Goal: Task Accomplishment & Management: Manage account settings

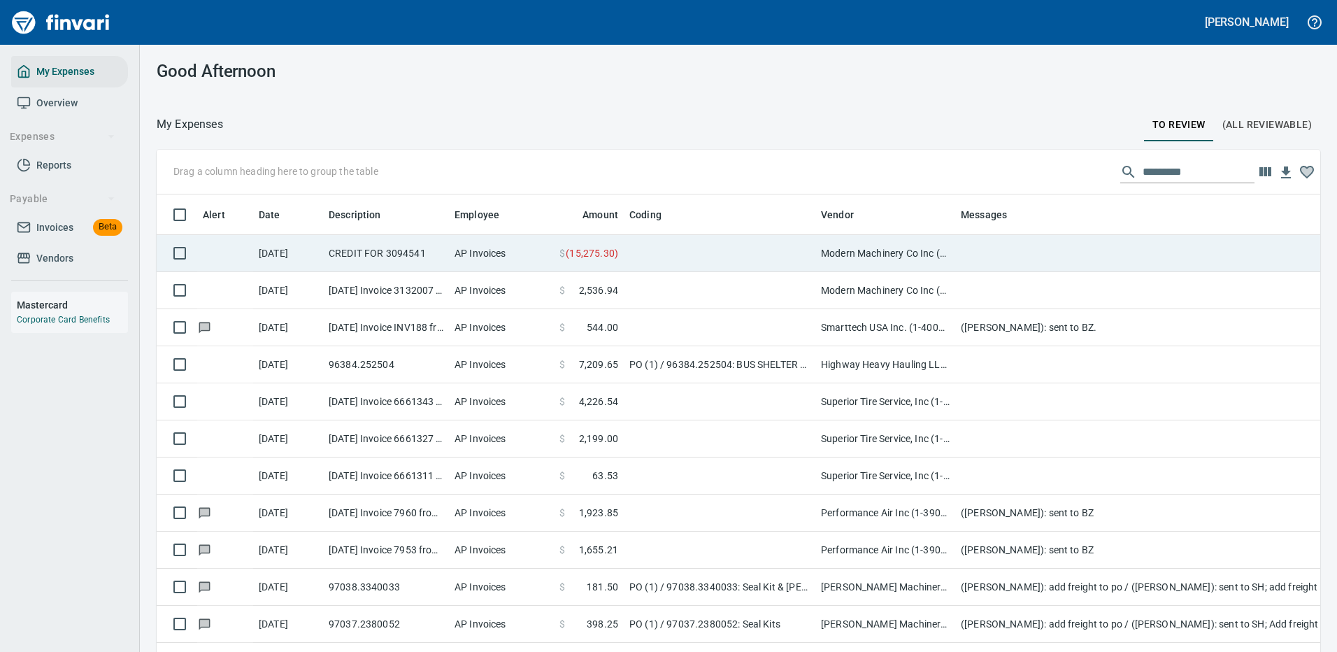
click at [669, 242] on td at bounding box center [720, 253] width 192 height 37
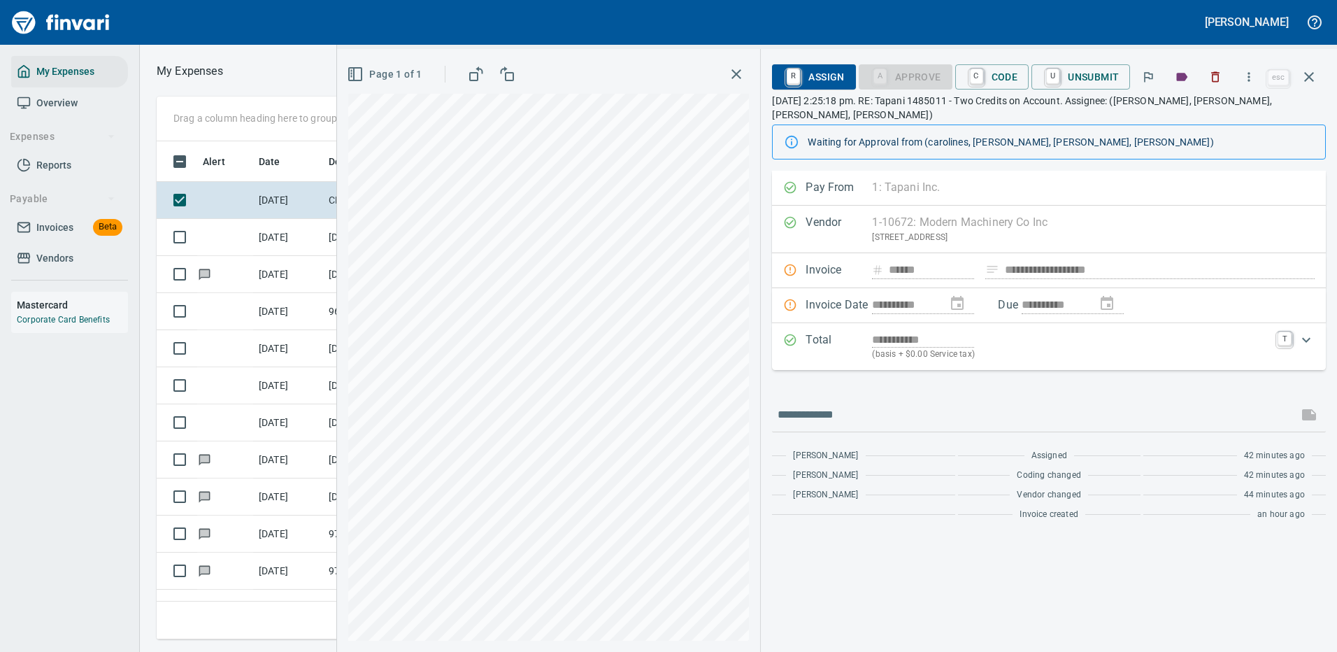
scroll to position [477, 793]
click at [1314, 73] on icon "button" at bounding box center [1309, 77] width 17 height 17
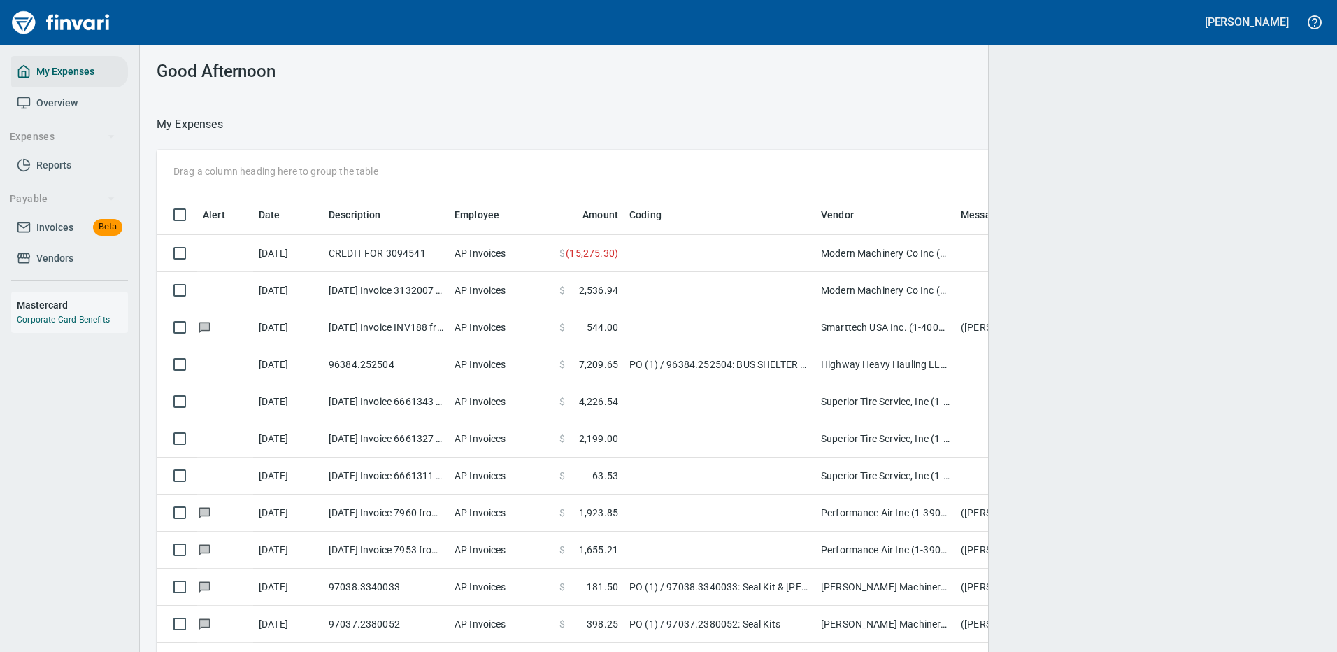
scroll to position [477, 1123]
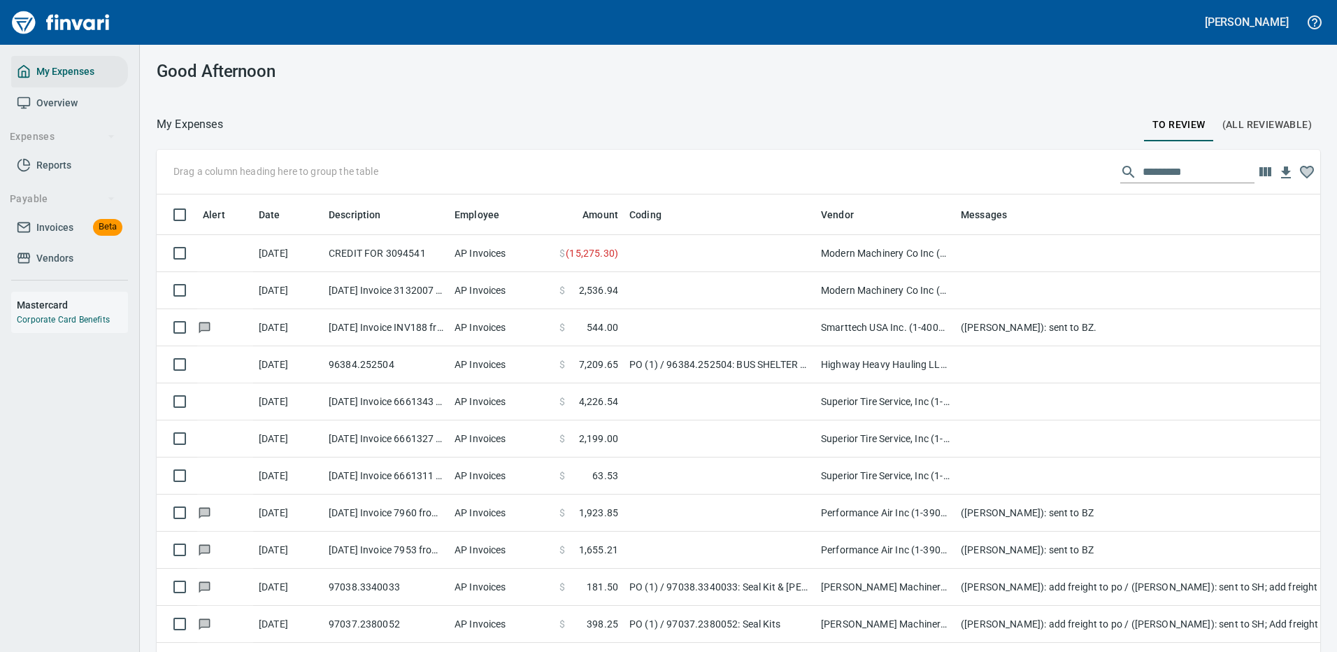
drag, startPoint x: 1138, startPoint y: 170, endPoint x: 1123, endPoint y: 163, distance: 16.3
click at [1143, 169] on input "text" at bounding box center [1199, 172] width 112 height 22
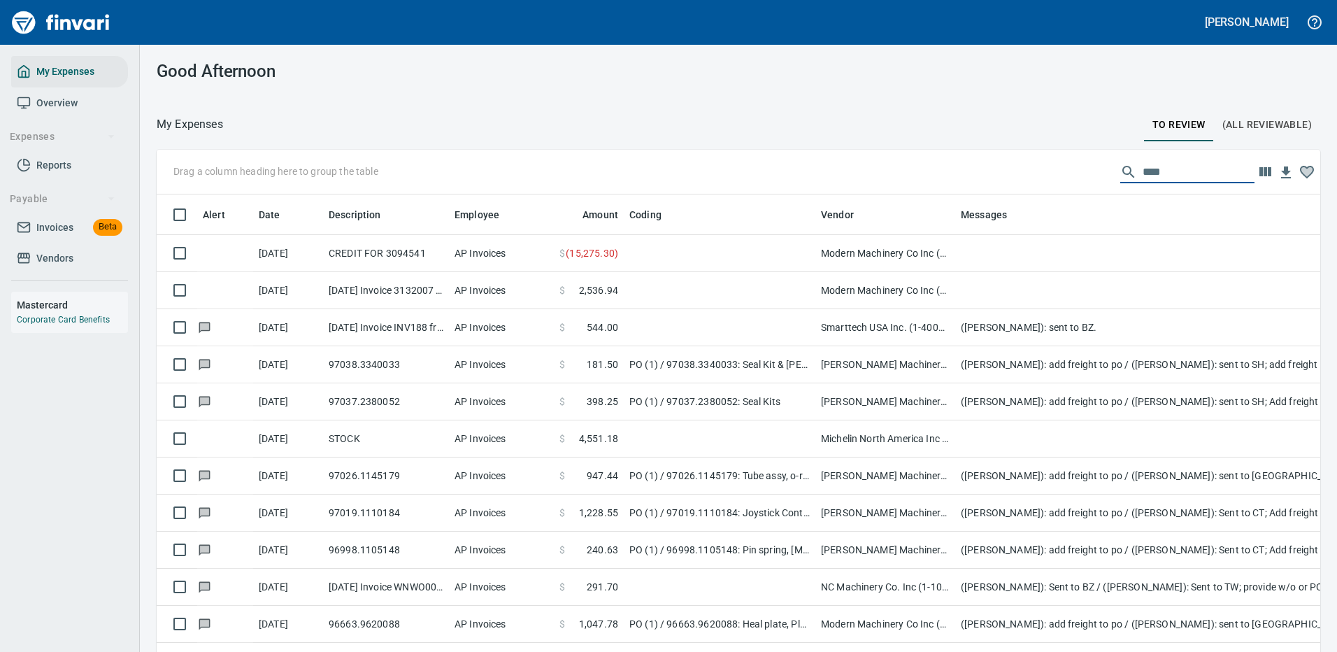
scroll to position [477, 1143]
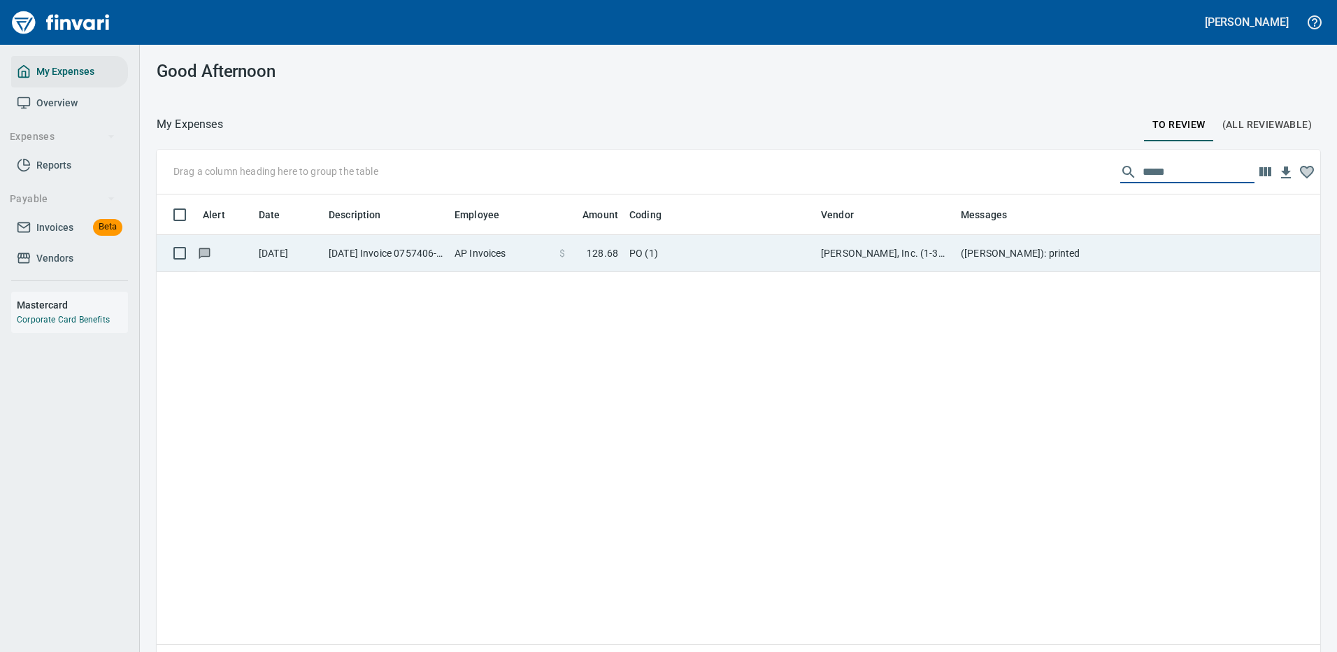
type input "*****"
click at [942, 248] on td "Christensen, Inc. (1-39587)" at bounding box center [886, 253] width 140 height 37
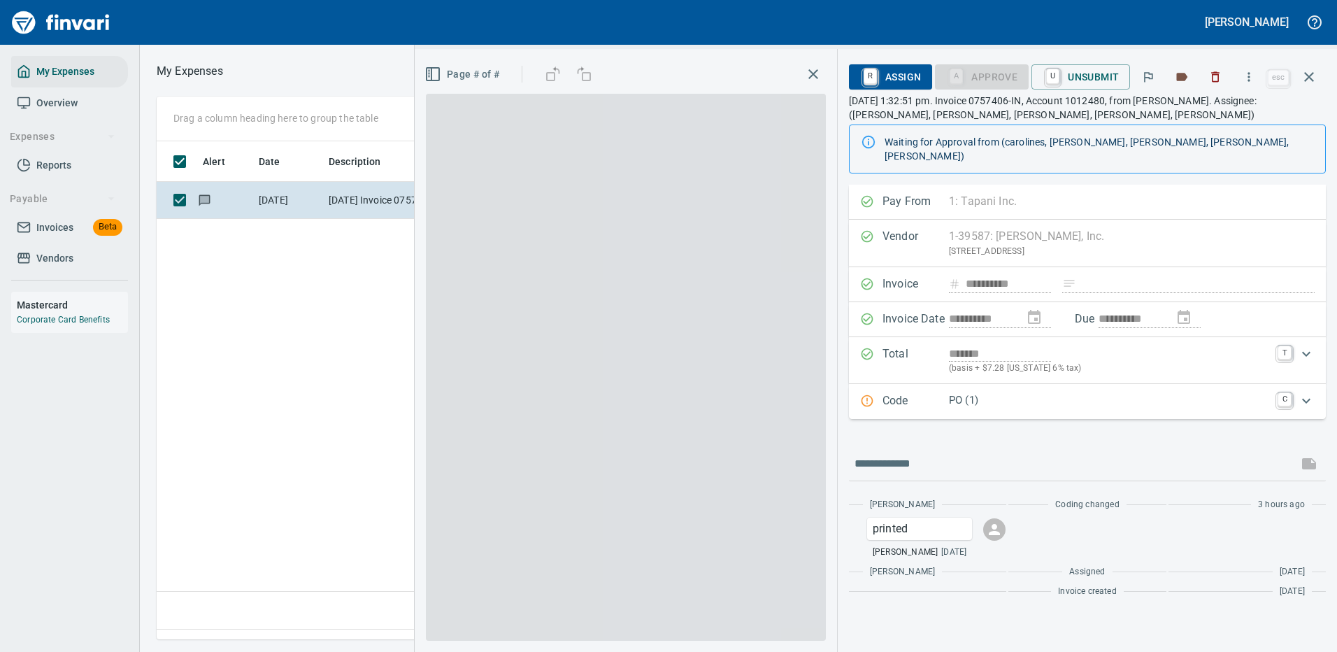
scroll to position [477, 804]
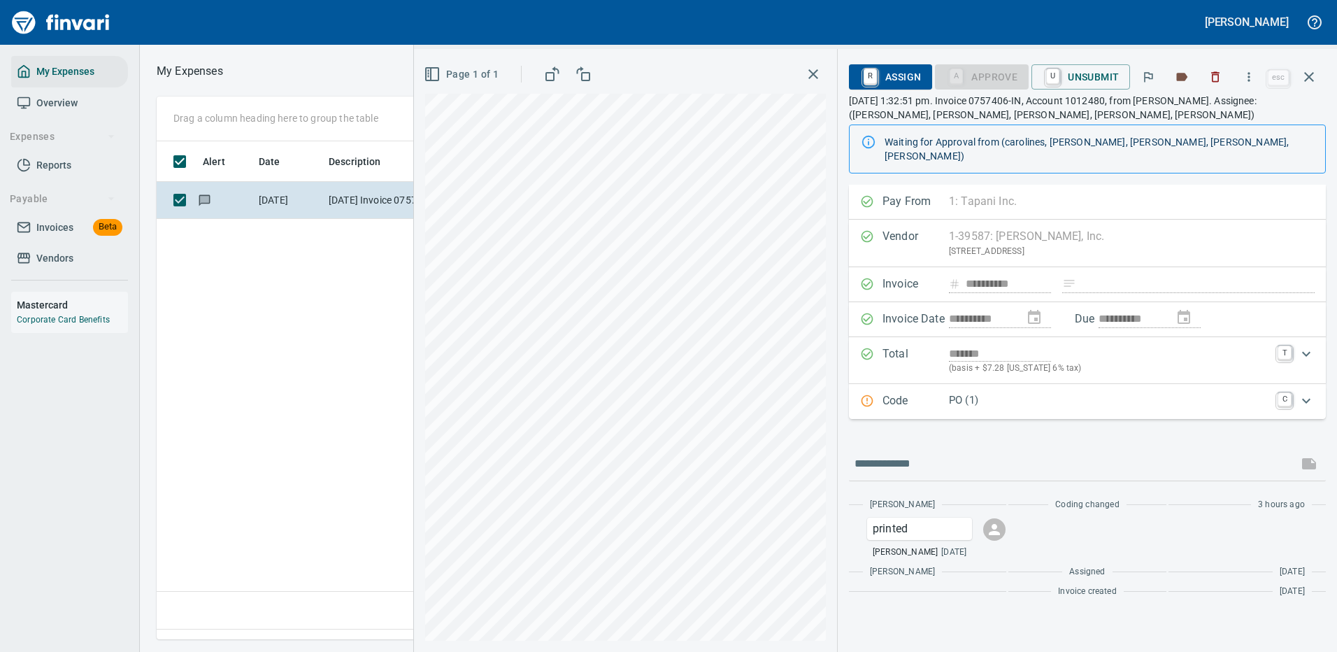
click at [1031, 392] on p "PO (1)" at bounding box center [1109, 400] width 320 height 16
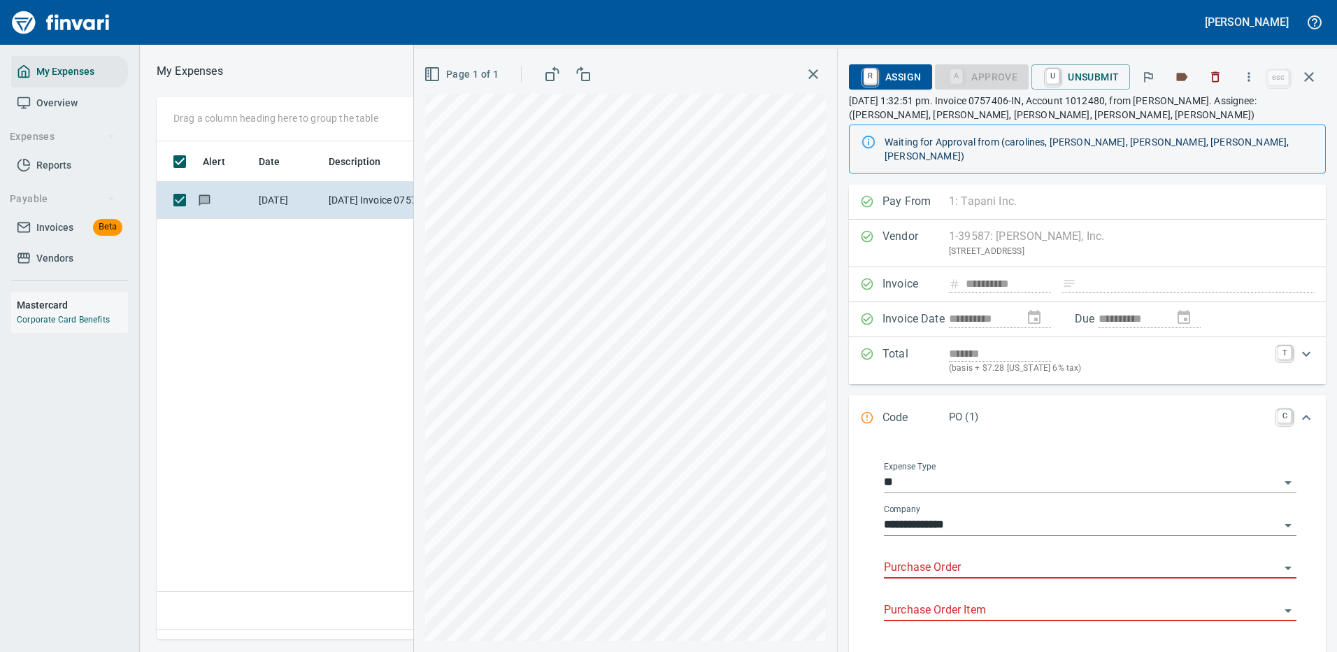
click at [948, 558] on input "Purchase Order" at bounding box center [1082, 568] width 396 height 20
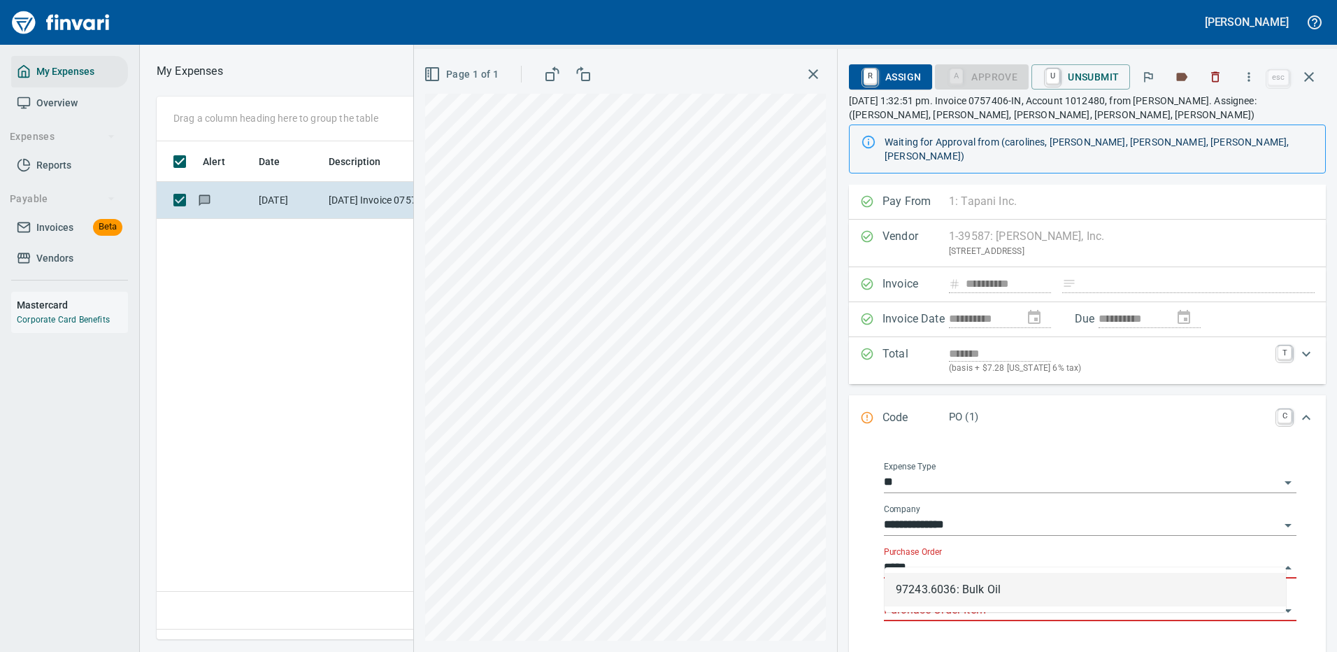
click at [917, 558] on input "*****" at bounding box center [1082, 568] width 396 height 20
click at [976, 584] on li "97243.6036: Bulk Oil" at bounding box center [1086, 590] width 402 height 34
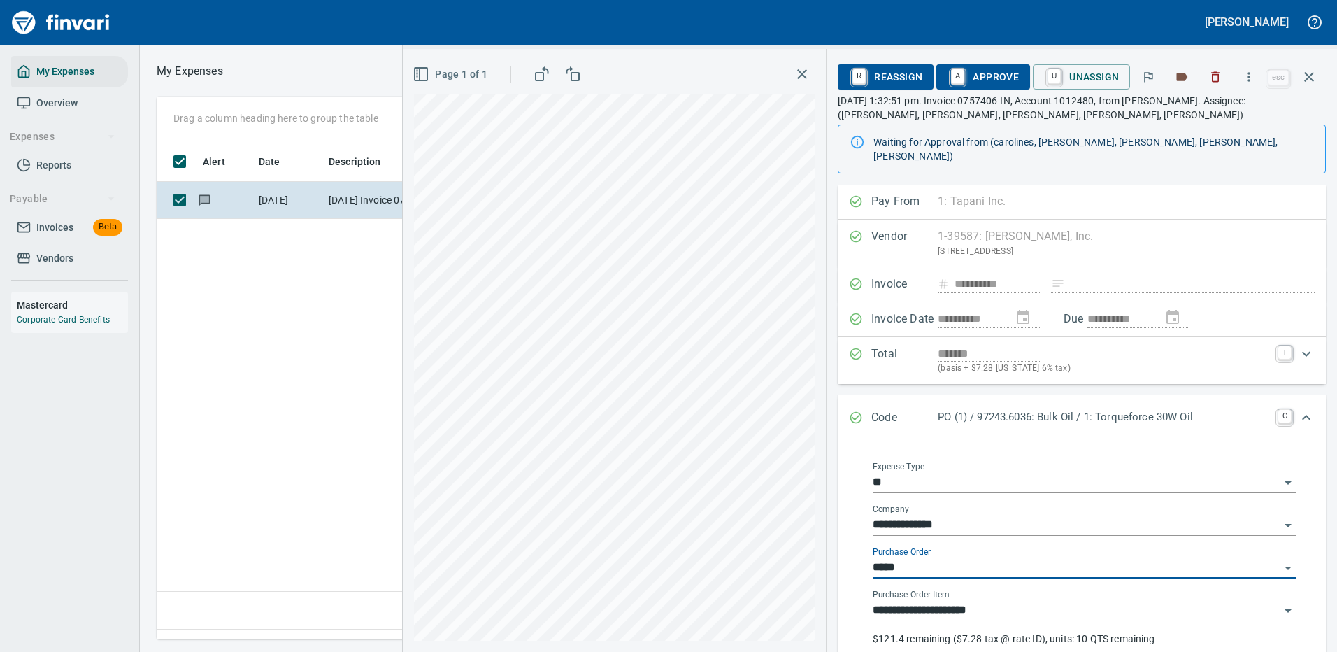
type input "**********"
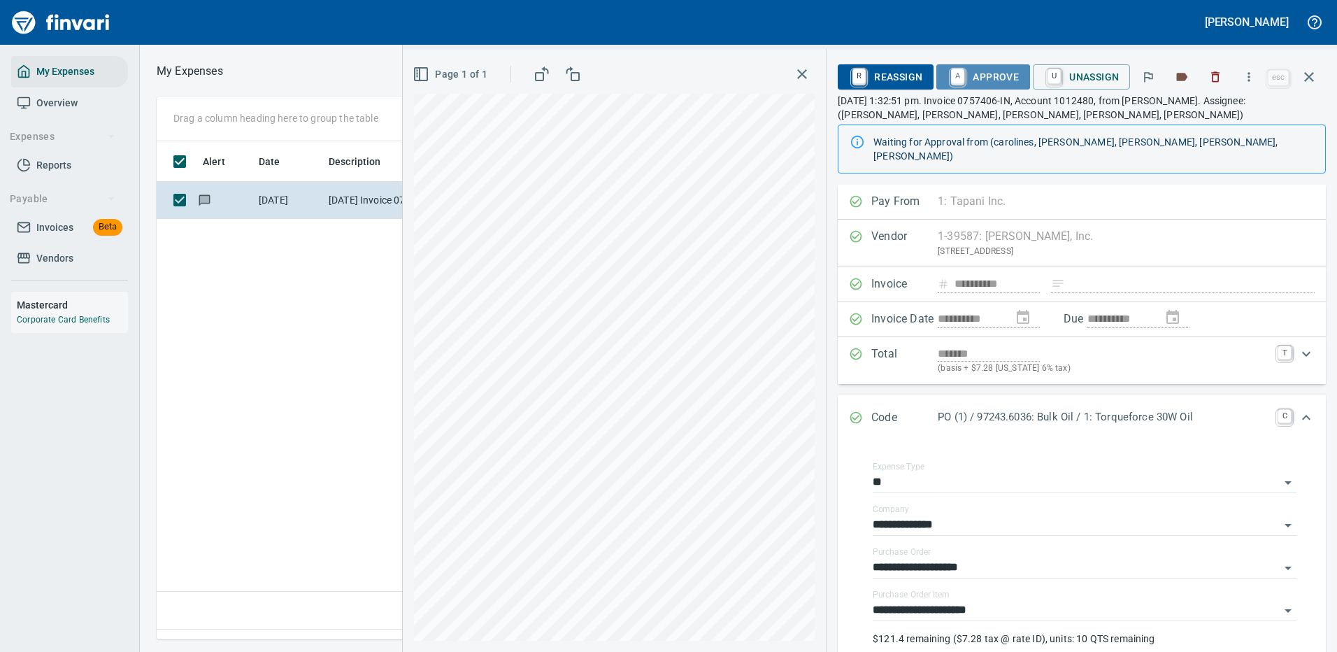
click at [1004, 73] on span "A Approve" at bounding box center [983, 77] width 71 height 24
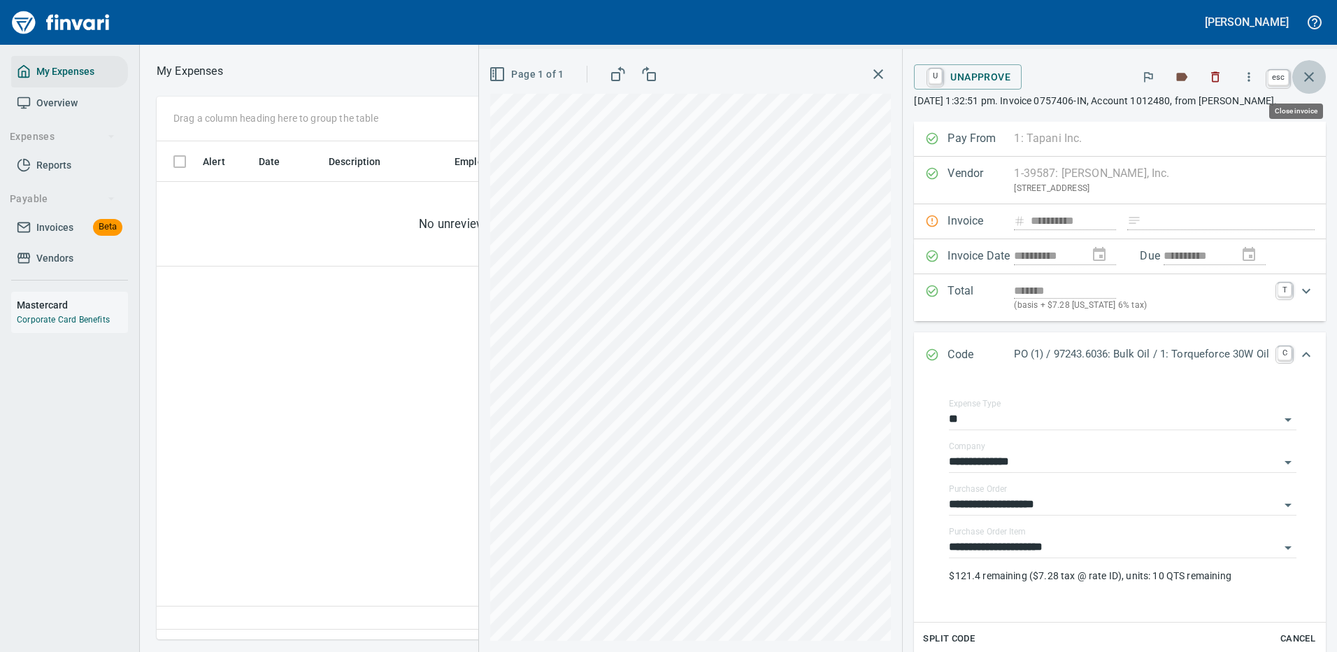
click at [1313, 76] on icon "button" at bounding box center [1309, 77] width 17 height 17
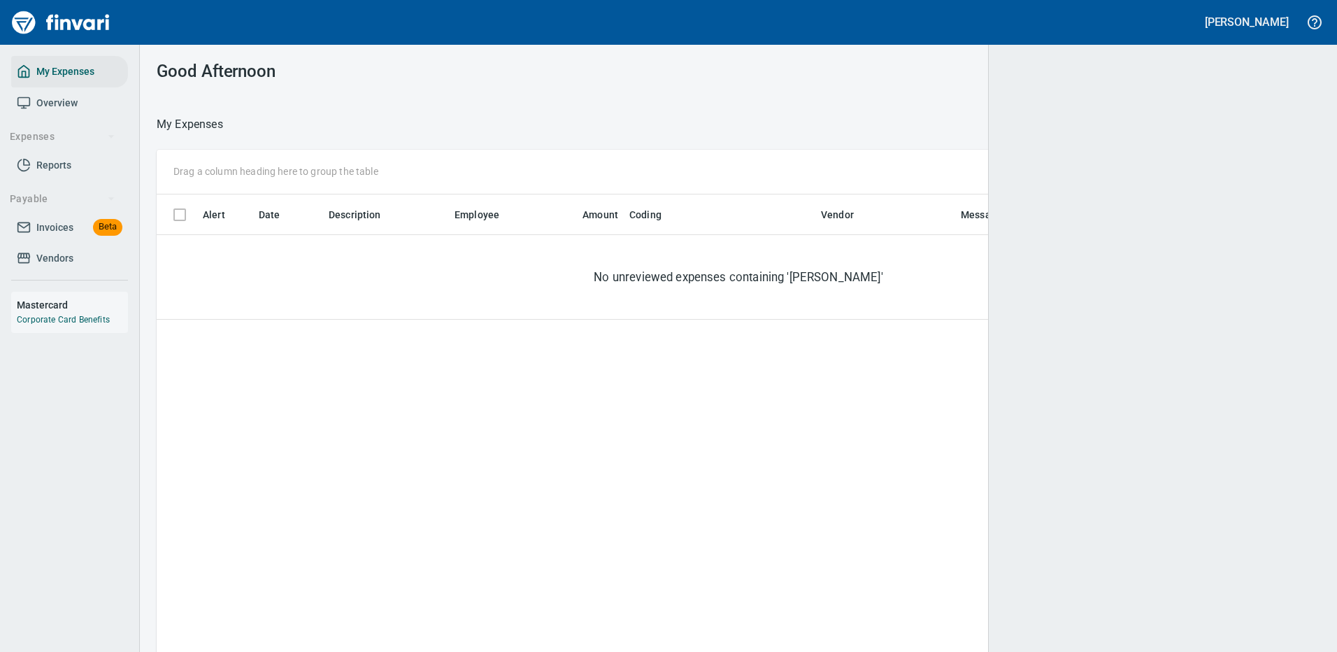
scroll to position [1, 1]
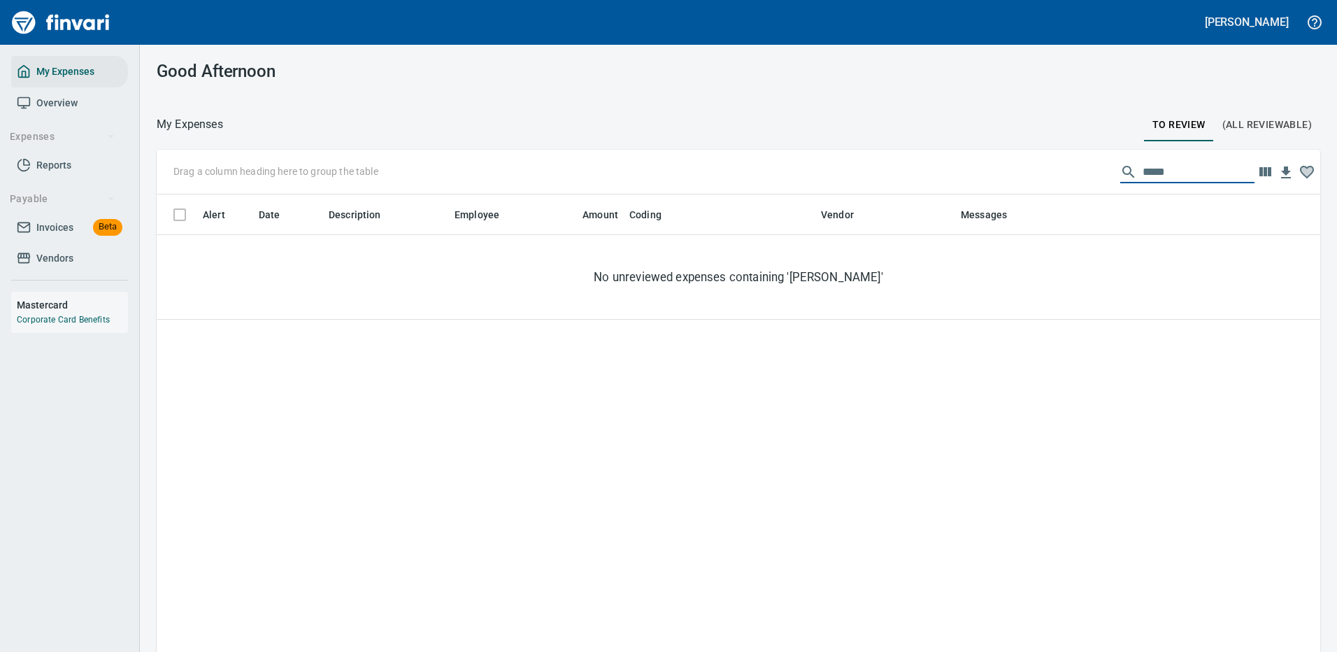
drag, startPoint x: 1164, startPoint y: 168, endPoint x: 1023, endPoint y: 171, distance: 140.6
click at [1023, 171] on div "Drag a column heading here to group the table *****" at bounding box center [739, 172] width 1164 height 45
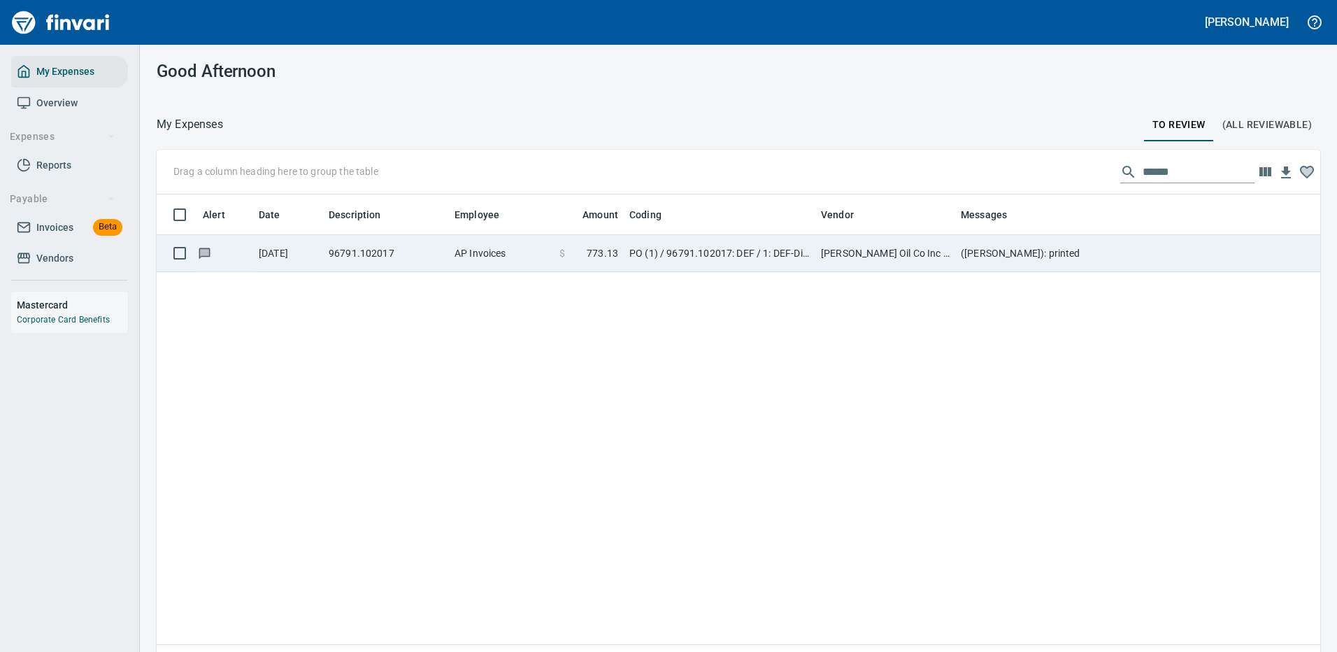
click at [950, 257] on td "Byrnes Oil Co Inc (1-38025)" at bounding box center [886, 253] width 140 height 37
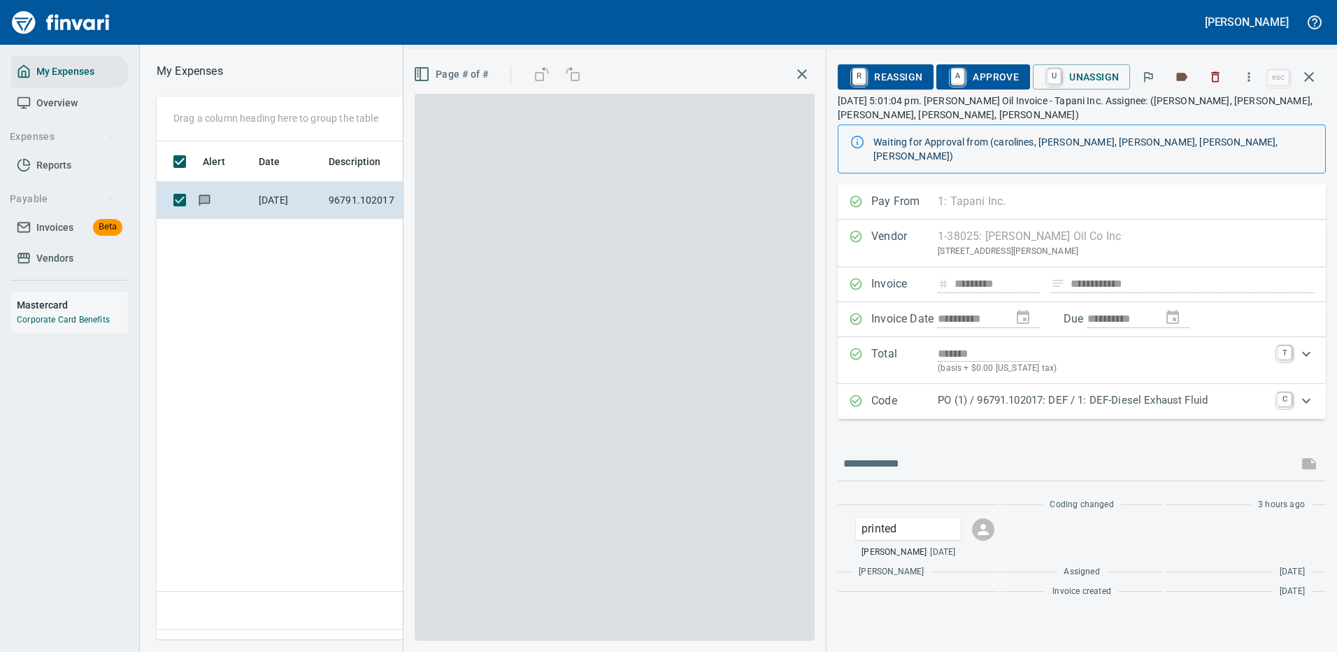
scroll to position [477, 804]
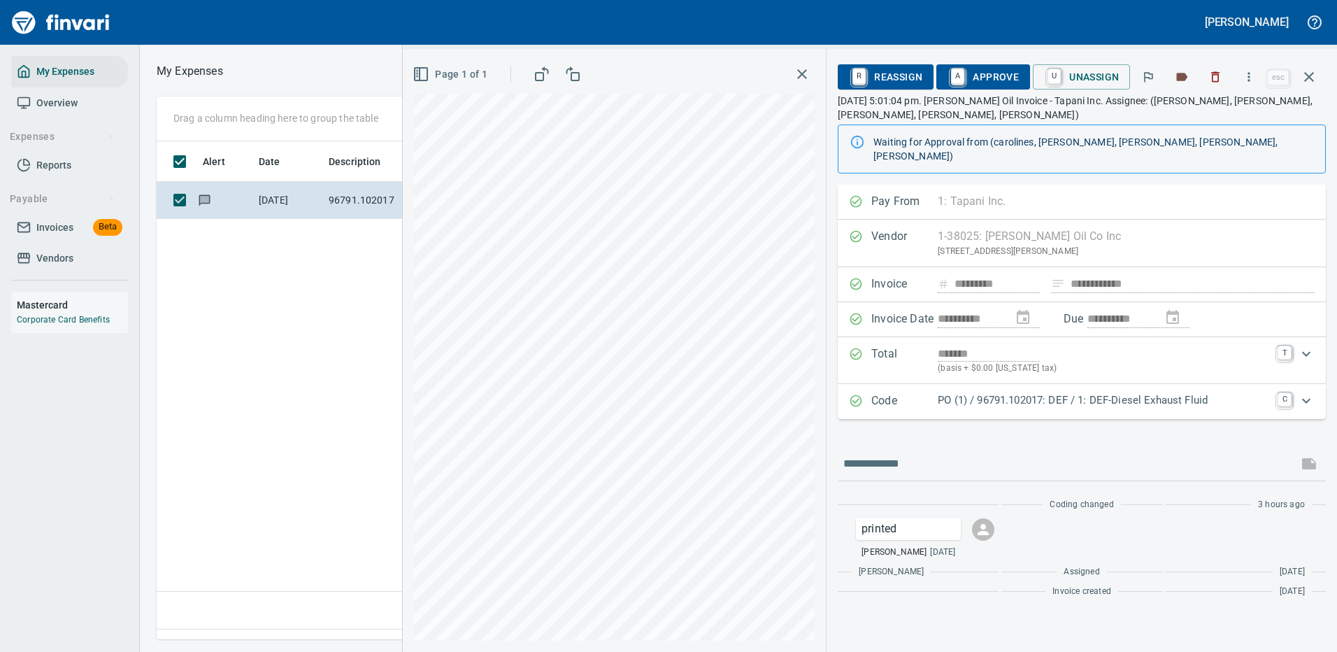
click at [1077, 392] on p "PO (1) / 96791.102017: DEF / 1: DEF-Diesel Exhaust Fluid" at bounding box center [1104, 400] width 332 height 16
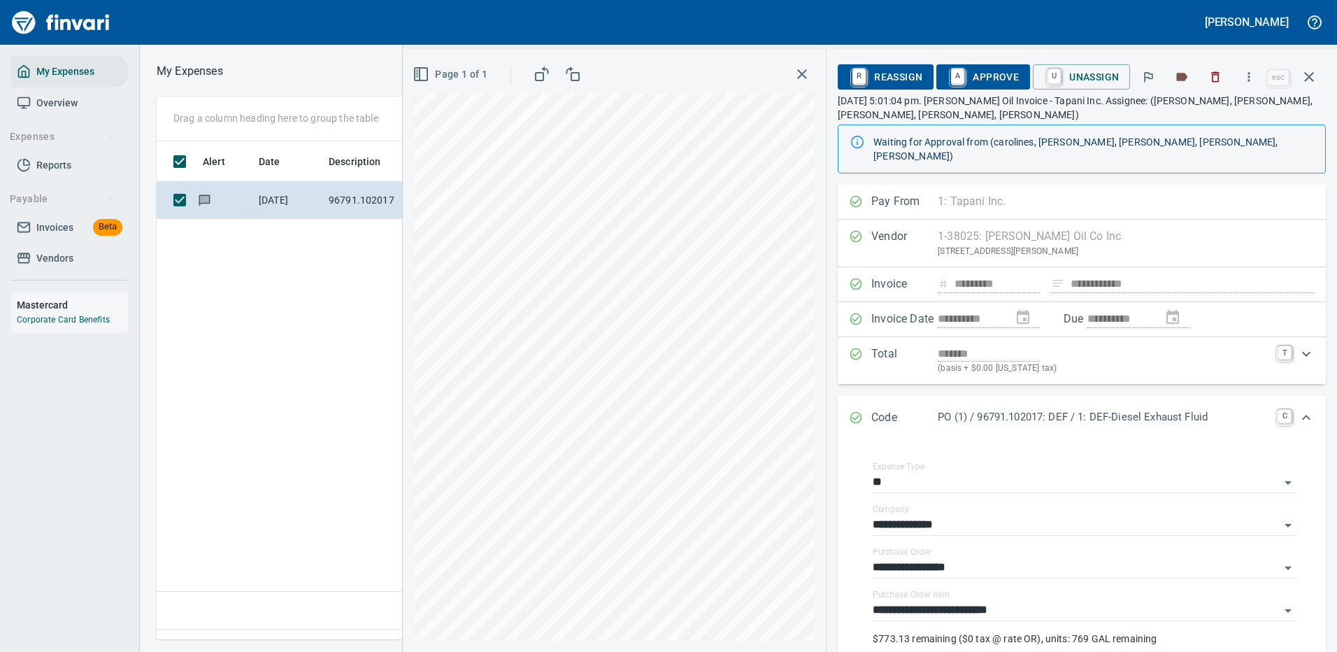
click at [999, 78] on span "A Approve" at bounding box center [983, 77] width 71 height 24
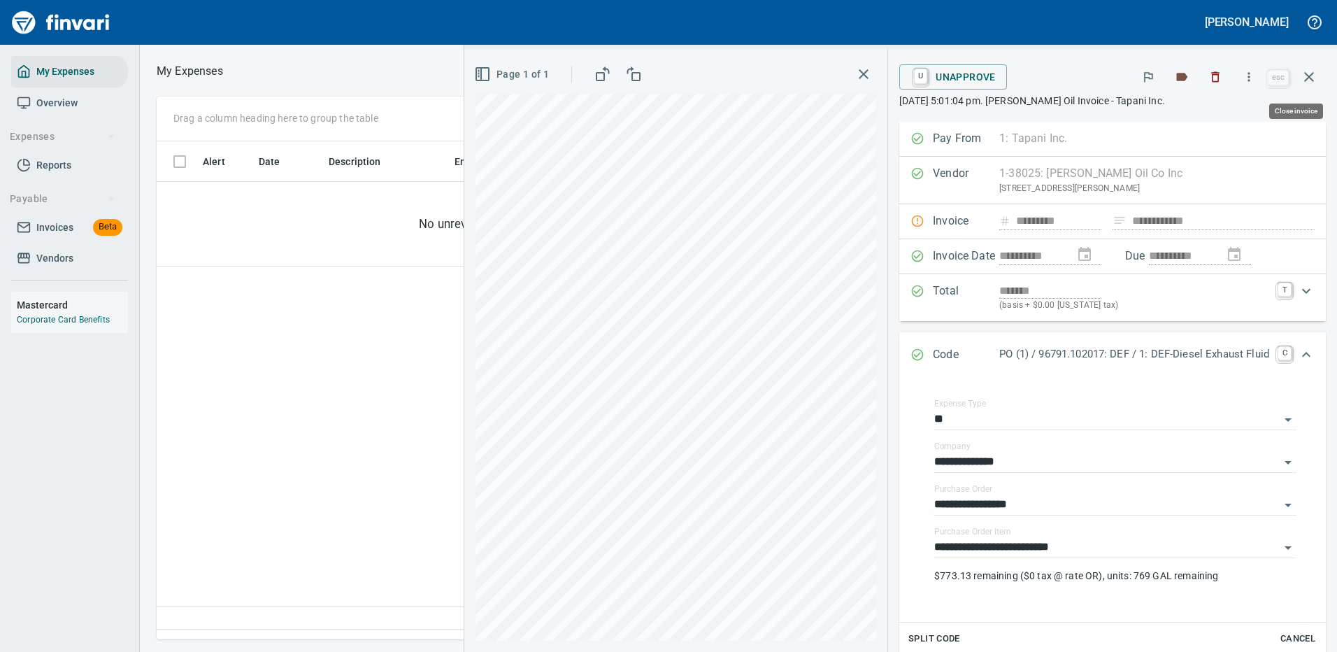
click at [1314, 74] on icon "button" at bounding box center [1309, 77] width 17 height 17
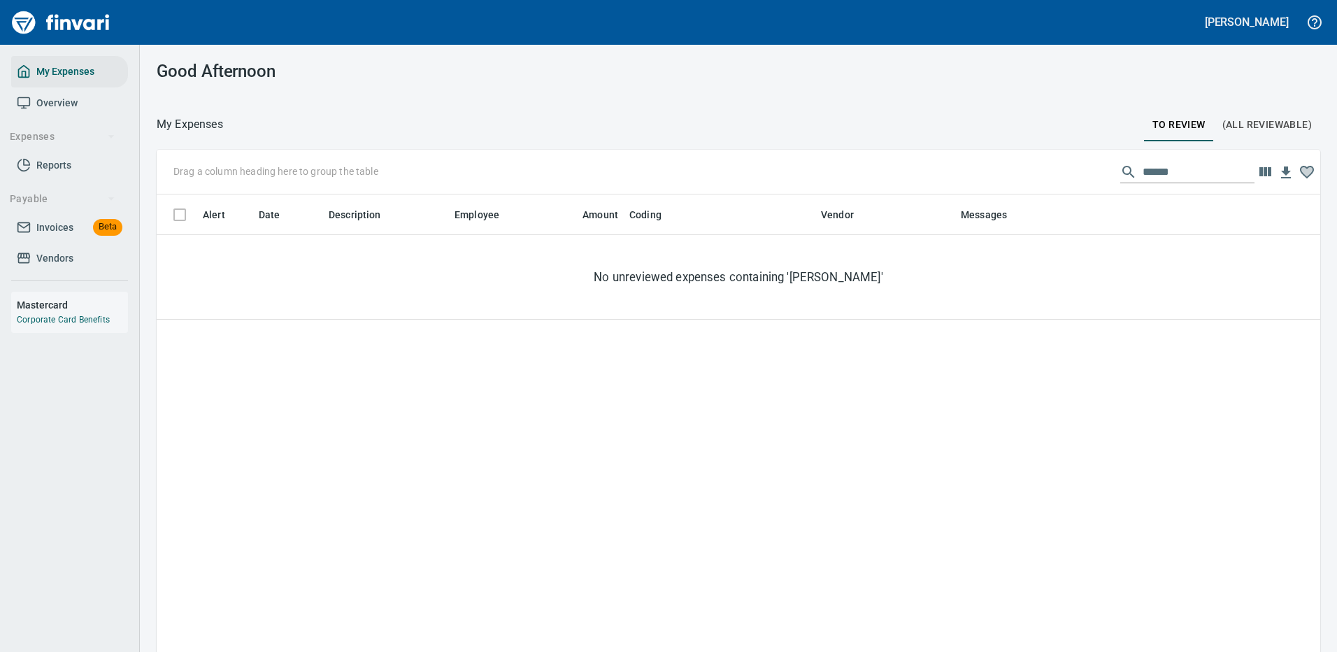
scroll to position [1, 1]
drag, startPoint x: 1168, startPoint y: 170, endPoint x: 1040, endPoint y: 170, distance: 128.0
click at [1040, 170] on div "Drag a column heading here to group the table ******" at bounding box center [739, 172] width 1164 height 45
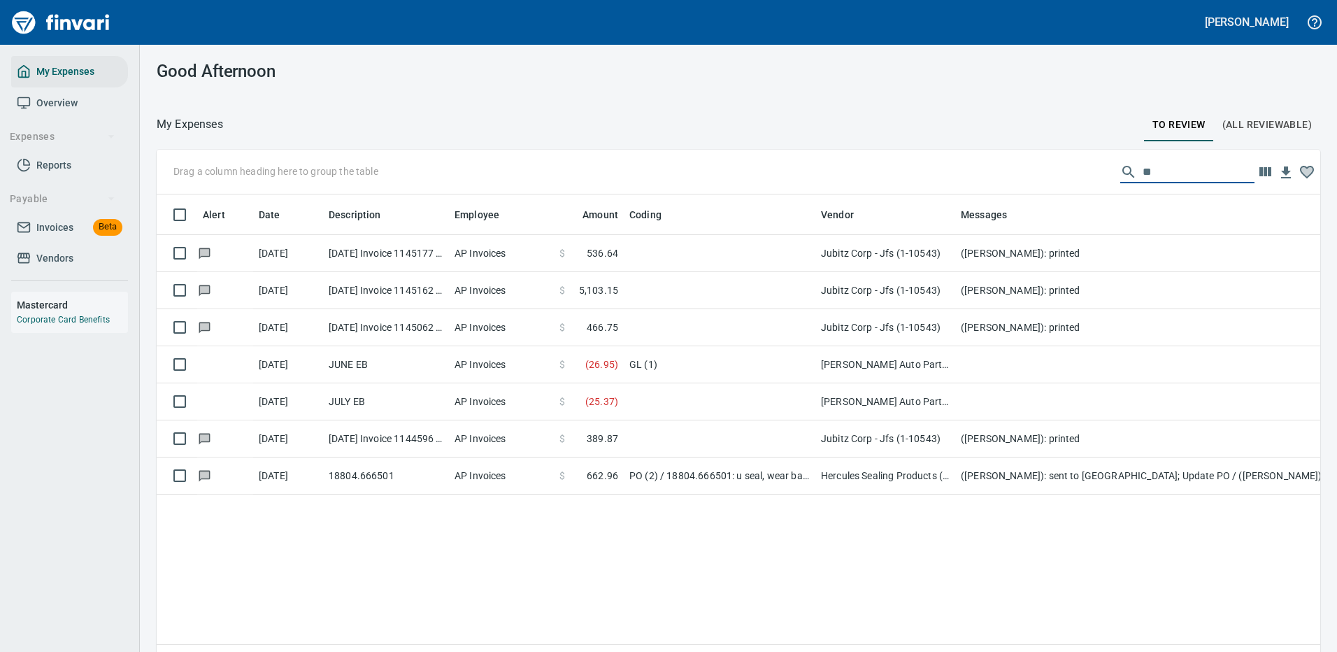
scroll to position [477, 1132]
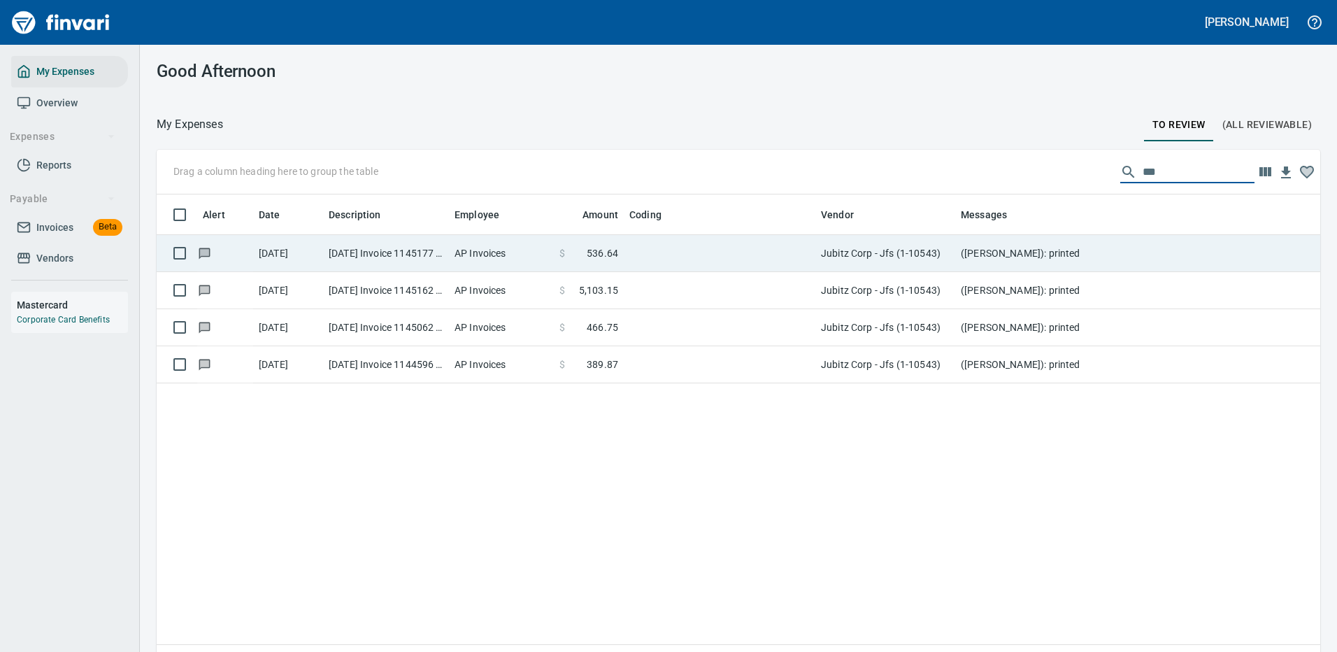
type input "***"
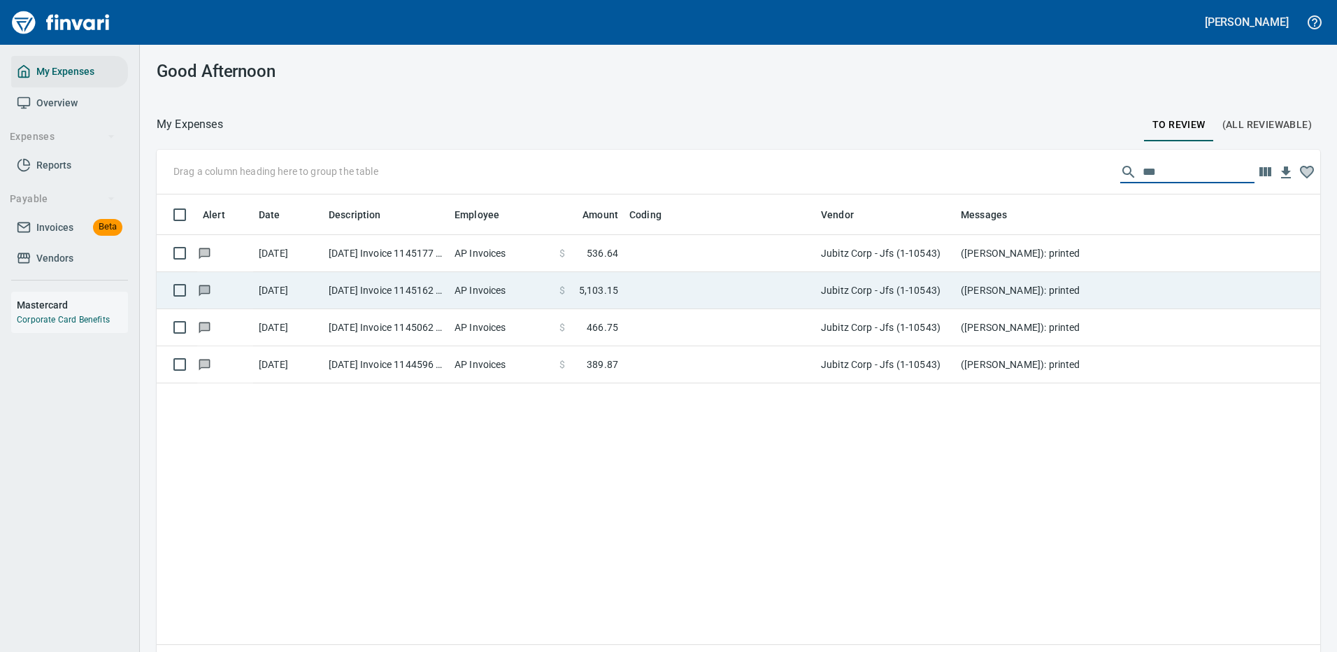
click at [659, 247] on td at bounding box center [720, 253] width 192 height 37
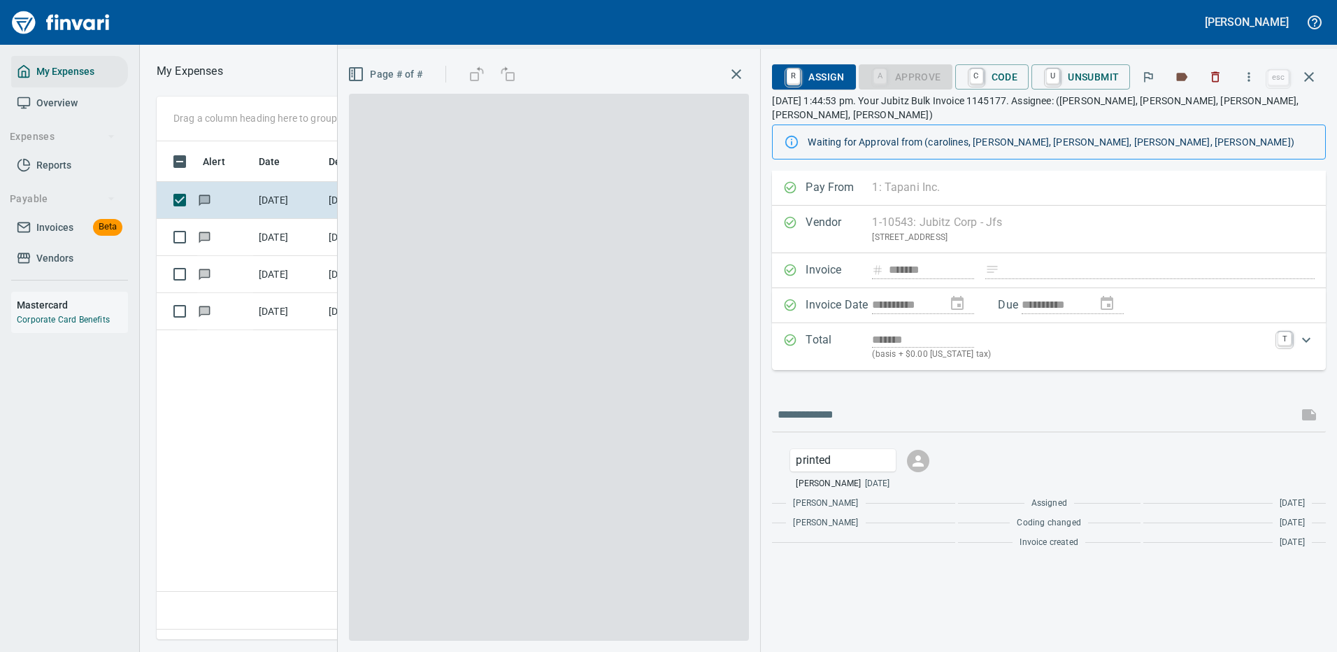
scroll to position [477, 804]
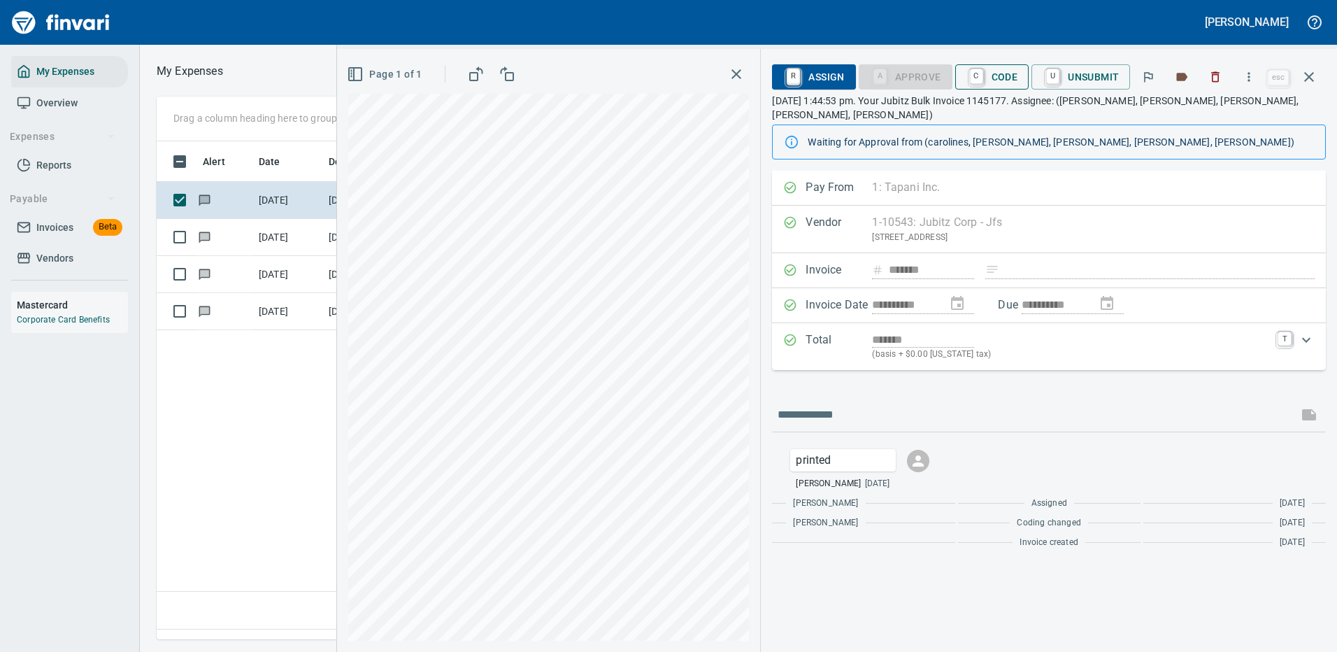
click at [1001, 67] on span "C Code" at bounding box center [993, 77] width 52 height 24
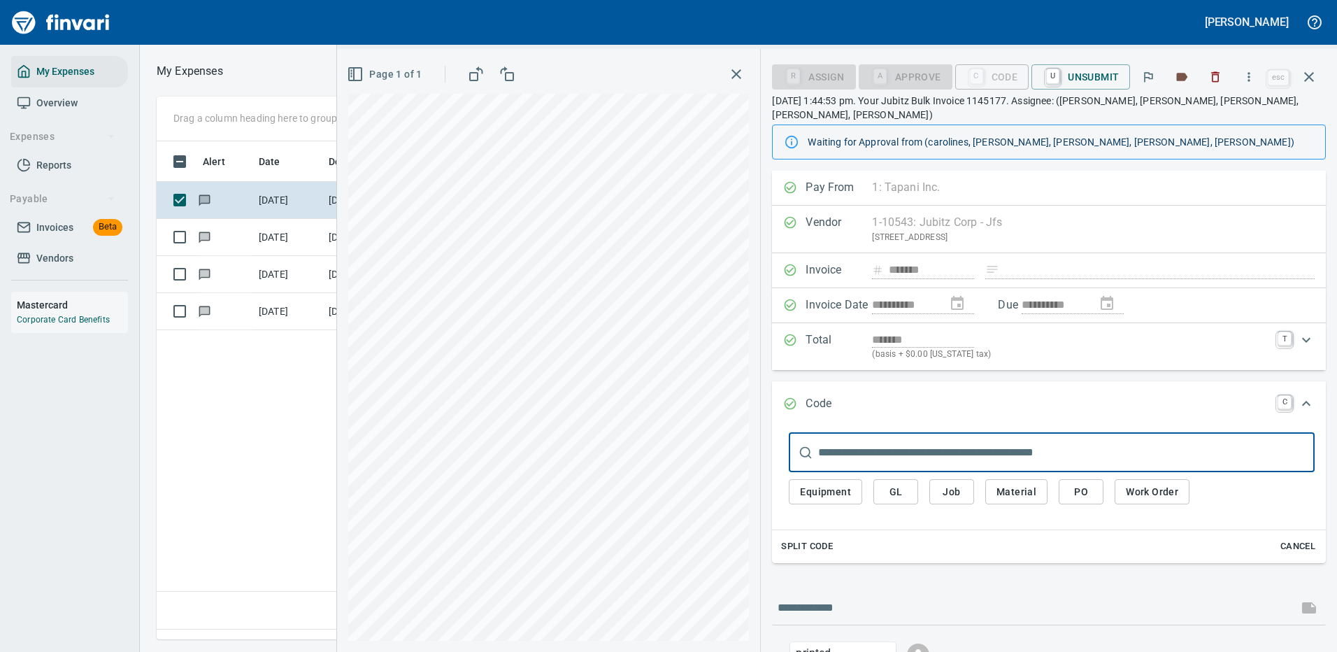
click at [1075, 483] on span "PO" at bounding box center [1081, 491] width 22 height 17
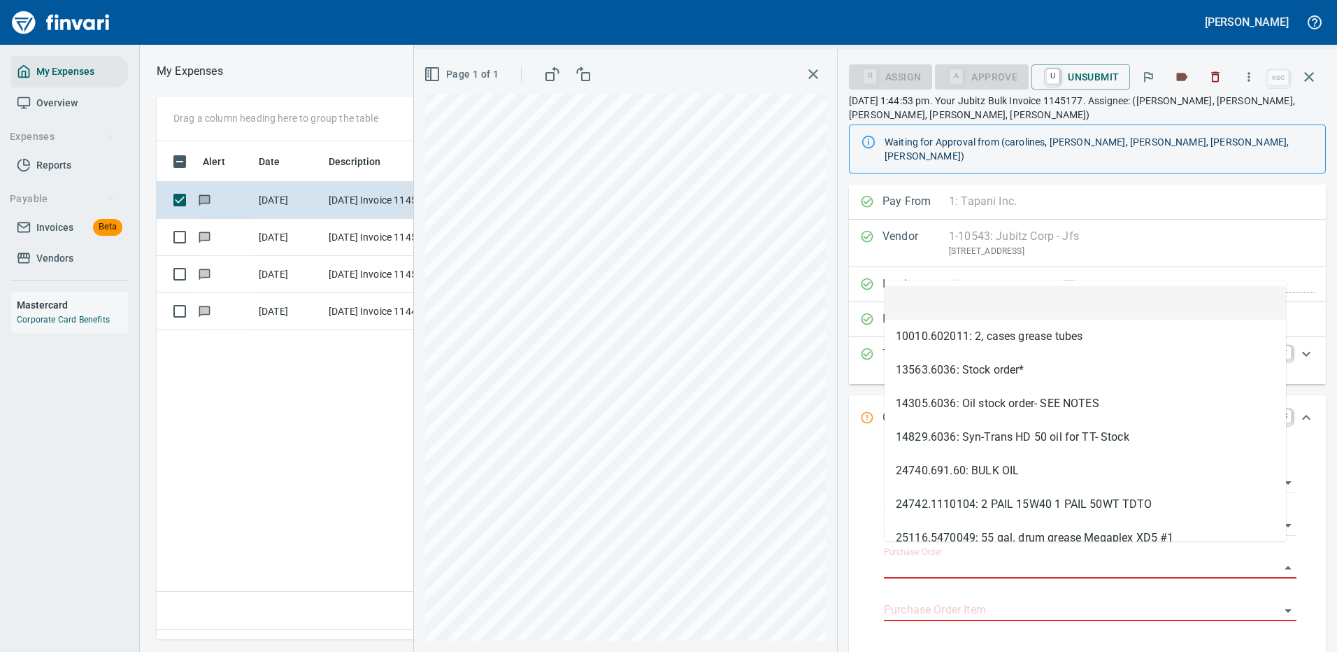
click at [937, 558] on input "Purchase Order" at bounding box center [1082, 568] width 396 height 20
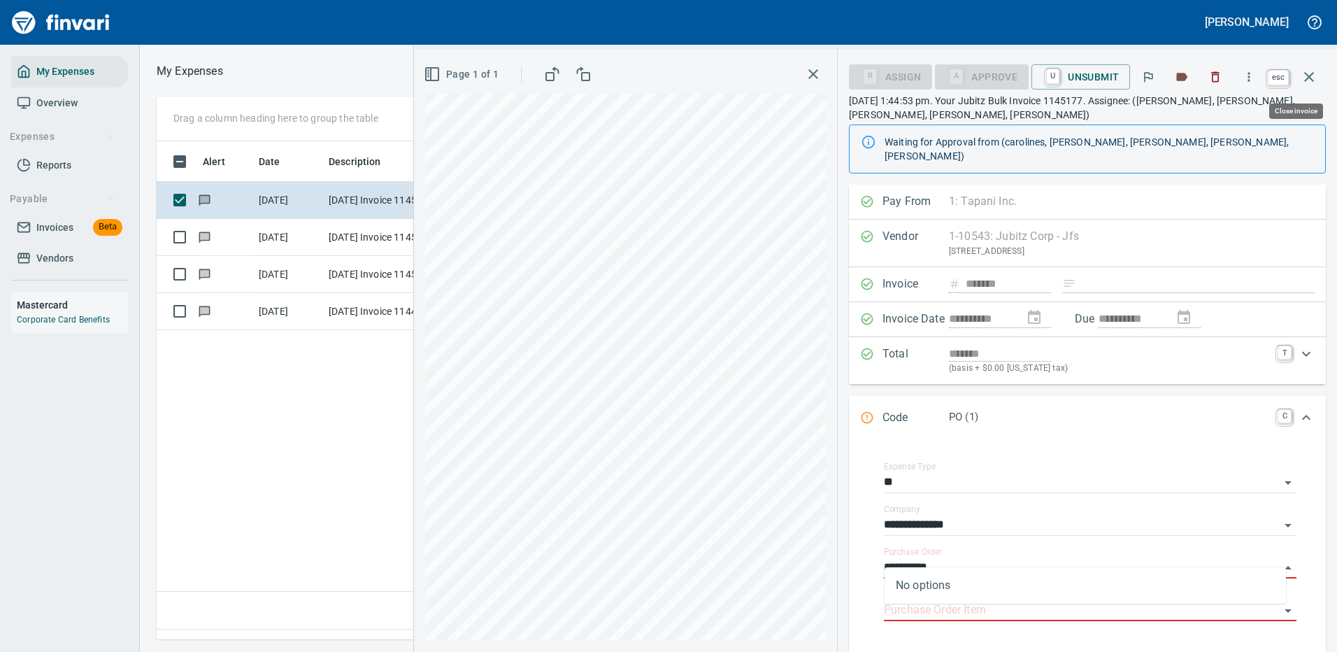
type input "**********"
click at [1307, 69] on icon "button" at bounding box center [1309, 77] width 17 height 17
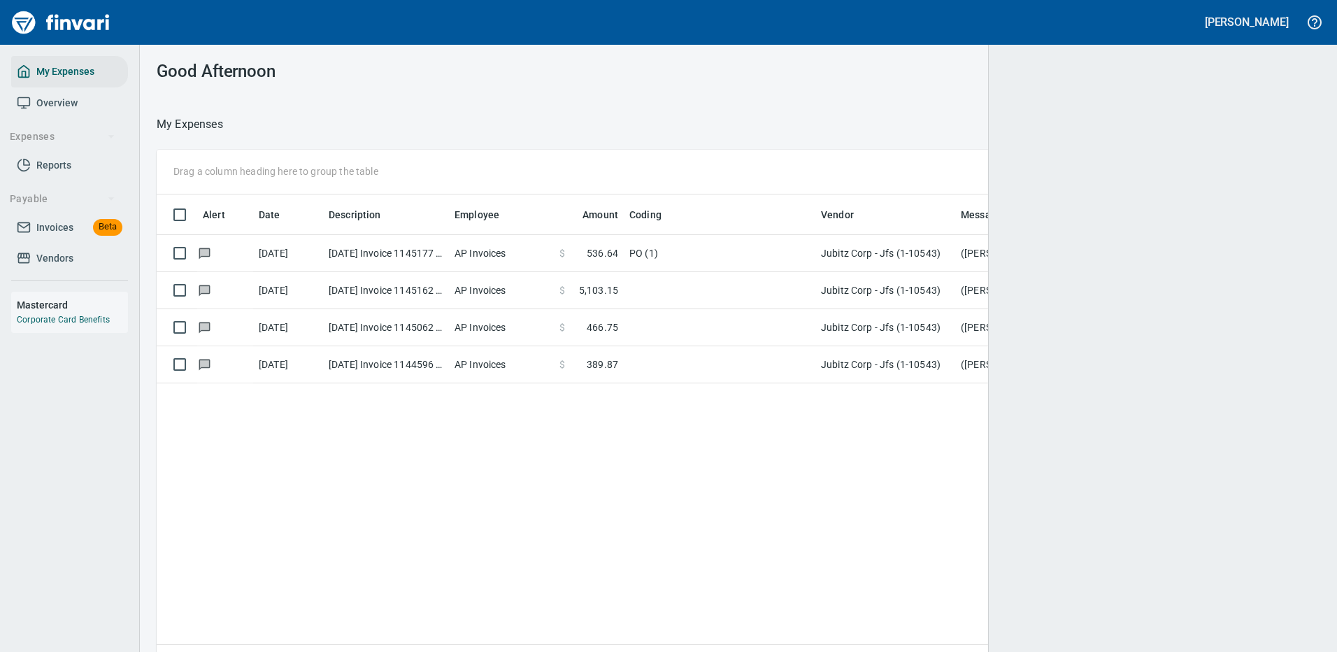
scroll to position [477, 1134]
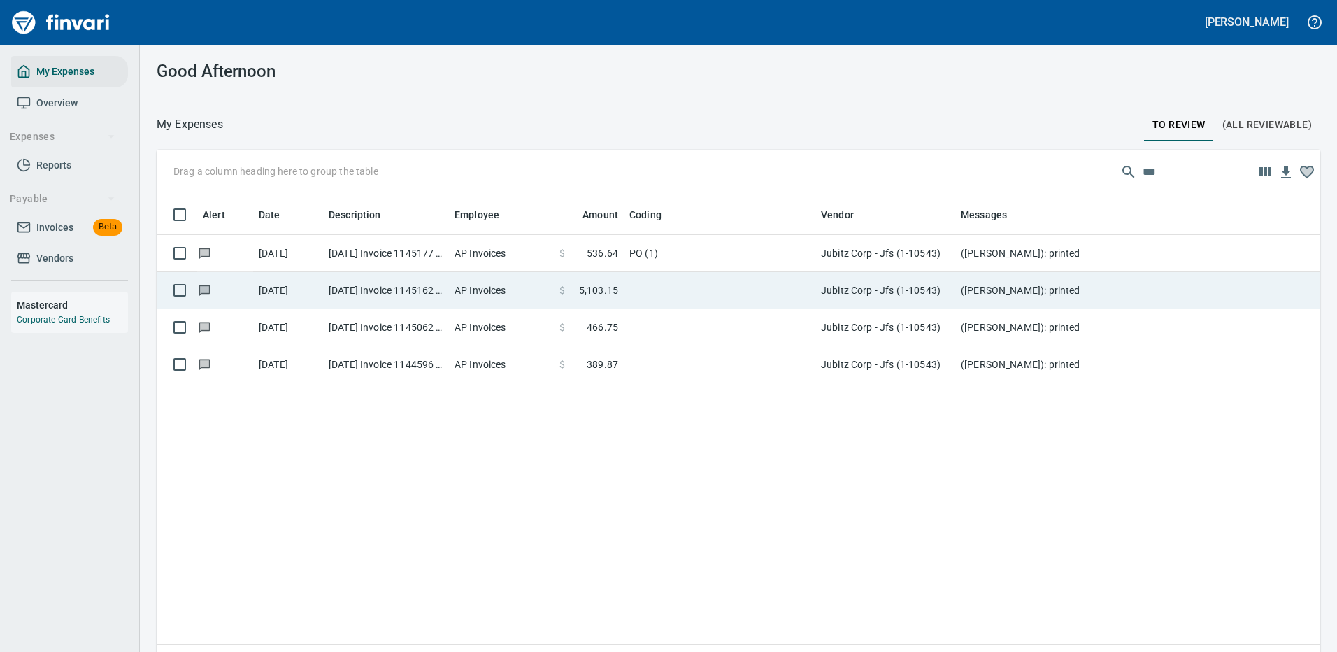
click at [653, 284] on td at bounding box center [720, 290] width 192 height 37
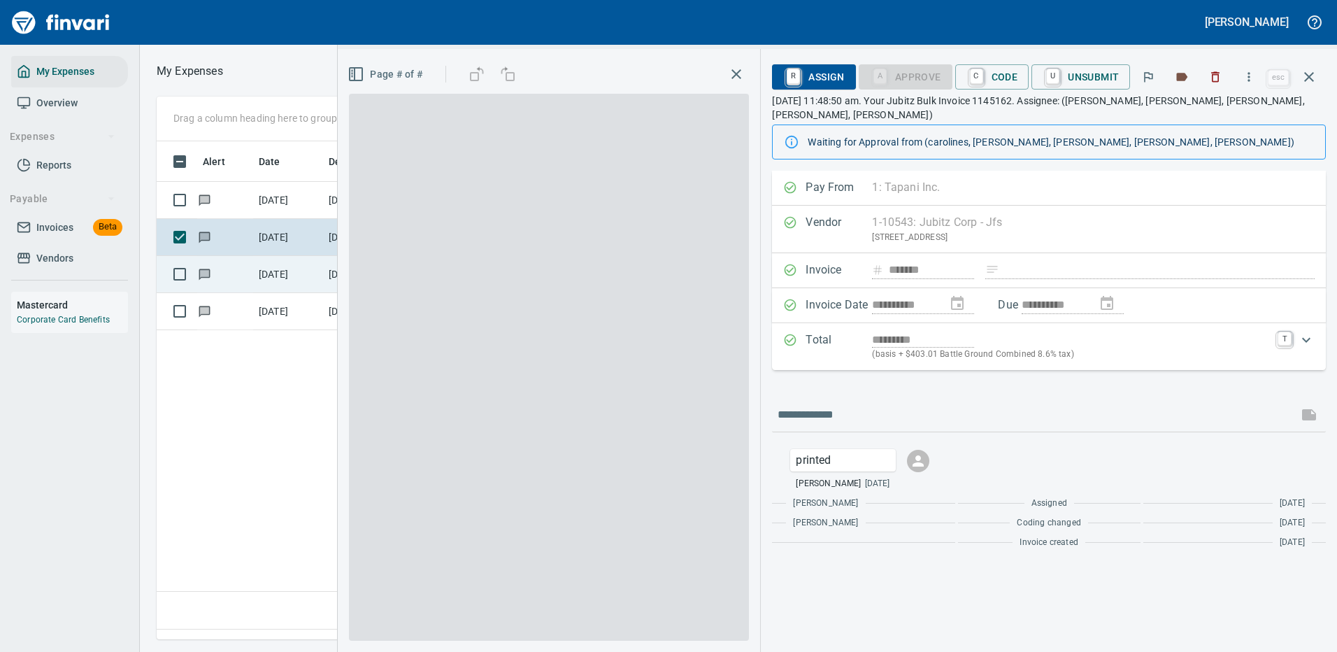
scroll to position [477, 804]
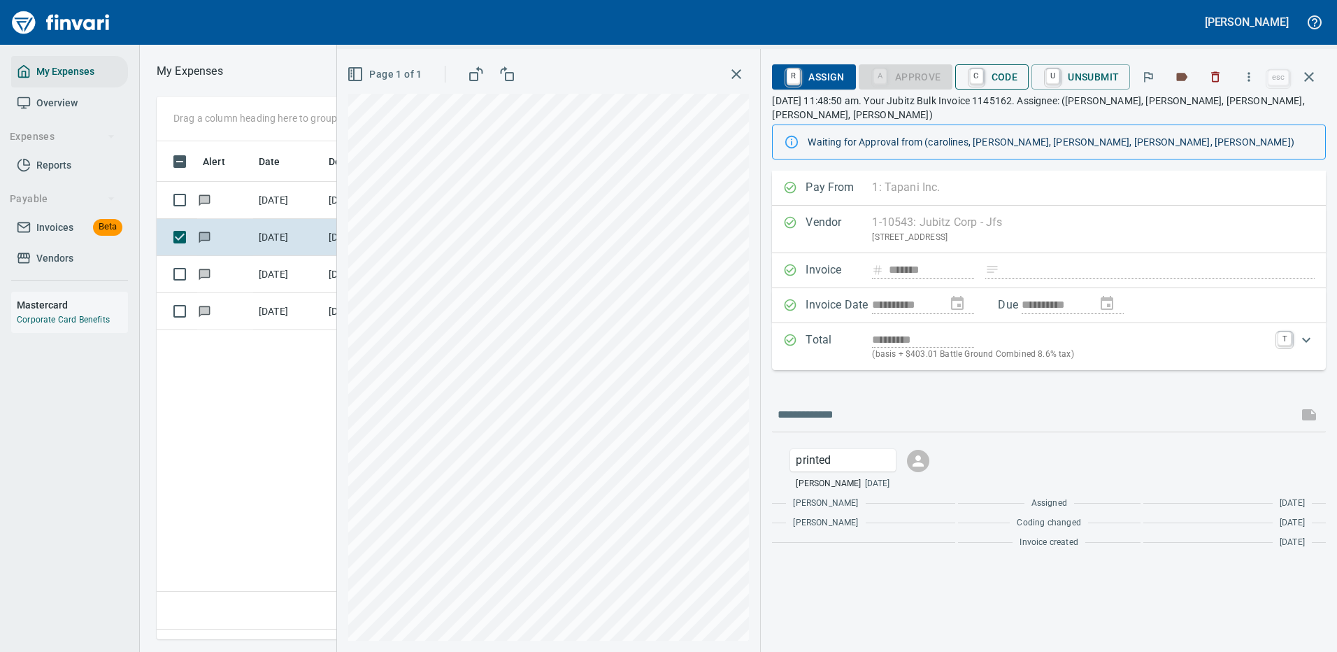
click at [1002, 76] on span "C Code" at bounding box center [993, 77] width 52 height 24
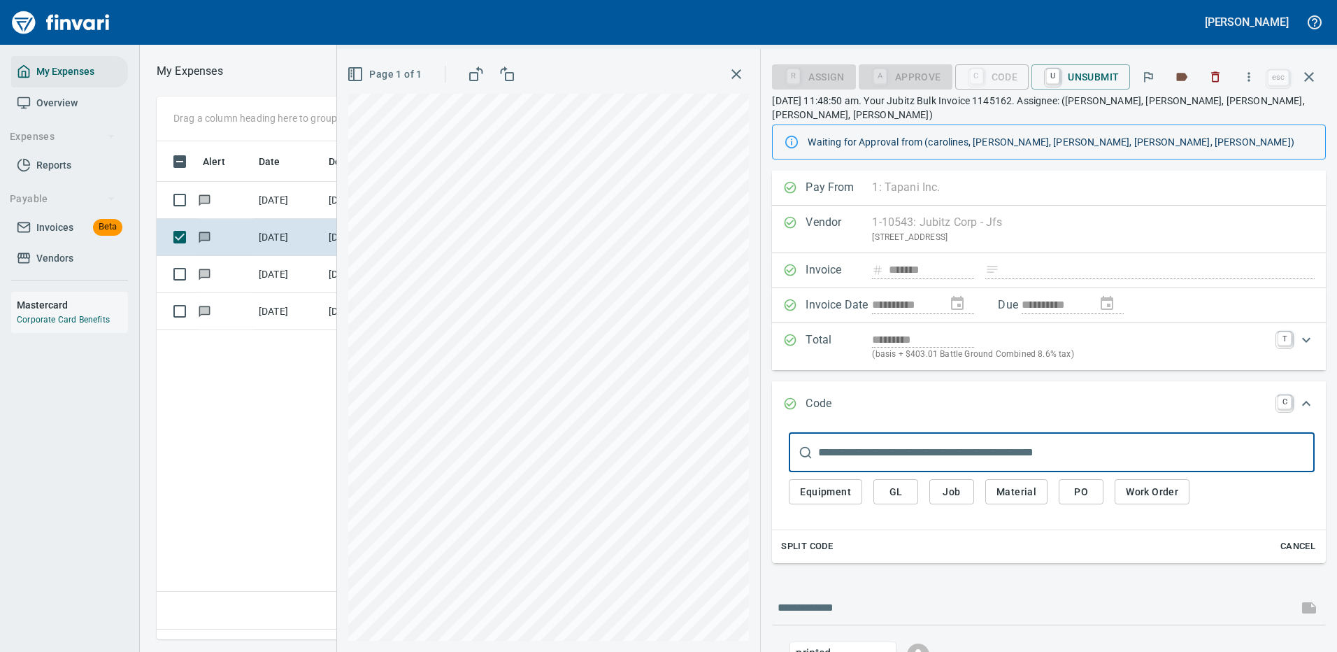
click at [1088, 483] on span "PO" at bounding box center [1081, 491] width 22 height 17
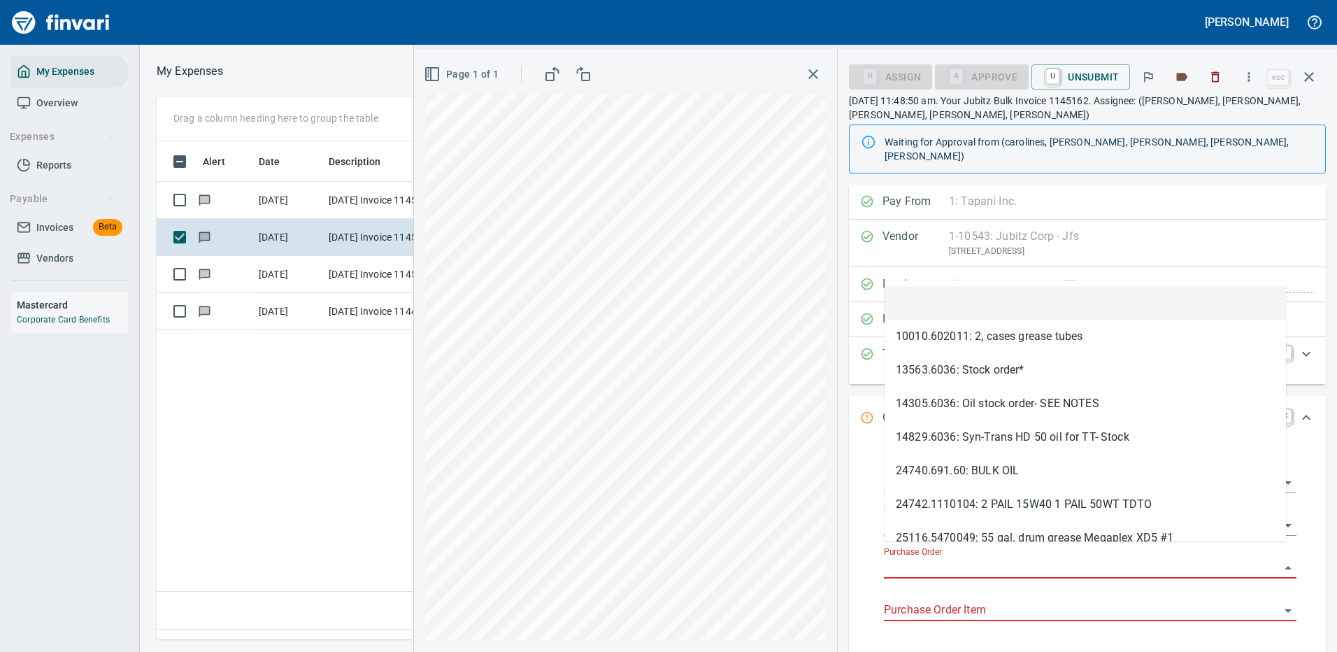
click at [928, 558] on input "Purchase Order" at bounding box center [1082, 568] width 396 height 20
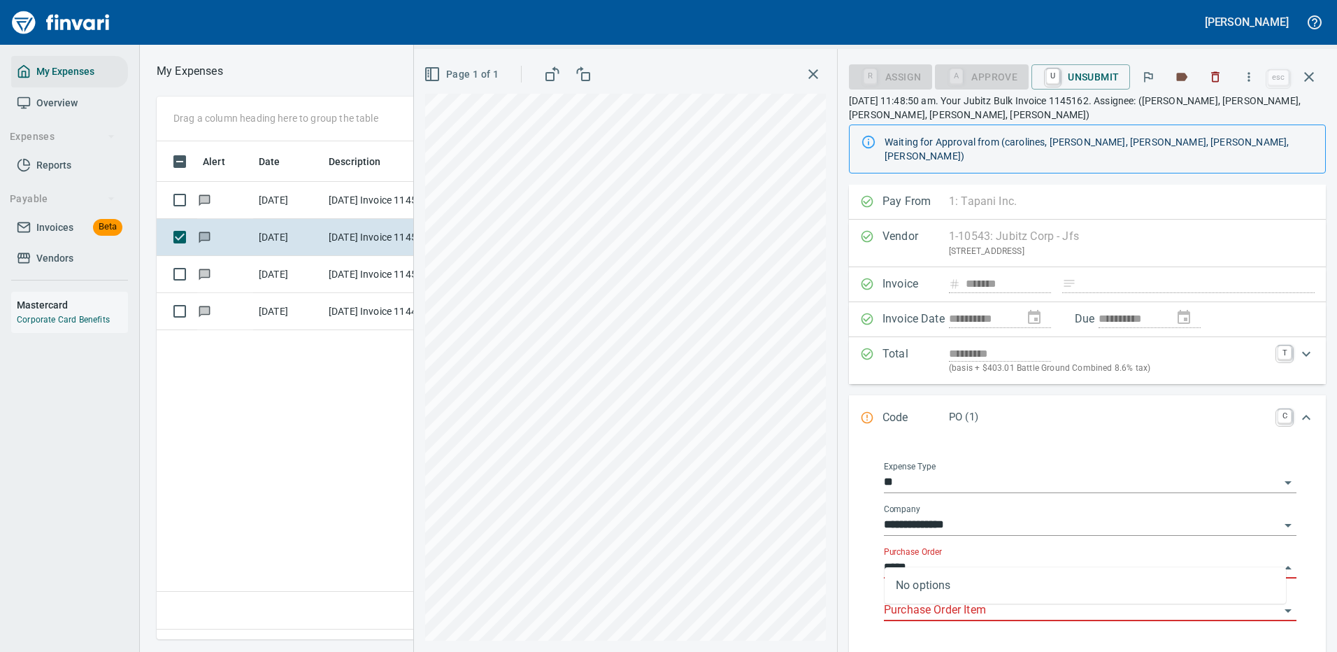
click at [973, 558] on input "*****" at bounding box center [1082, 568] width 396 height 20
type input "*****"
click at [1309, 71] on icon "button" at bounding box center [1309, 77] width 17 height 17
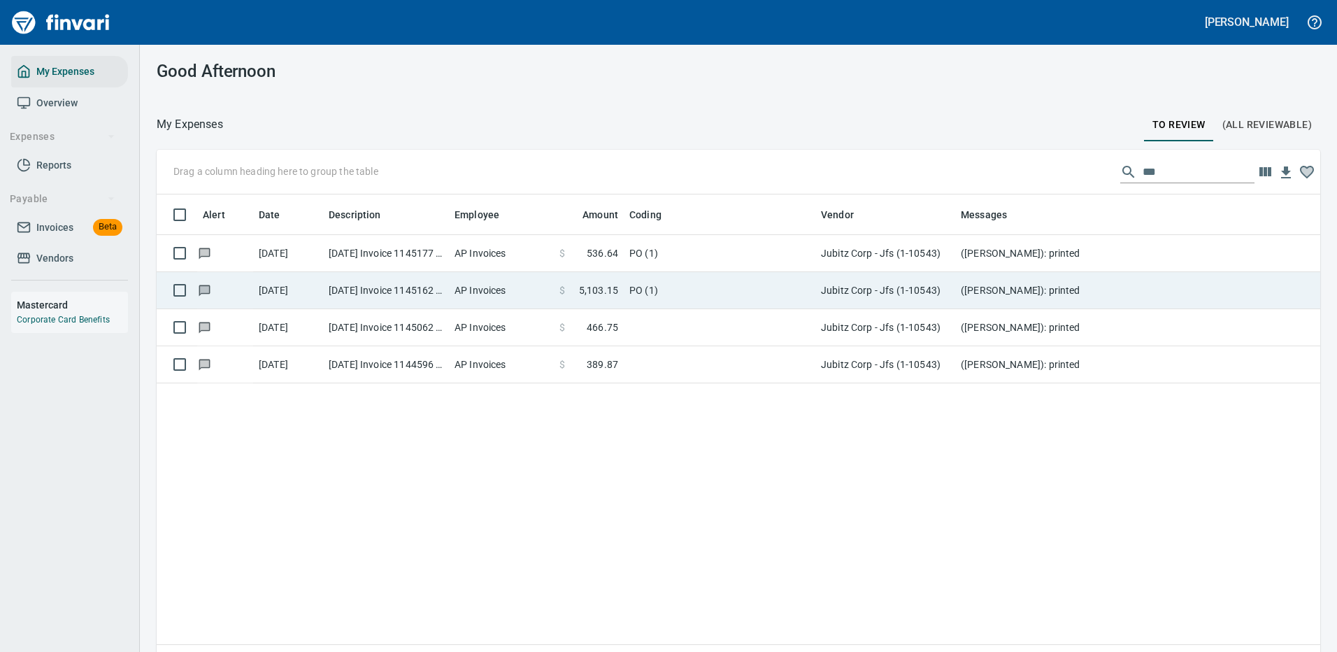
scroll to position [477, 1143]
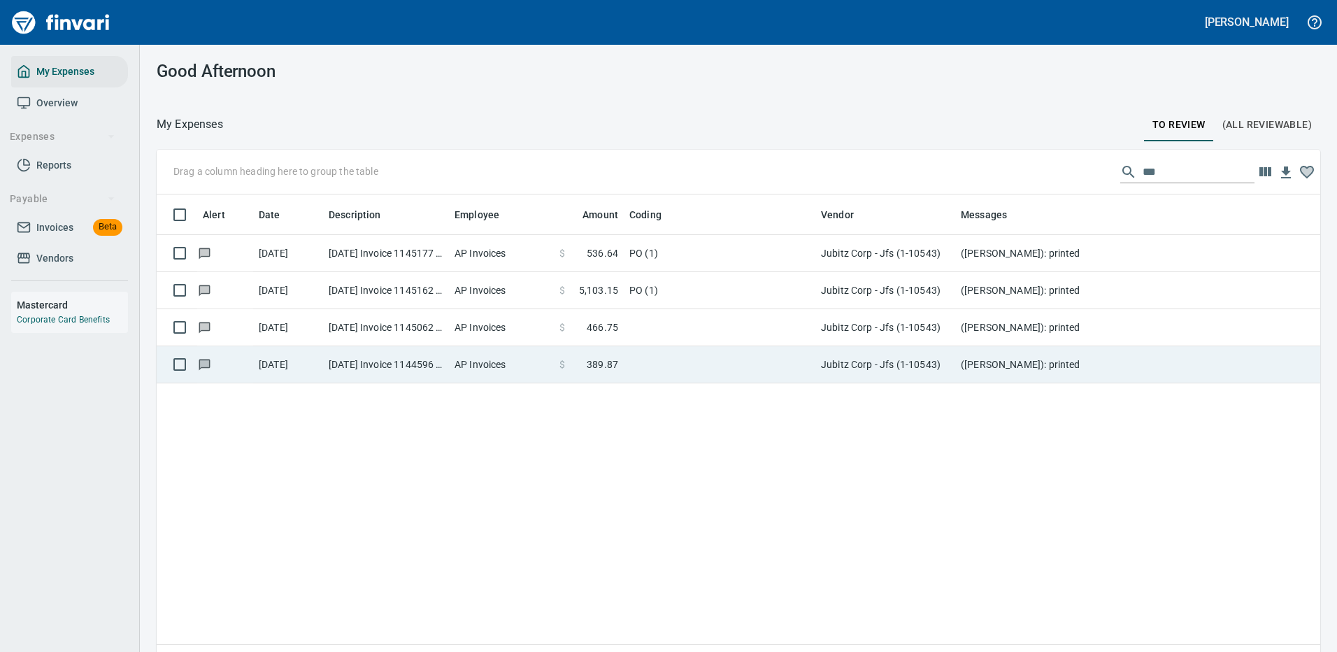
click at [699, 362] on td at bounding box center [720, 364] width 192 height 37
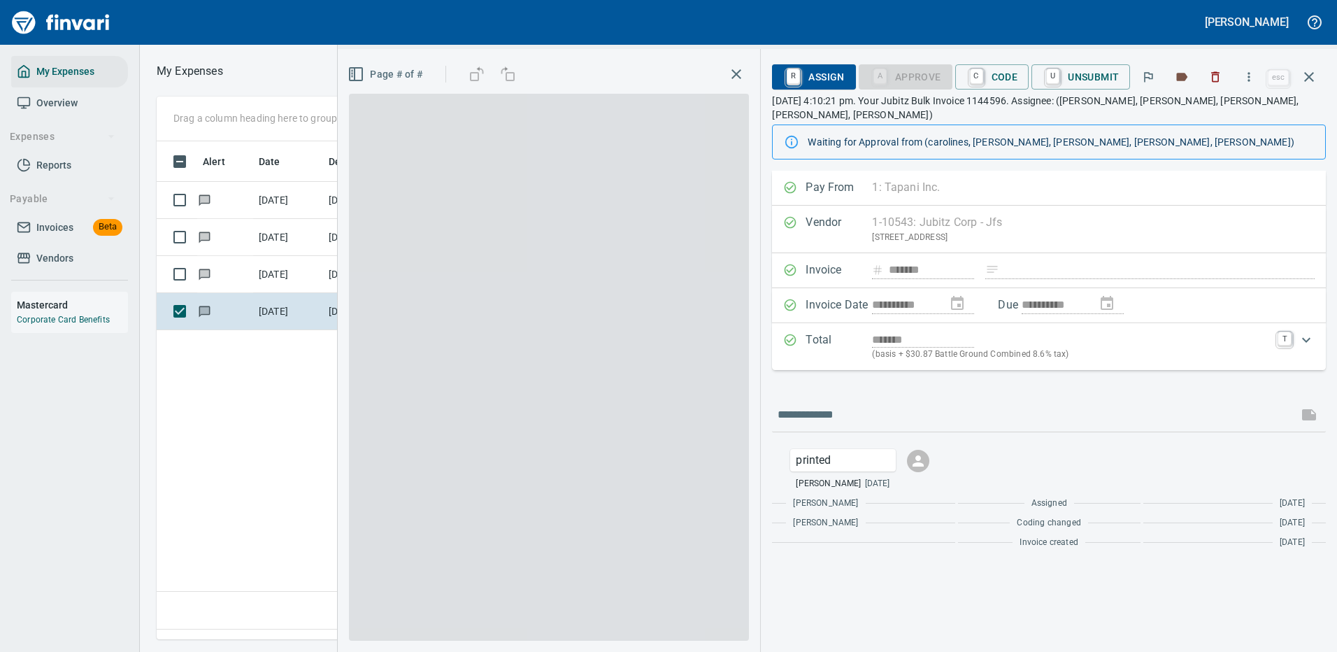
scroll to position [477, 804]
click at [1001, 77] on span "C Code" at bounding box center [993, 77] width 52 height 24
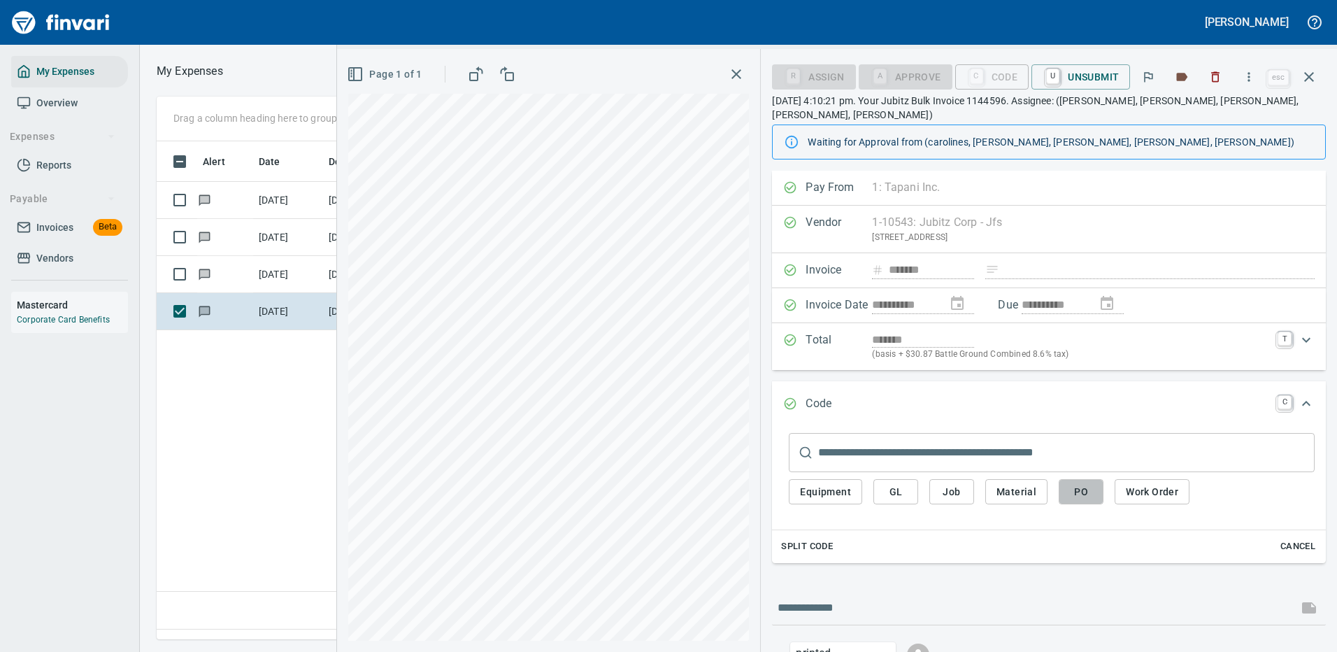
click at [1084, 483] on span "PO" at bounding box center [1081, 491] width 22 height 17
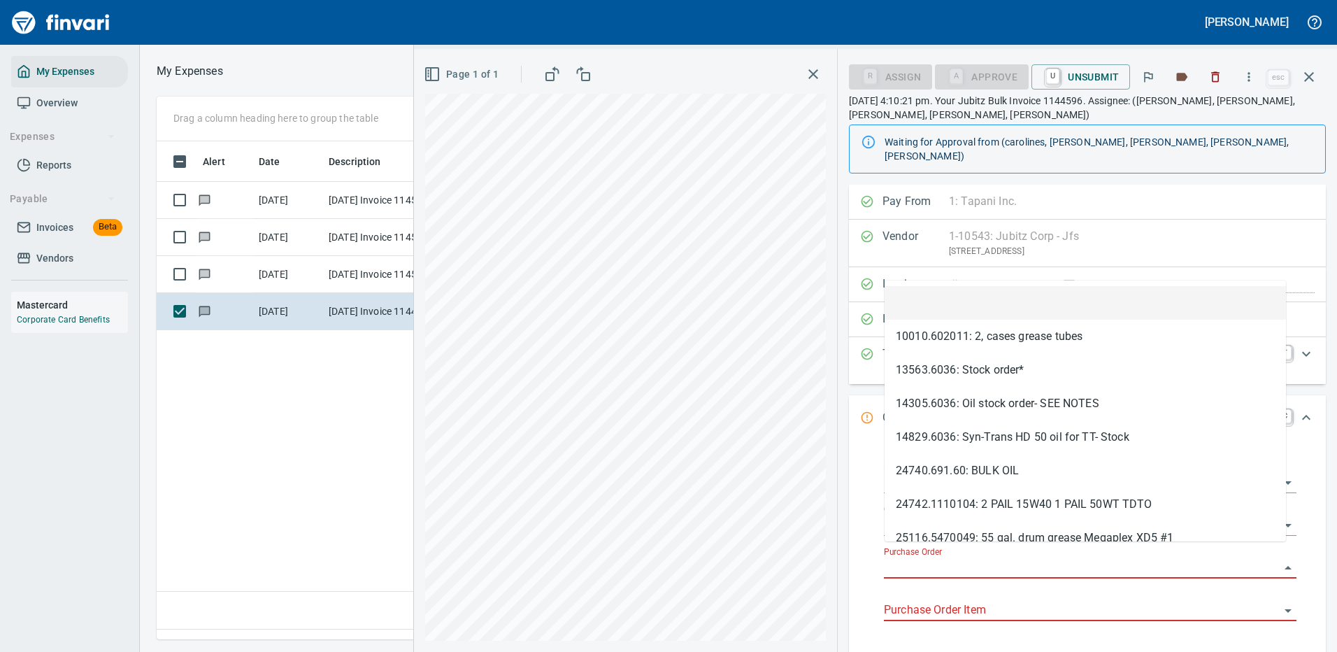
click at [925, 558] on input "Purchase Order" at bounding box center [1082, 568] width 396 height 20
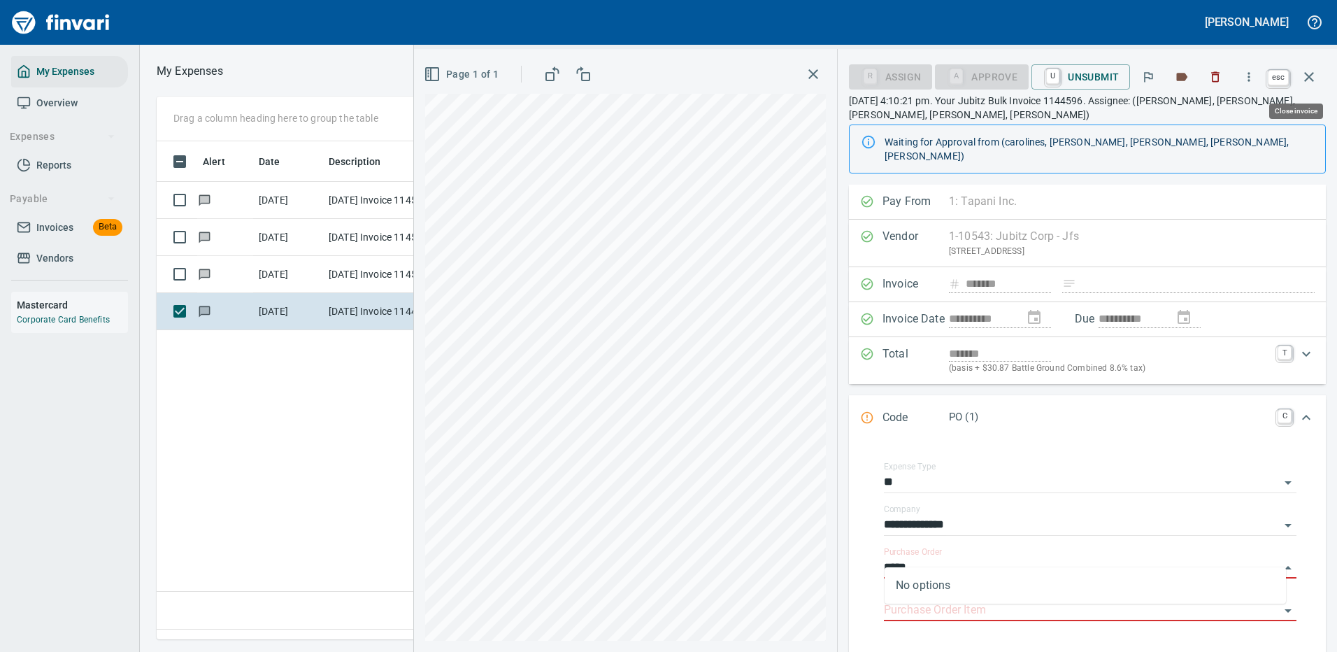
type input "*****"
click at [1312, 77] on icon "button" at bounding box center [1309, 77] width 17 height 17
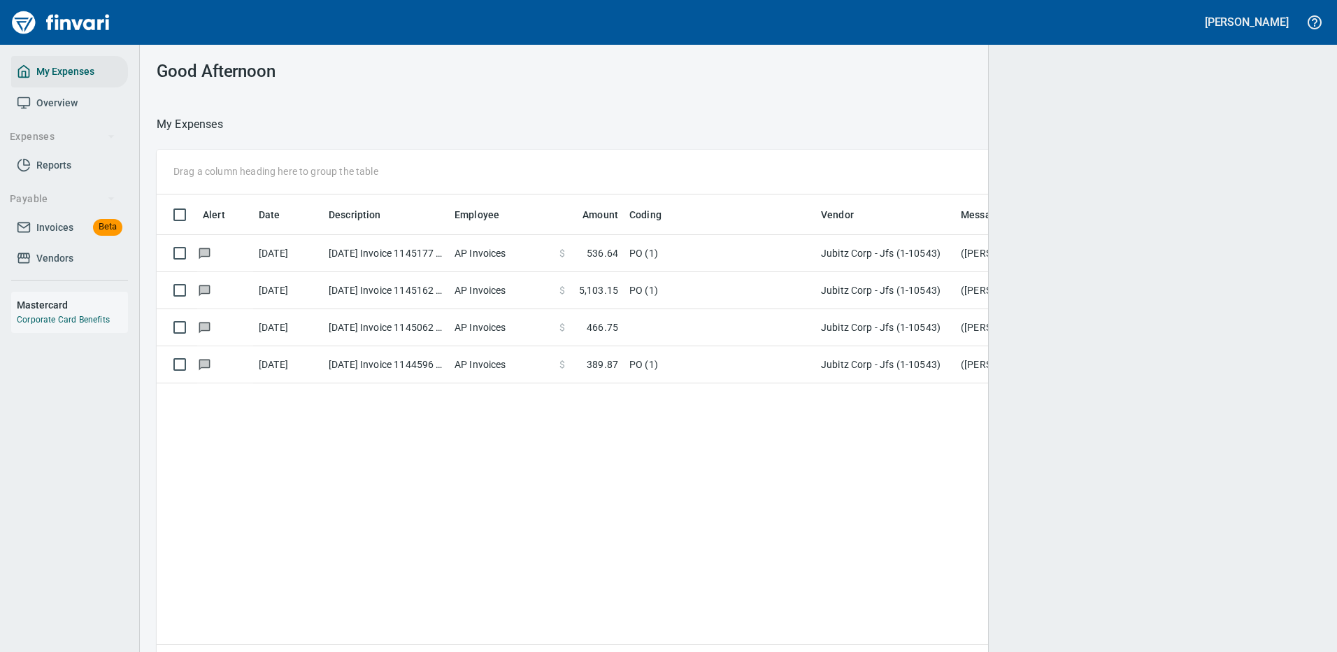
scroll to position [1, 1]
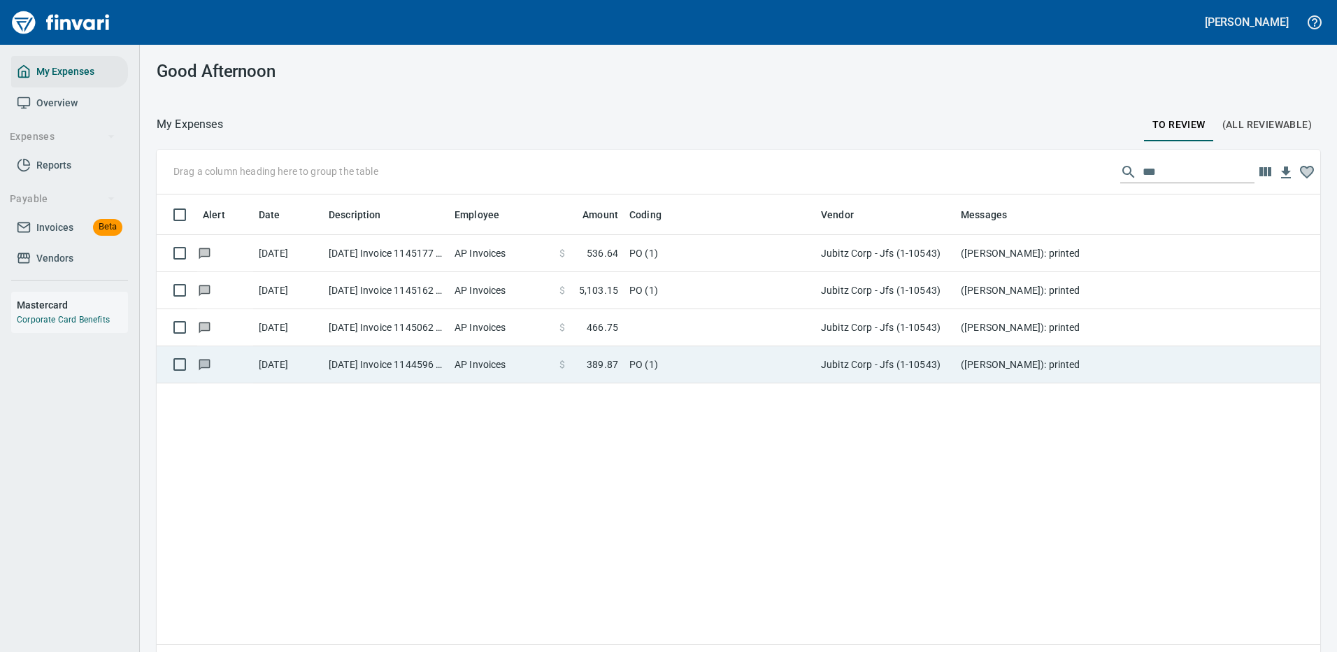
click at [676, 324] on td at bounding box center [720, 327] width 192 height 37
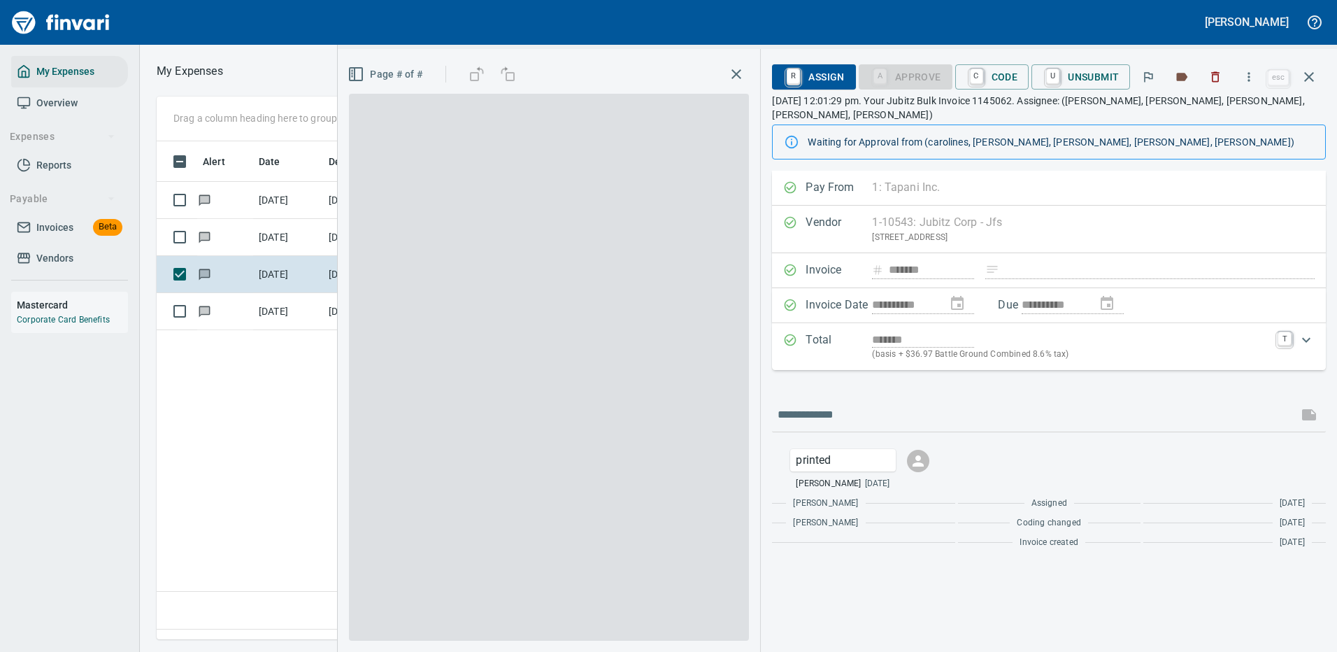
scroll to position [477, 804]
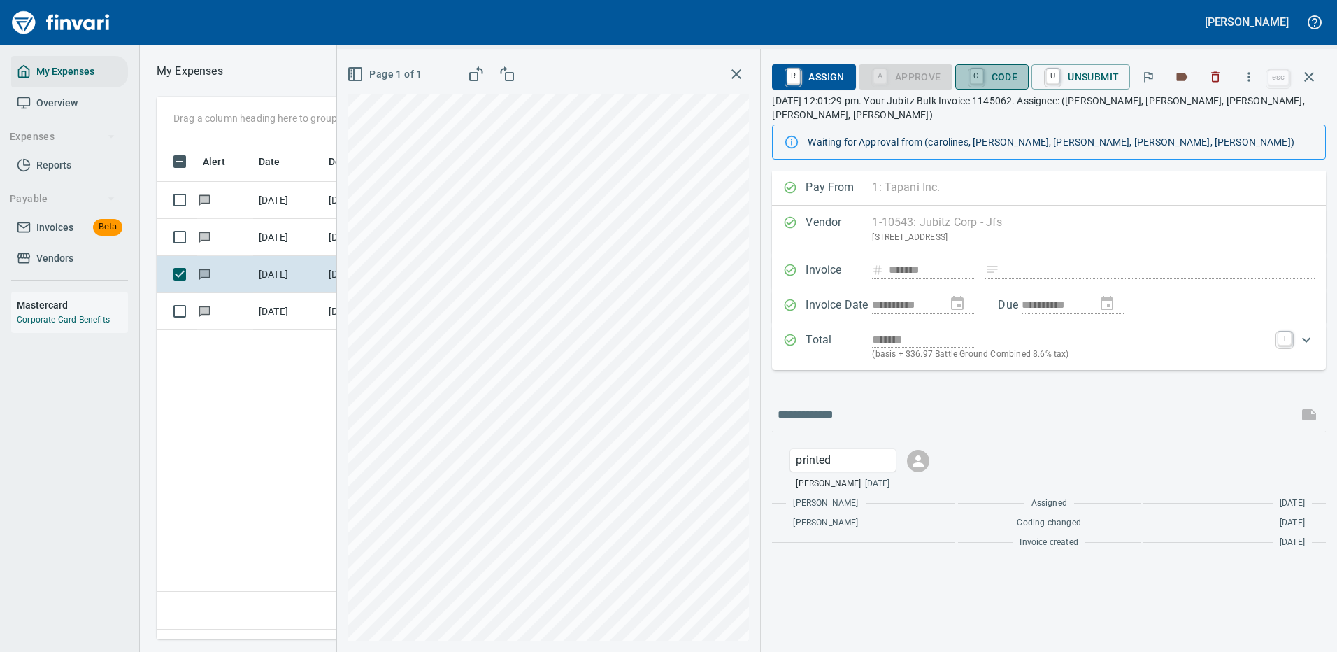
click at [988, 76] on span "C Code" at bounding box center [993, 77] width 52 height 24
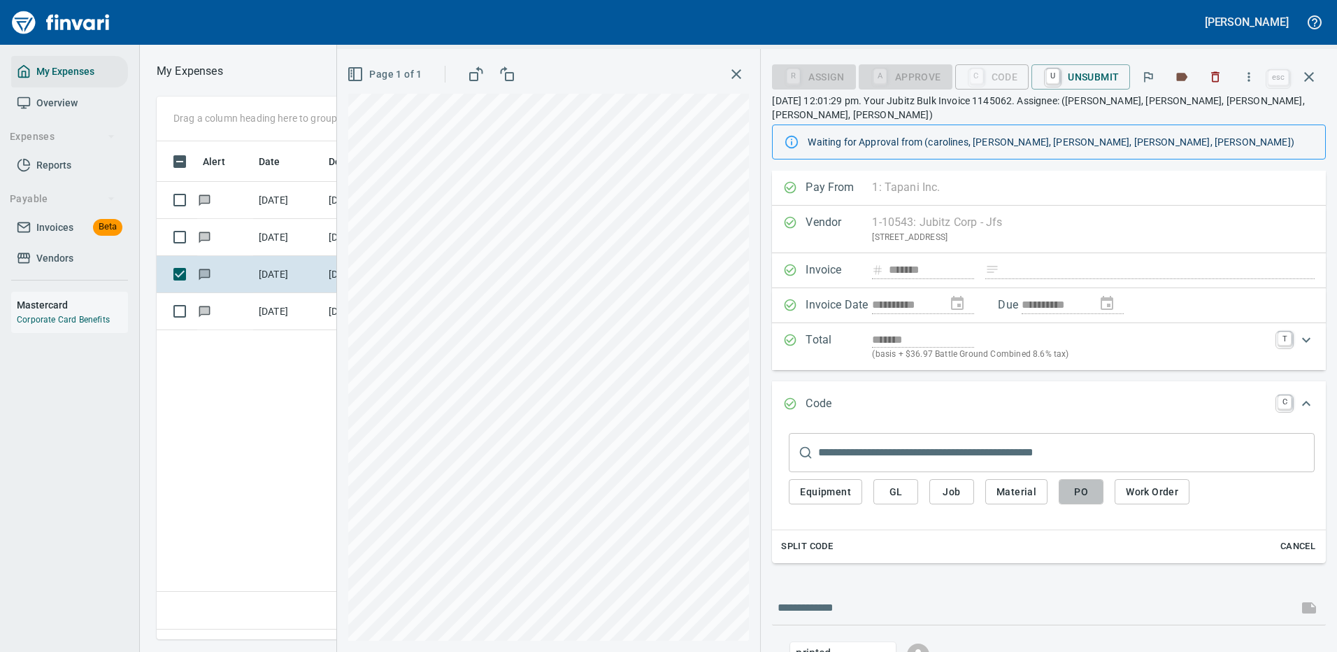
click at [1081, 483] on span "PO" at bounding box center [1081, 491] width 22 height 17
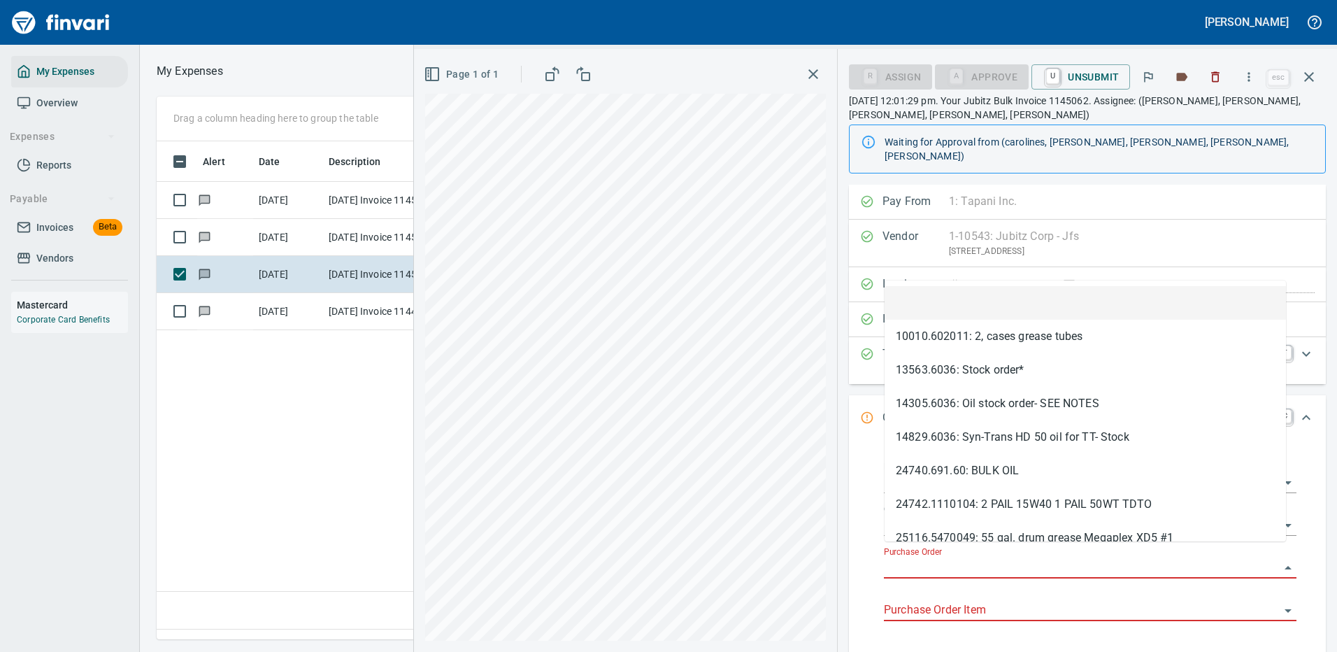
click at [914, 558] on input "Purchase Order" at bounding box center [1082, 568] width 396 height 20
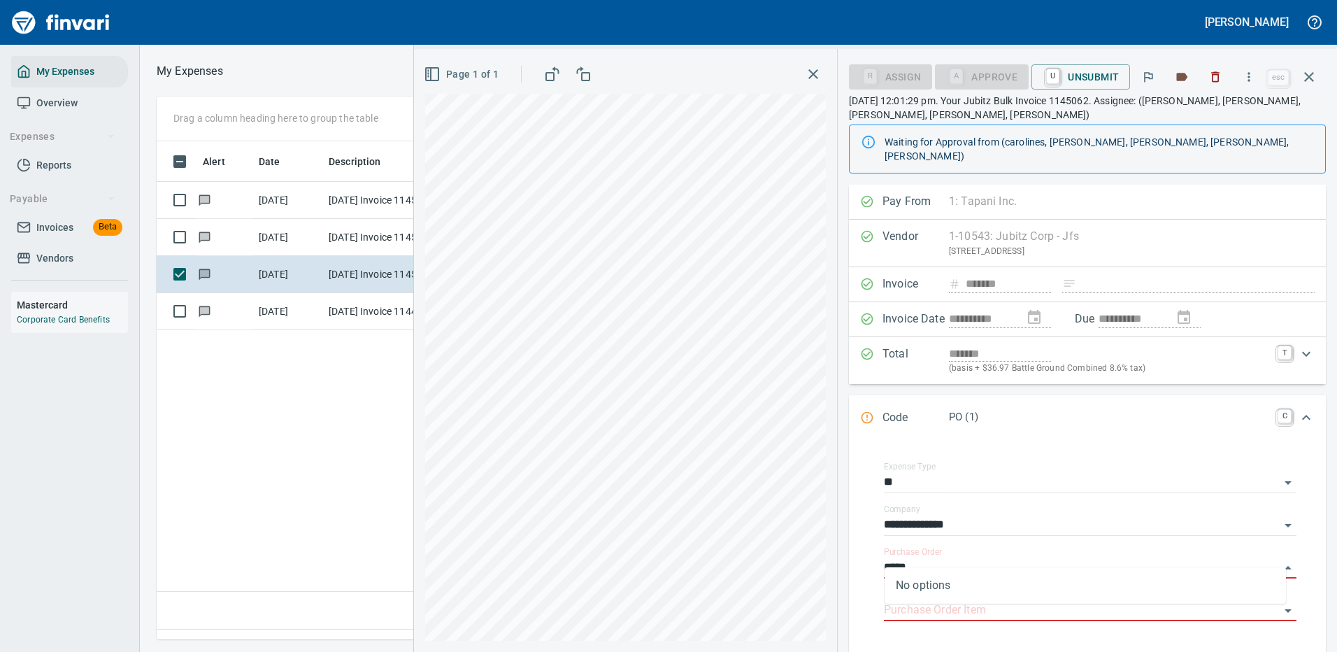
type input "*****"
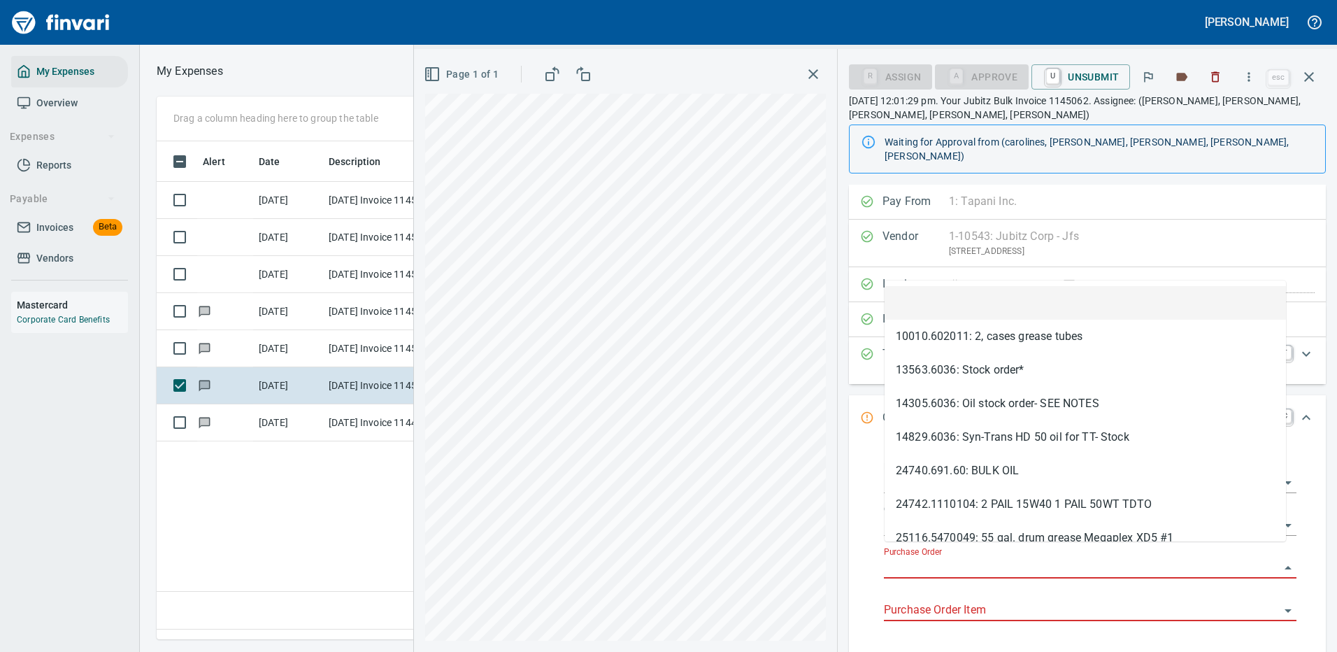
click at [909, 558] on input "Purchase Order" at bounding box center [1082, 568] width 396 height 20
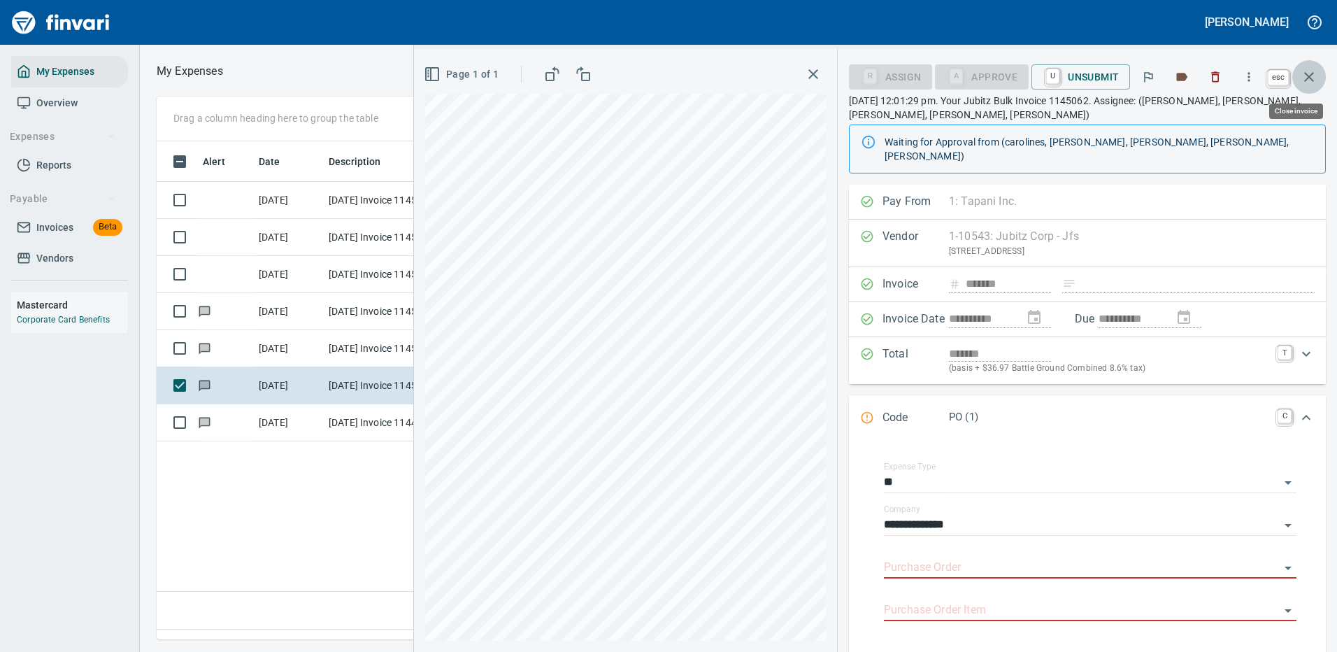
click at [1306, 69] on icon "button" at bounding box center [1309, 77] width 17 height 17
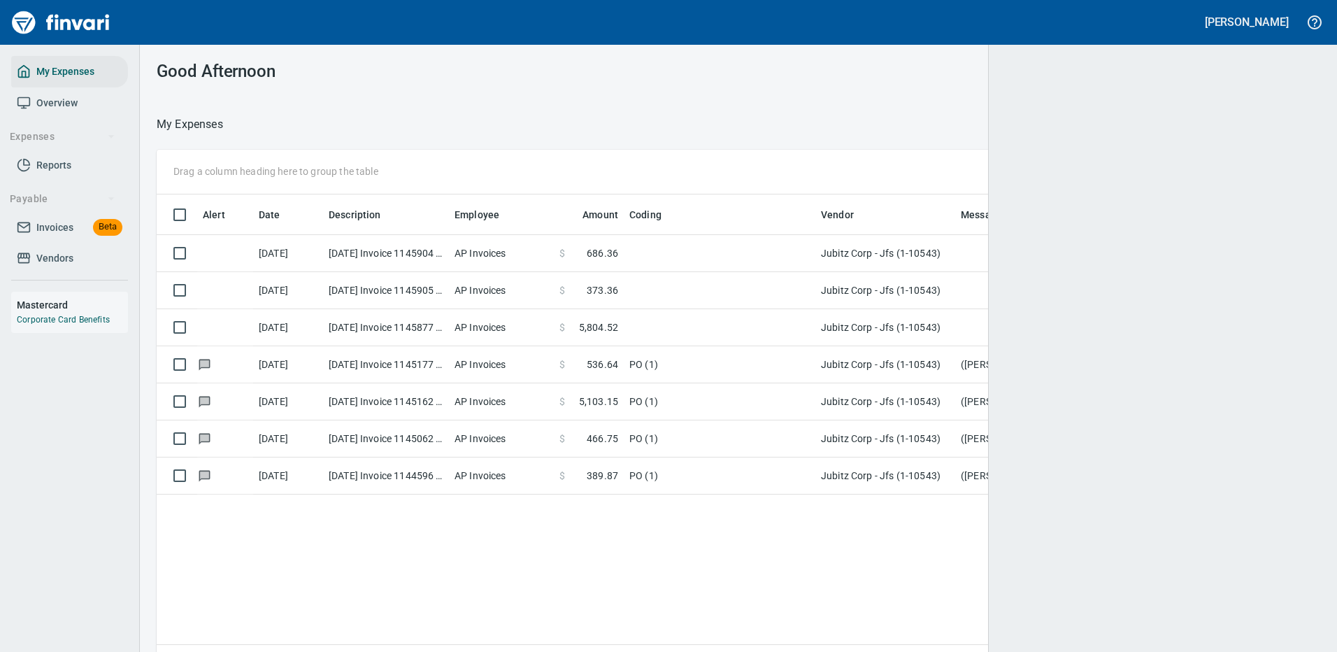
scroll to position [477, 1134]
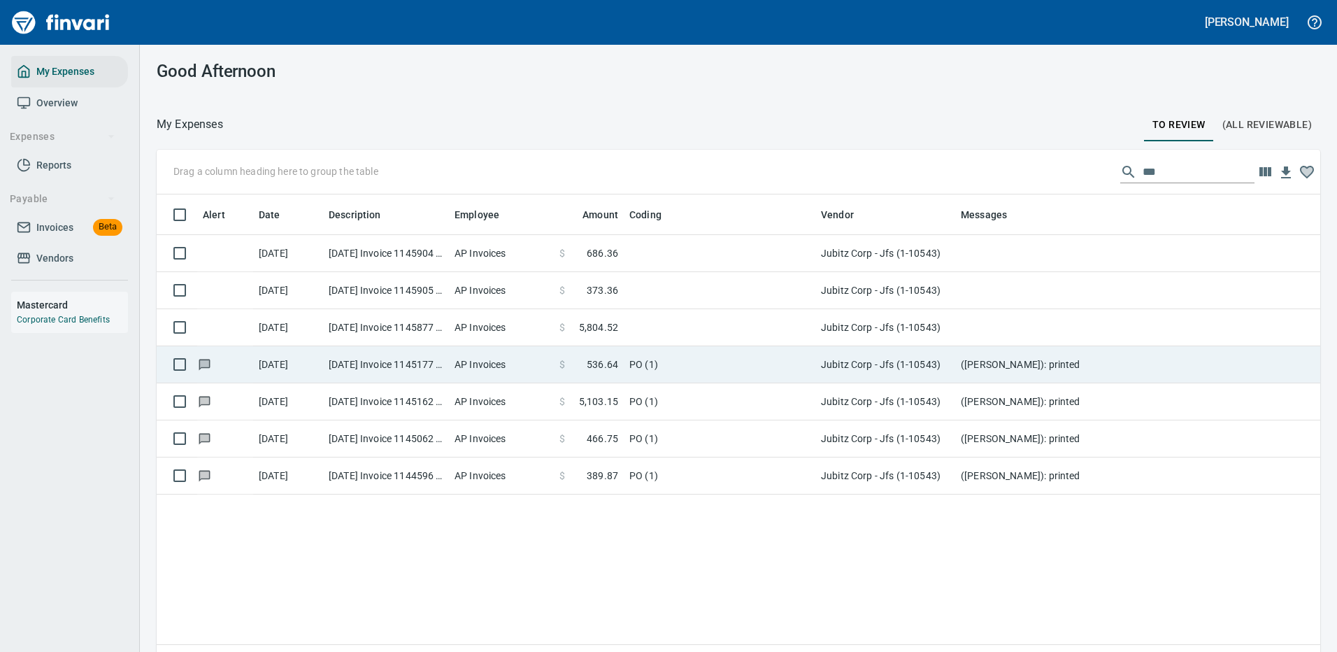
click at [620, 360] on td "$ 536.64" at bounding box center [589, 364] width 70 height 37
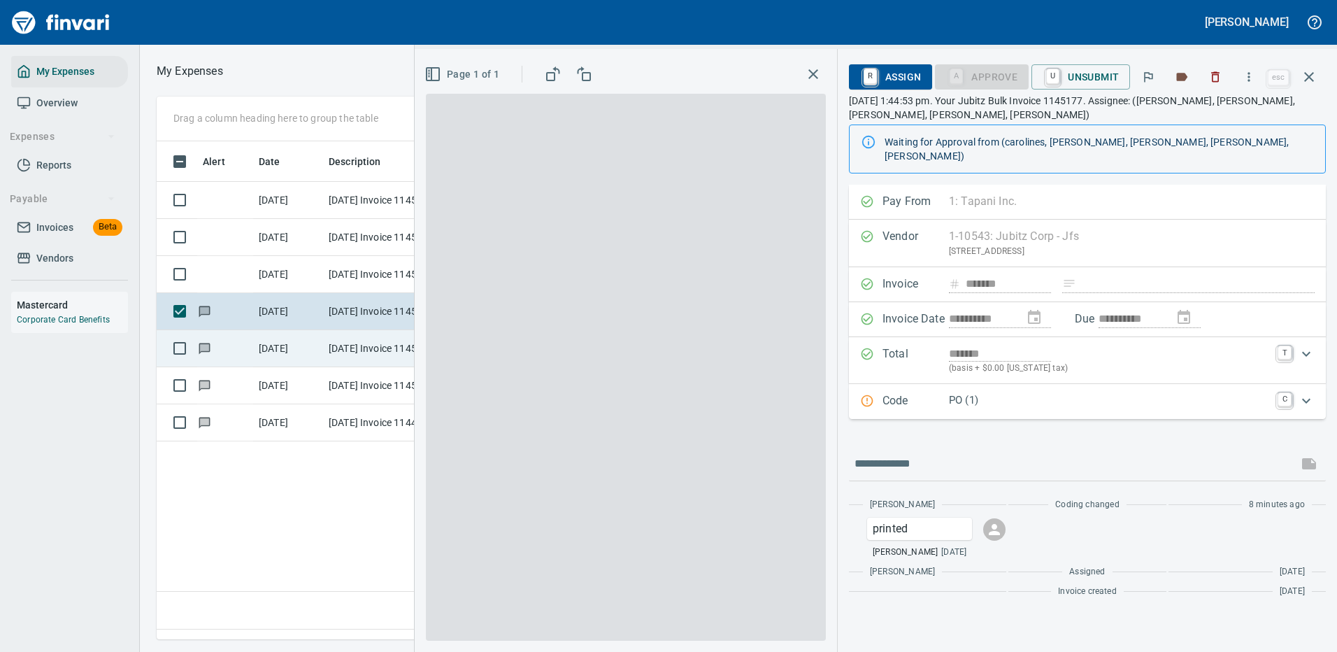
scroll to position [477, 804]
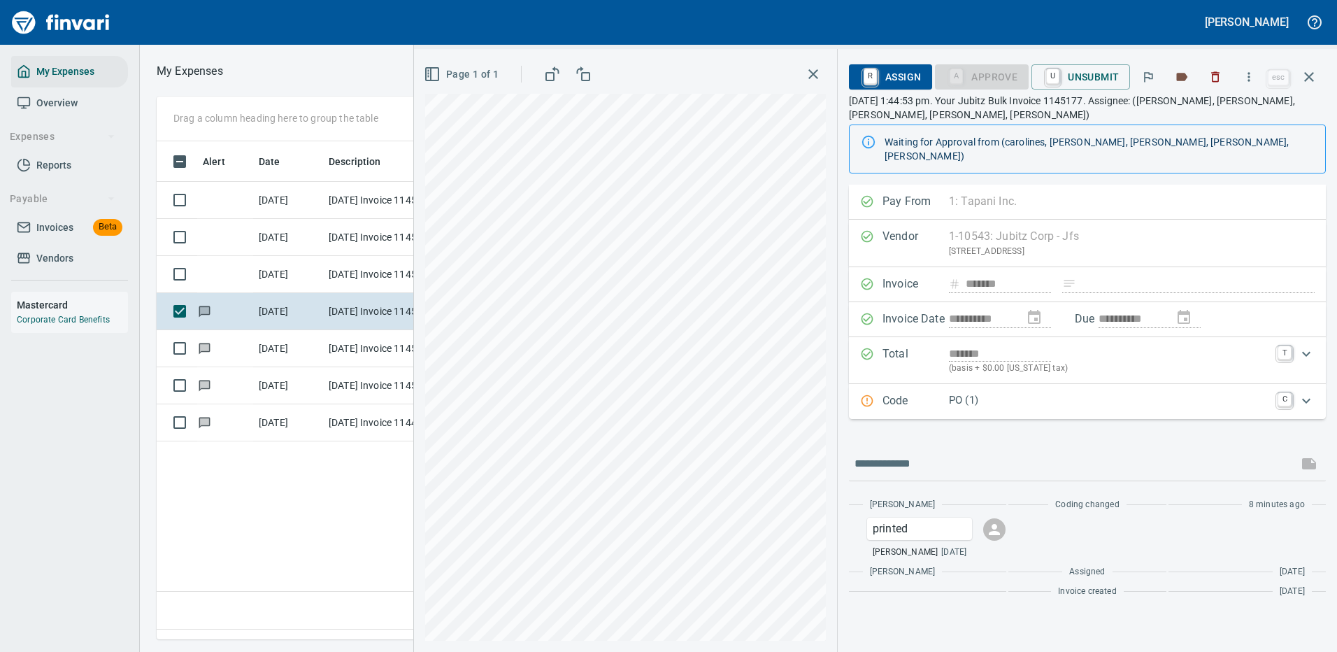
click at [1012, 392] on p "PO (1)" at bounding box center [1109, 400] width 320 height 16
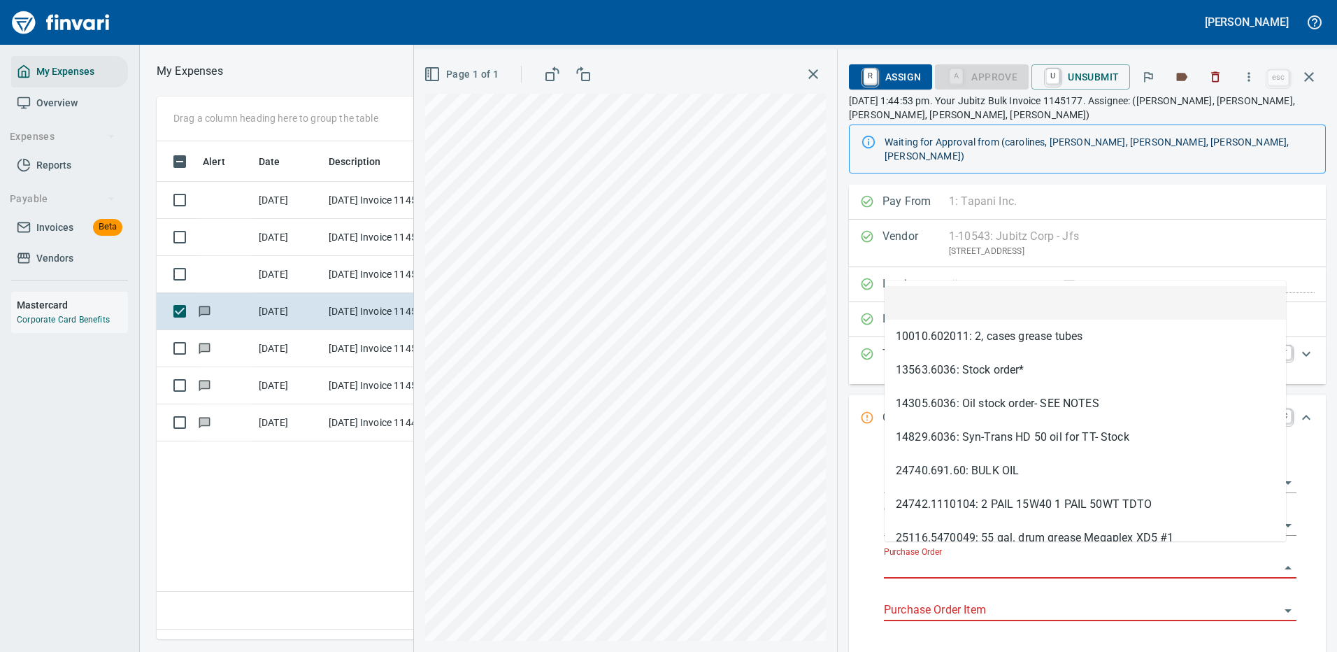
click at [930, 558] on input "Purchase Order" at bounding box center [1082, 568] width 396 height 20
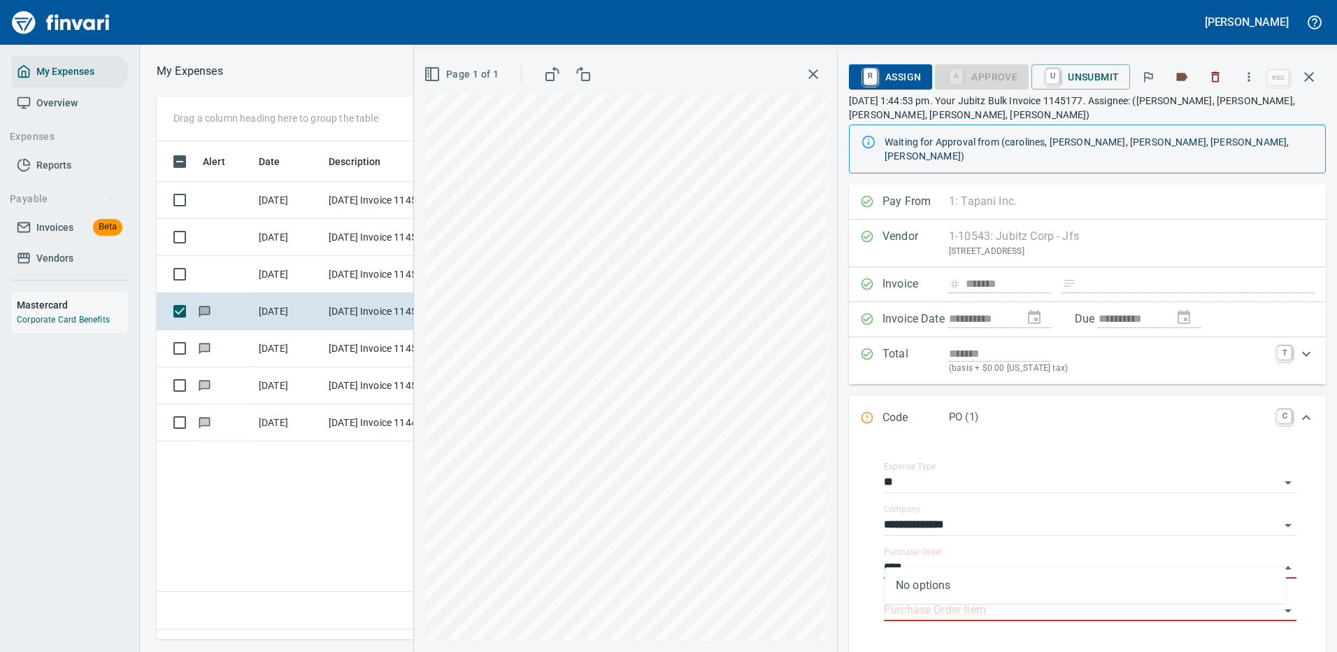
type input "*****"
click at [953, 558] on input "*****" at bounding box center [1082, 568] width 396 height 20
click at [814, 553] on div "**********" at bounding box center [875, 350] width 923 height 603
click at [1308, 74] on icon "button" at bounding box center [1309, 77] width 17 height 17
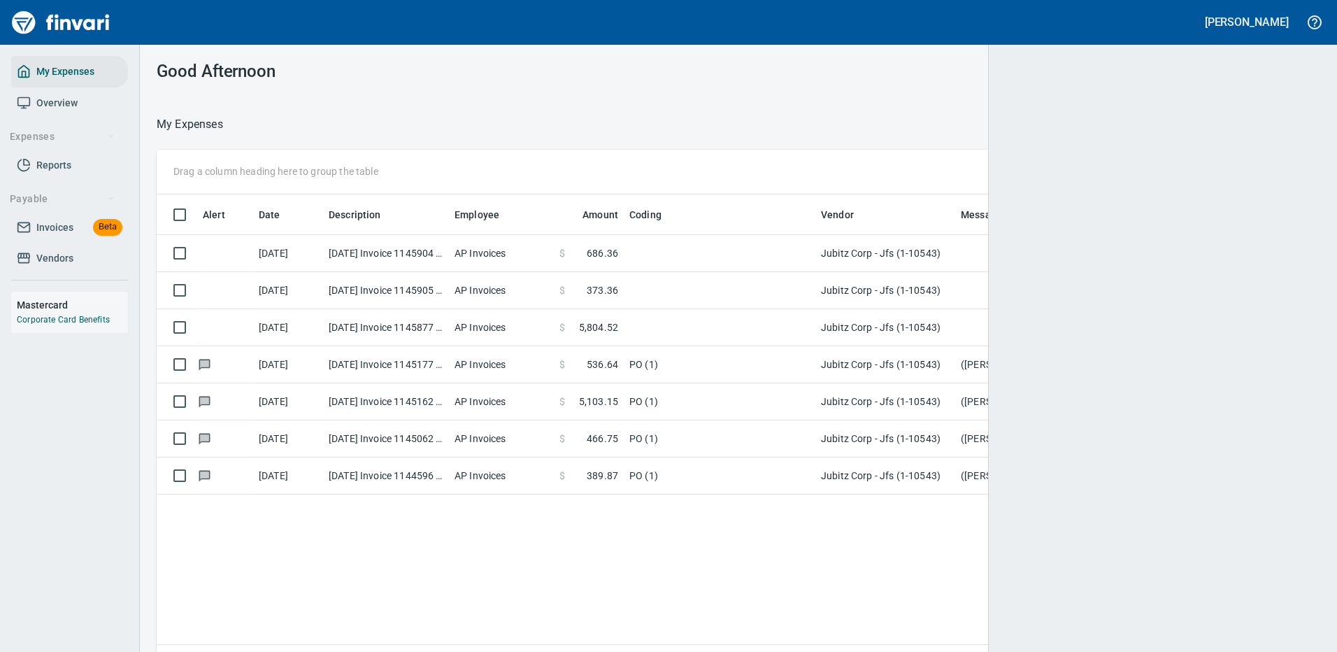
scroll to position [1, 1]
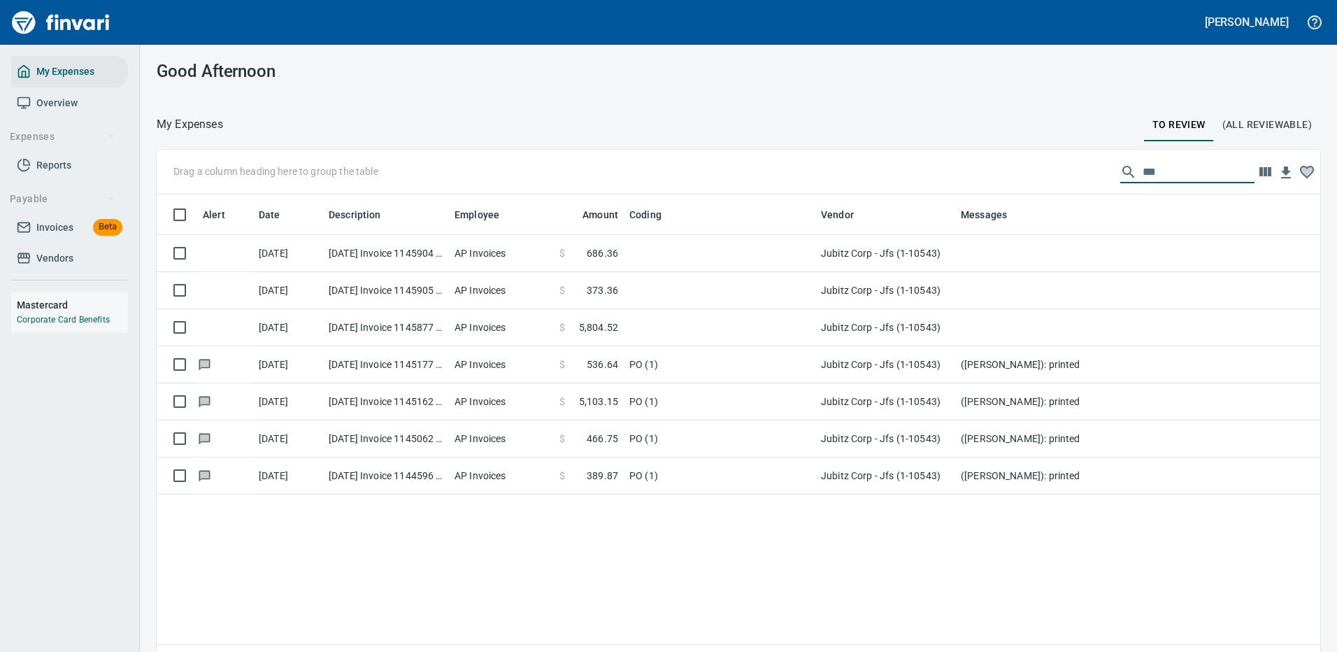
drag, startPoint x: 1153, startPoint y: 176, endPoint x: 1100, endPoint y: 171, distance: 53.4
click at [1121, 171] on div "***" at bounding box center [1188, 172] width 134 height 22
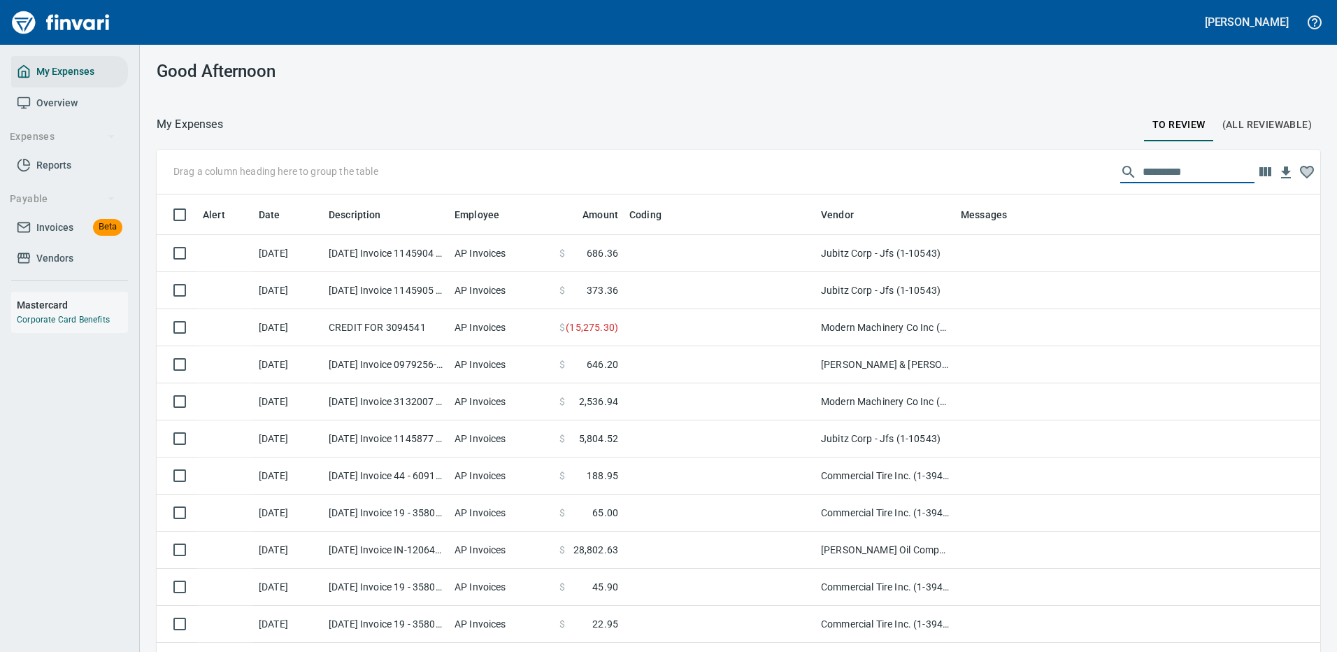
scroll to position [477, 1132]
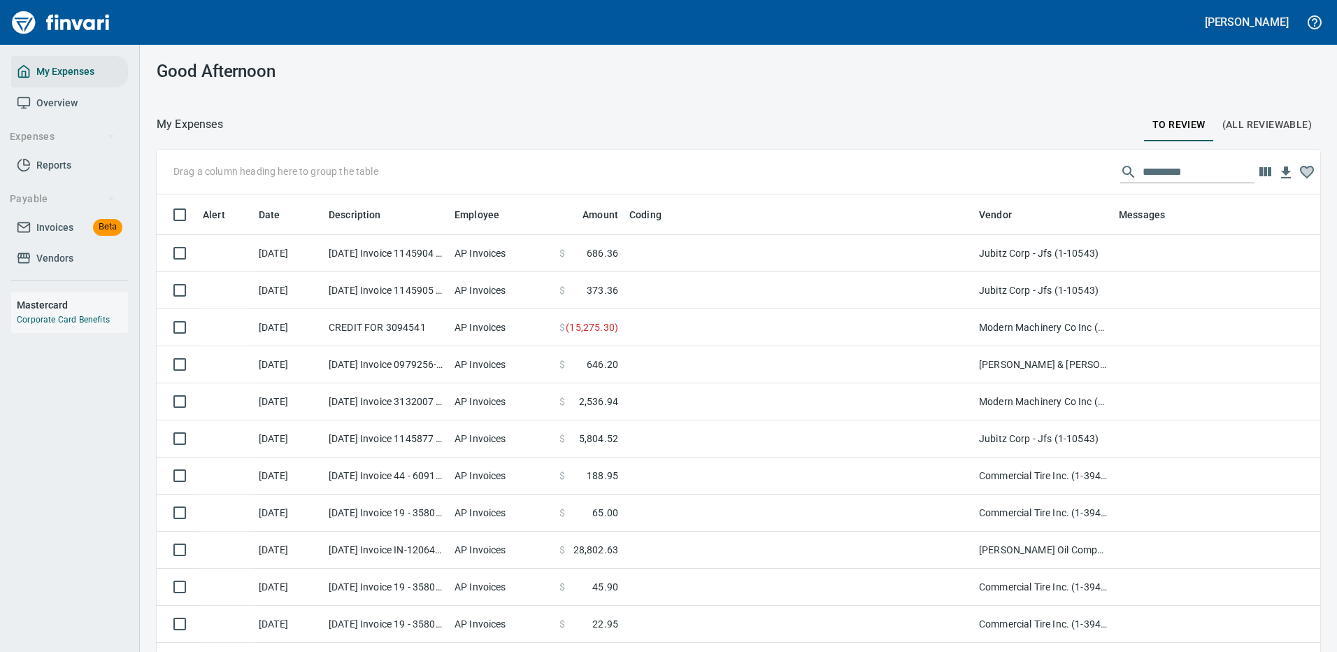
scroll to position [477, 1132]
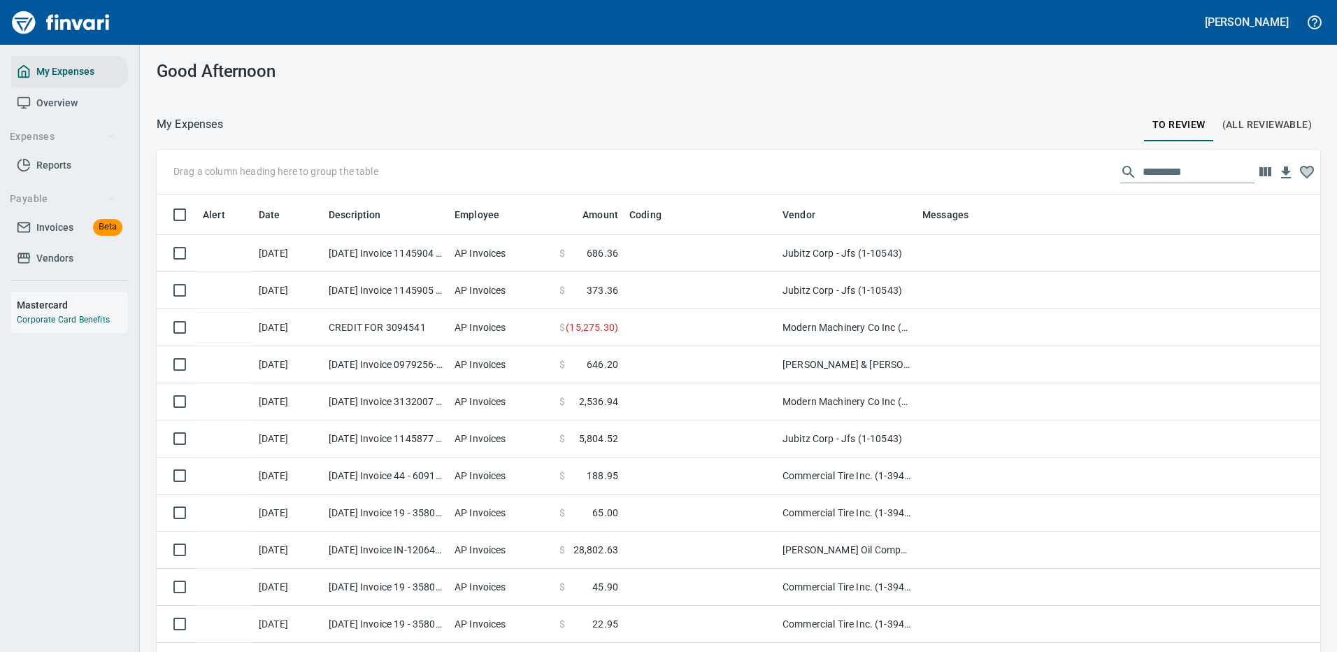
drag, startPoint x: 974, startPoint y: 212, endPoint x: 777, endPoint y: 214, distance: 196.6
click at [777, 214] on body "[PERSON_NAME] My Expenses Overview Expenses Reports Payable Invoices Beta Vendo…" at bounding box center [668, 326] width 1337 height 652
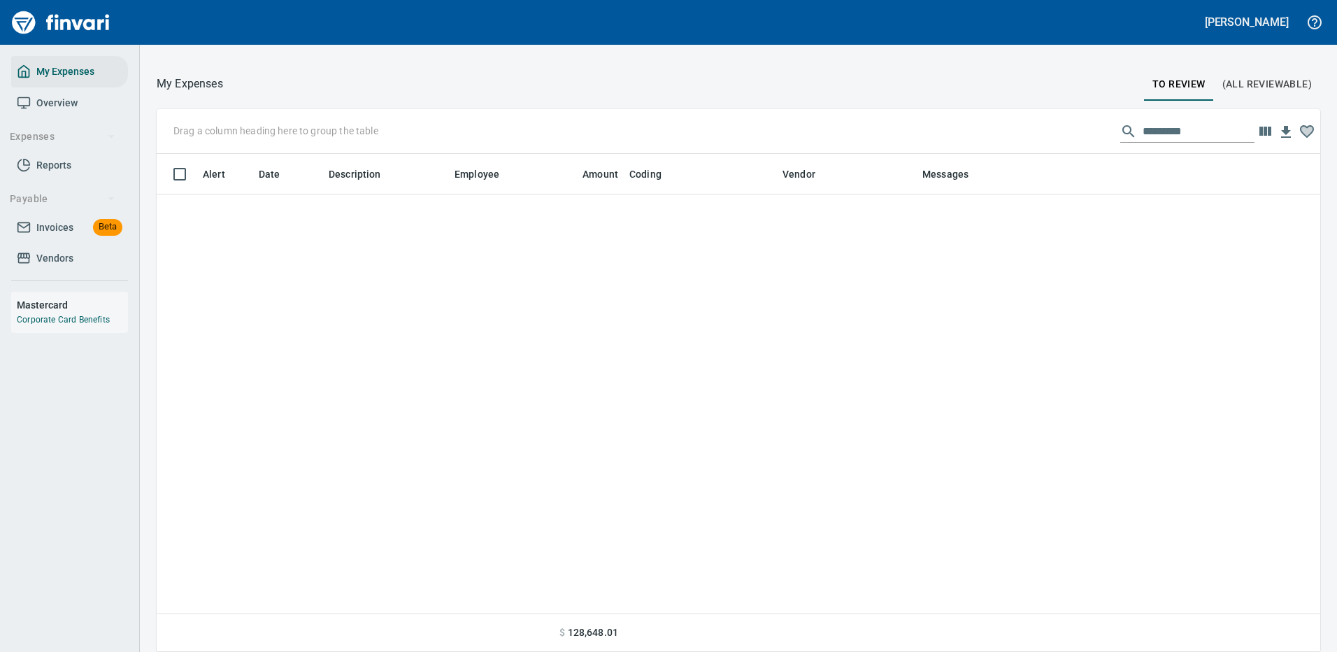
scroll to position [0, 0]
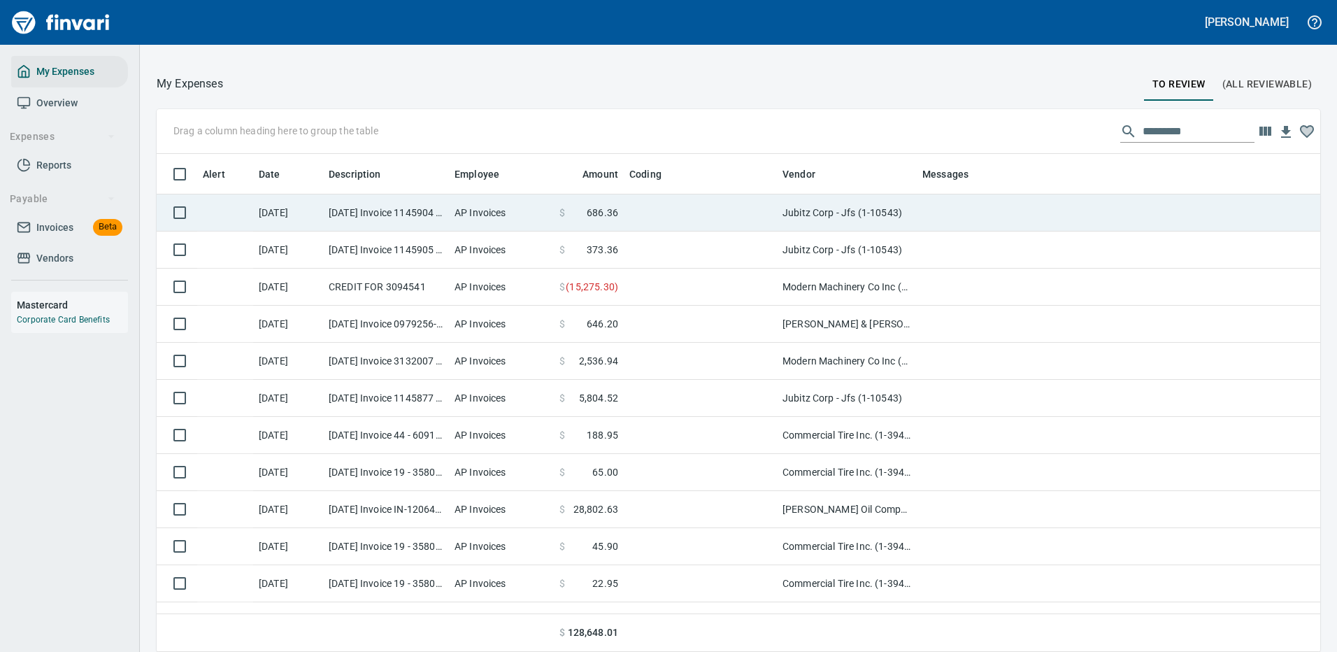
click at [821, 208] on td "Jubitz Corp - Jfs (1-10543)" at bounding box center [847, 212] width 140 height 37
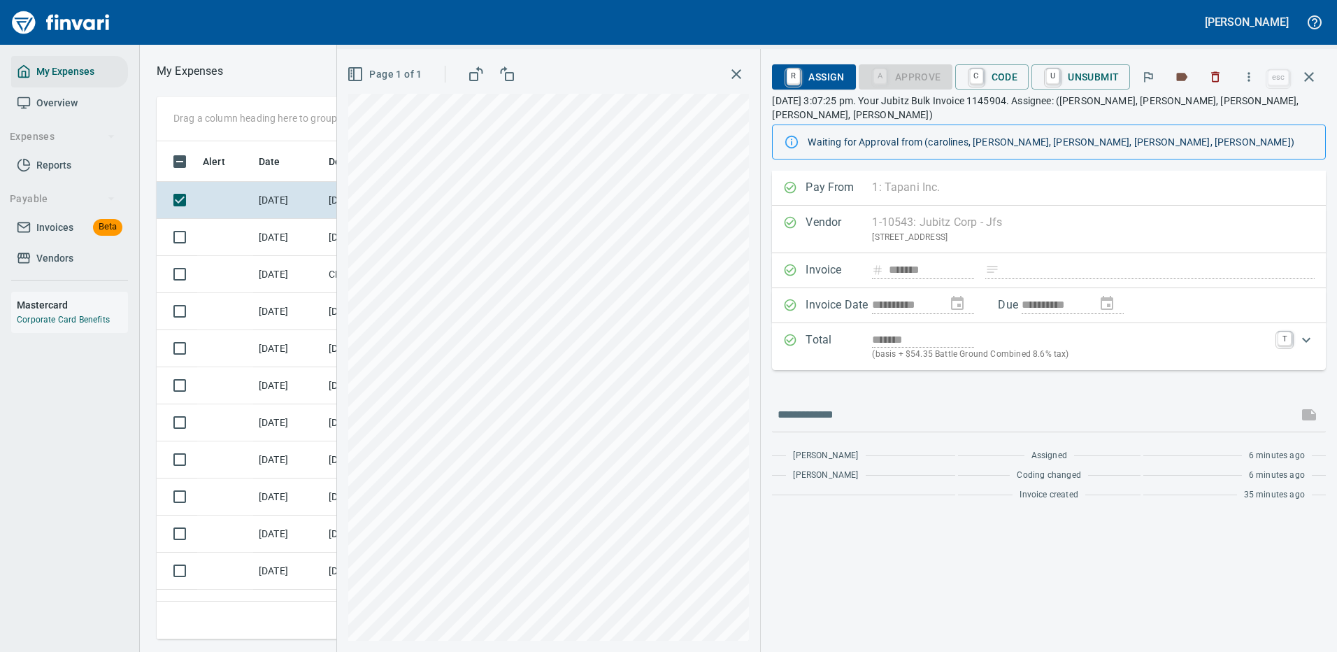
scroll to position [477, 793]
click at [1252, 78] on icon "button" at bounding box center [1249, 77] width 14 height 14
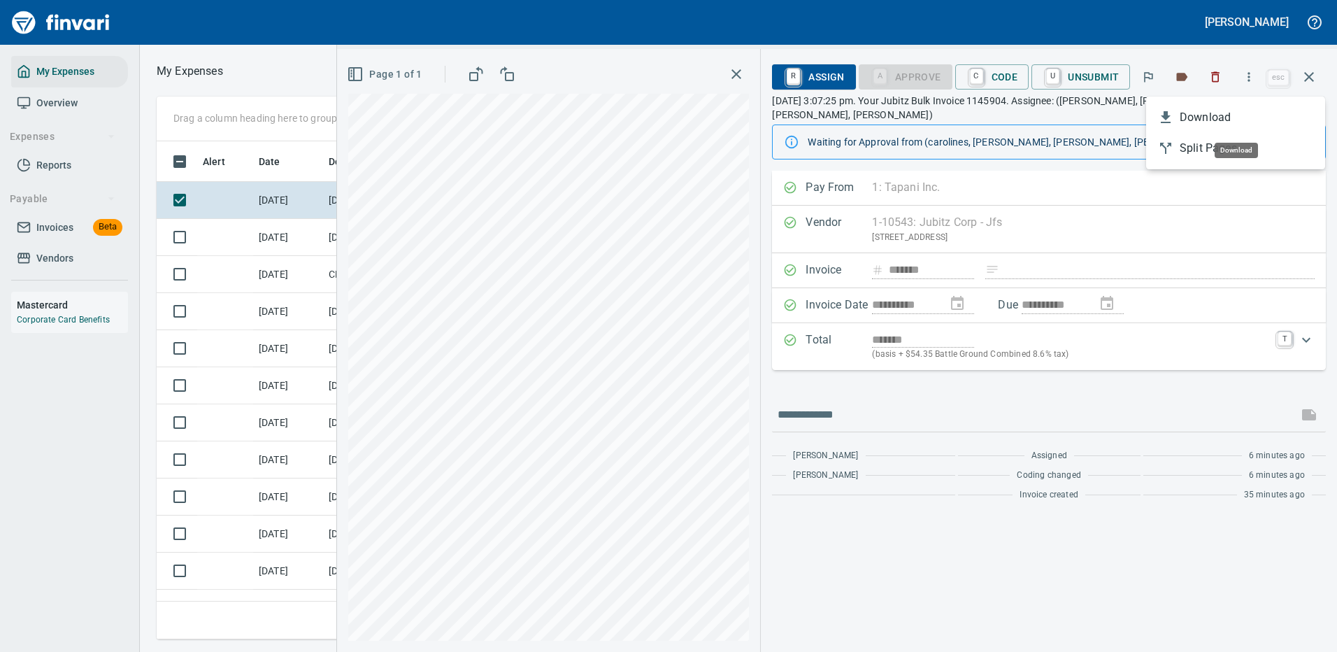
click at [1196, 114] on span "Download" at bounding box center [1247, 117] width 134 height 17
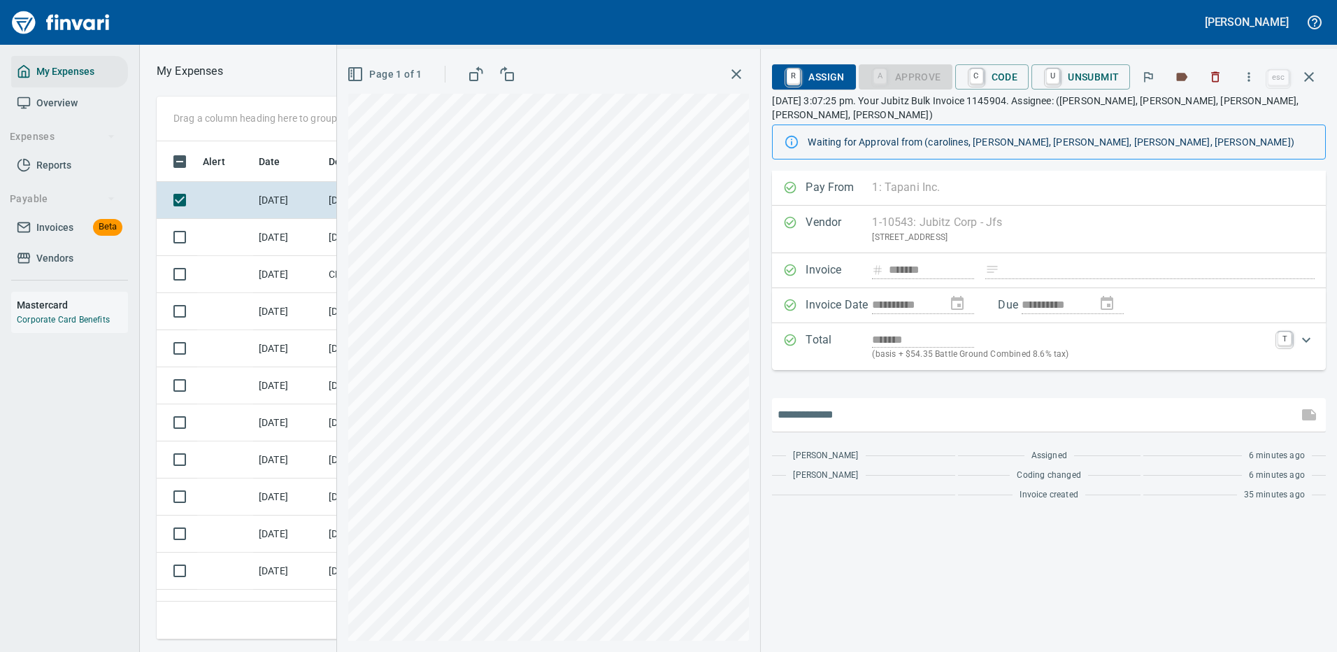
click at [887, 404] on input "text" at bounding box center [1035, 415] width 515 height 22
type input "*******"
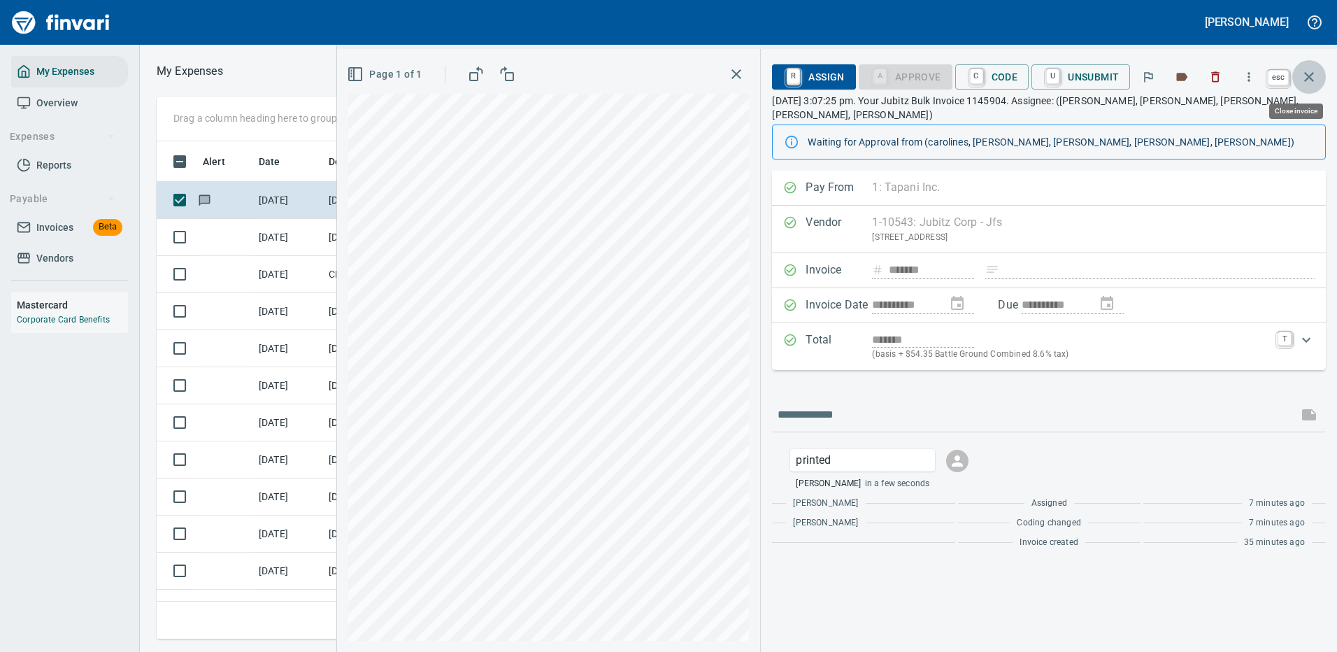
click at [1309, 73] on icon "button" at bounding box center [1309, 77] width 17 height 17
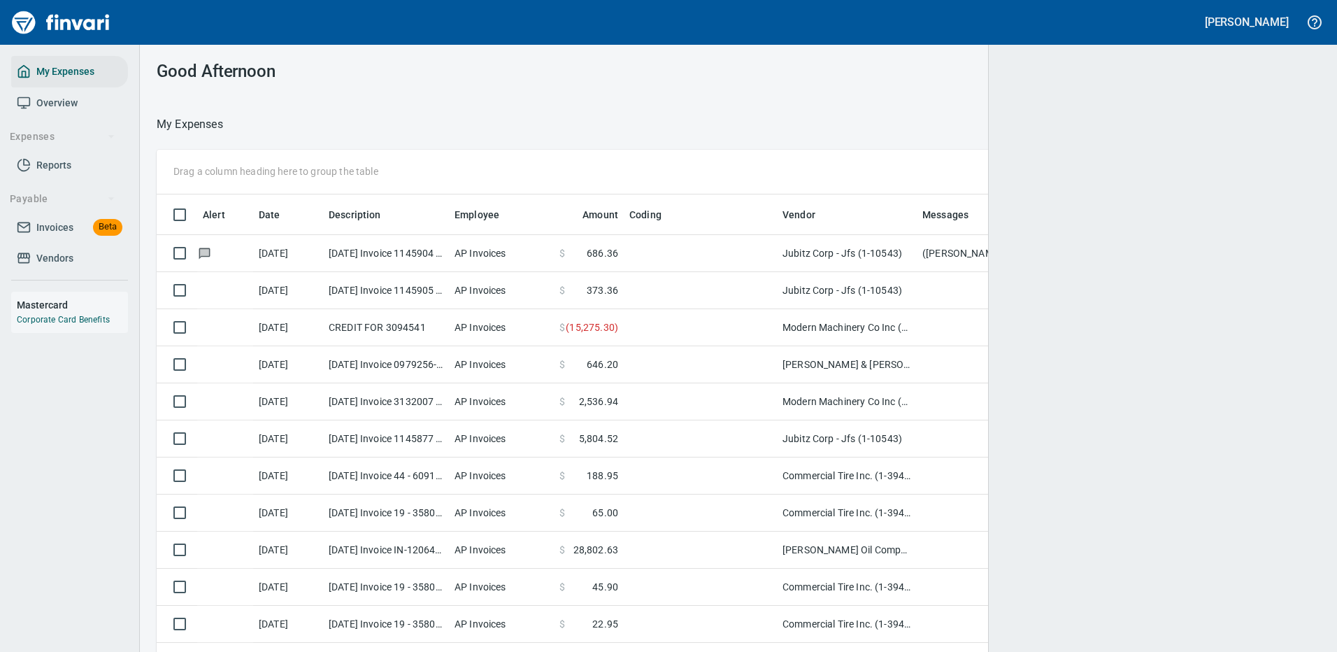
scroll to position [477, 1122]
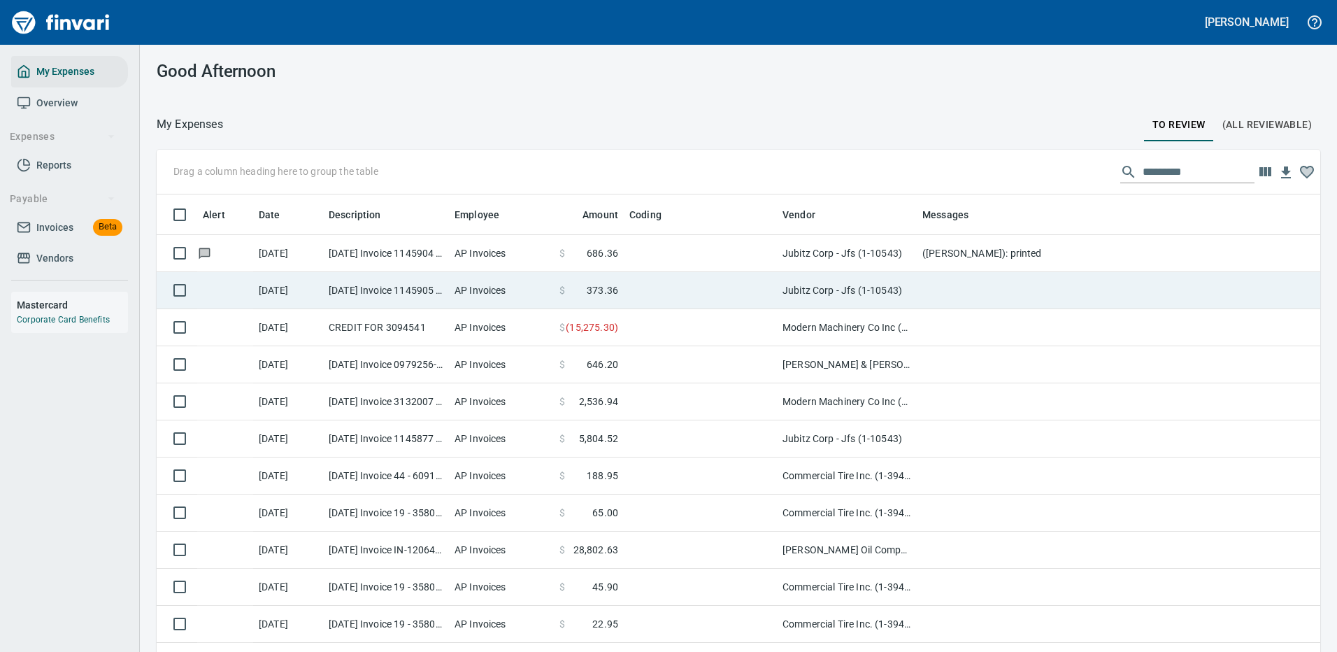
click at [969, 283] on td at bounding box center [1197, 290] width 560 height 37
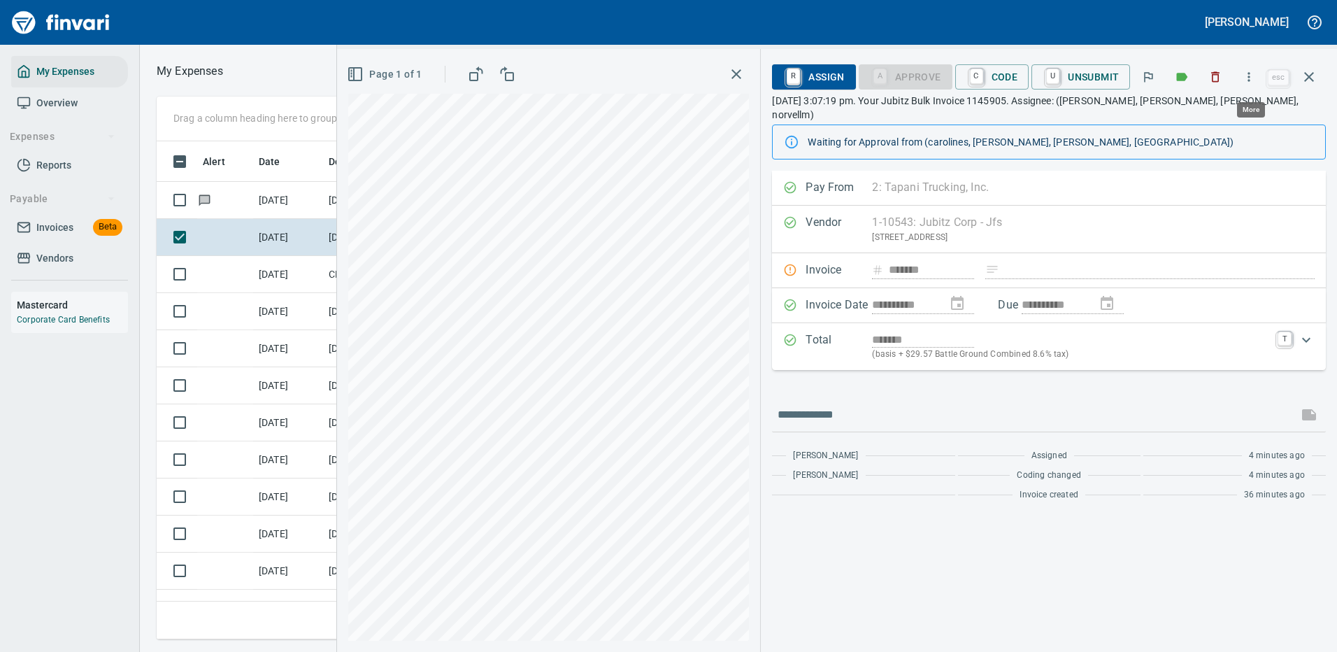
scroll to position [477, 793]
click at [1251, 71] on icon "button" at bounding box center [1249, 77] width 14 height 14
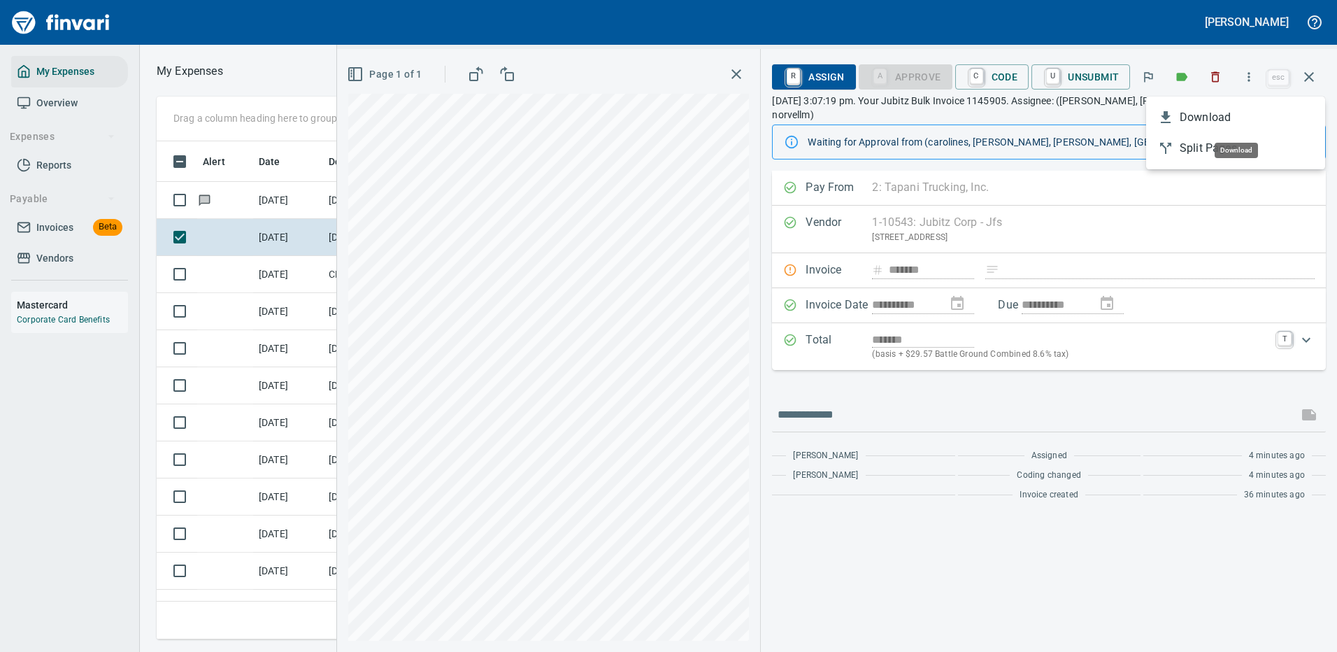
click at [1207, 120] on span "Download" at bounding box center [1247, 117] width 134 height 17
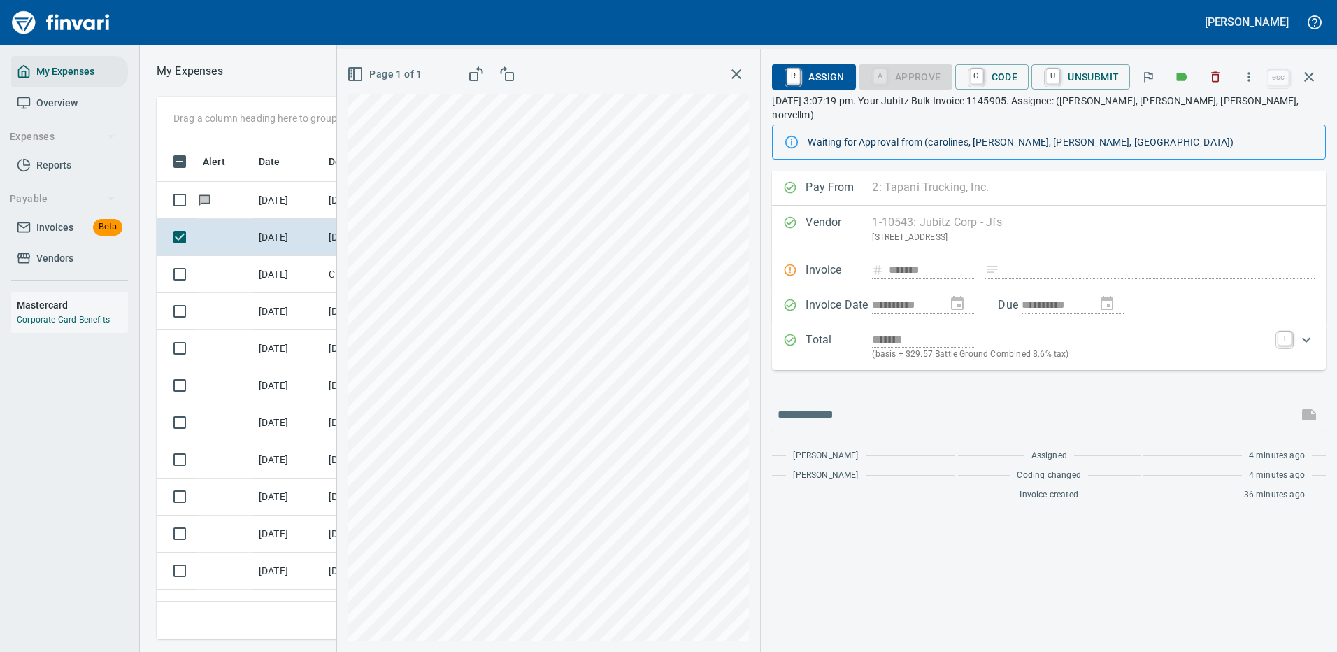
click at [850, 398] on div at bounding box center [1049, 415] width 554 height 34
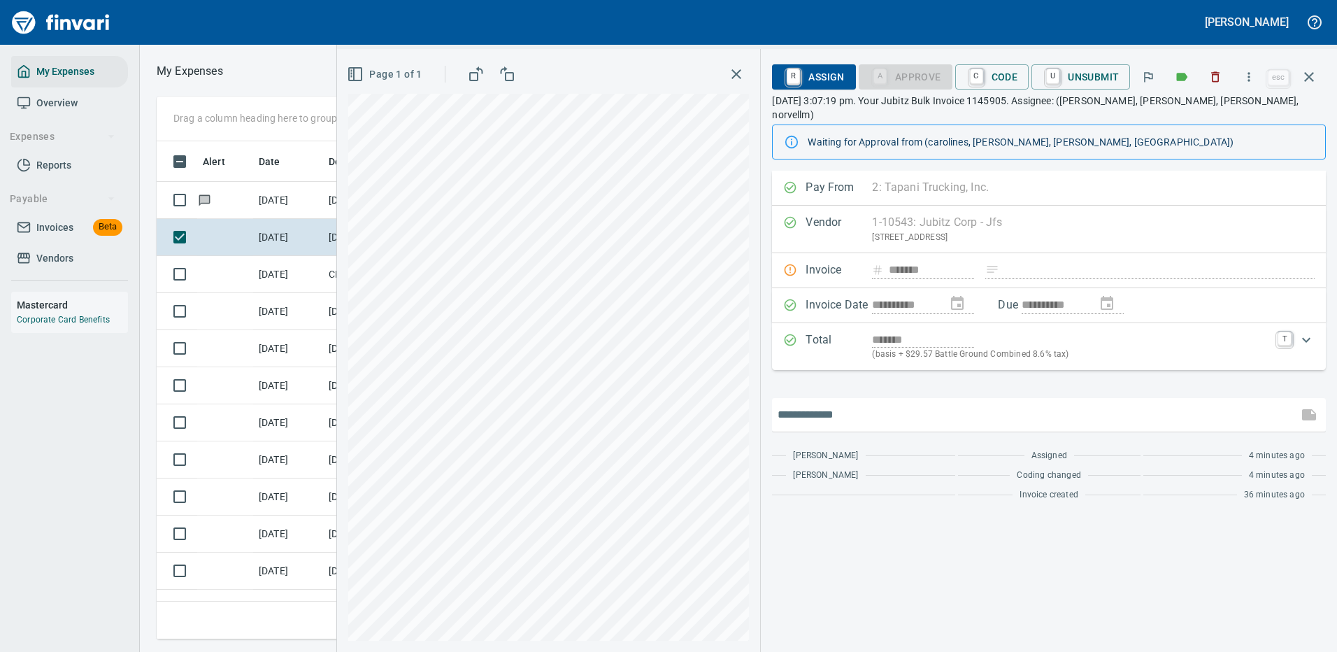
click at [846, 404] on input "text" at bounding box center [1035, 415] width 515 height 22
type input "*******"
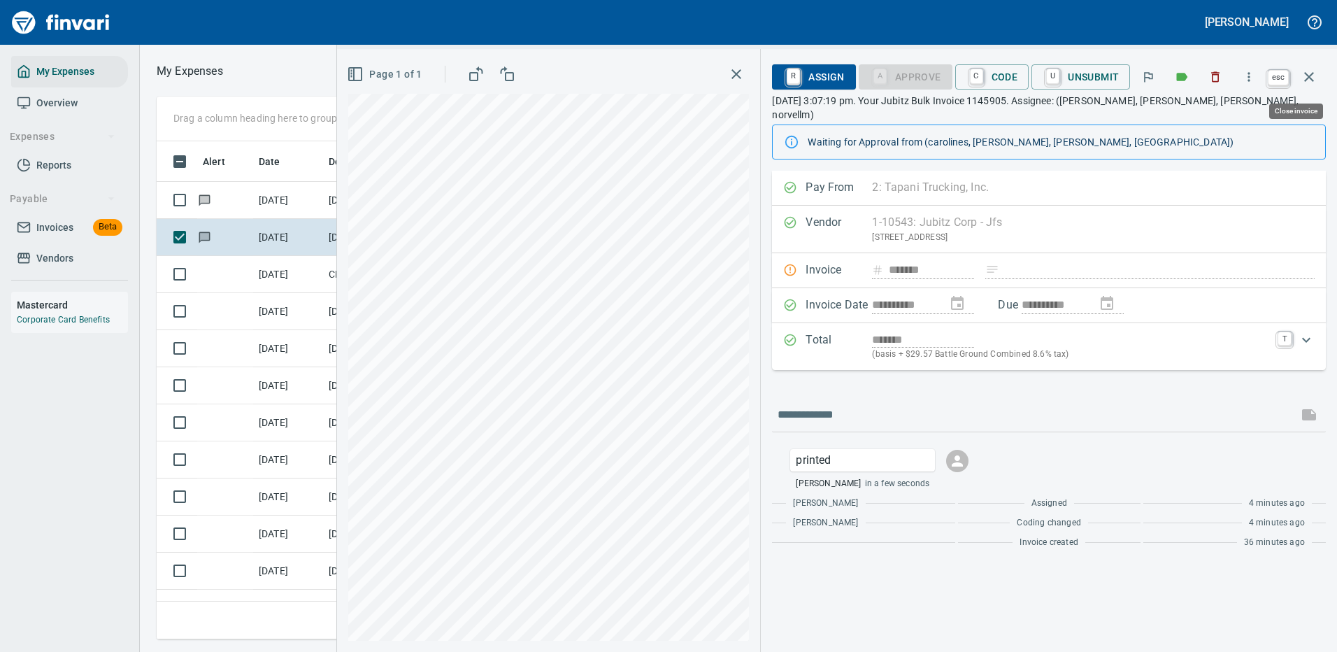
click at [1309, 83] on icon "button" at bounding box center [1309, 77] width 17 height 17
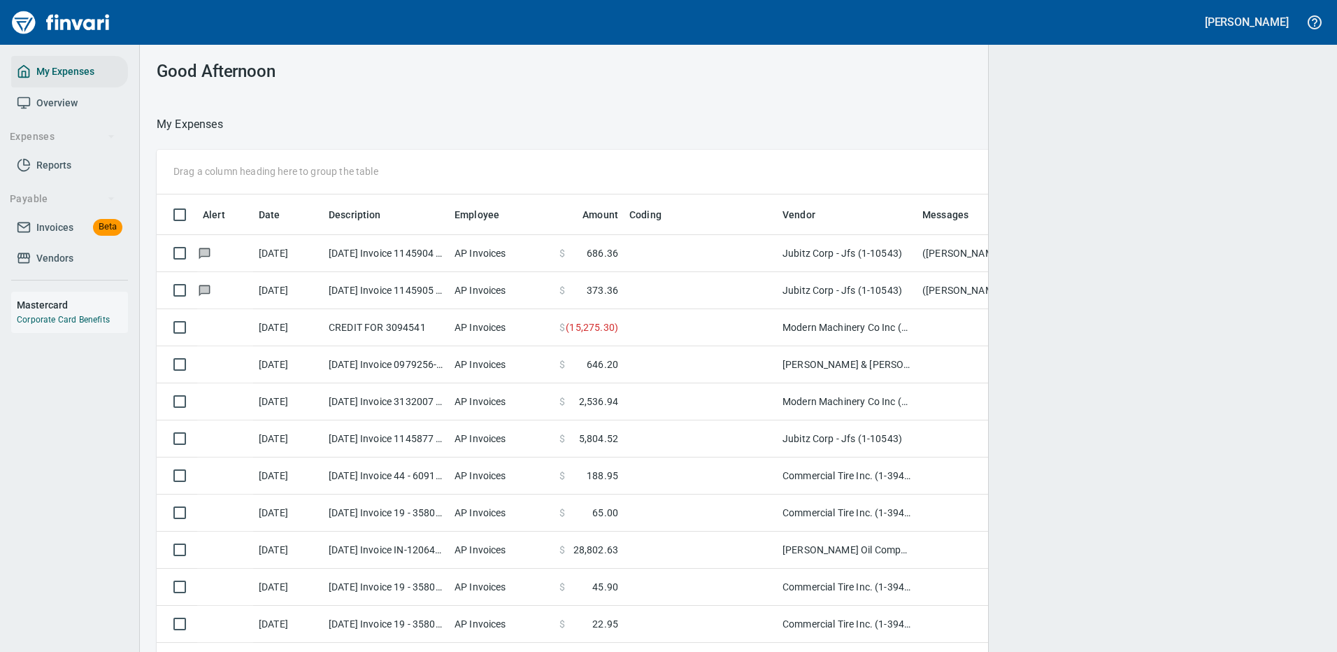
scroll to position [477, 1123]
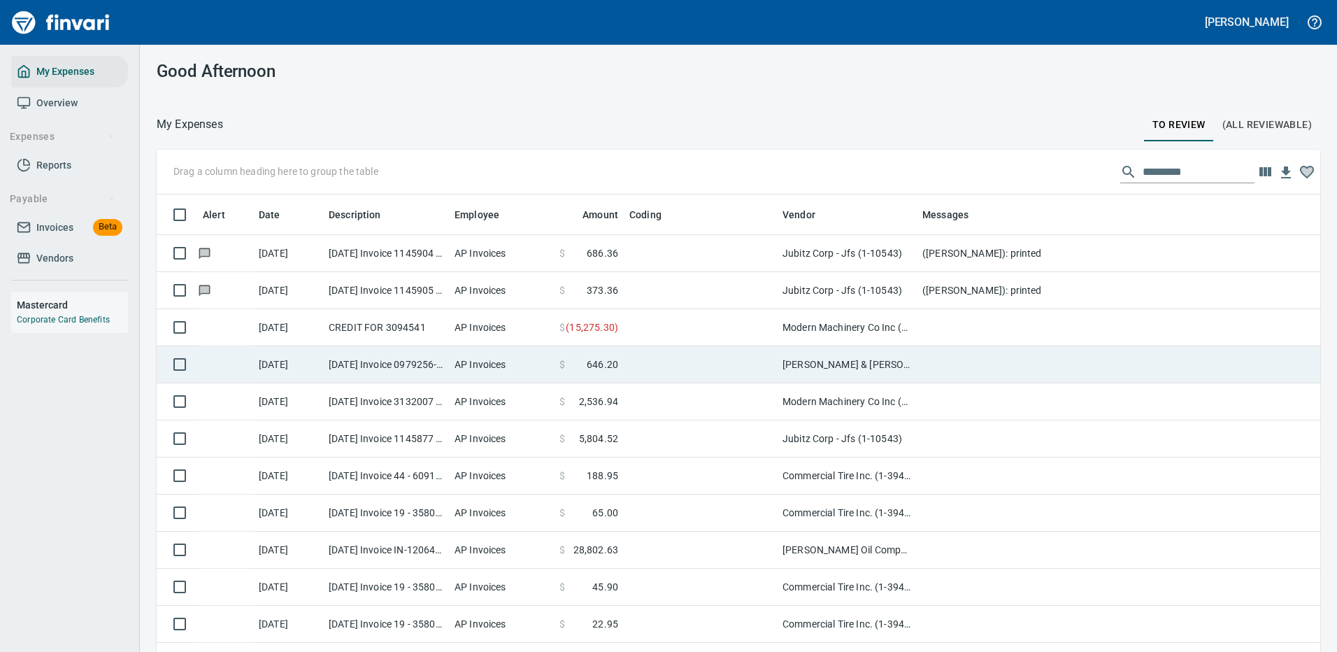
click at [932, 365] on td at bounding box center [1197, 364] width 560 height 37
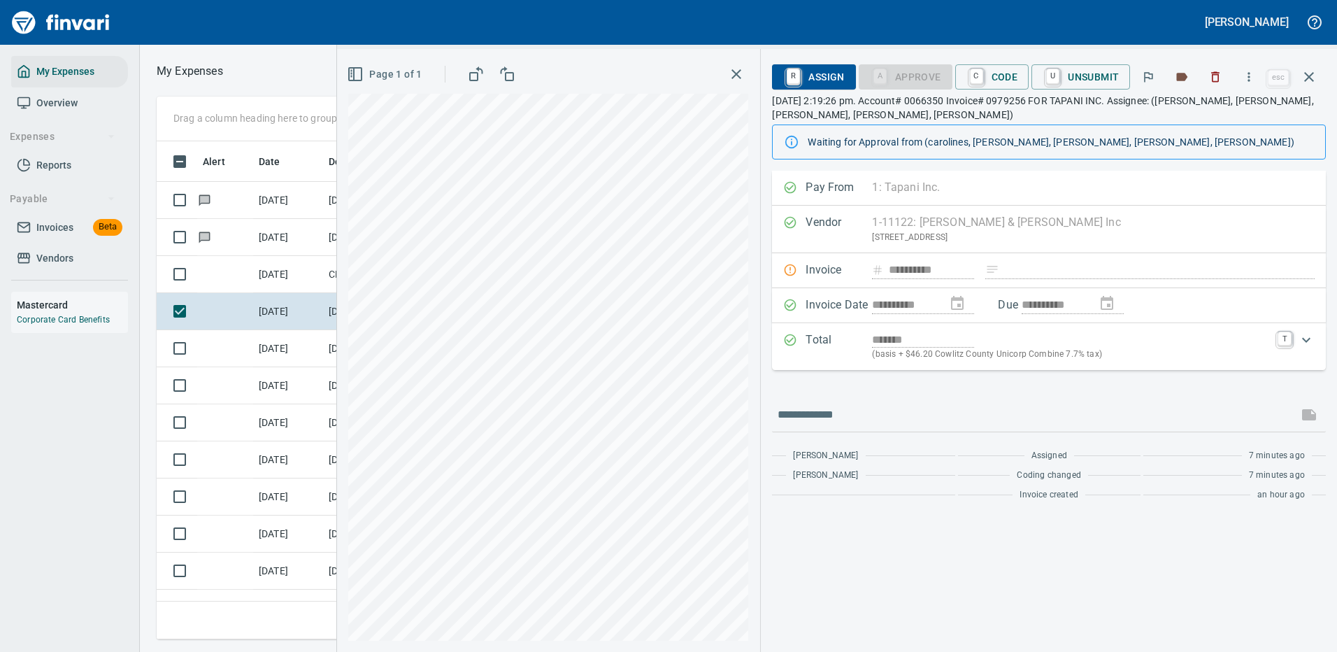
scroll to position [477, 793]
click at [1247, 73] on icon "button" at bounding box center [1249, 77] width 14 height 14
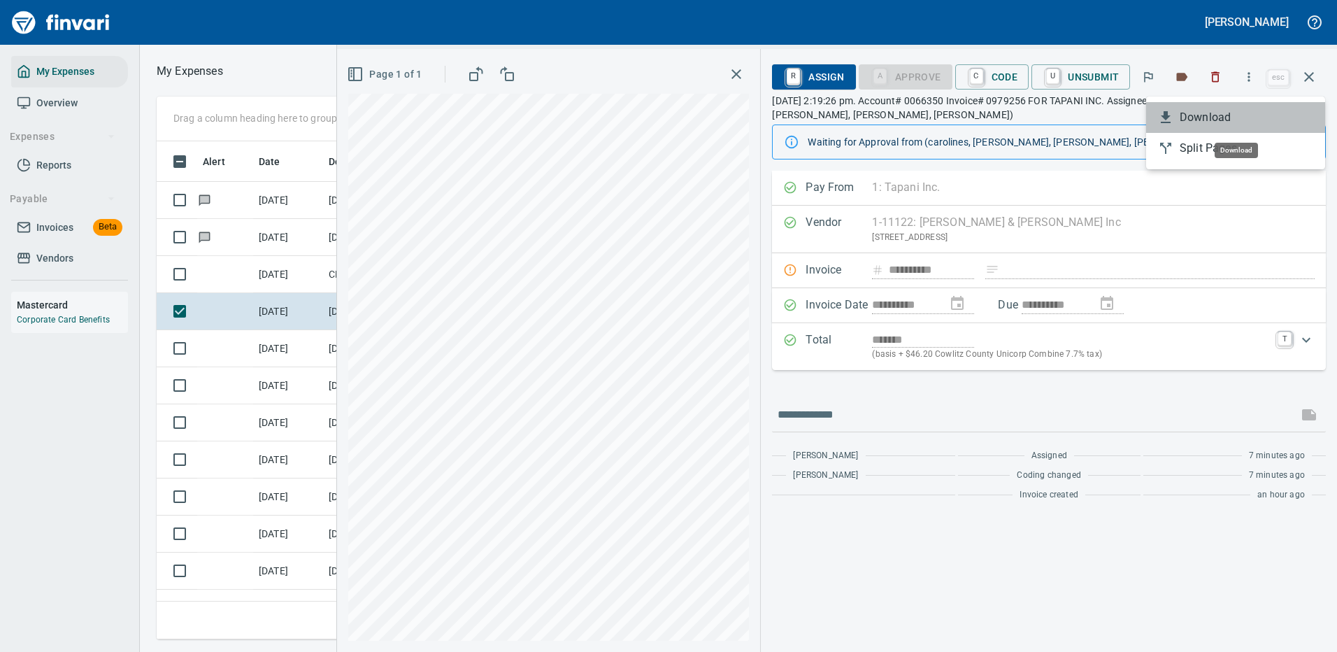
click at [1191, 115] on span "Download" at bounding box center [1247, 117] width 134 height 17
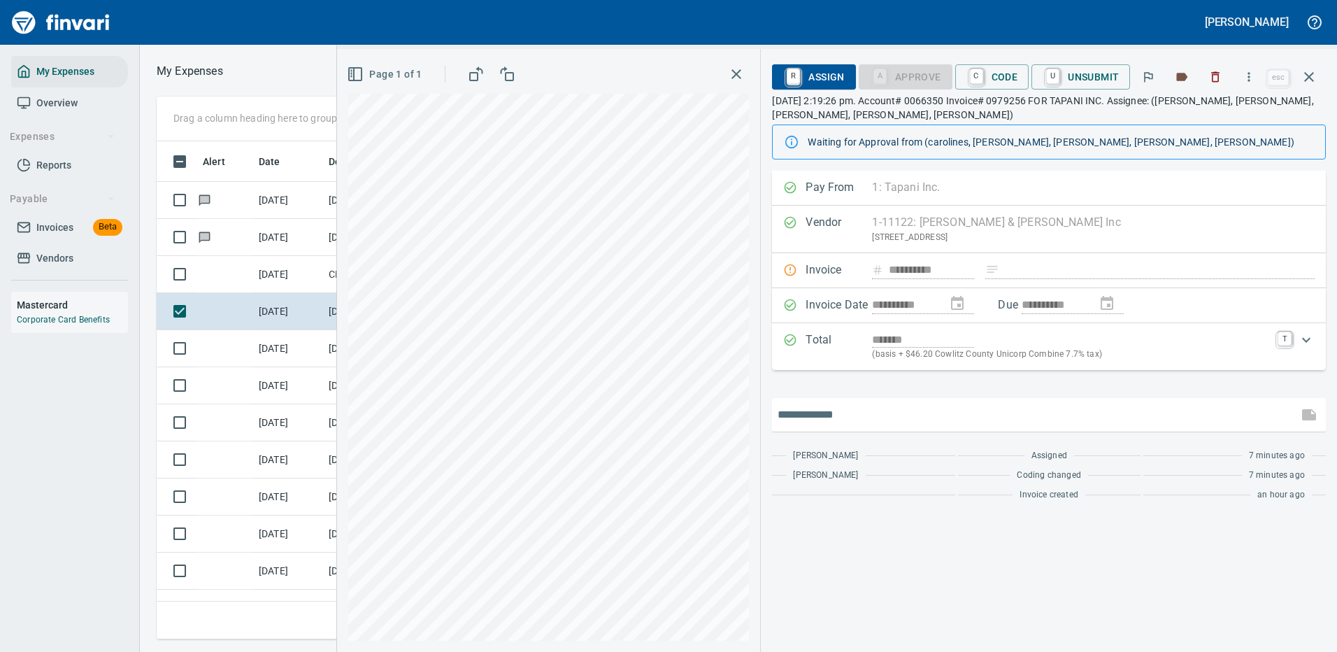
click at [824, 406] on input "text" at bounding box center [1035, 415] width 515 height 22
type input "*******"
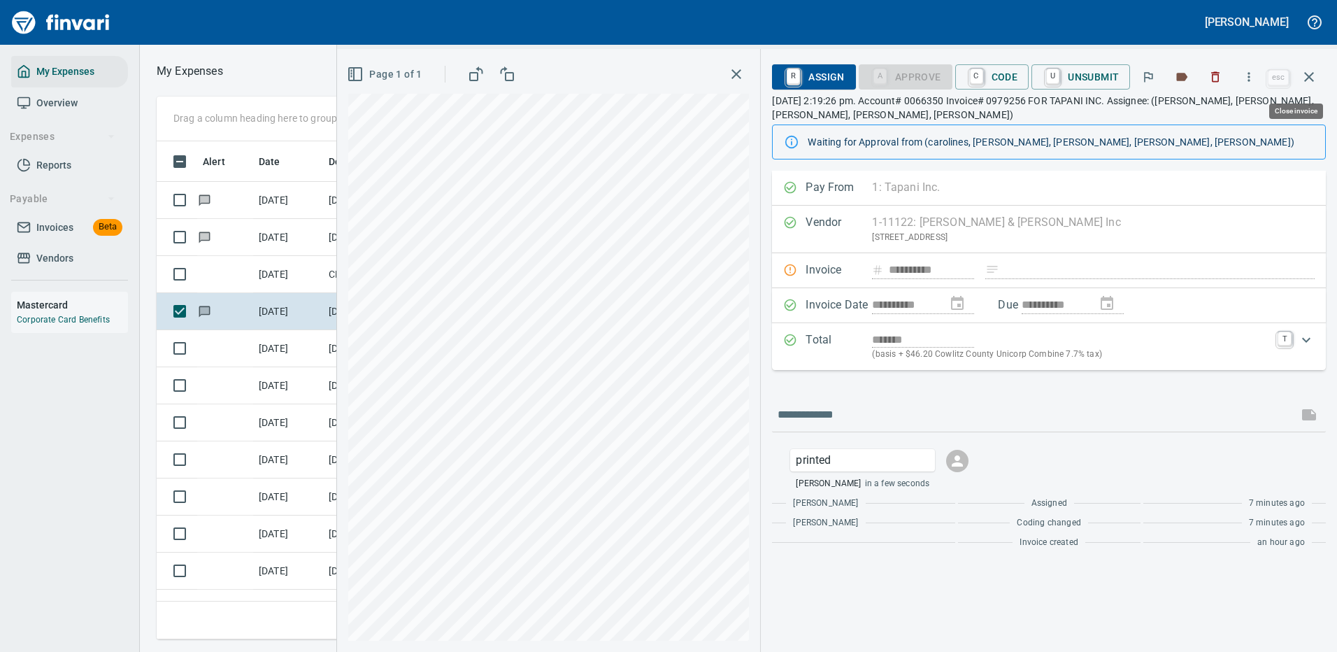
click at [1312, 77] on icon "button" at bounding box center [1309, 77] width 17 height 17
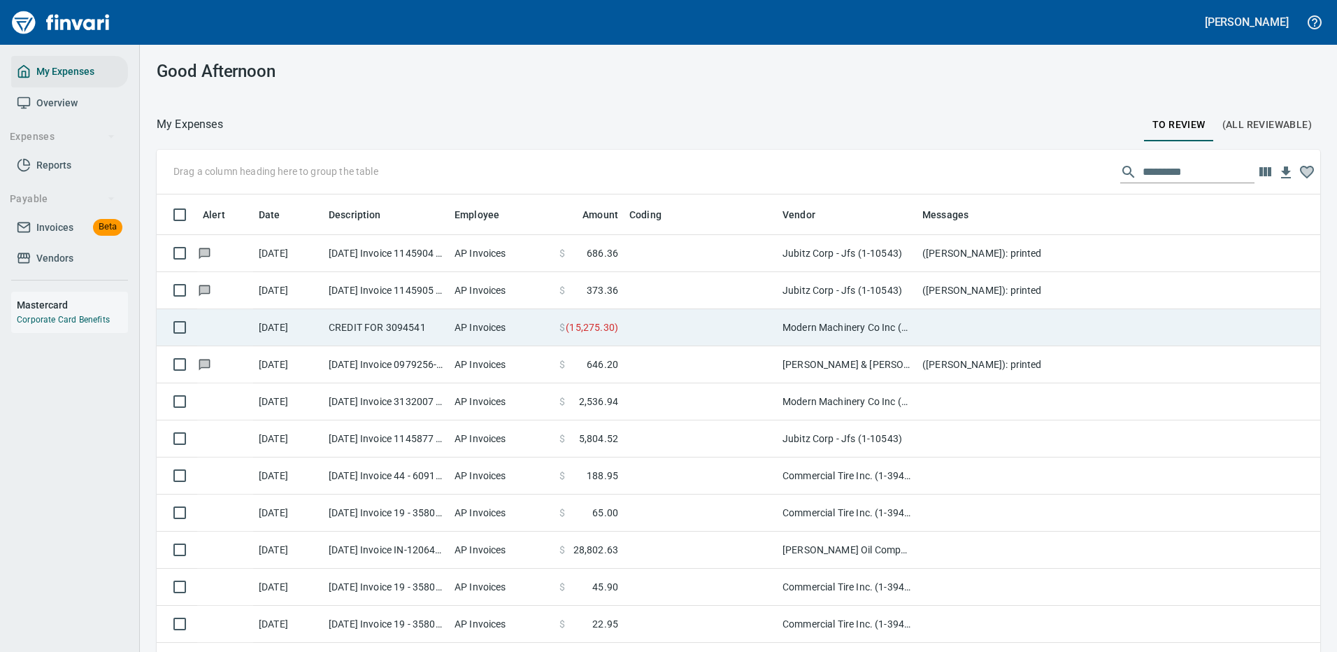
scroll to position [477, 1132]
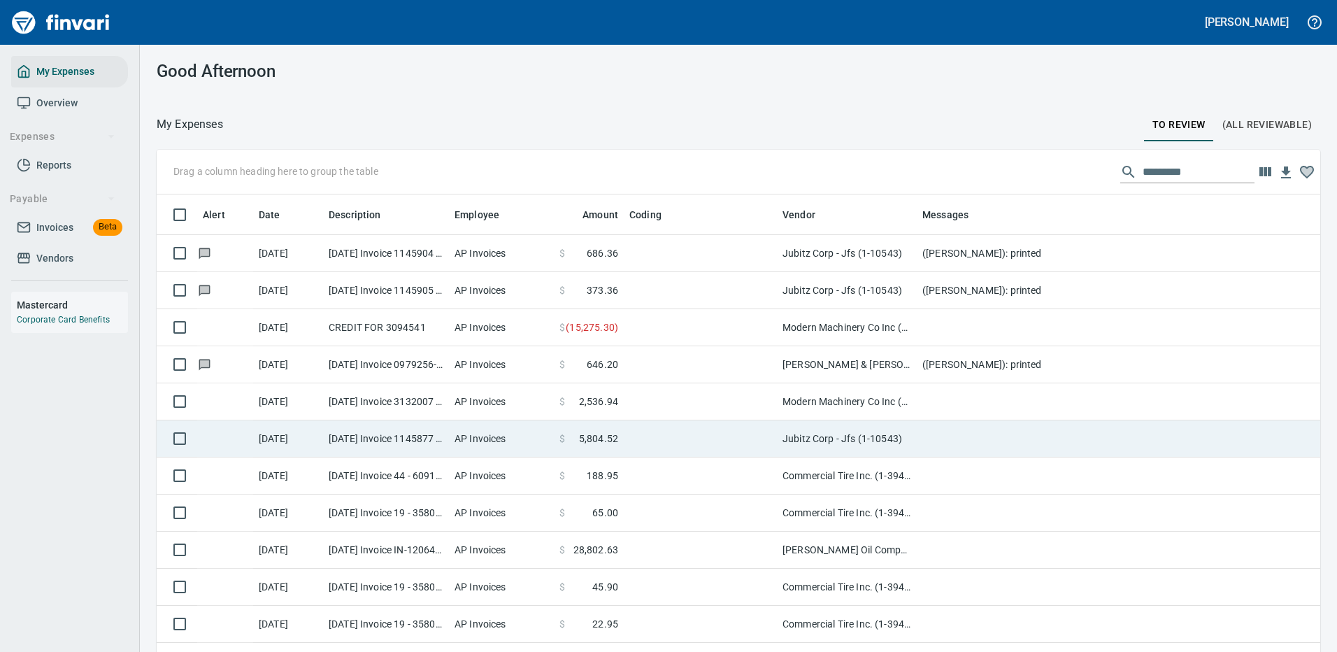
click at [893, 442] on td "Jubitz Corp - Jfs (1-10543)" at bounding box center [847, 438] width 140 height 37
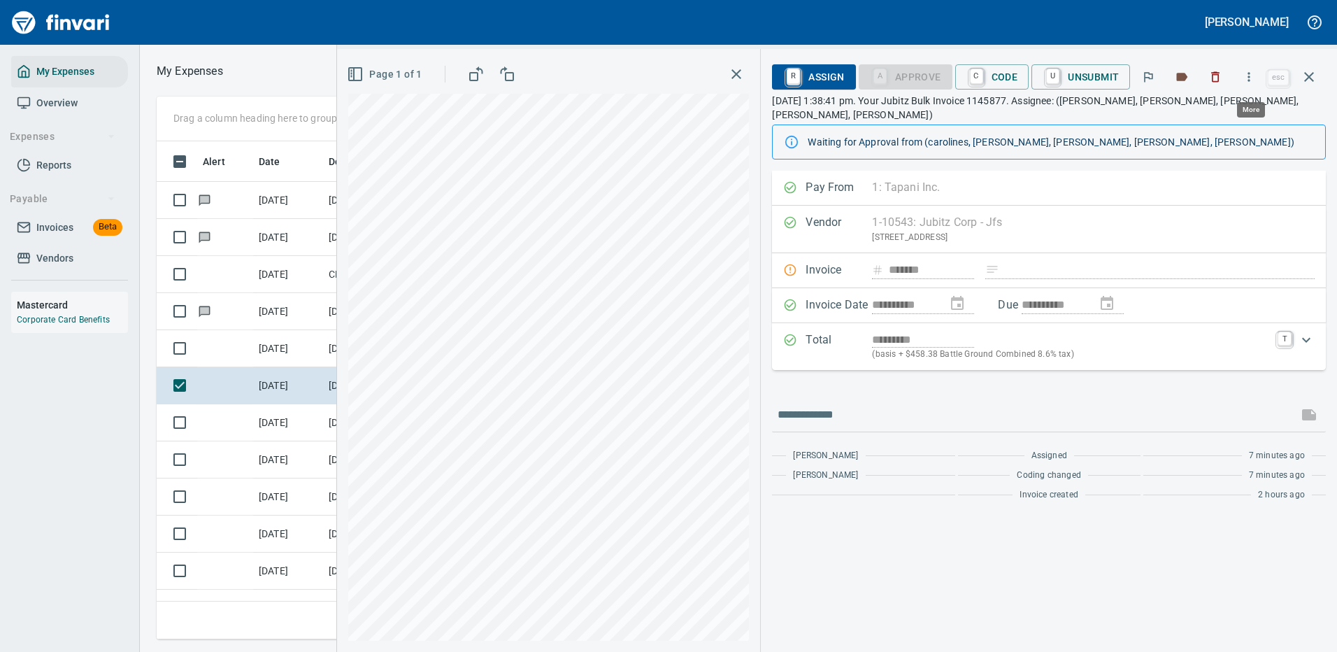
scroll to position [477, 793]
click at [1249, 76] on icon "button" at bounding box center [1249, 77] width 14 height 14
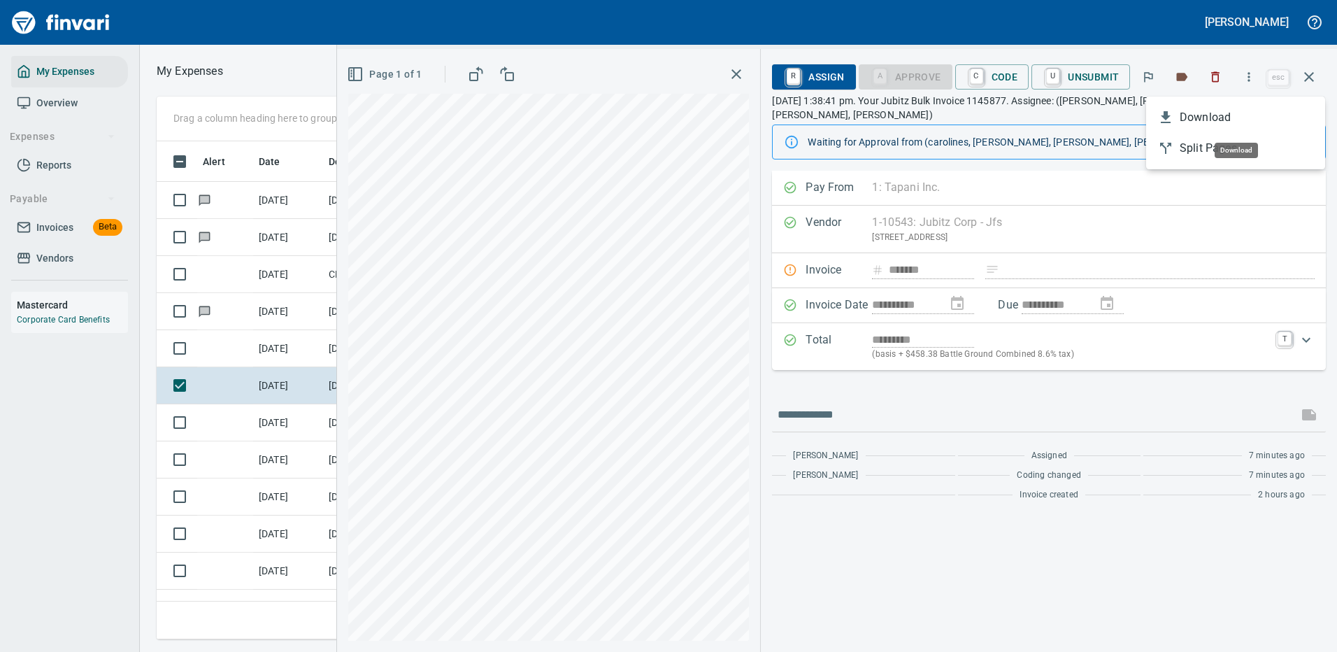
click at [1189, 115] on span "Download" at bounding box center [1247, 117] width 134 height 17
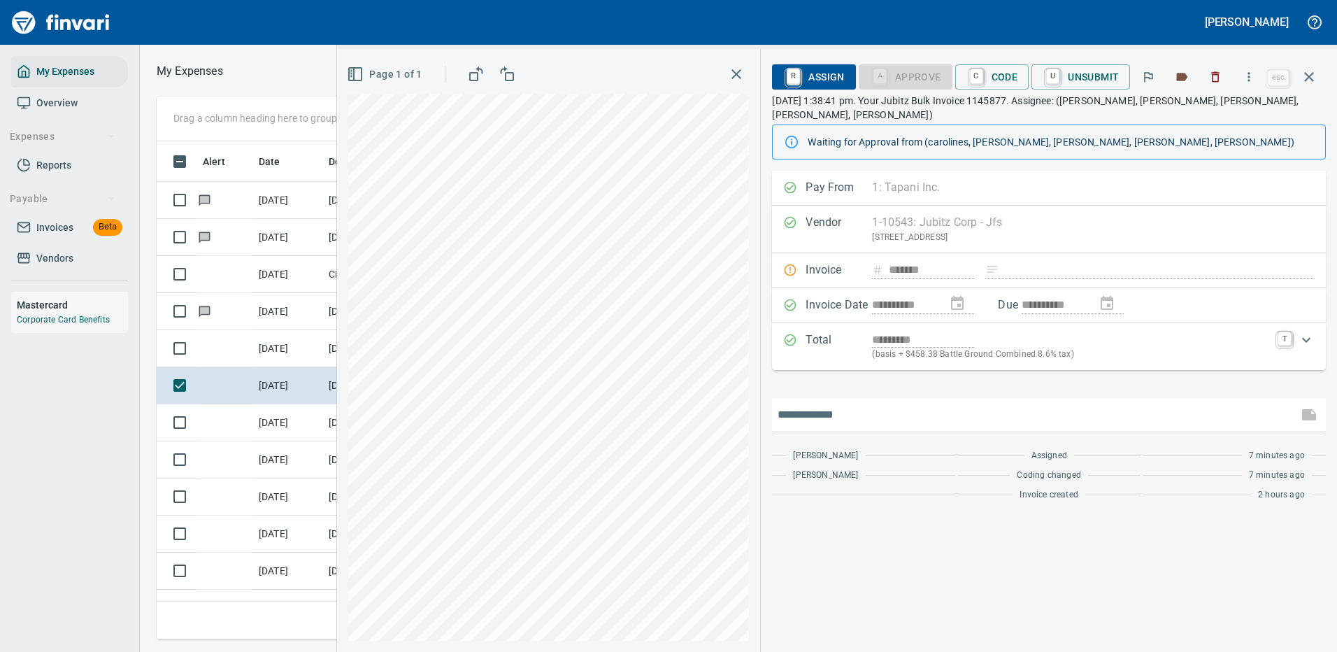
click at [816, 404] on input "text" at bounding box center [1035, 415] width 515 height 22
type input "*******"
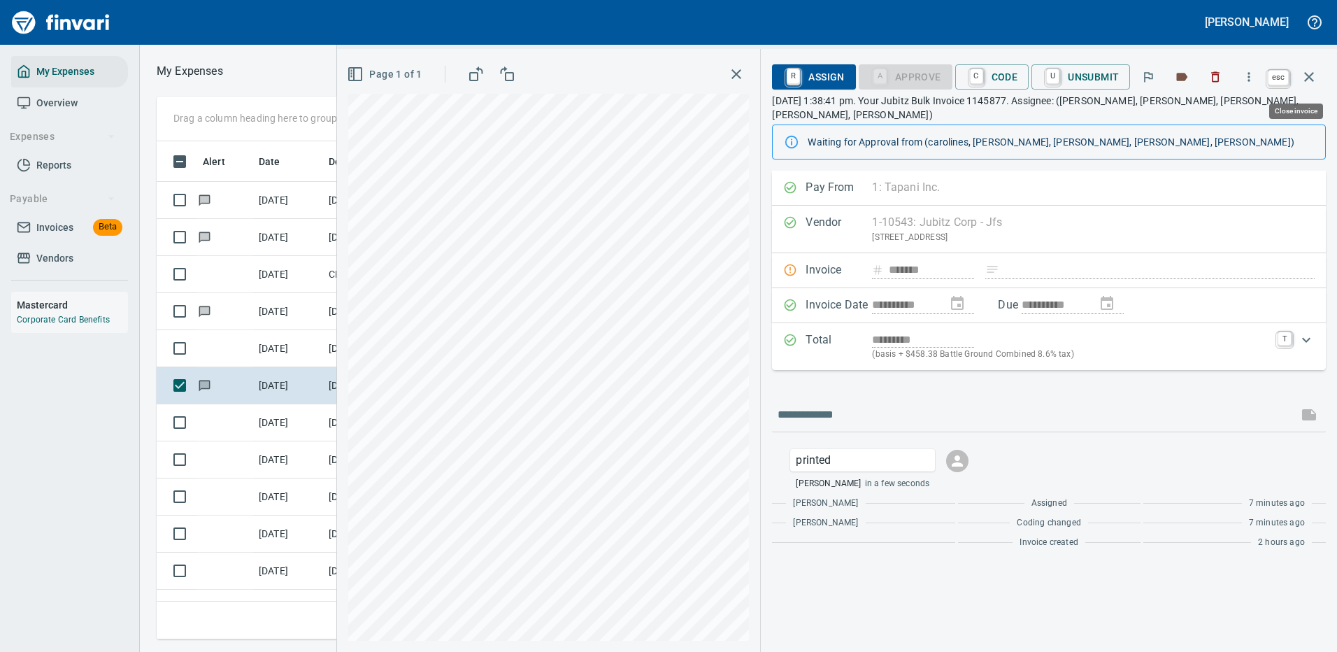
click at [1310, 76] on icon "button" at bounding box center [1310, 77] width 10 height 10
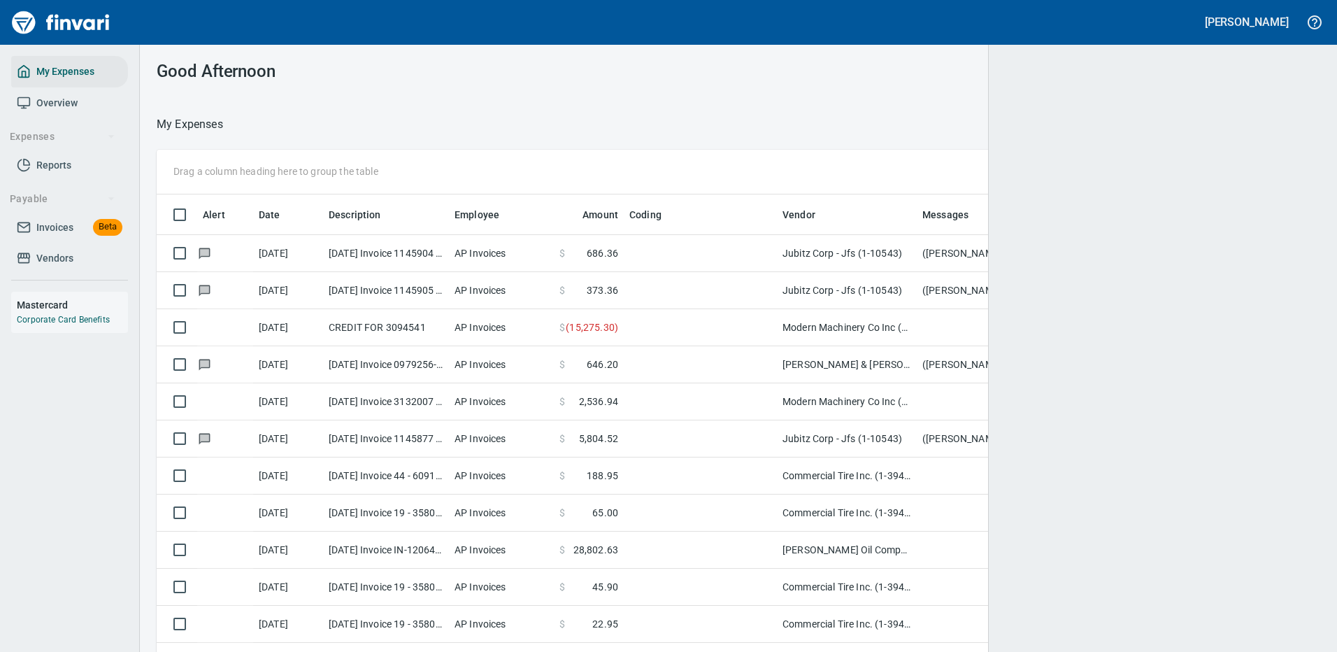
scroll to position [477, 1125]
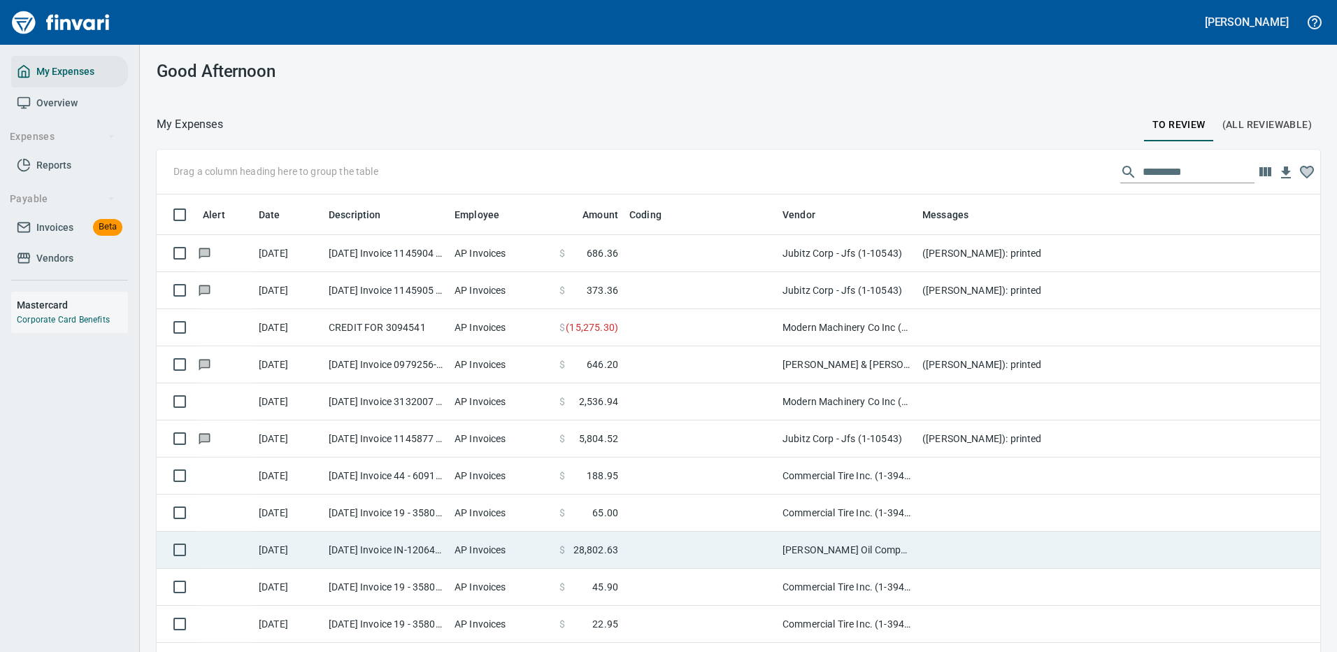
click at [852, 549] on td "[PERSON_NAME] Oil Company, Inc (1-12936)" at bounding box center [847, 550] width 140 height 37
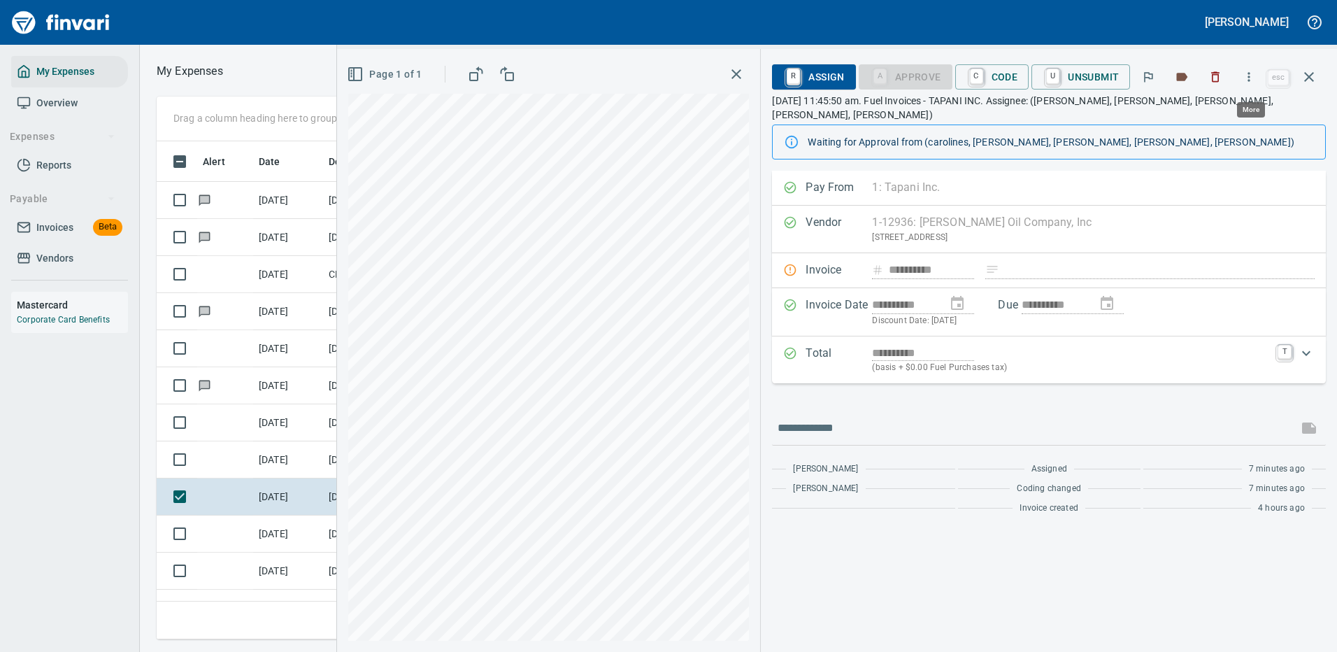
scroll to position [477, 793]
click at [1250, 76] on icon "button" at bounding box center [1249, 77] width 14 height 14
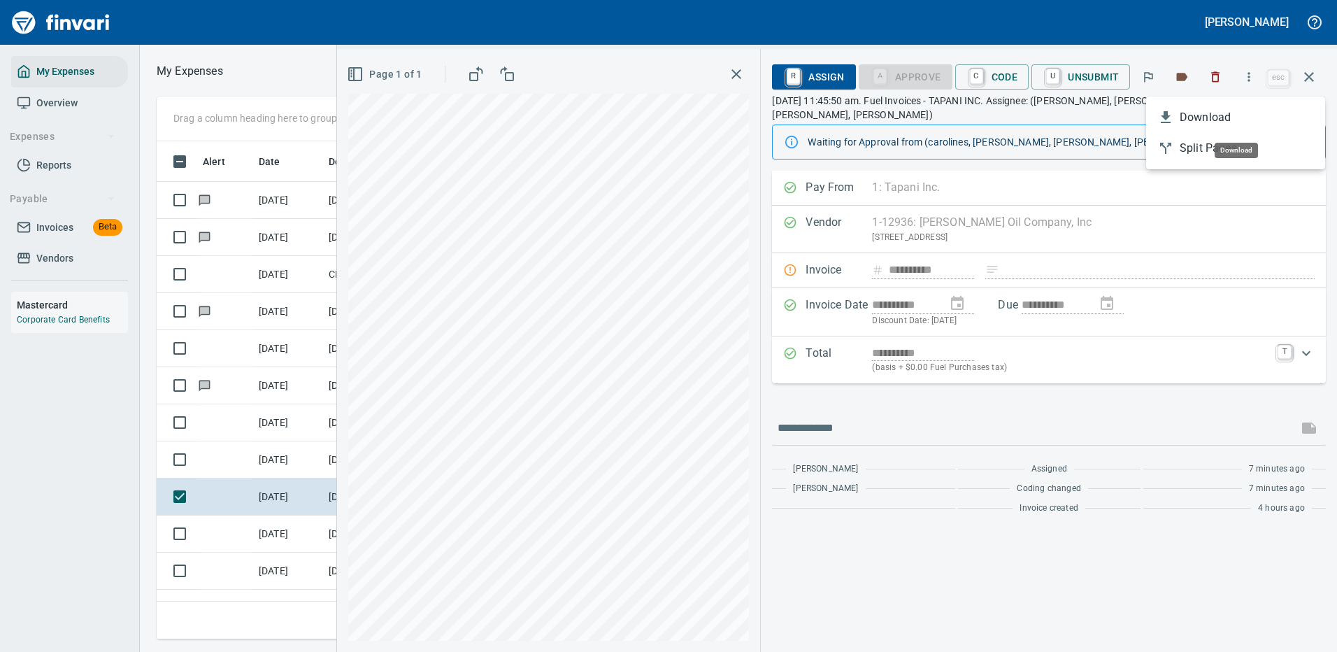
click at [1209, 114] on span "Download" at bounding box center [1247, 117] width 134 height 17
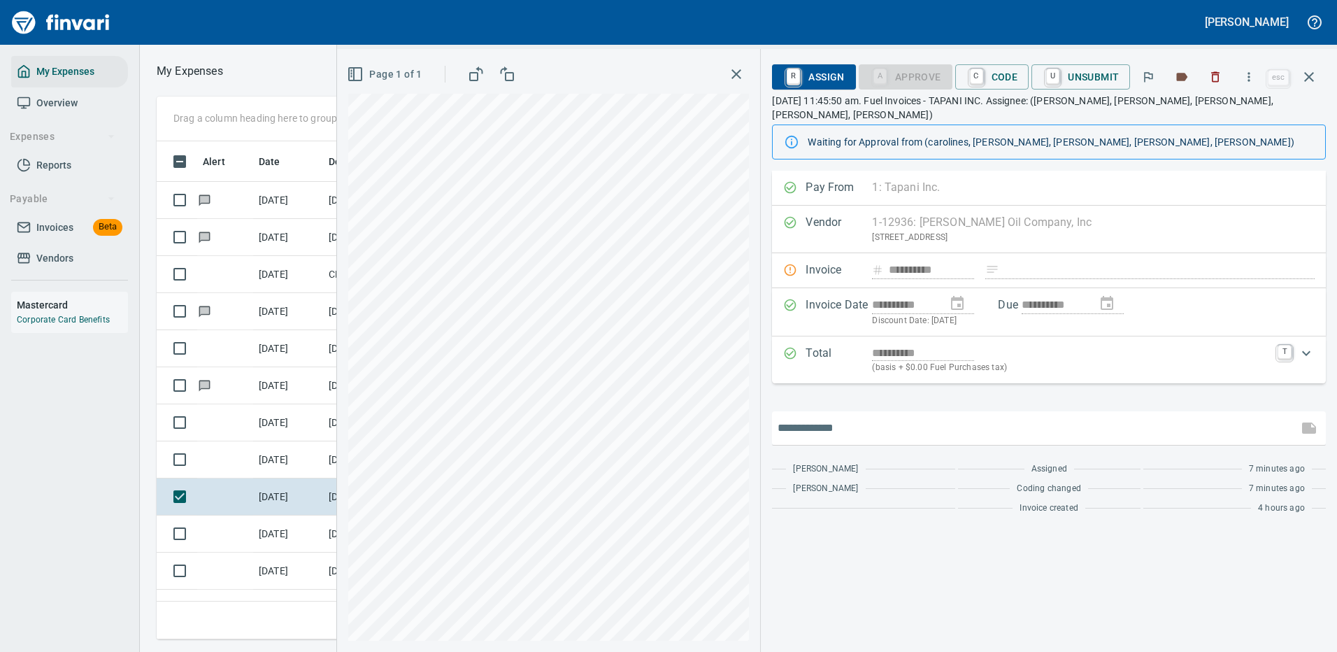
click at [821, 417] on input "text" at bounding box center [1035, 428] width 515 height 22
type input "*******"
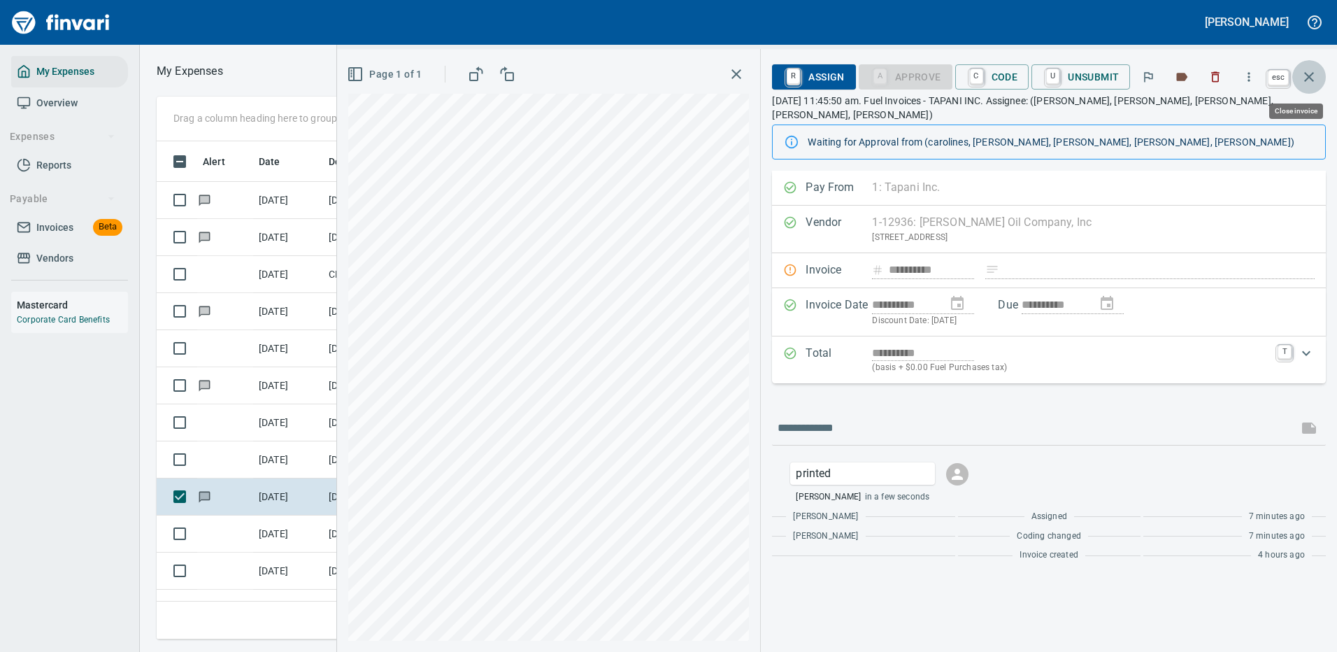
click at [1314, 73] on icon "button" at bounding box center [1310, 77] width 10 height 10
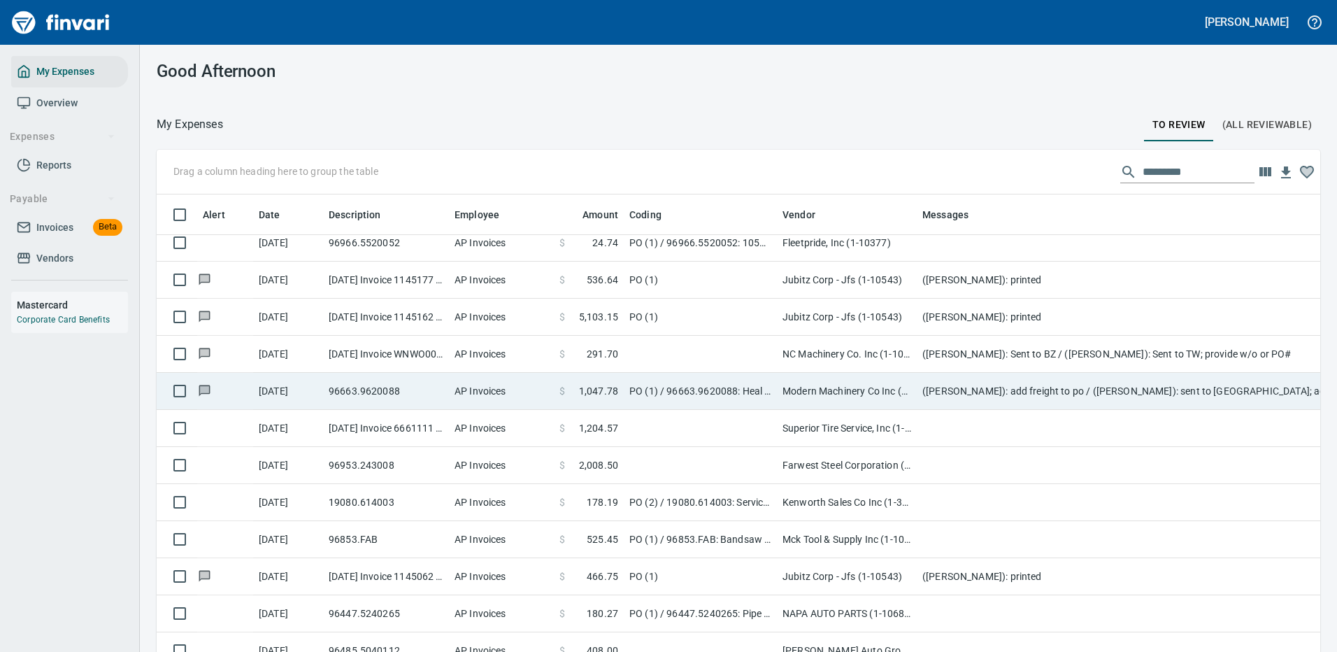
scroll to position [979, 0]
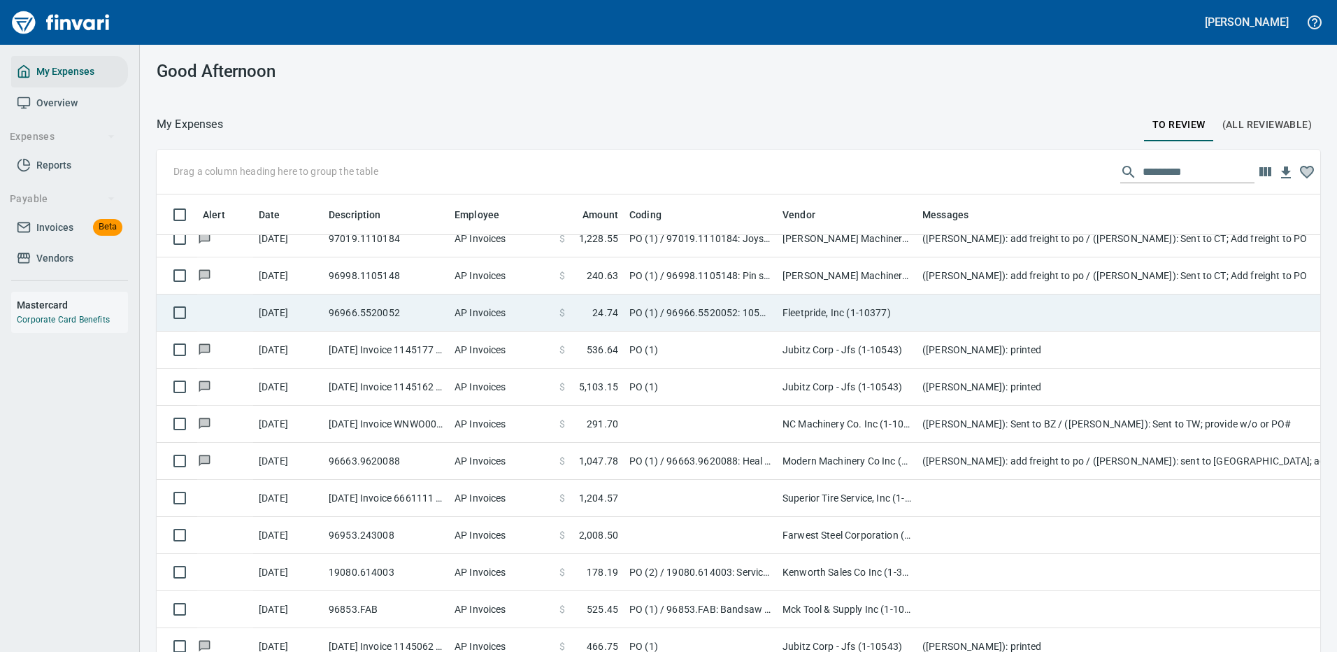
click at [957, 298] on td at bounding box center [1197, 312] width 560 height 37
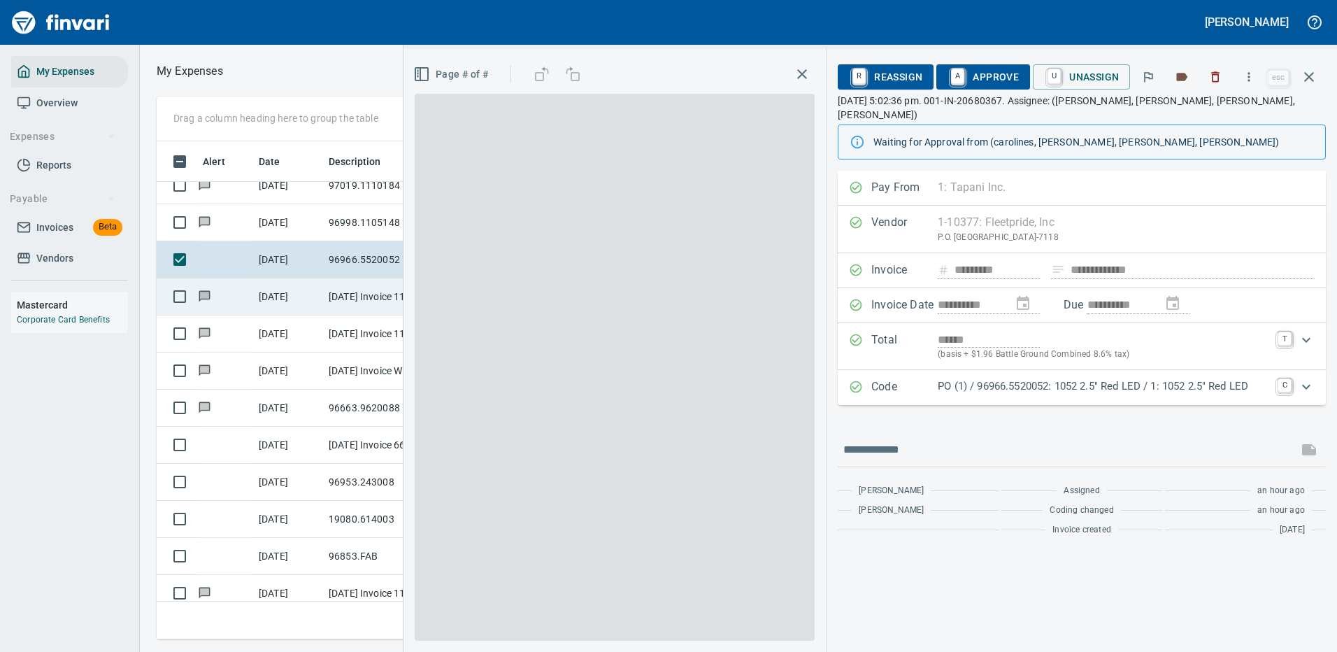
scroll to position [477, 793]
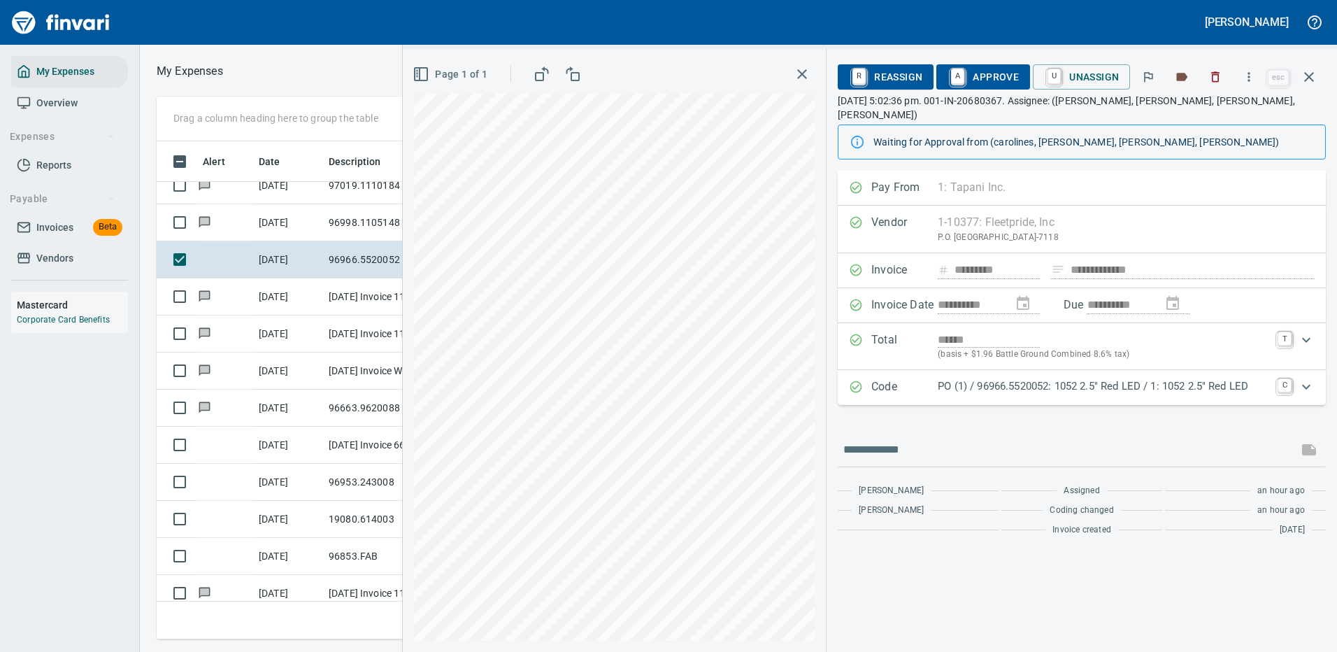
click at [1059, 378] on p "PO (1) / 96966.5520052: 1052 2.5" Red LED / 1: 1052 2.5" Red LED" at bounding box center [1104, 386] width 332 height 16
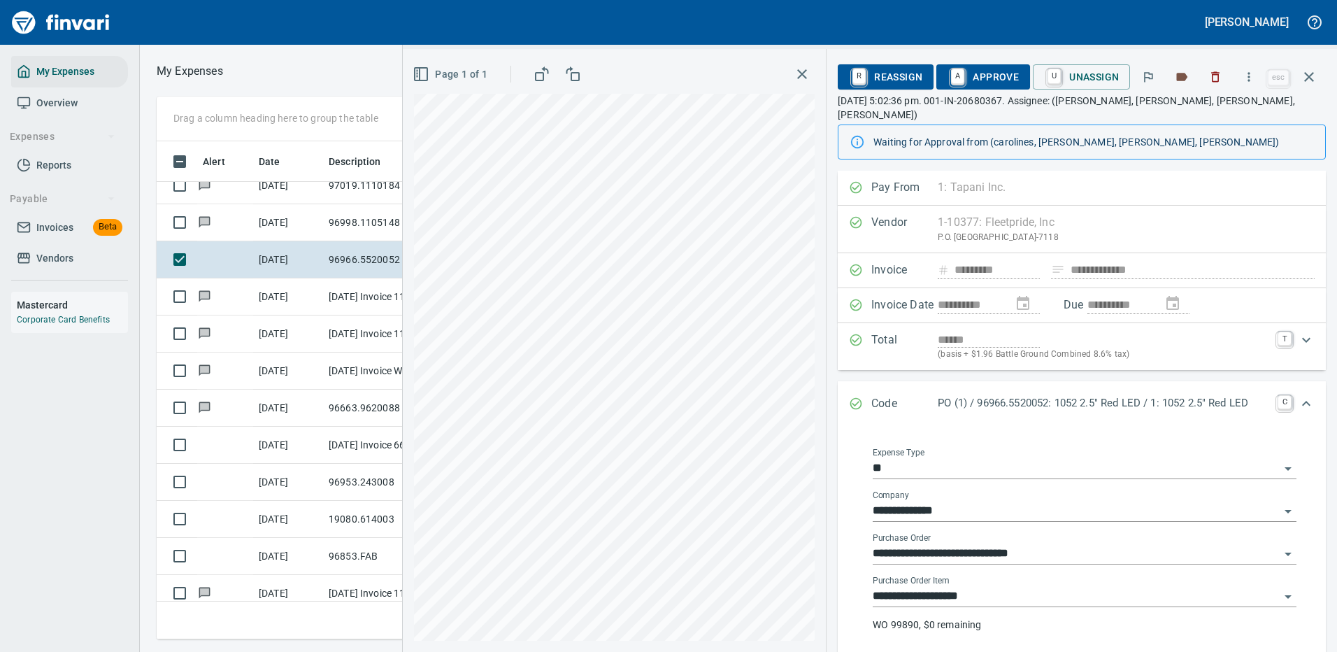
click at [953, 587] on input "**********" at bounding box center [1076, 597] width 407 height 20
click at [1253, 73] on icon "button" at bounding box center [1249, 77] width 14 height 14
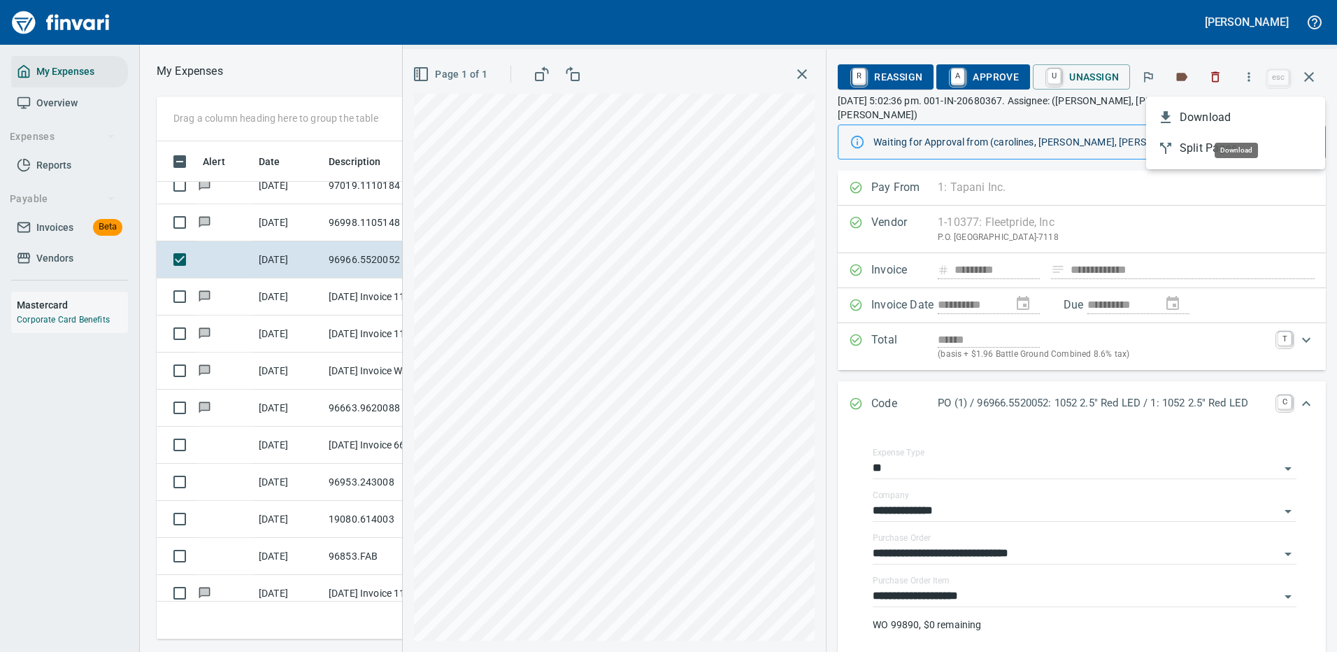
click at [1209, 115] on span "Download" at bounding box center [1247, 117] width 134 height 17
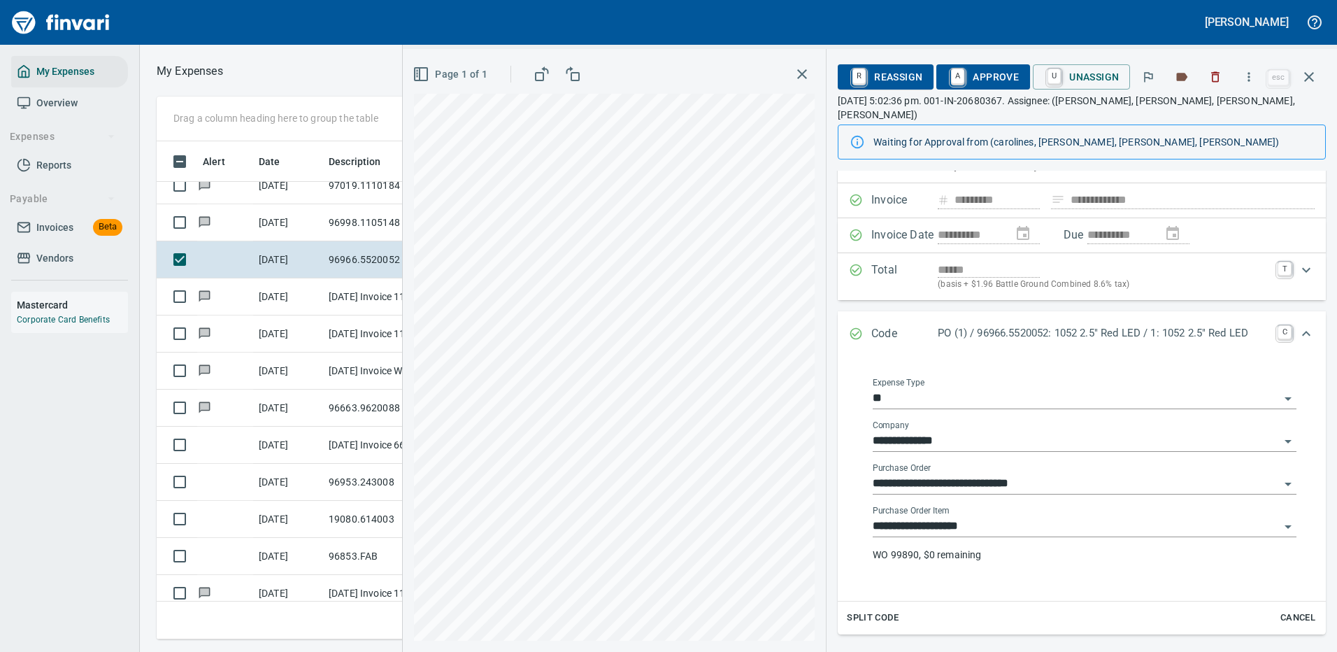
scroll to position [140, 0]
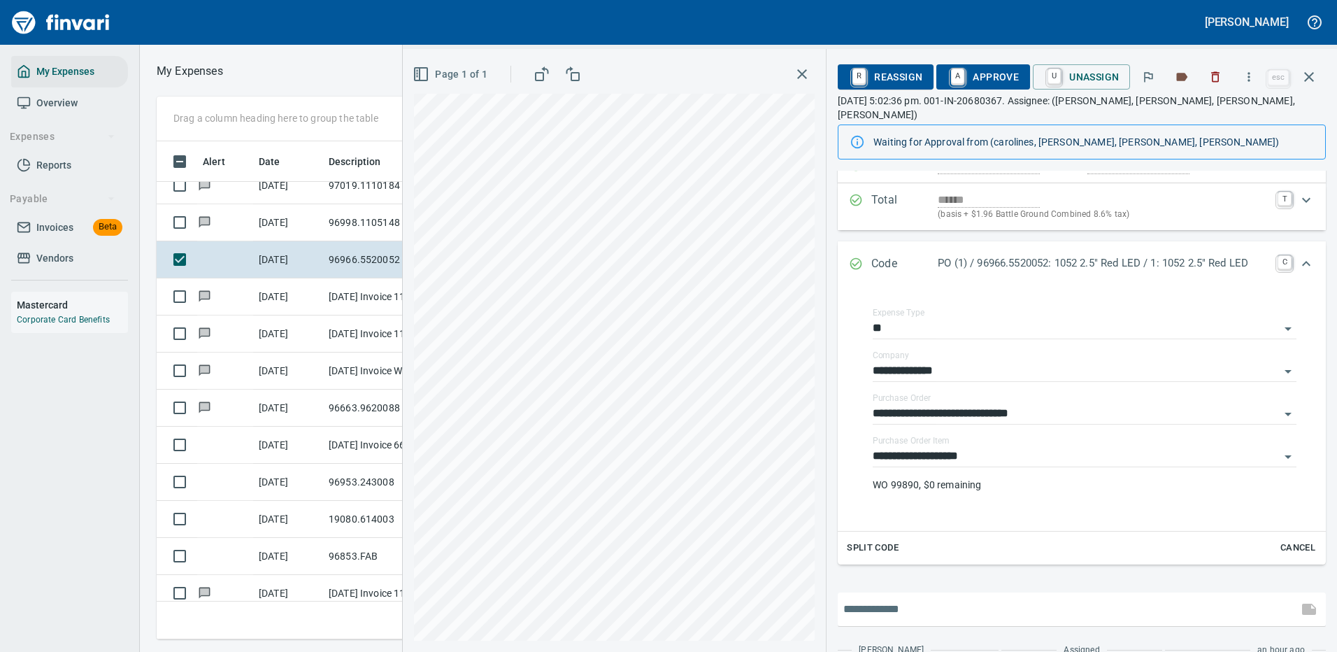
click at [891, 605] on input "text" at bounding box center [1068, 609] width 449 height 22
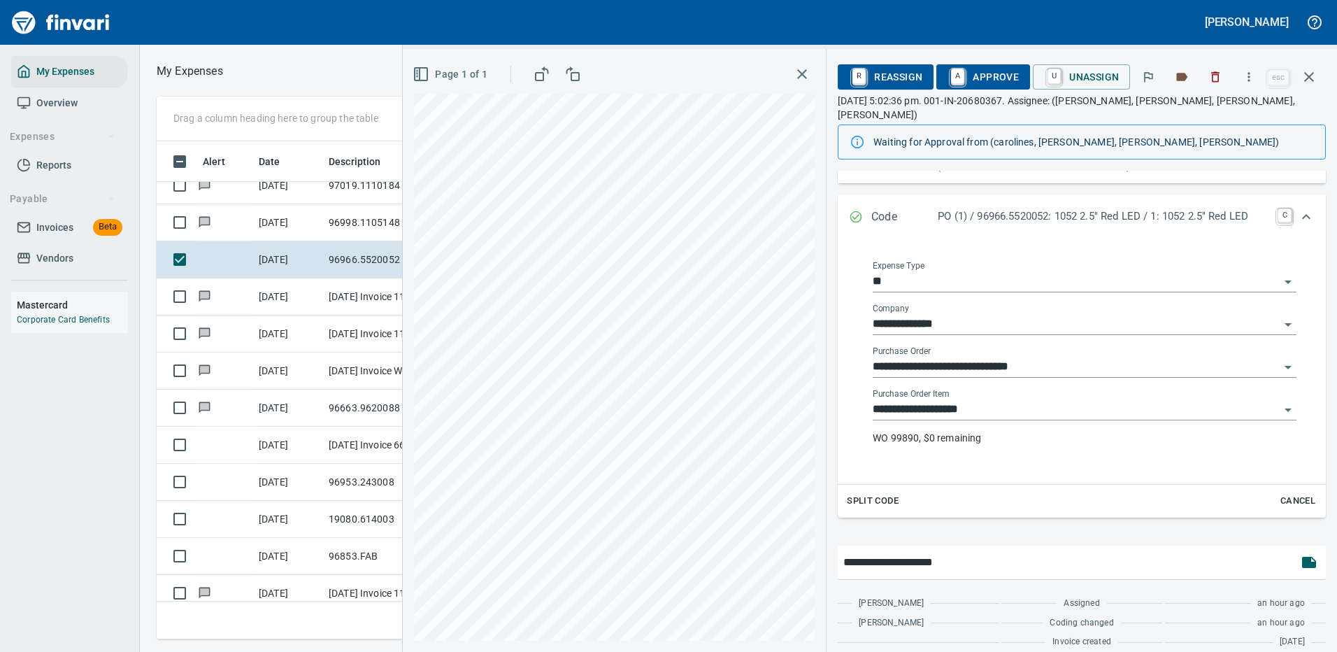
type input "**********"
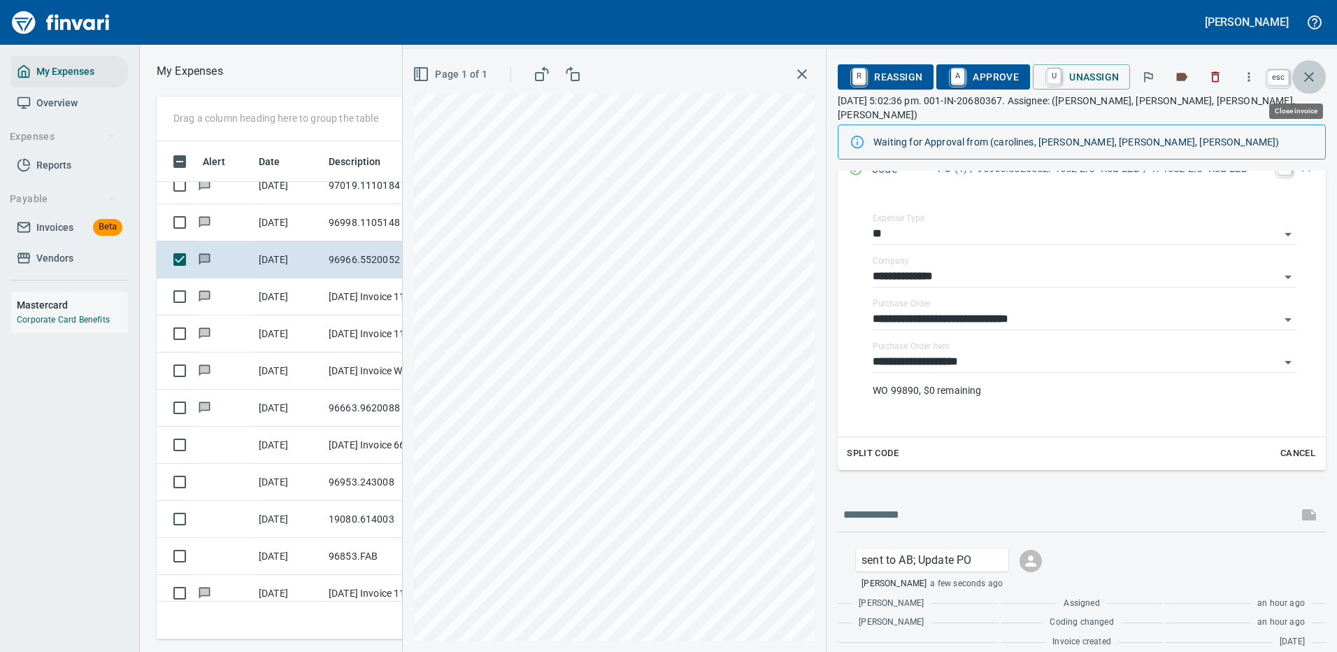
click at [1308, 77] on icon "button" at bounding box center [1309, 77] width 17 height 17
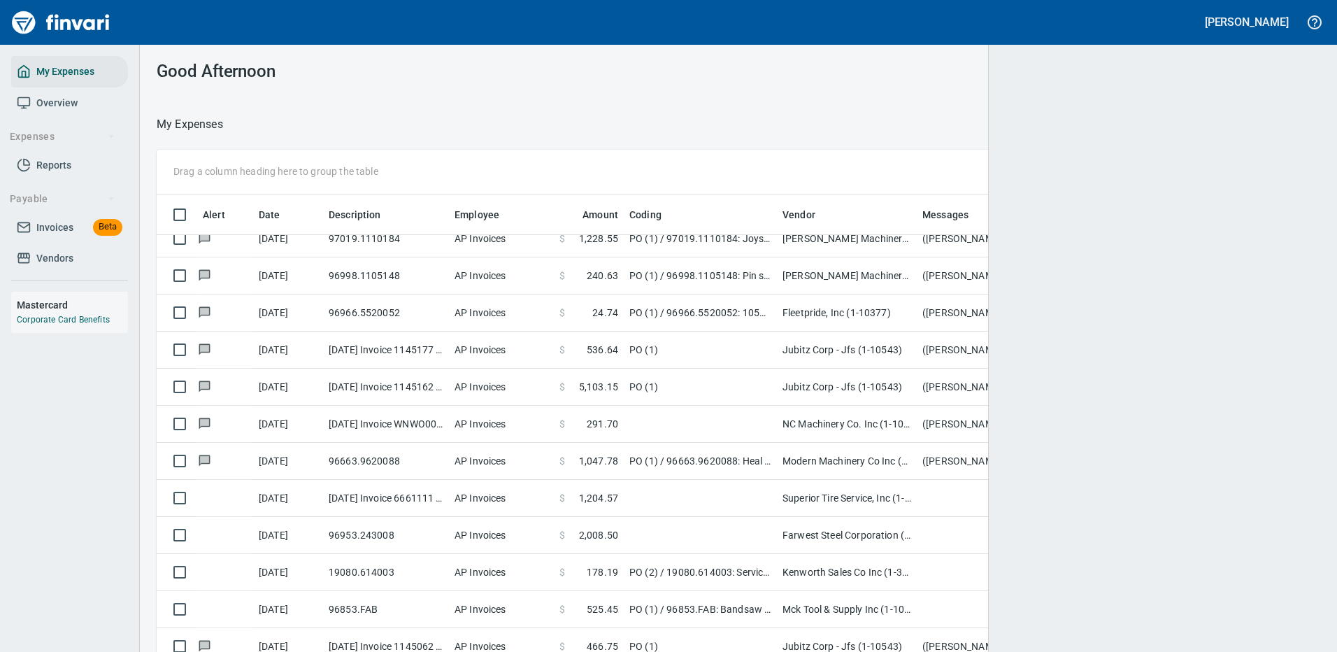
scroll to position [477, 1132]
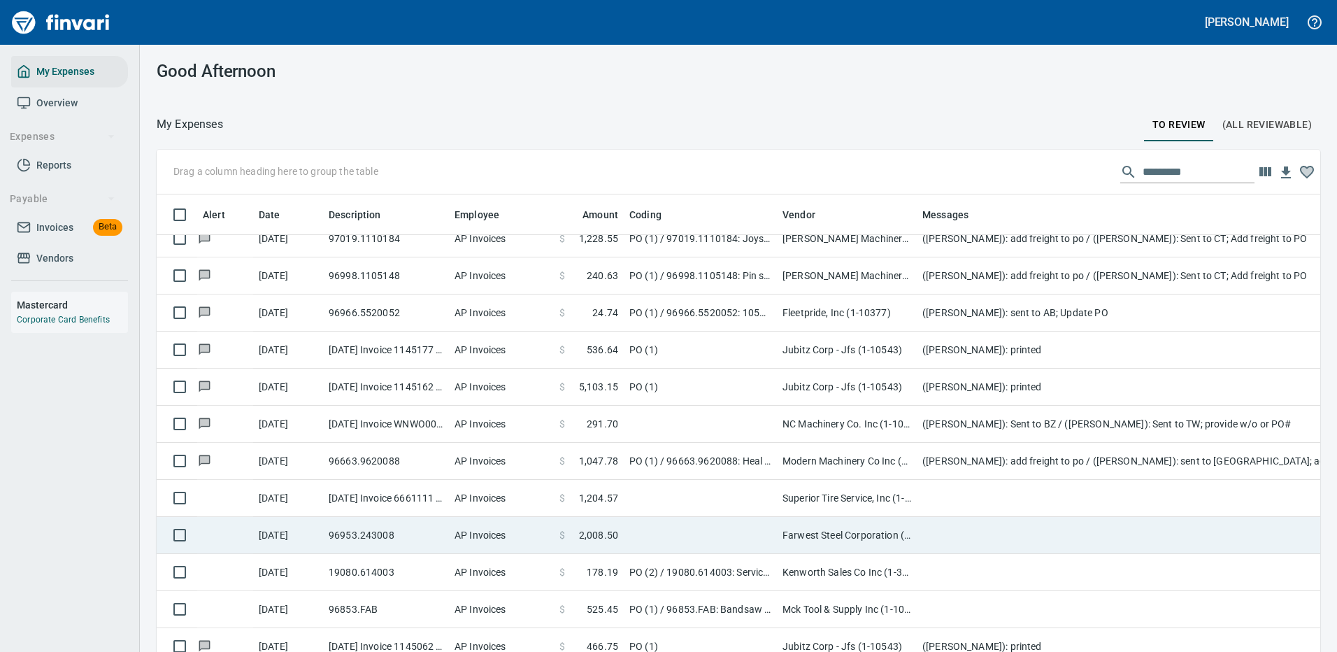
click at [951, 534] on td at bounding box center [1197, 535] width 560 height 37
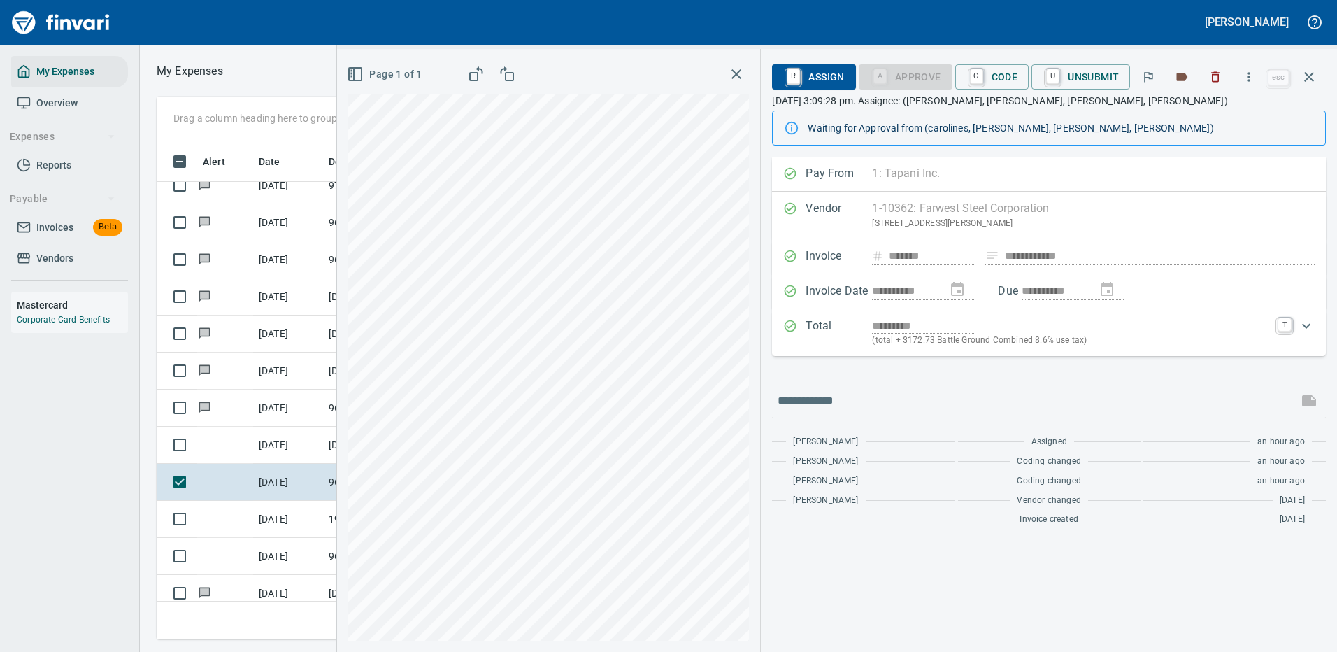
scroll to position [477, 793]
click at [1248, 73] on icon "button" at bounding box center [1249, 77] width 14 height 14
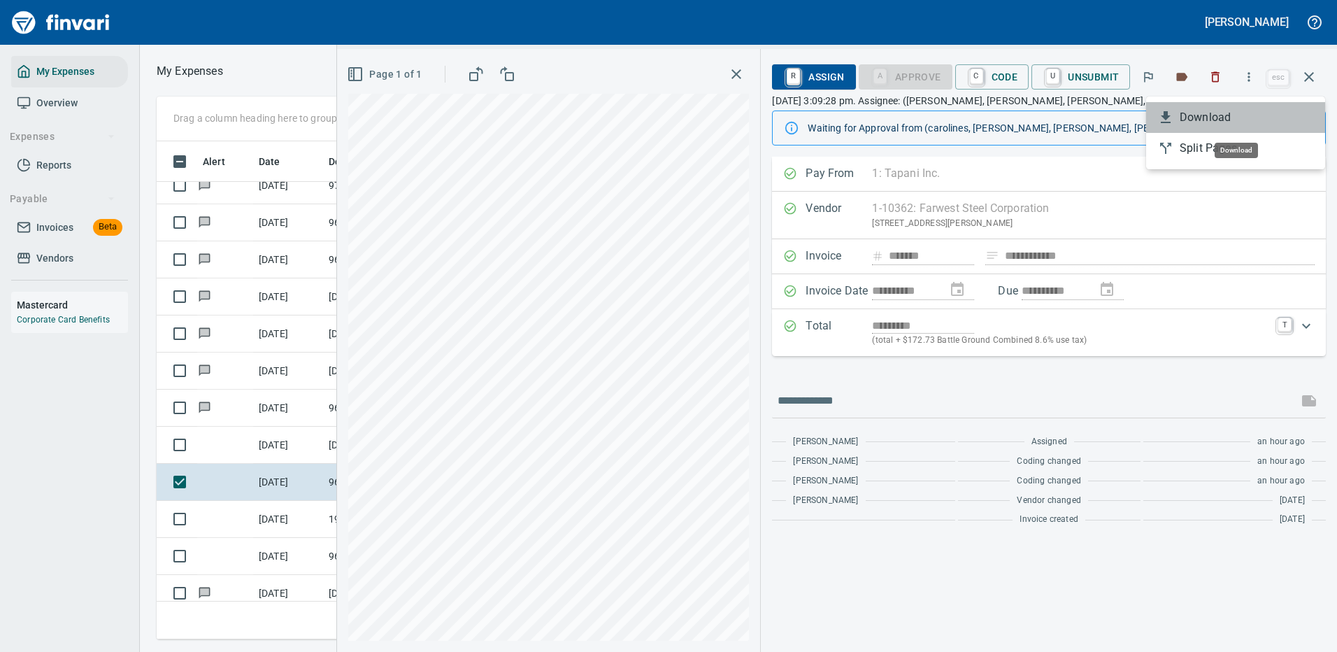
click at [1213, 109] on span "Download" at bounding box center [1247, 117] width 134 height 17
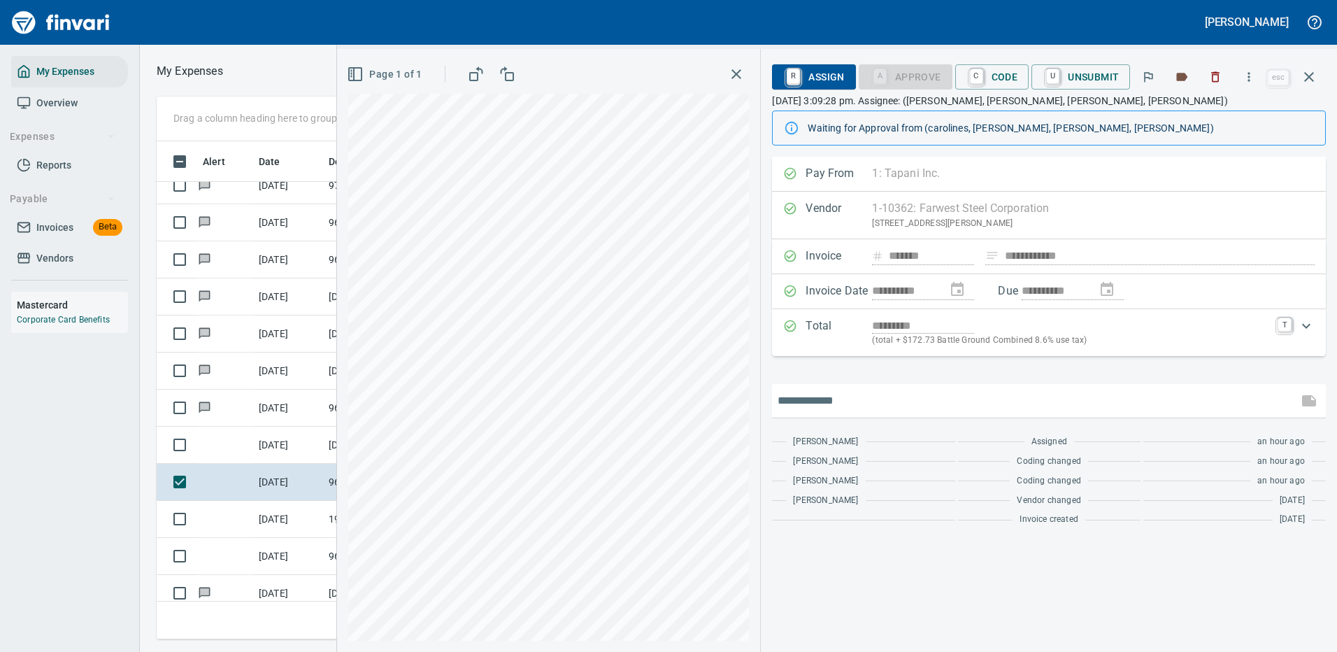
click at [883, 391] on input "text" at bounding box center [1035, 401] width 515 height 22
type input "**********"
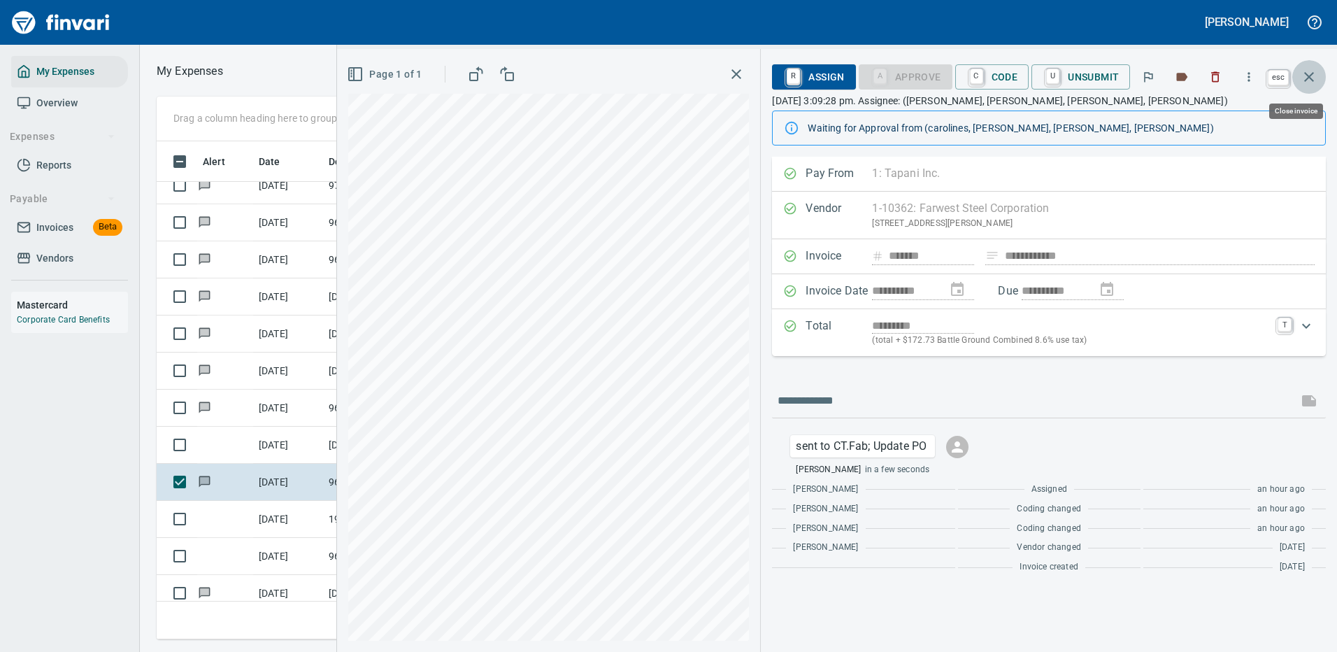
click at [1313, 72] on icon "button" at bounding box center [1309, 77] width 17 height 17
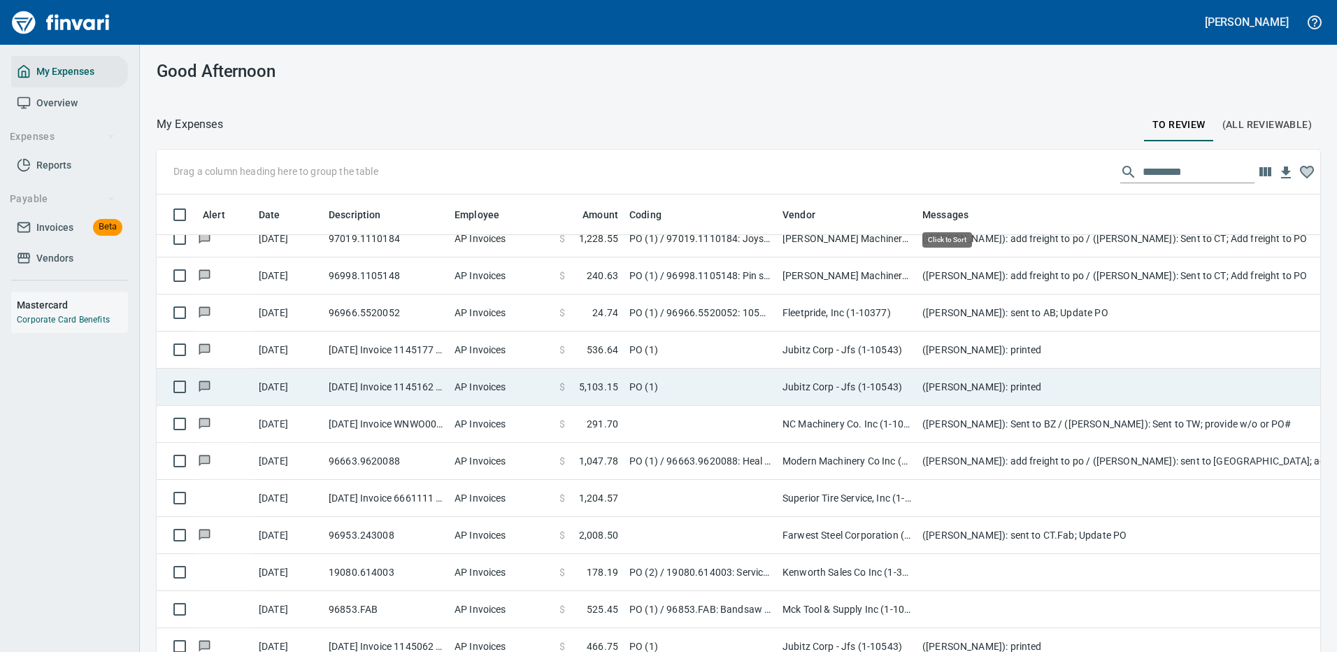
scroll to position [477, 1132]
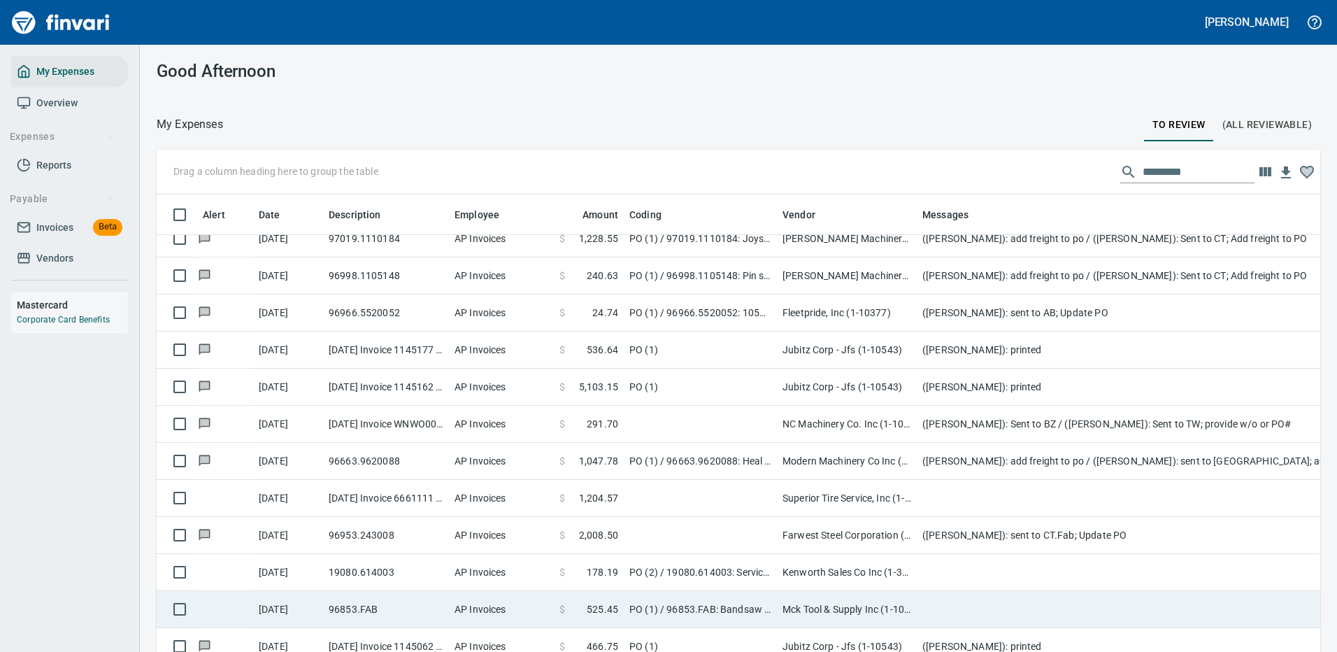
drag, startPoint x: 963, startPoint y: 578, endPoint x: 964, endPoint y: 570, distance: 7.7
click at [963, 577] on td at bounding box center [1197, 572] width 560 height 37
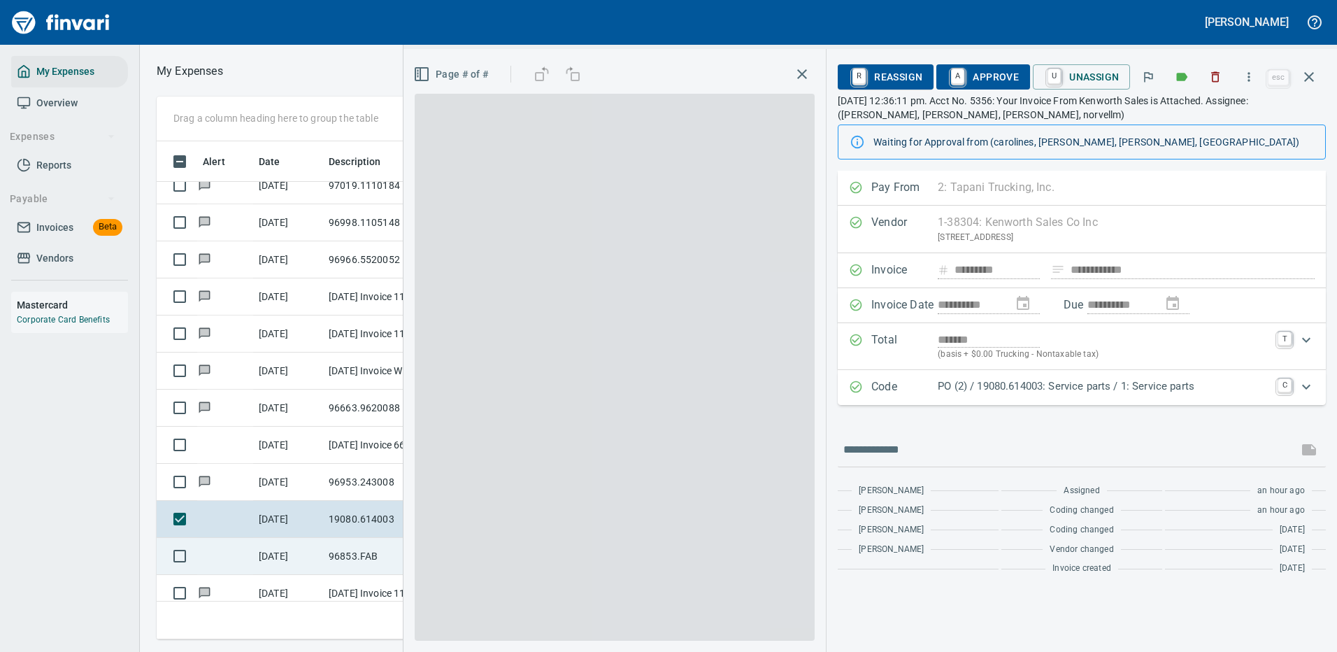
scroll to position [477, 793]
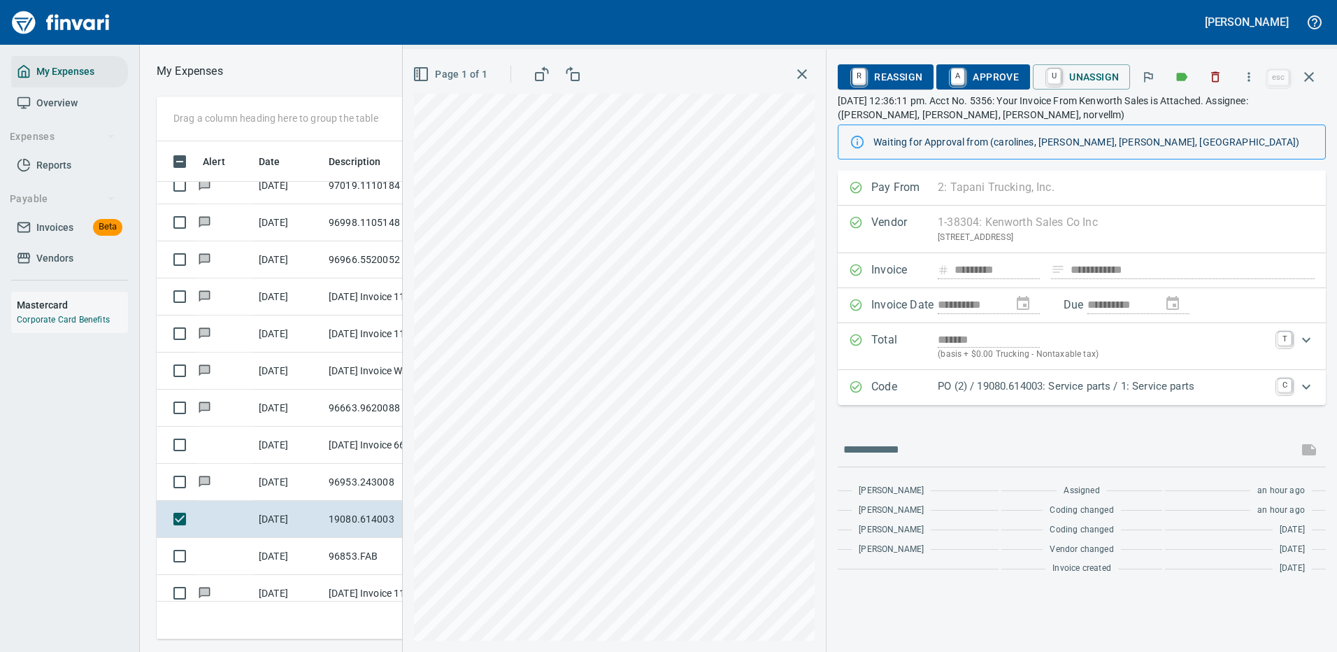
click at [1222, 388] on p "PO (2) / 19080.614003: Service parts / 1: Service parts" at bounding box center [1104, 386] width 332 height 16
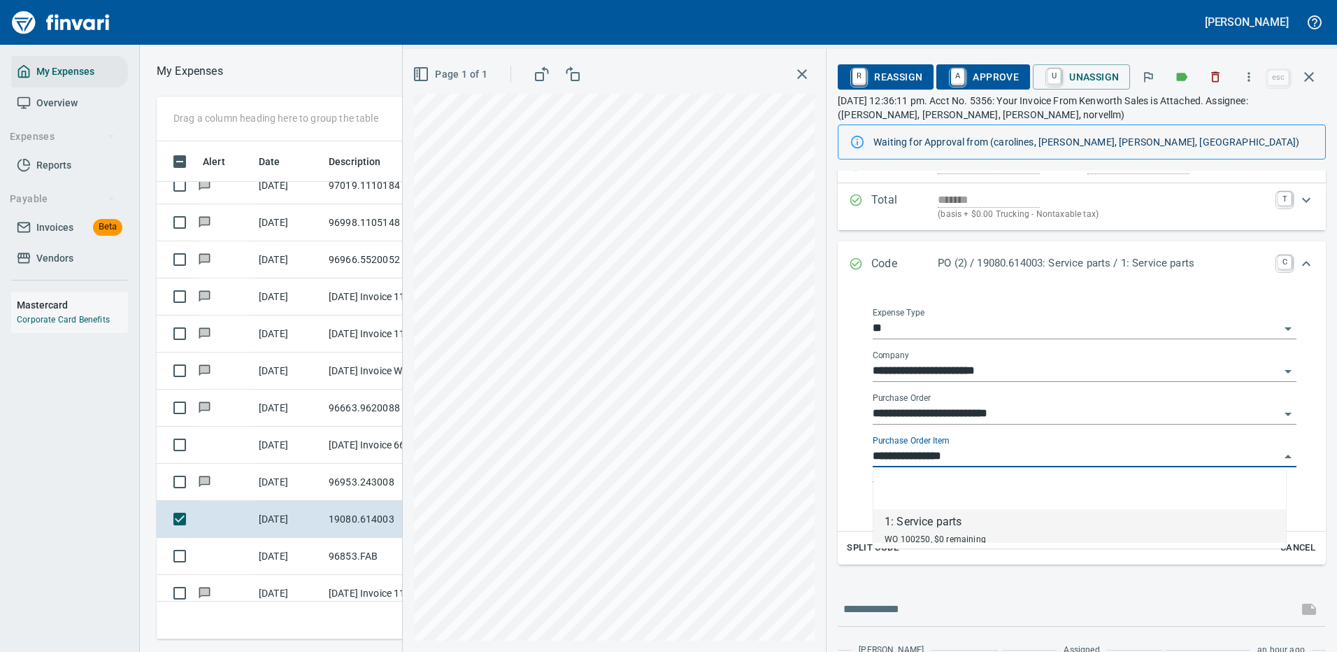
click at [938, 455] on input "**********" at bounding box center [1076, 457] width 407 height 20
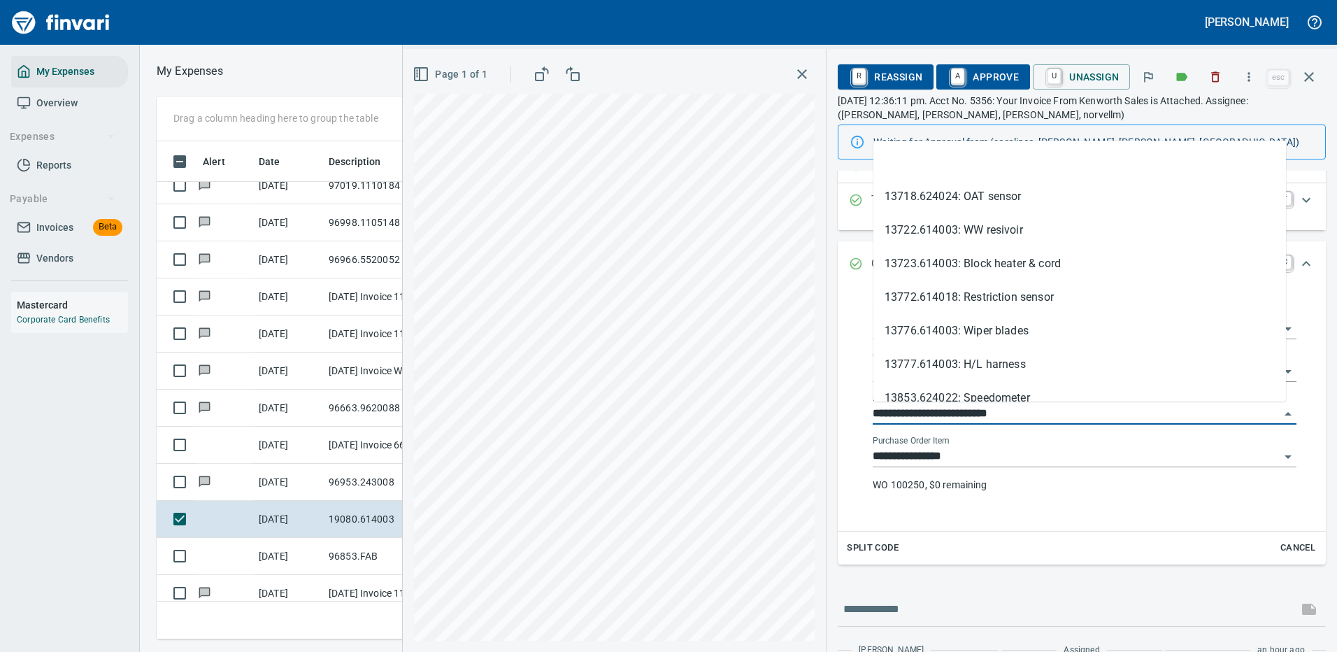
drag, startPoint x: 948, startPoint y: 410, endPoint x: 869, endPoint y: 410, distance: 79.0
click at [869, 410] on div "**********" at bounding box center [1085, 408] width 446 height 223
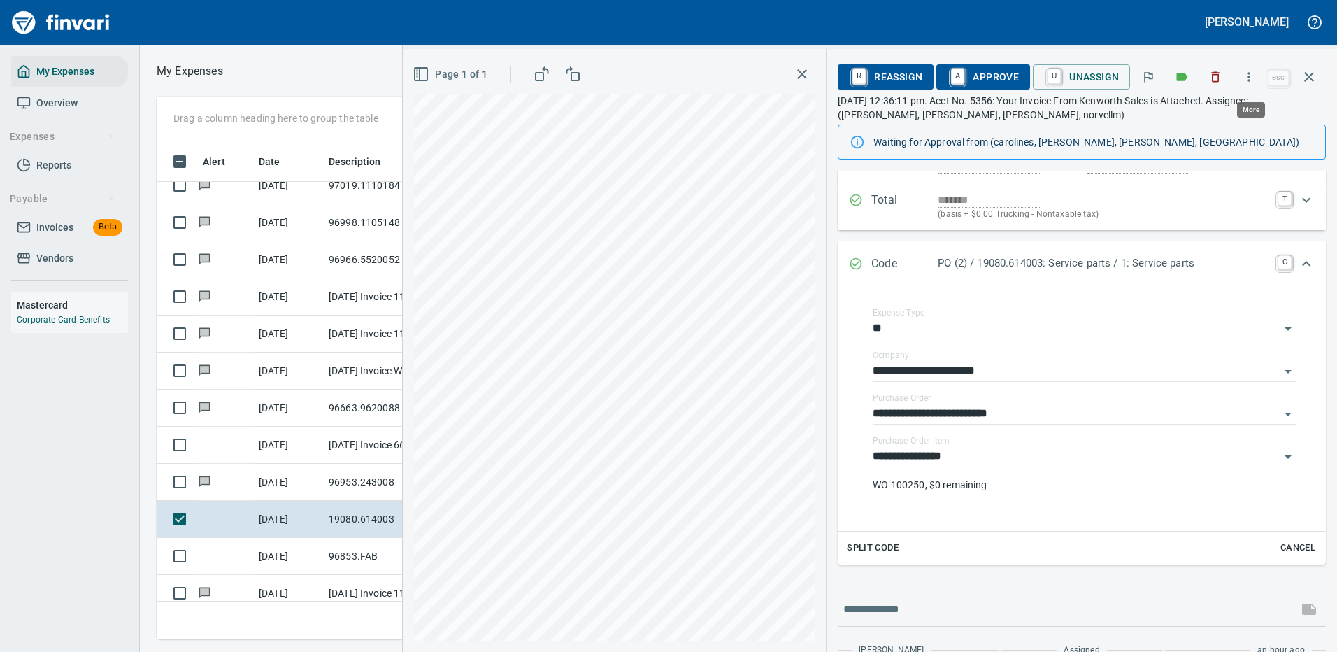
click at [1251, 76] on icon "button" at bounding box center [1249, 77] width 14 height 14
click at [1216, 111] on span "Download" at bounding box center [1247, 117] width 134 height 17
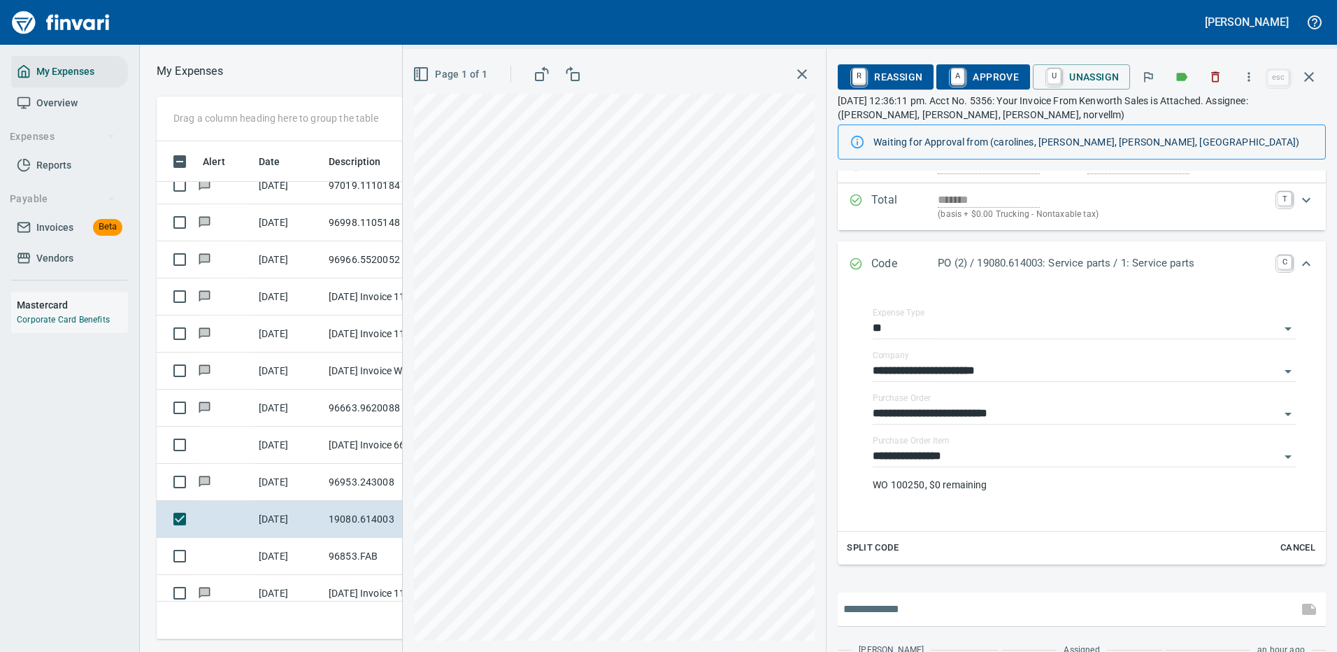
click at [897, 604] on input "text" at bounding box center [1068, 609] width 449 height 22
type input "**********"
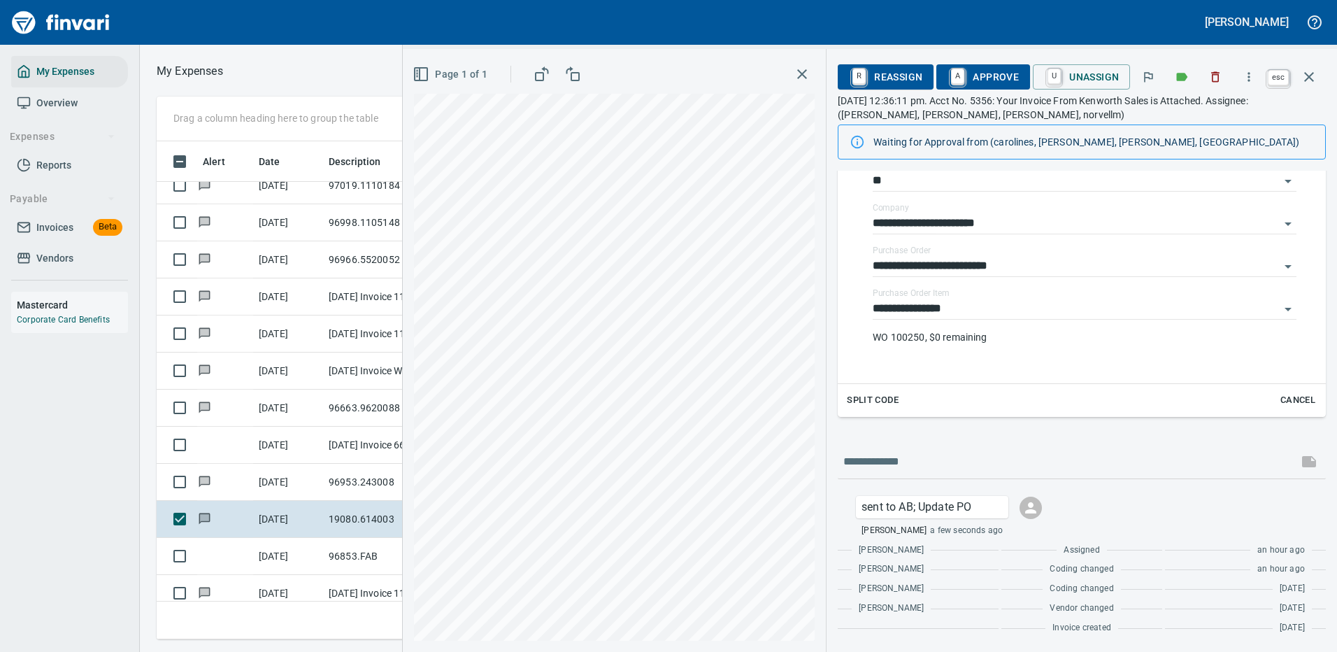
click at [1309, 74] on icon "button" at bounding box center [1309, 77] width 17 height 17
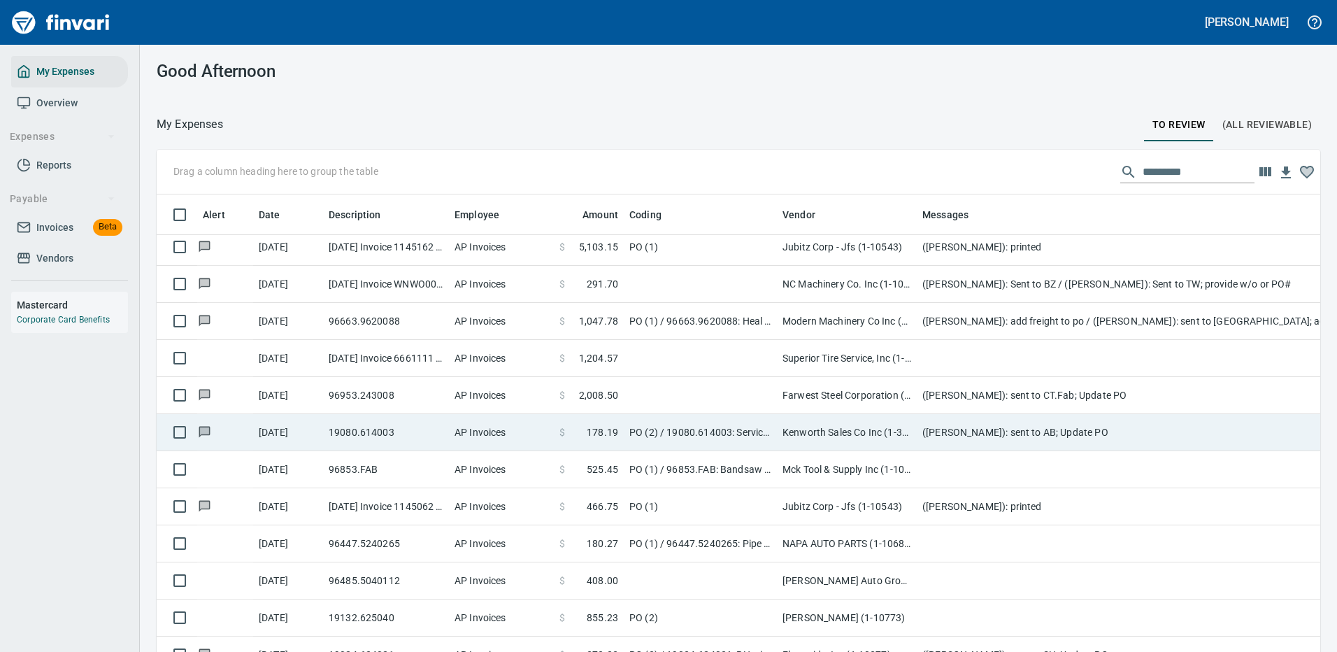
scroll to position [1189, 0]
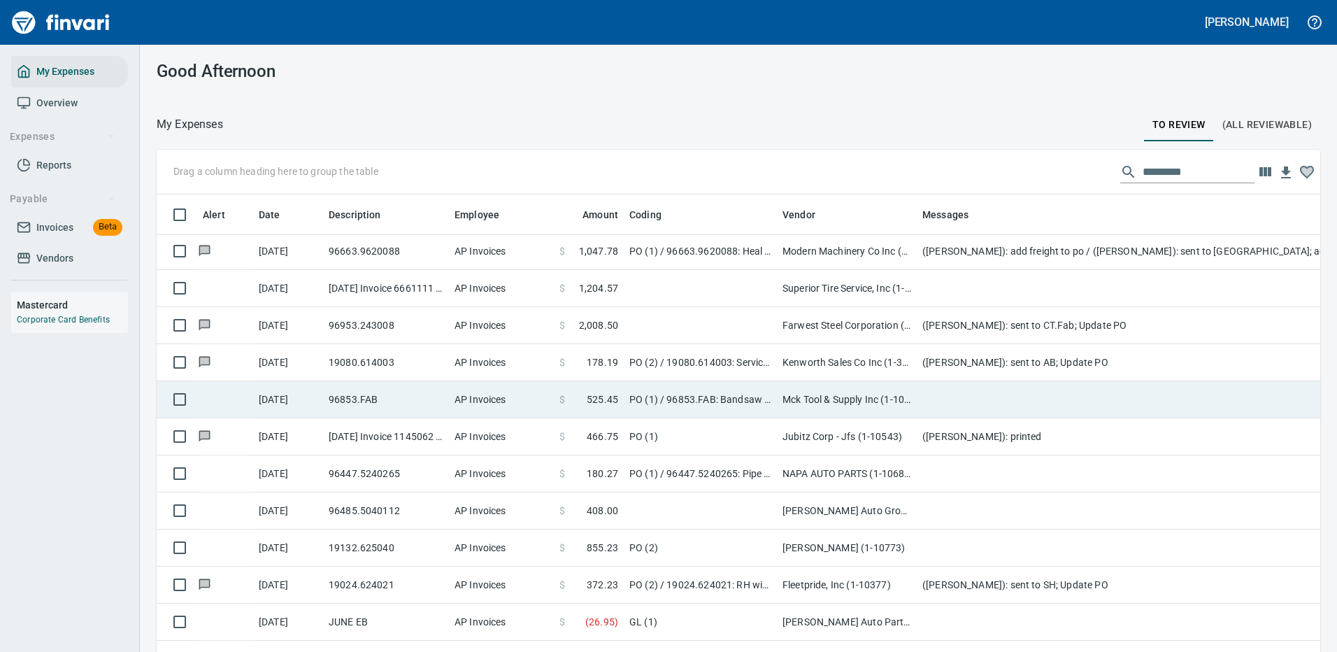
click at [961, 399] on td at bounding box center [1197, 399] width 560 height 37
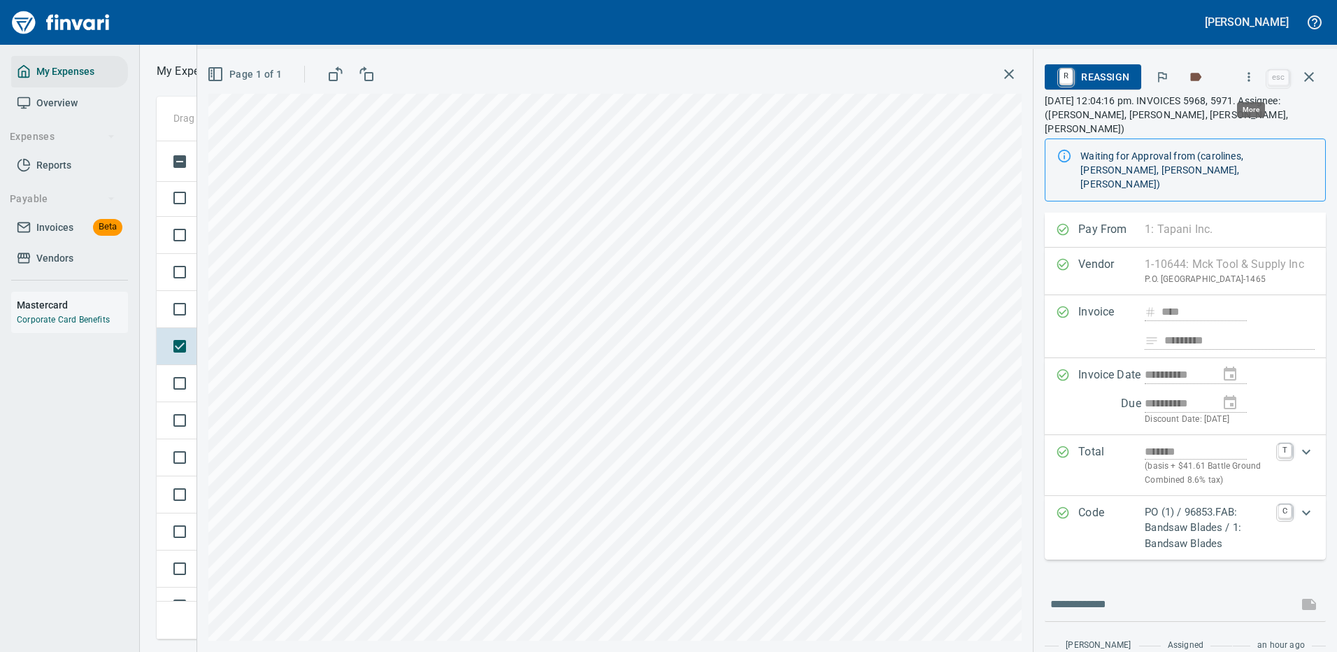
scroll to position [477, 793]
click at [1256, 69] on button "button" at bounding box center [1249, 77] width 31 height 31
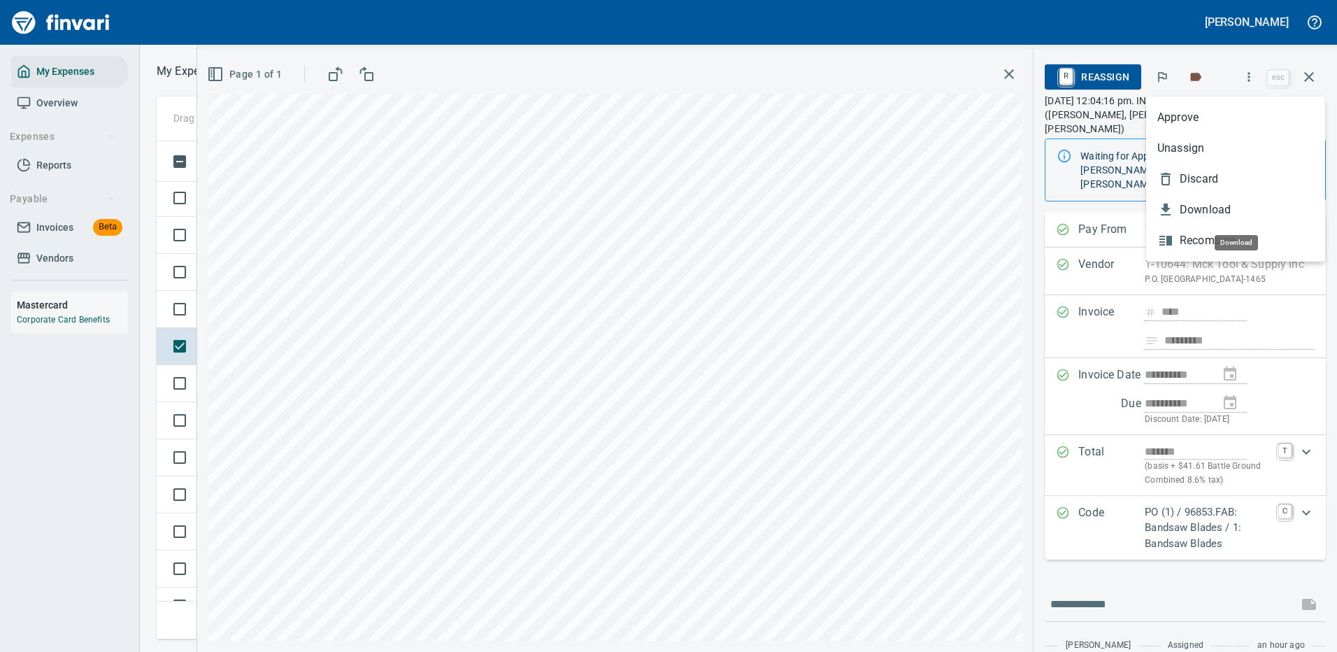
click at [1201, 213] on span "Download" at bounding box center [1247, 209] width 134 height 17
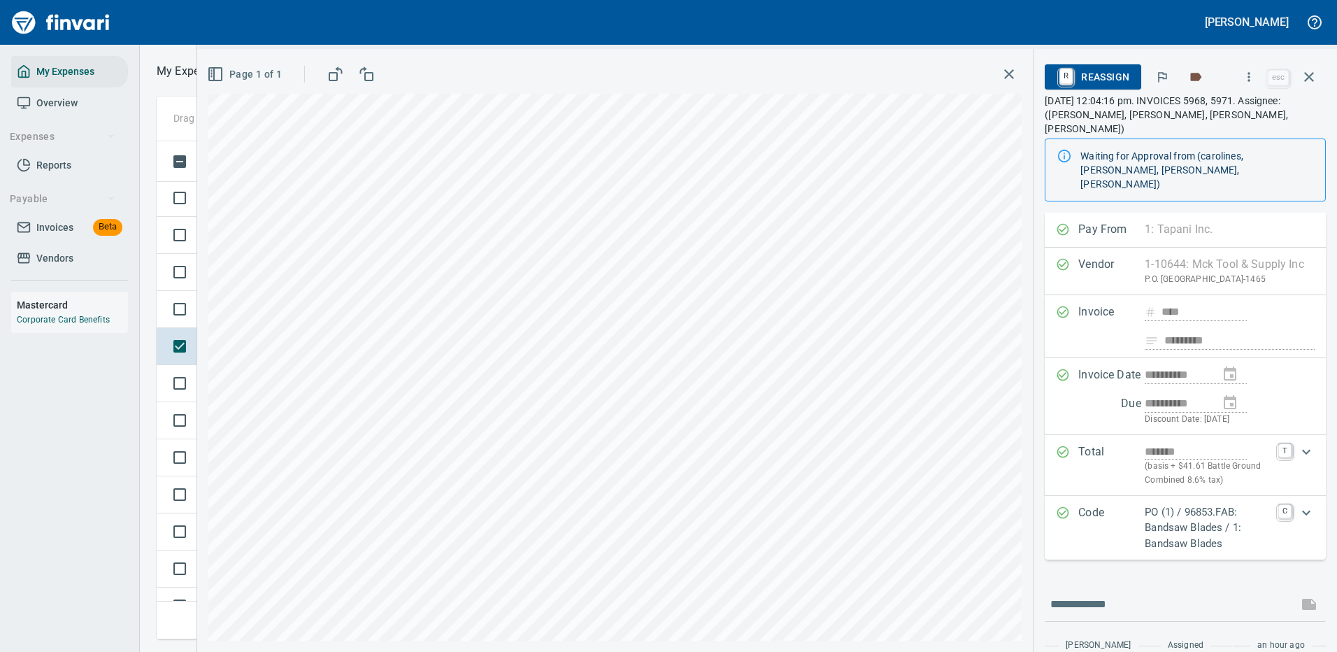
scroll to position [62, 0]
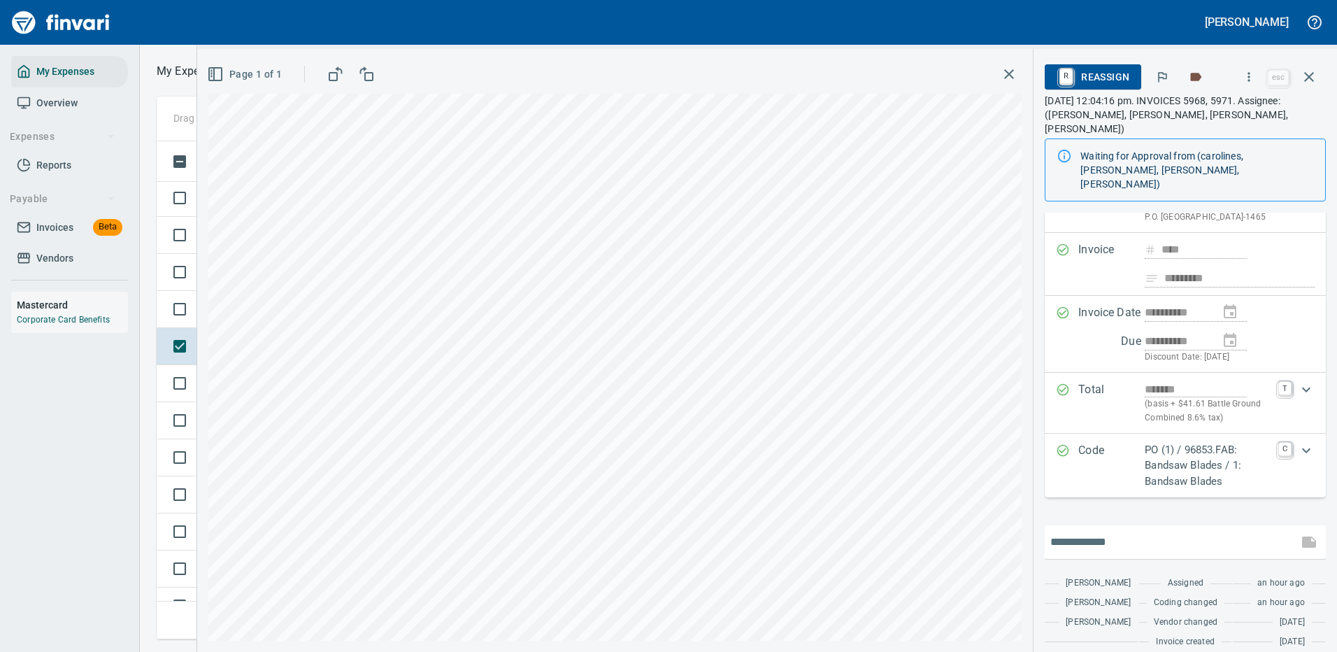
click at [1079, 531] on input "text" at bounding box center [1172, 542] width 242 height 22
type input "**********"
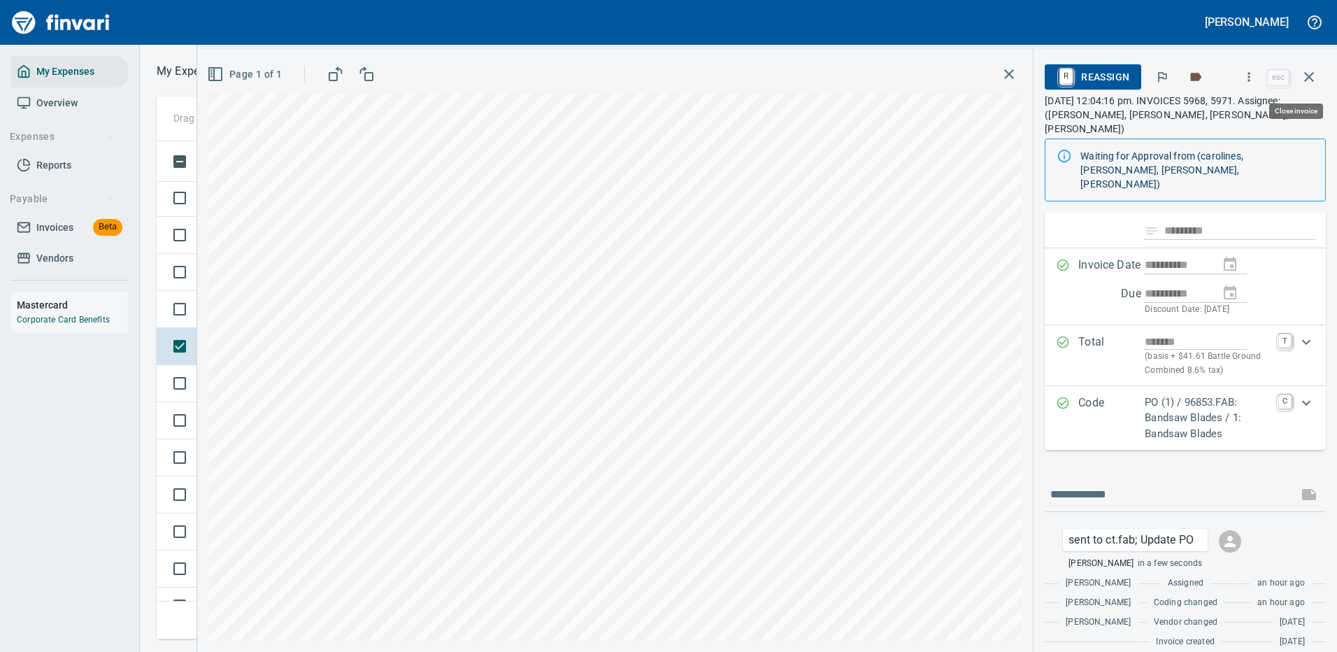
click at [1306, 73] on icon "button" at bounding box center [1310, 77] width 10 height 10
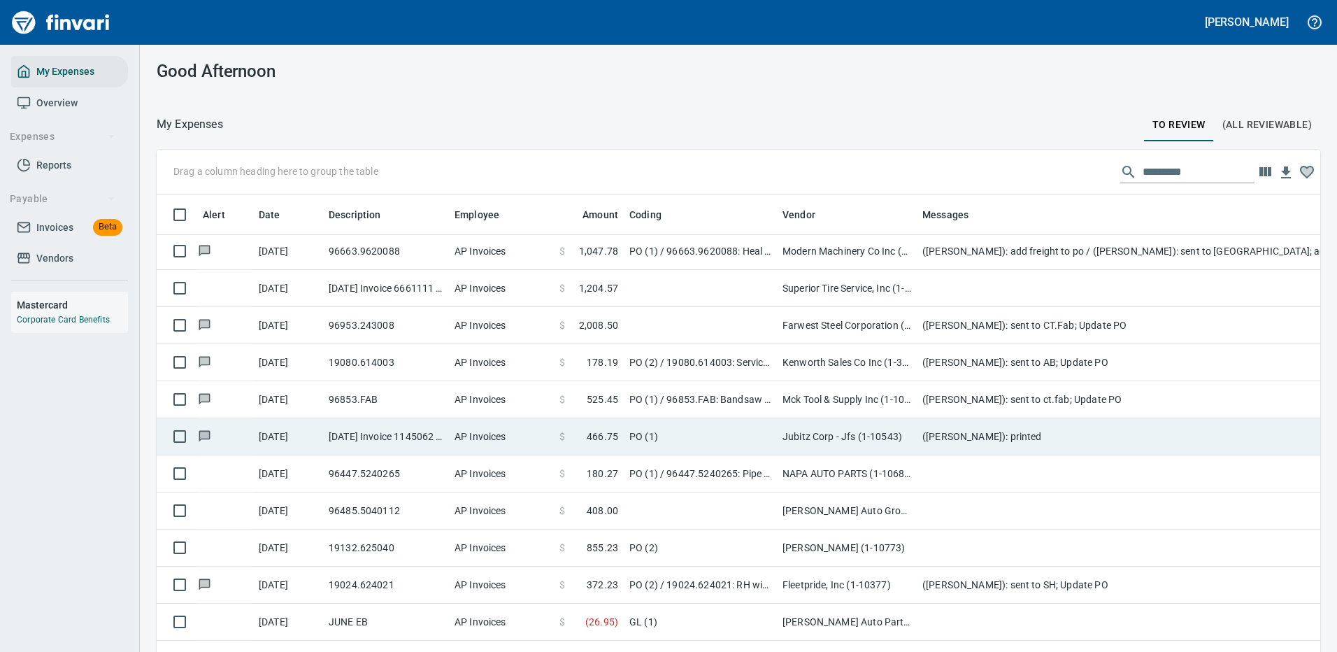
scroll to position [1259, 0]
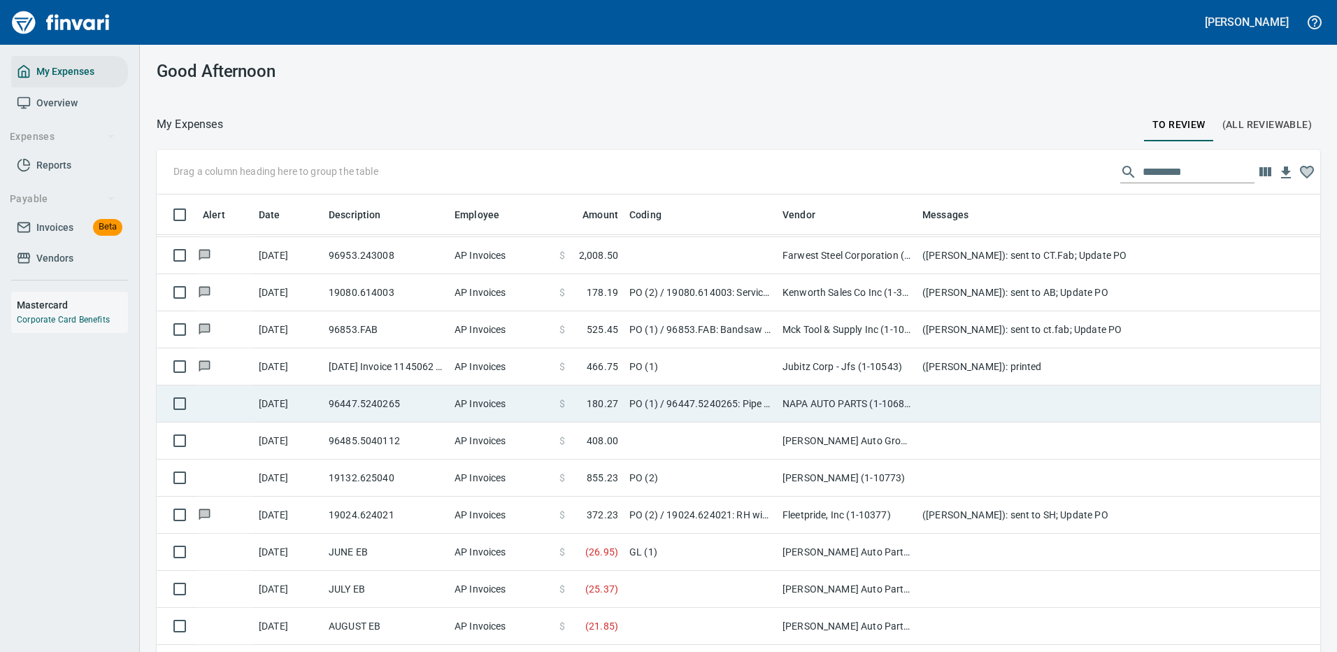
click at [932, 404] on td at bounding box center [1197, 403] width 560 height 37
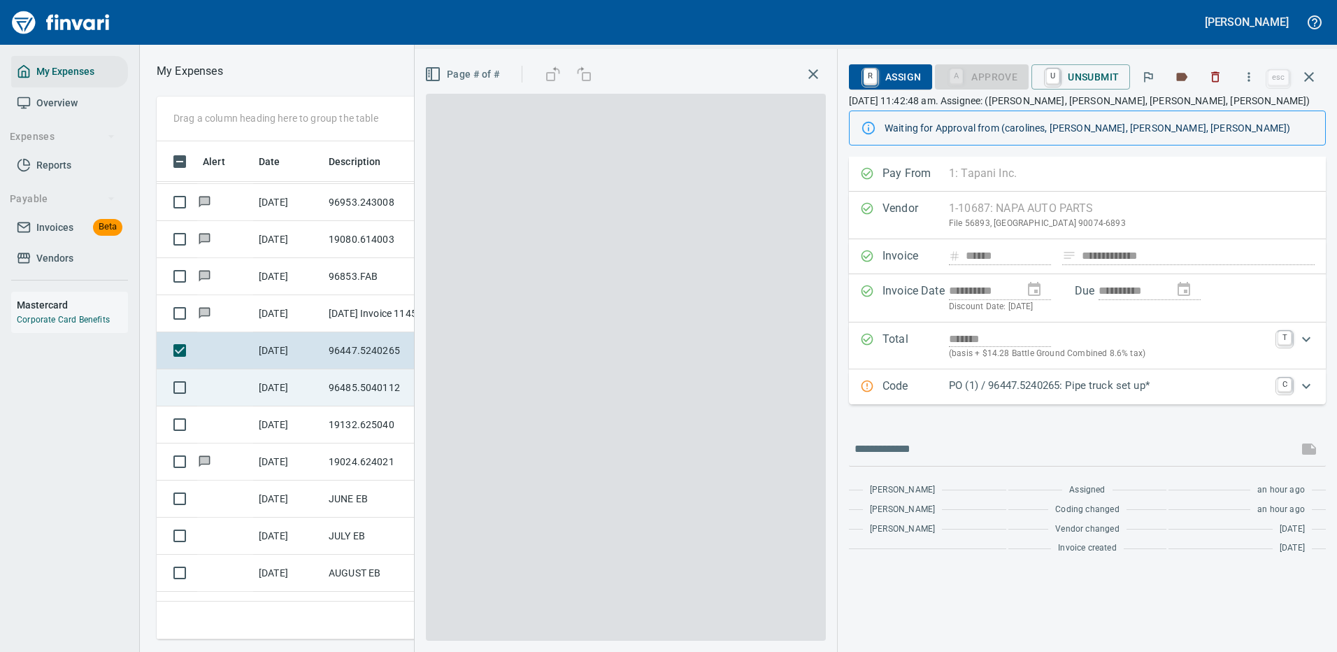
scroll to position [477, 793]
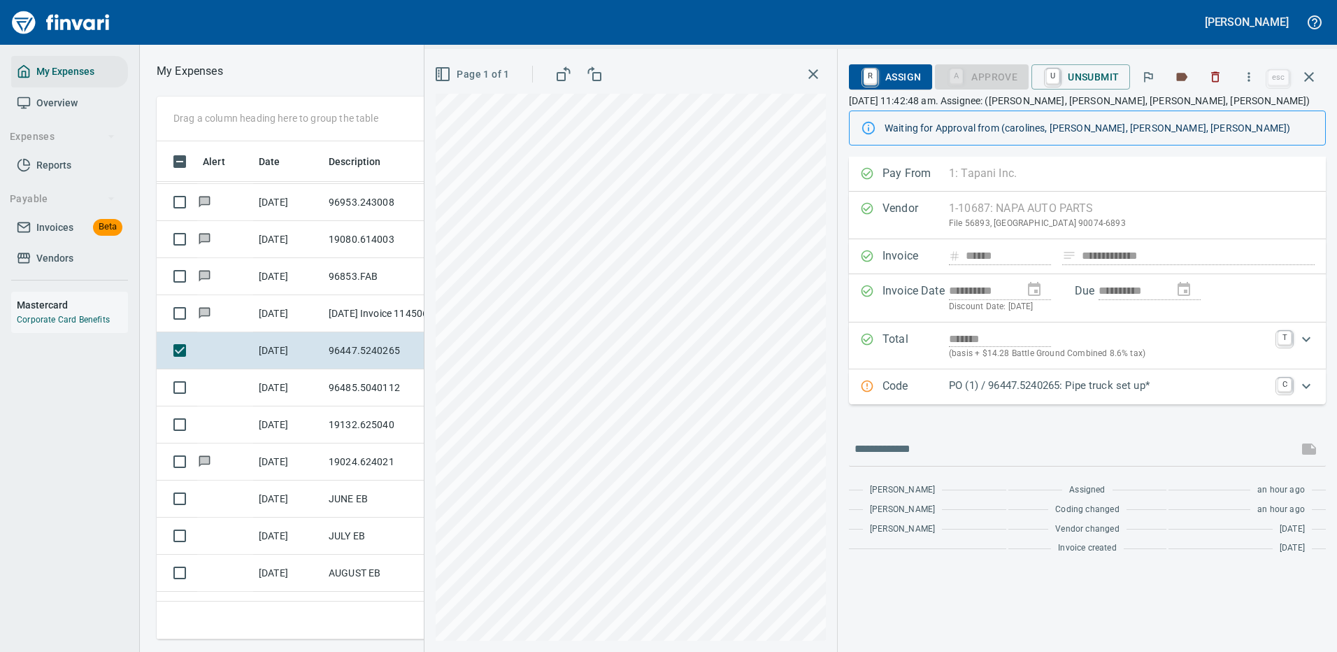
click at [1121, 386] on p "PO (1) / 96447.5240265: Pipe truck set up*" at bounding box center [1109, 386] width 320 height 16
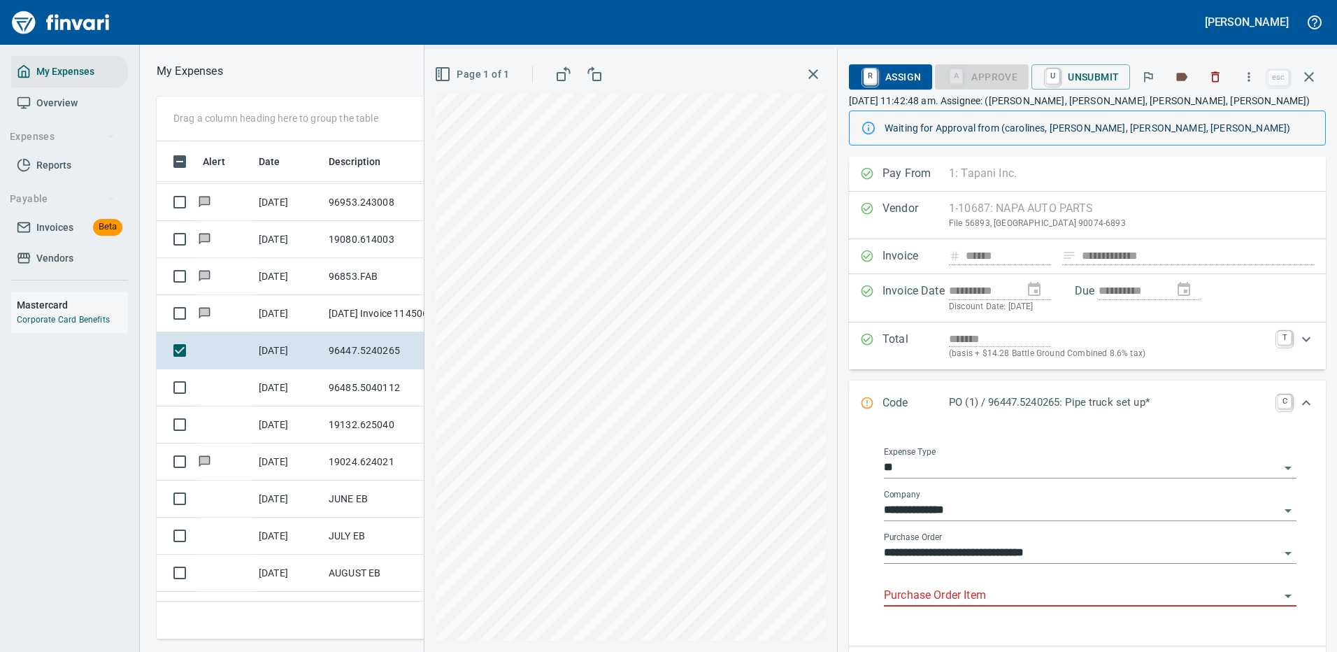
click at [960, 597] on input "Purchase Order Item" at bounding box center [1082, 596] width 396 height 20
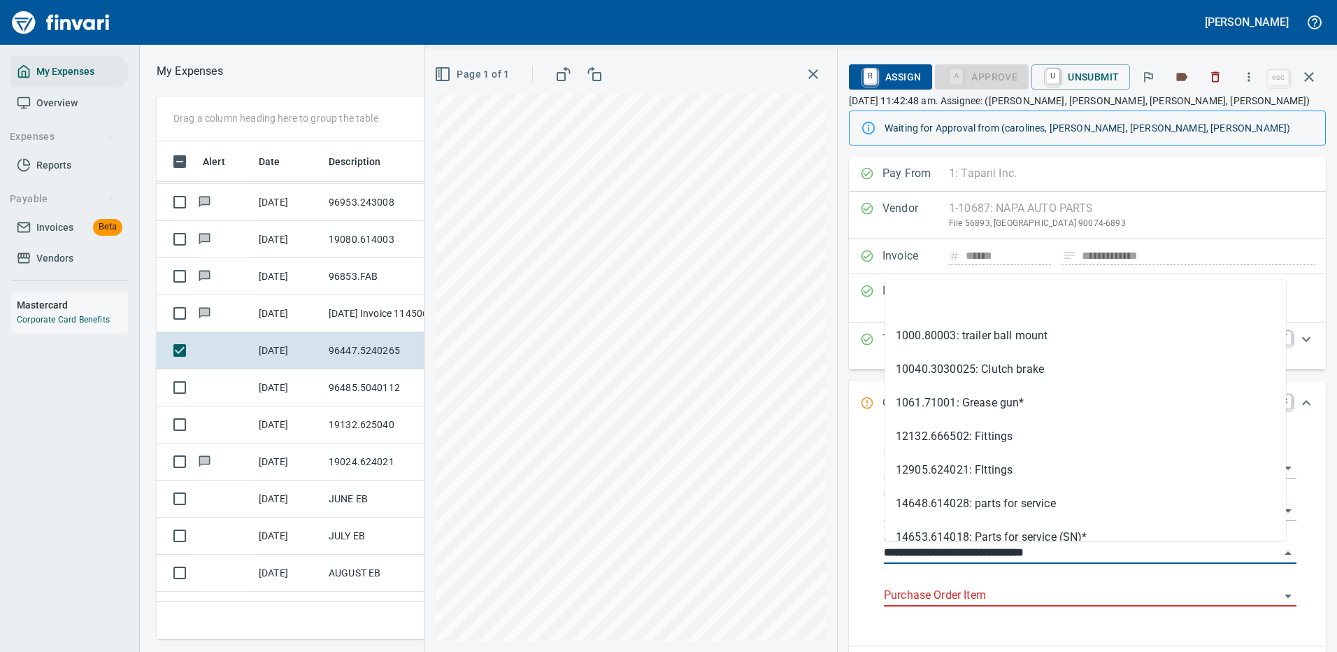
drag, startPoint x: 967, startPoint y: 551, endPoint x: 873, endPoint y: 550, distance: 93.7
click at [872, 551] on div "**********" at bounding box center [1090, 533] width 449 height 204
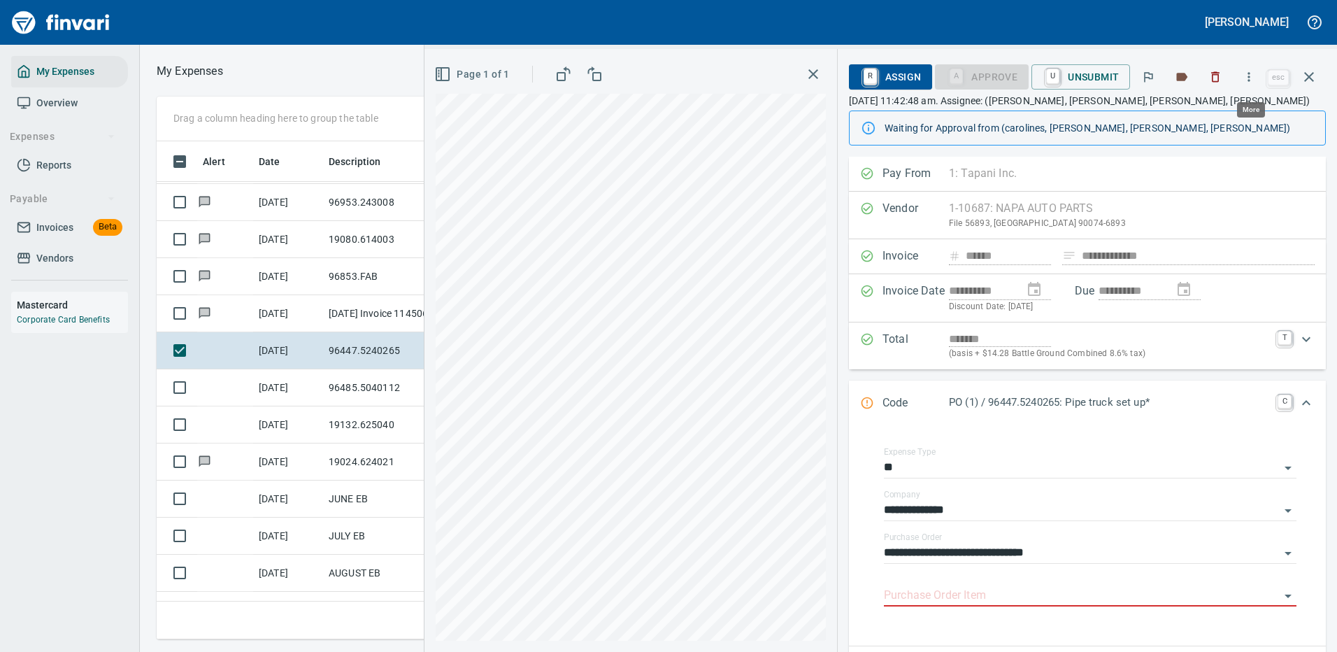
click at [1251, 74] on icon "button" at bounding box center [1249, 77] width 14 height 14
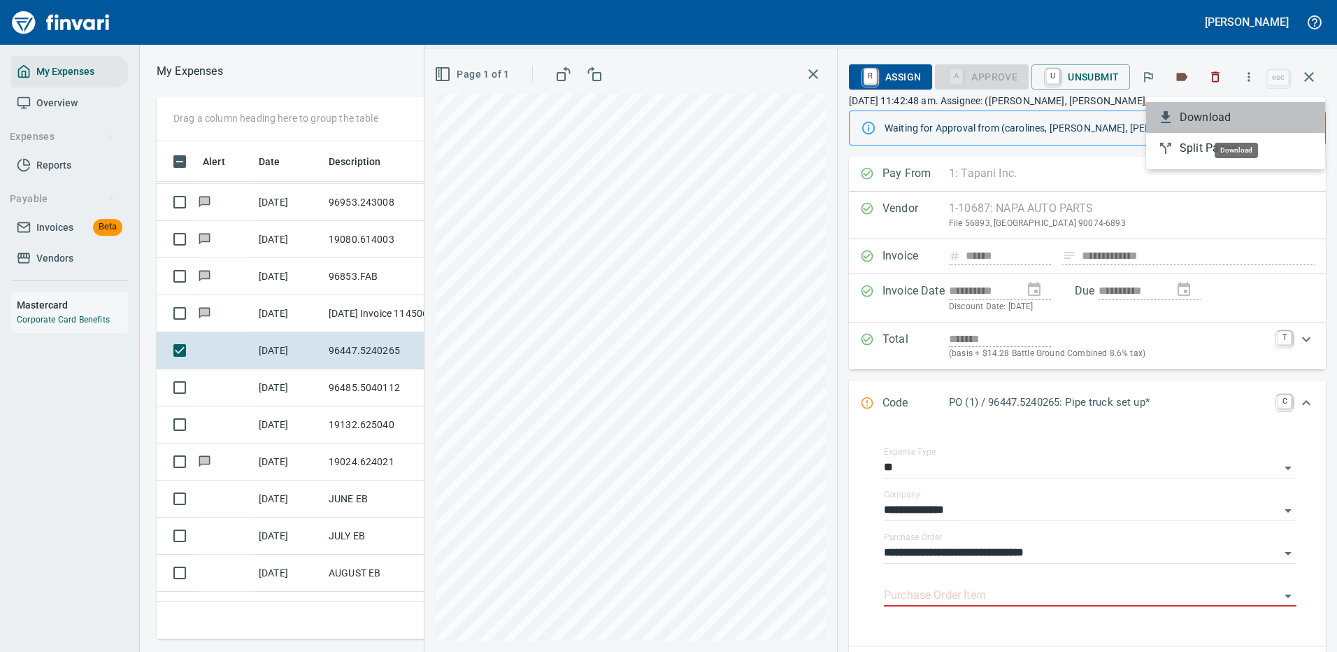
click at [1190, 116] on span "Download" at bounding box center [1247, 117] width 134 height 17
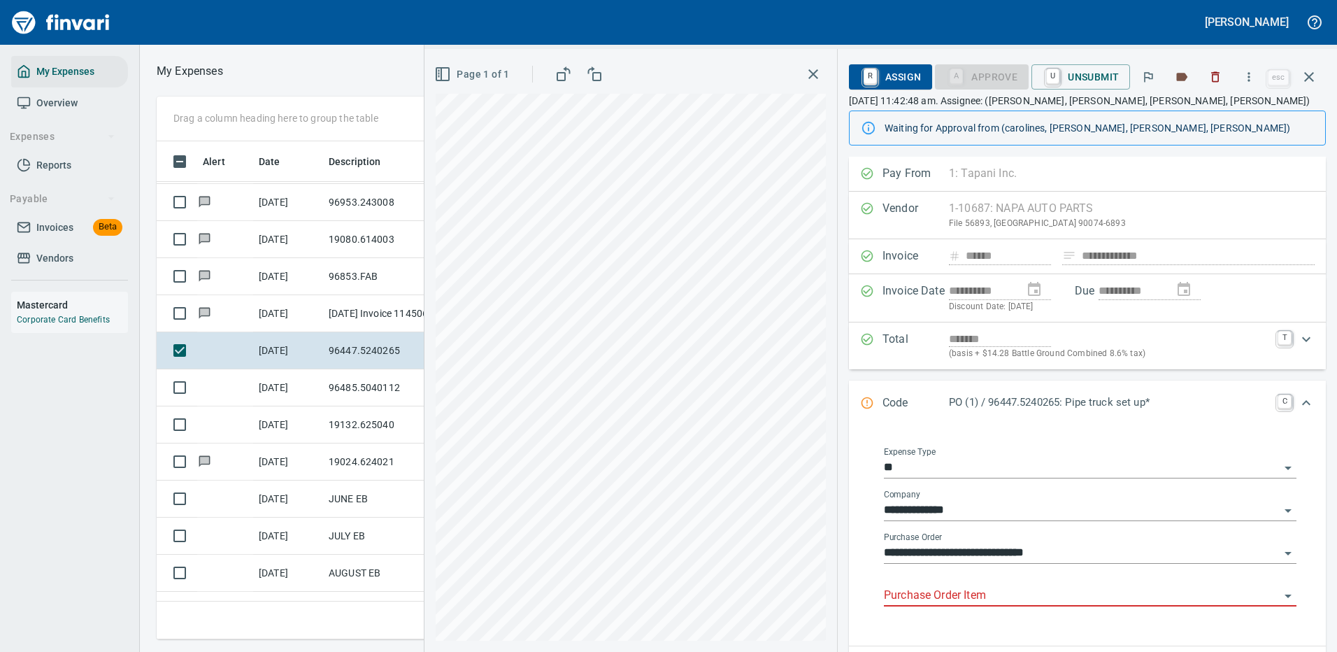
scroll to position [140, 0]
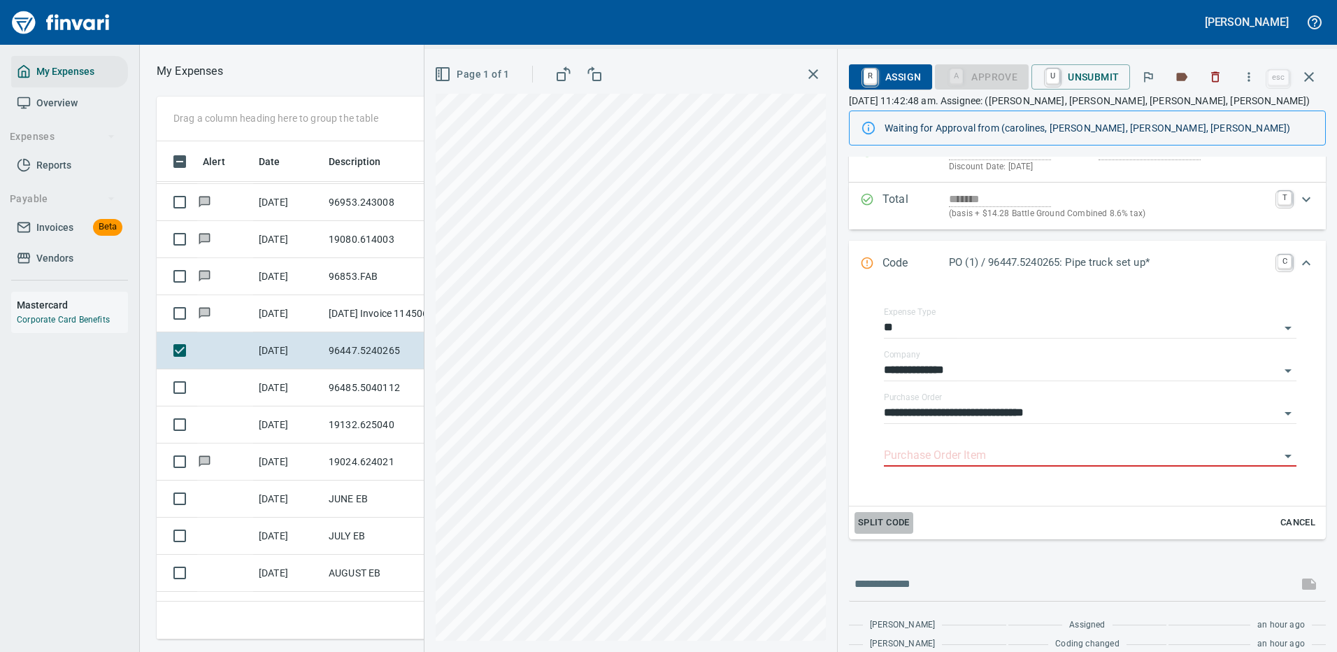
click at [898, 518] on span "Split Code" at bounding box center [884, 523] width 52 height 16
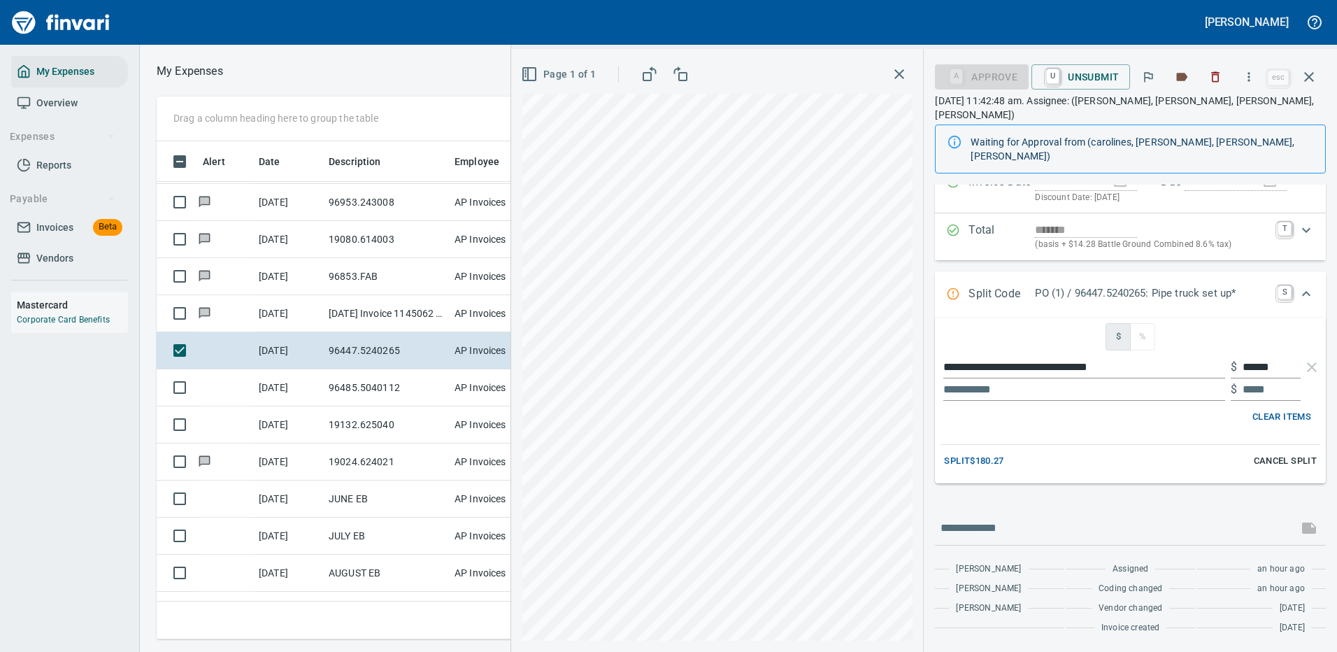
scroll to position [109, 0]
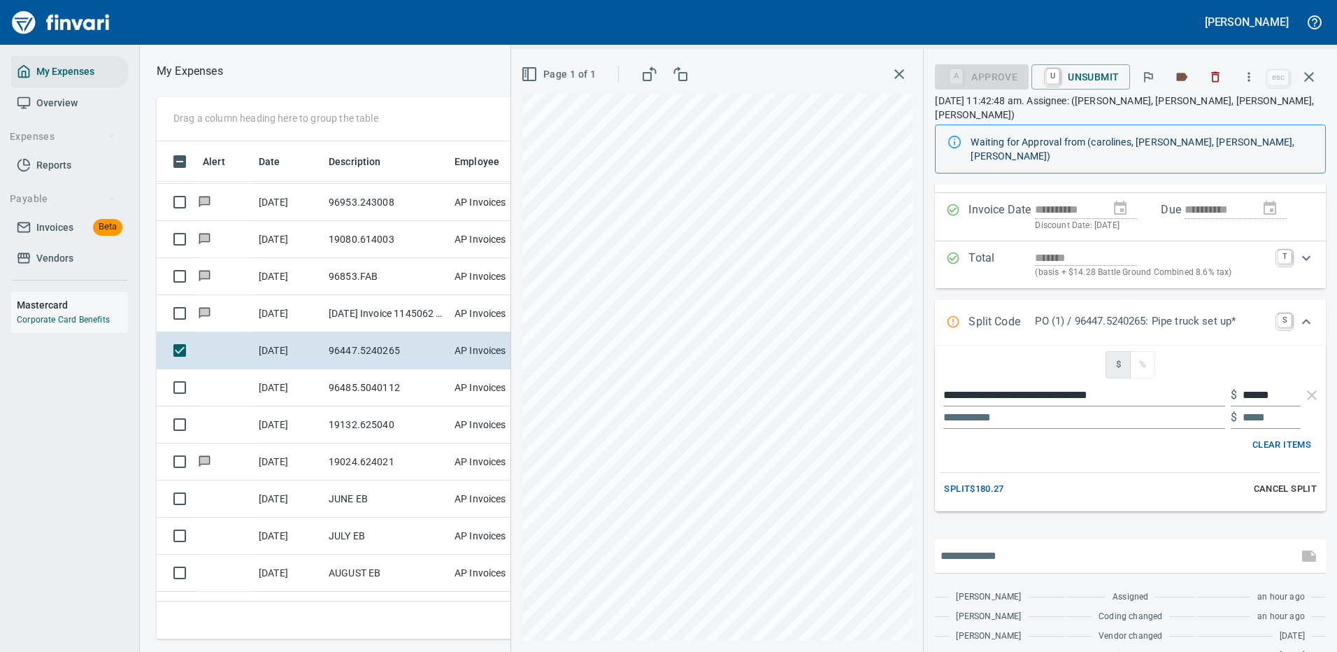
click at [1018, 545] on input "text" at bounding box center [1117, 556] width 352 height 22
type input "**********"
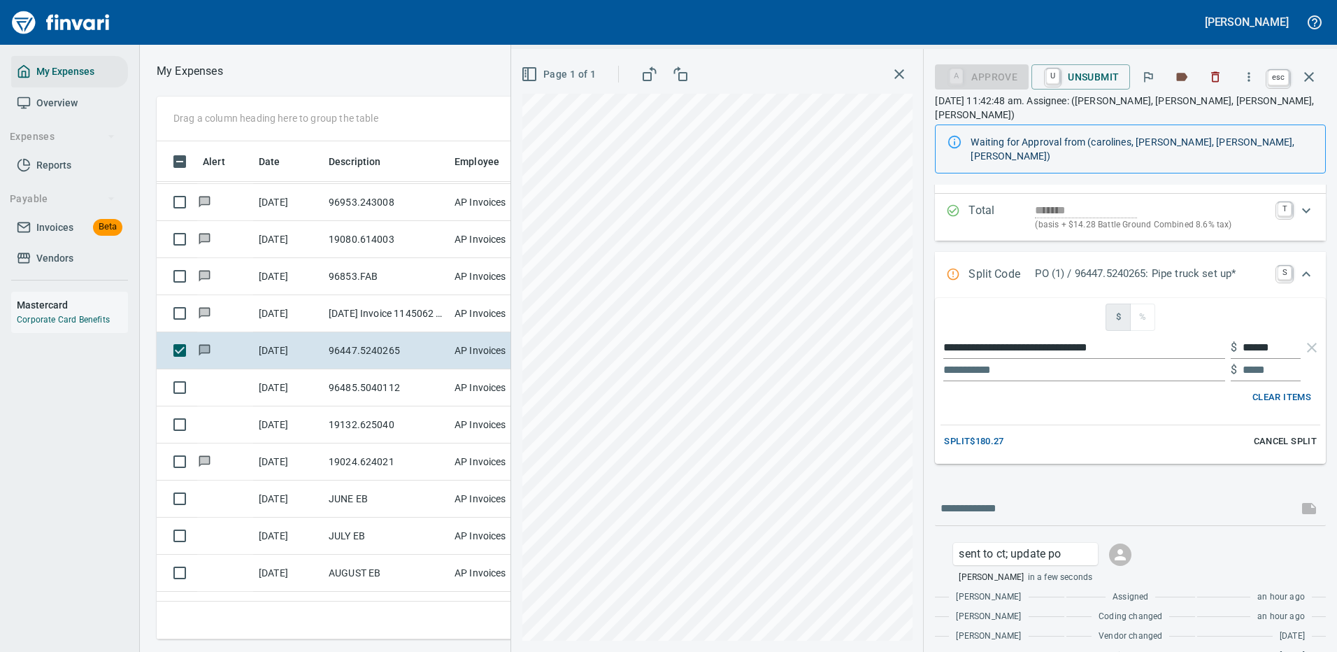
scroll to position [477, 793]
click at [1308, 76] on icon "button" at bounding box center [1310, 77] width 10 height 10
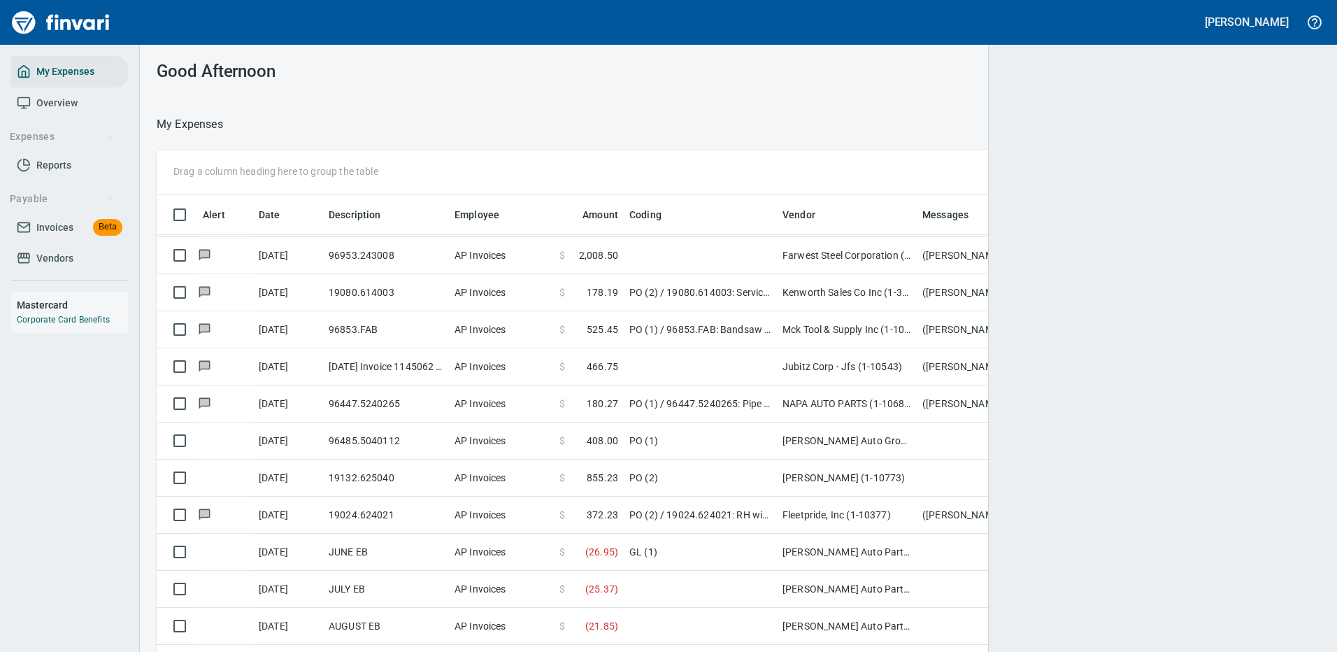
scroll to position [1, 1]
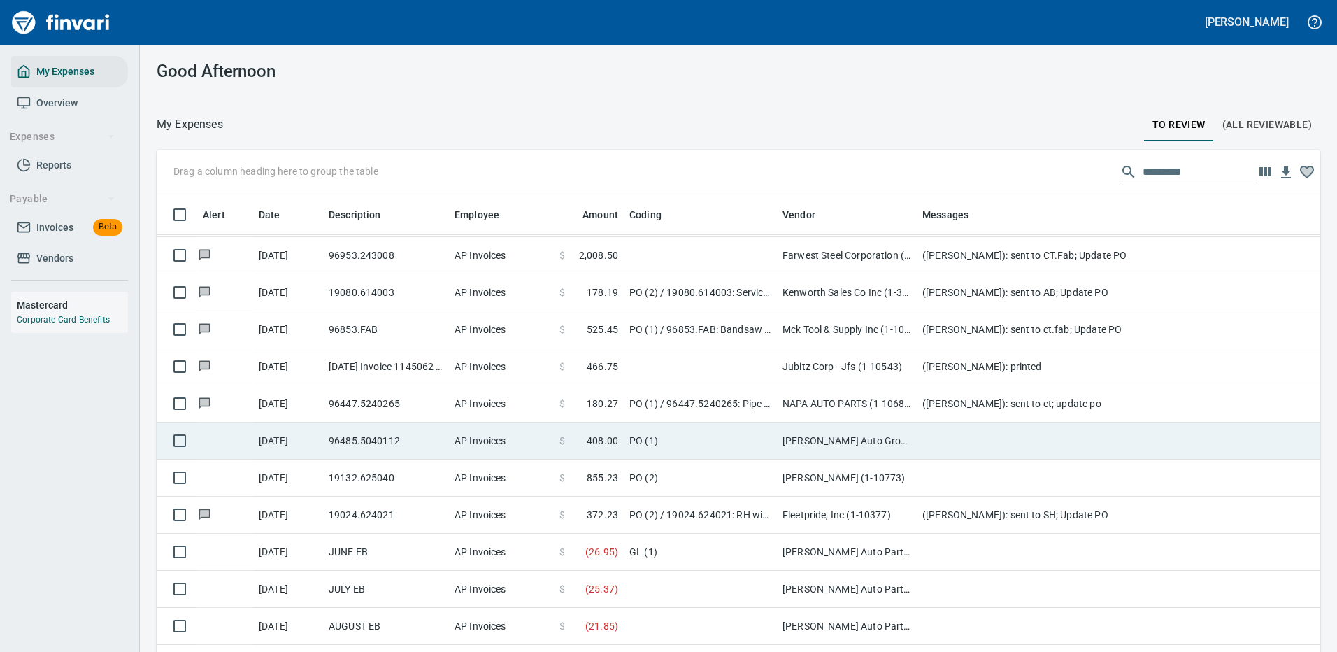
click at [729, 437] on td "PO (1)" at bounding box center [700, 440] width 153 height 37
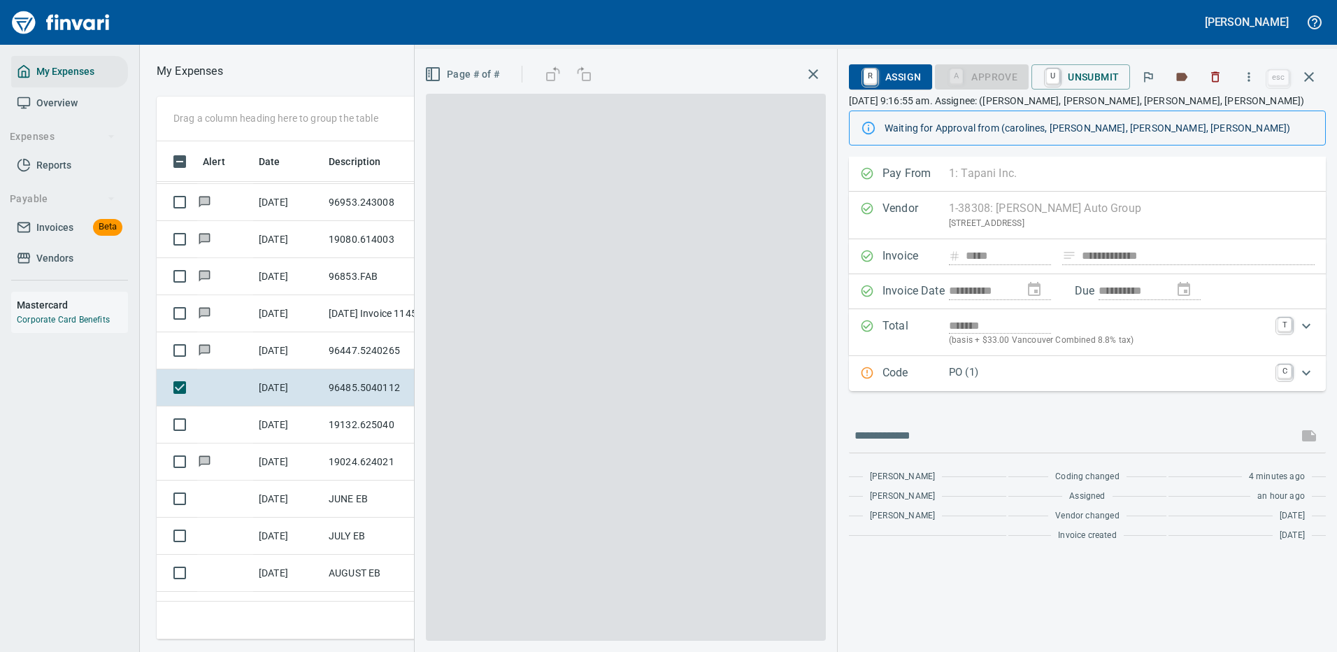
scroll to position [477, 793]
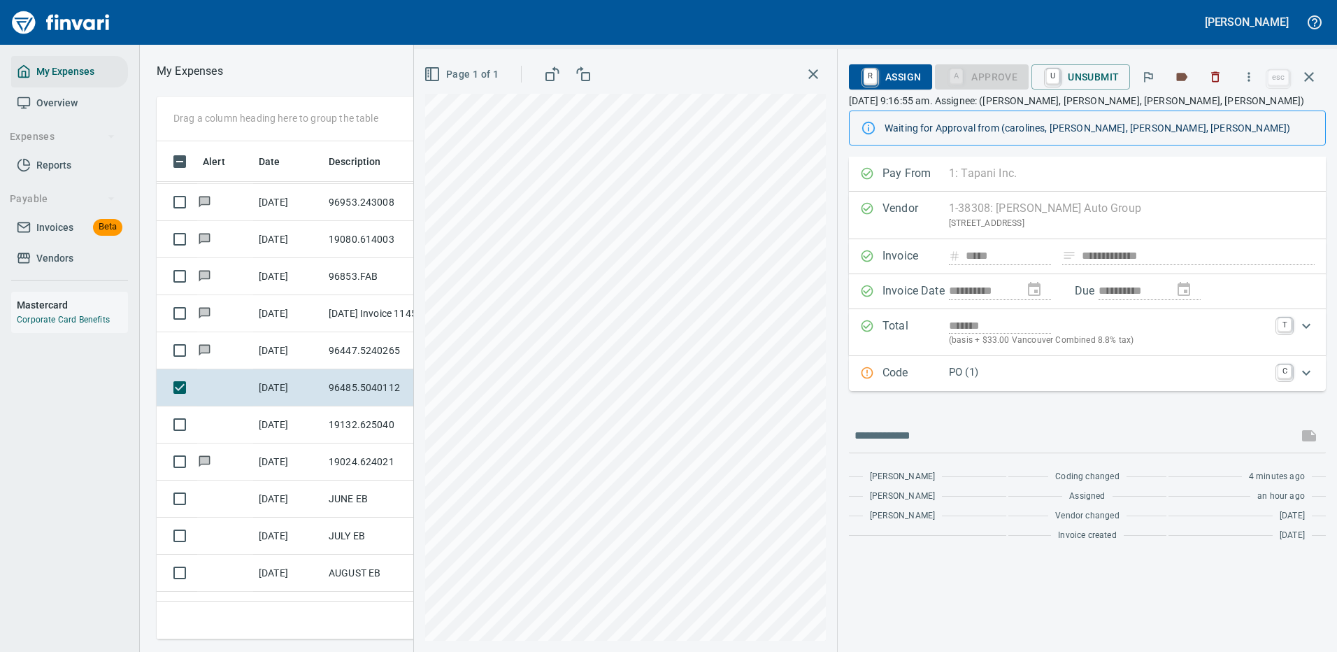
click at [1128, 253] on div "**********" at bounding box center [1087, 256] width 477 height 35
click at [1014, 367] on p "PO (1)" at bounding box center [1109, 372] width 320 height 16
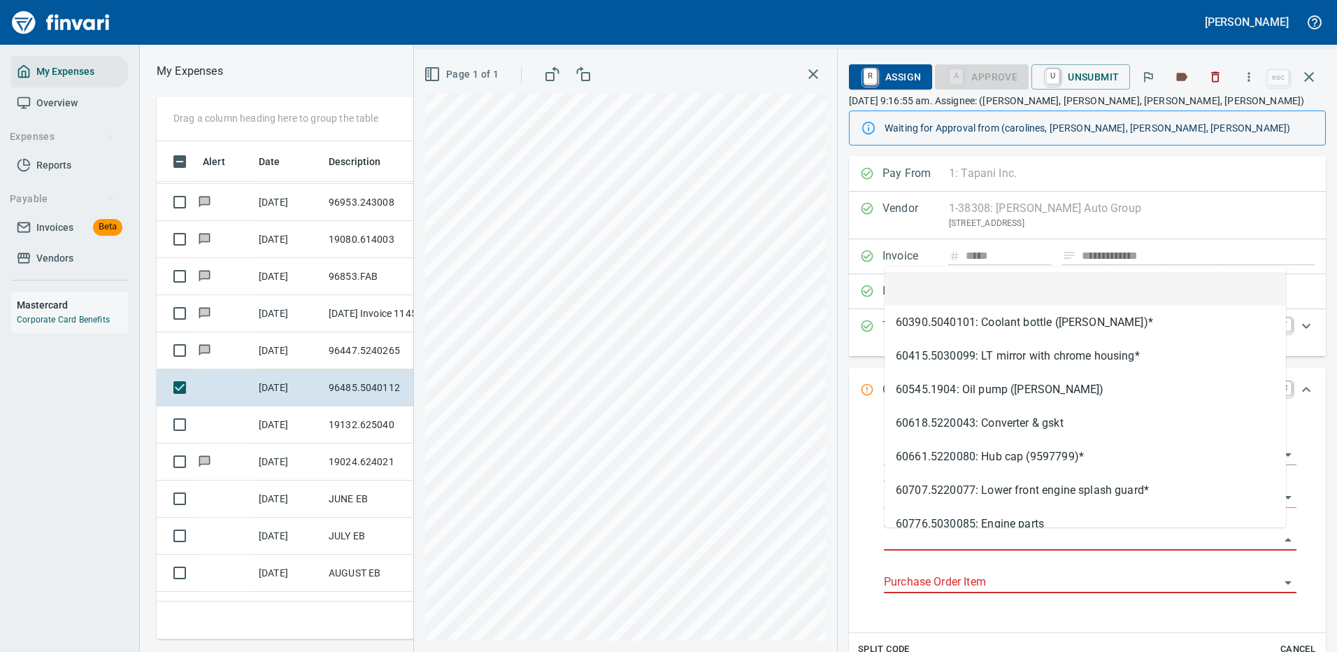
click at [956, 537] on input "Purchase Order" at bounding box center [1082, 540] width 396 height 20
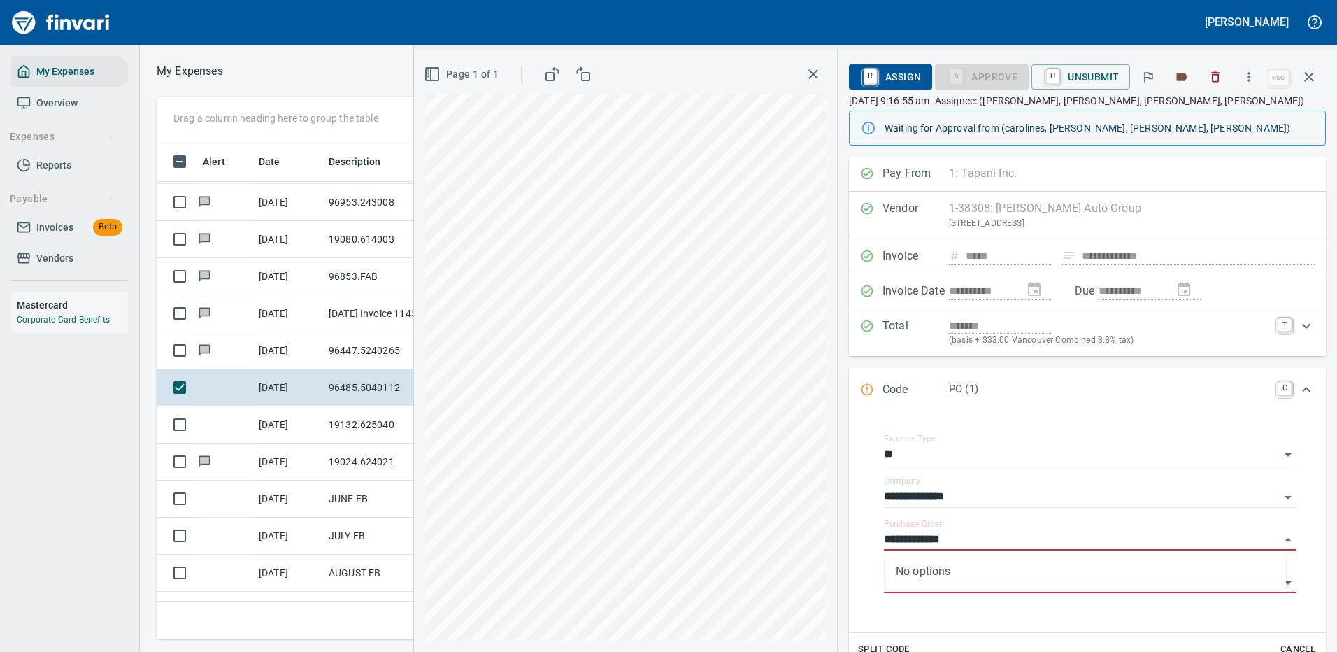
click at [802, 543] on div "**********" at bounding box center [875, 350] width 923 height 603
type input "**********"
click at [1251, 76] on icon "button" at bounding box center [1249, 77] width 14 height 14
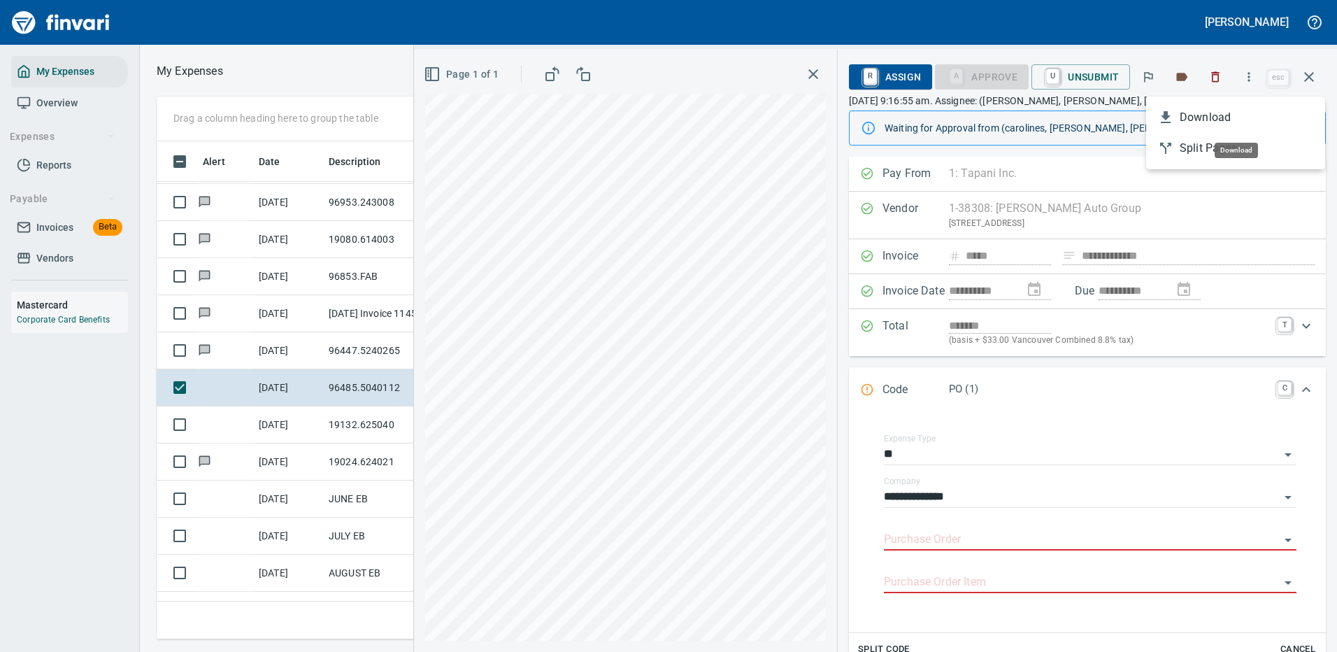
click at [1209, 111] on span "Download" at bounding box center [1247, 117] width 134 height 17
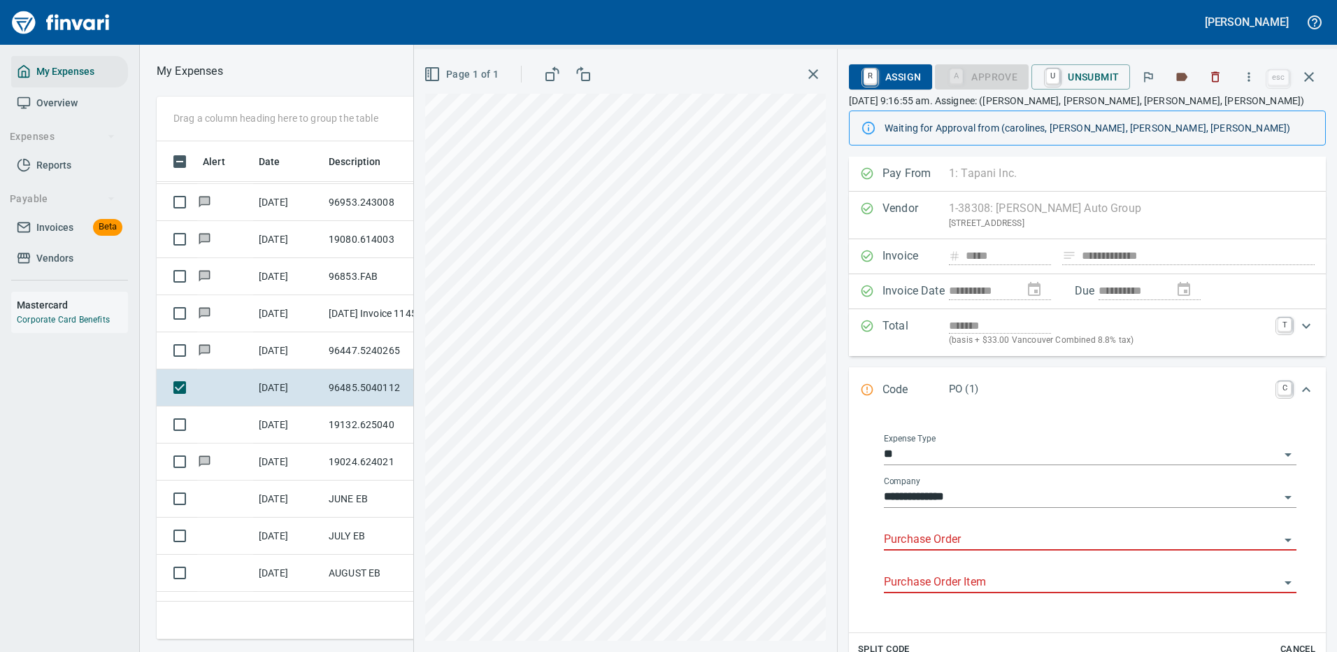
scroll to position [182, 0]
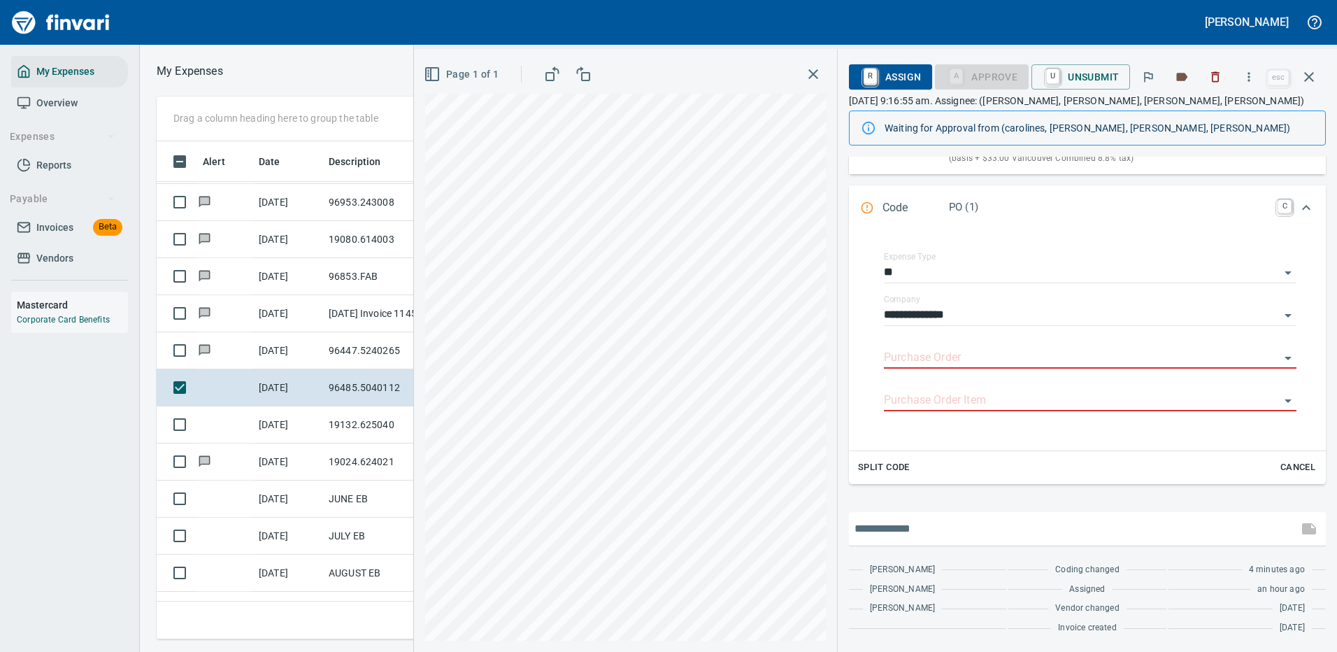
click at [916, 530] on input "text" at bounding box center [1074, 529] width 438 height 22
type input "**********"
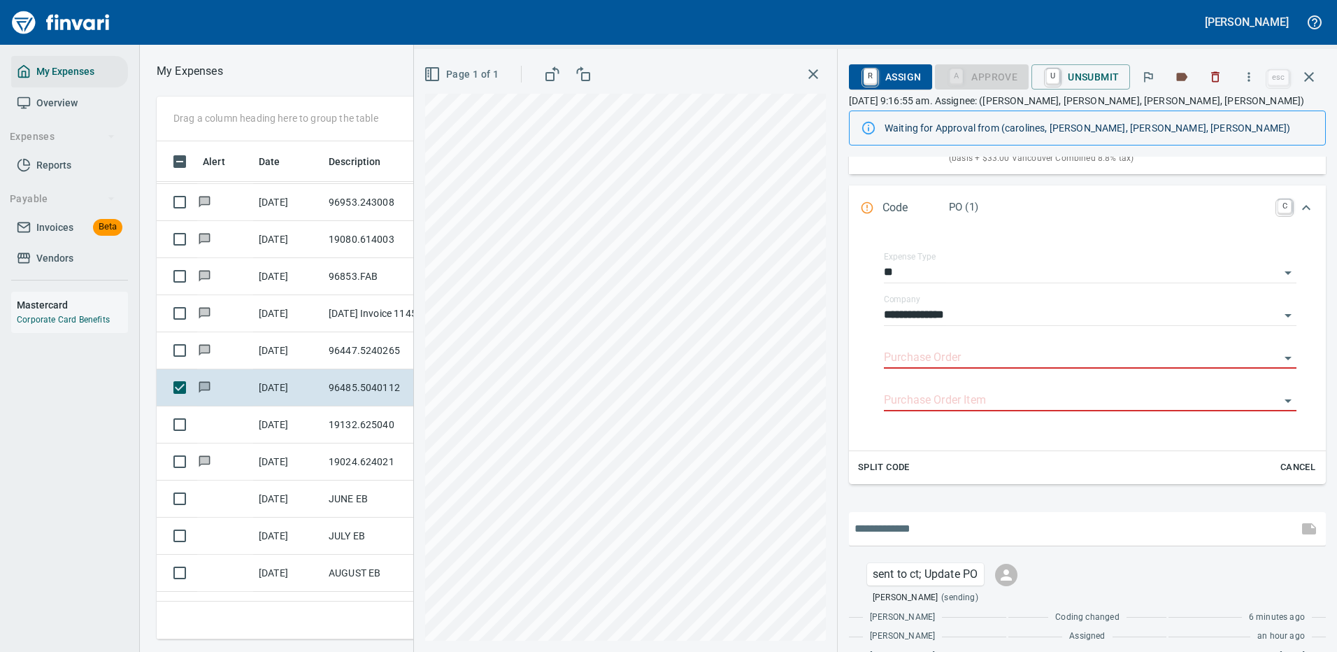
scroll to position [229, 0]
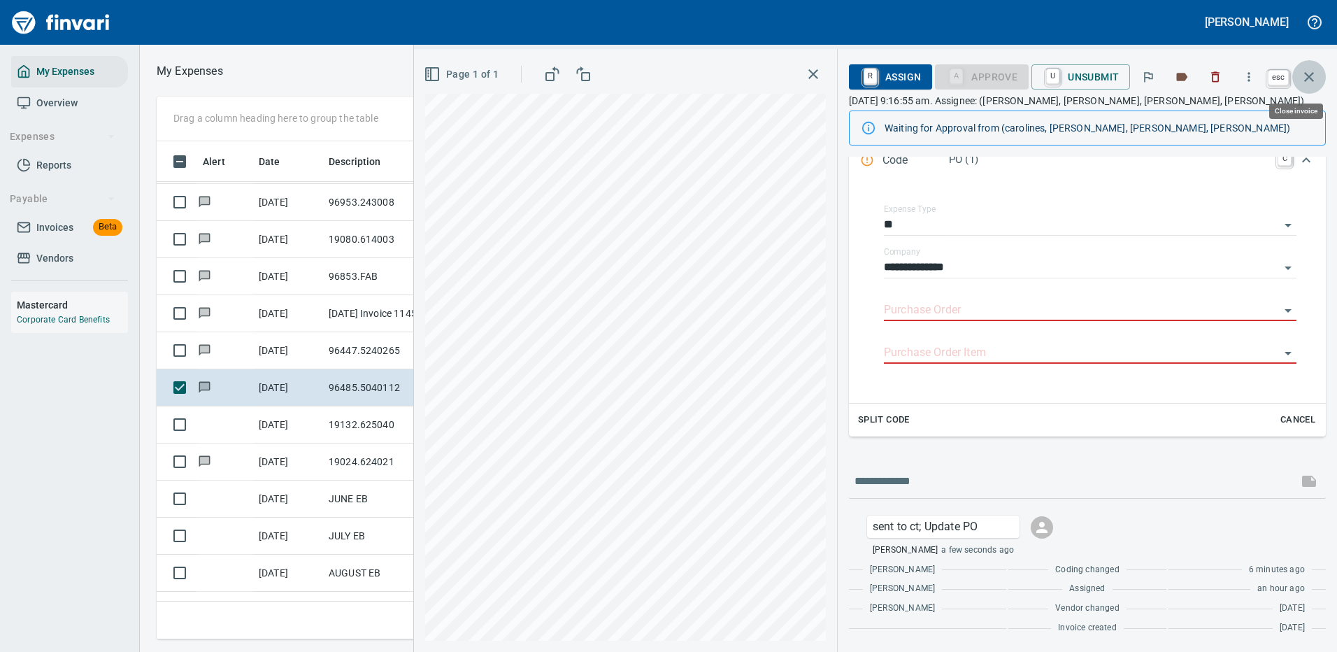
click at [1307, 80] on icon "button" at bounding box center [1310, 77] width 10 height 10
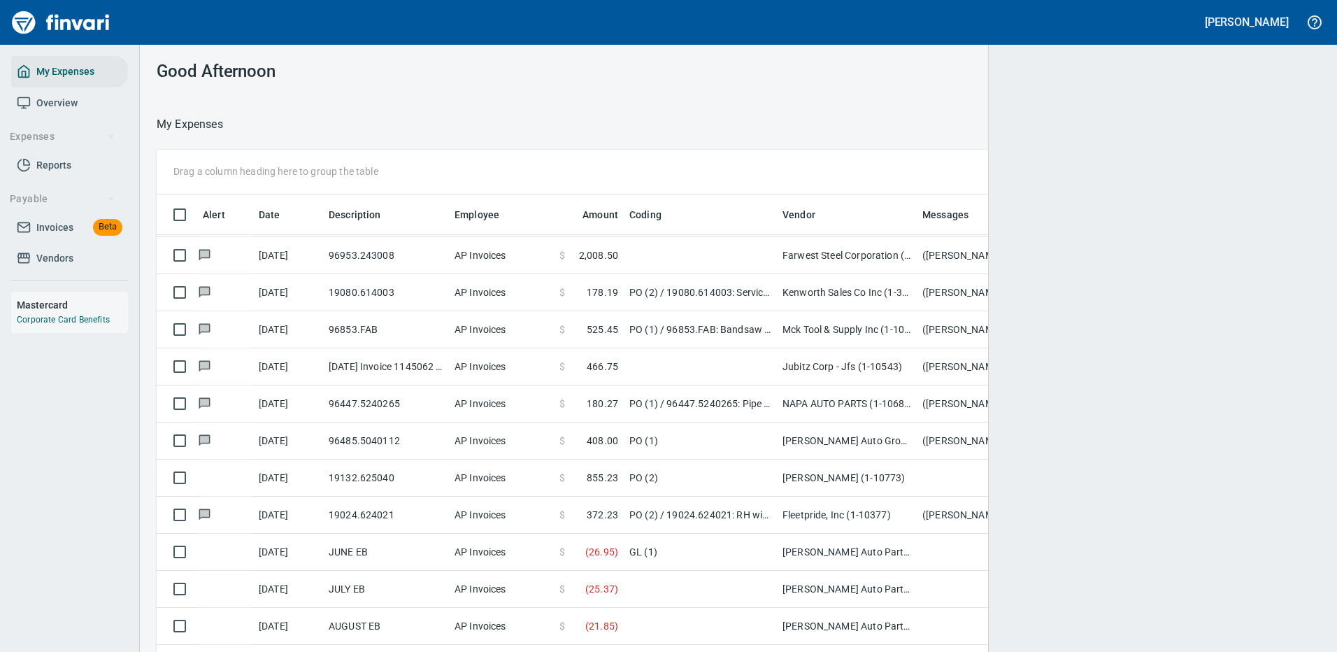
scroll to position [477, 1123]
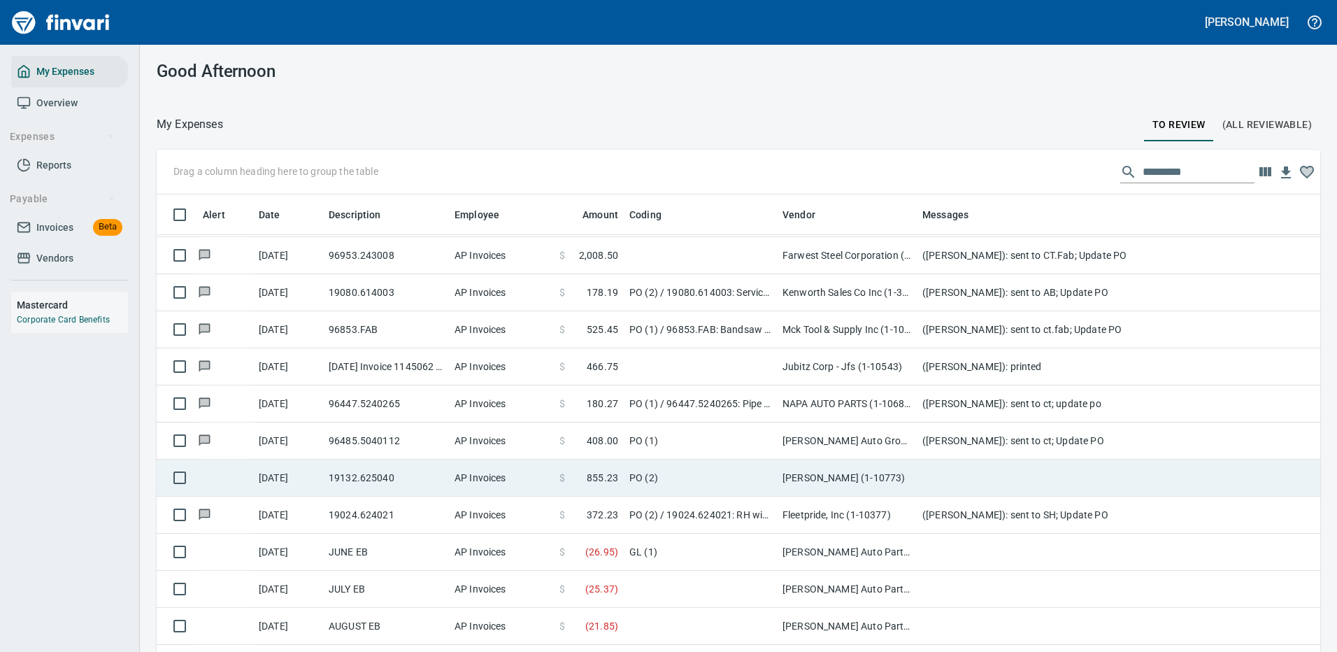
click at [980, 469] on td at bounding box center [1197, 478] width 560 height 37
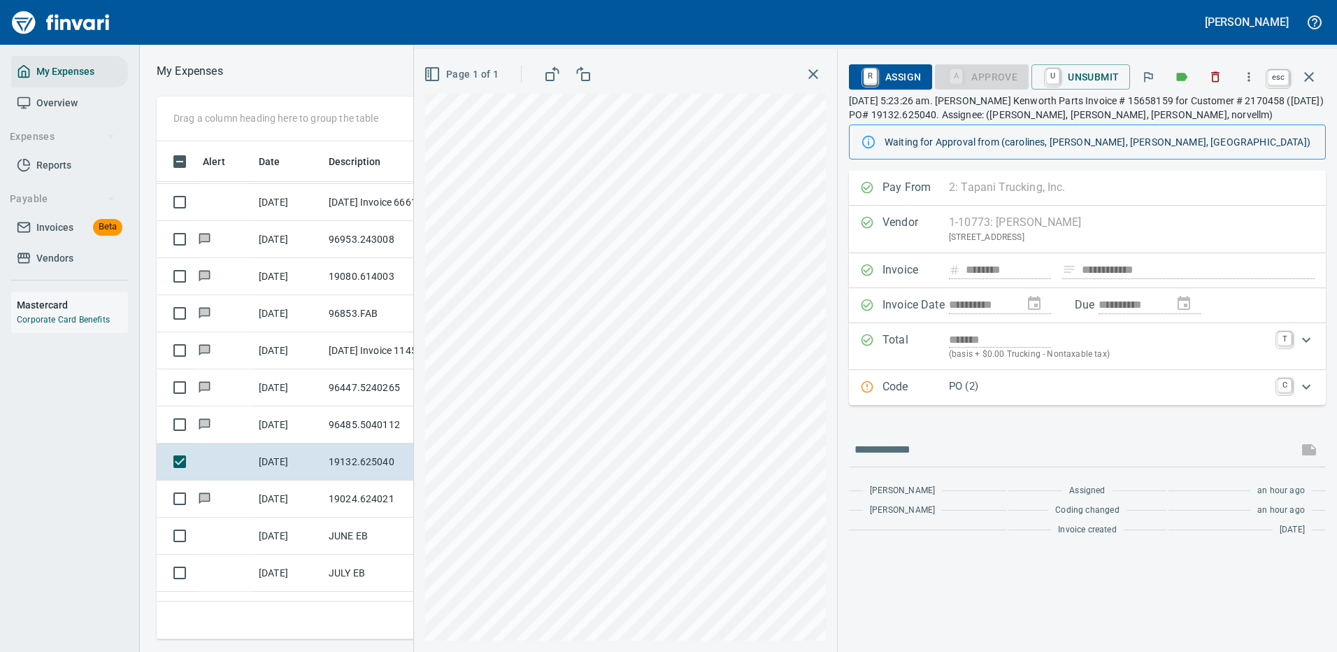
scroll to position [477, 793]
click at [1312, 78] on icon "button" at bounding box center [1310, 77] width 10 height 10
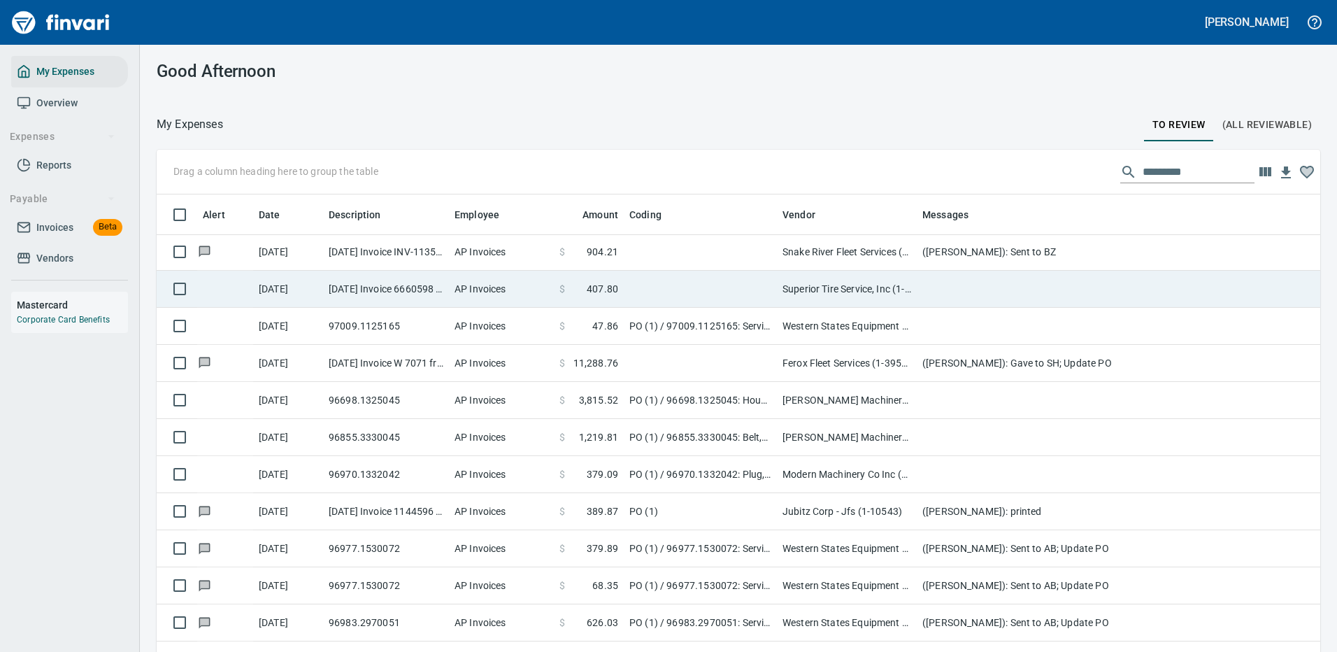
scroll to position [1889, 0]
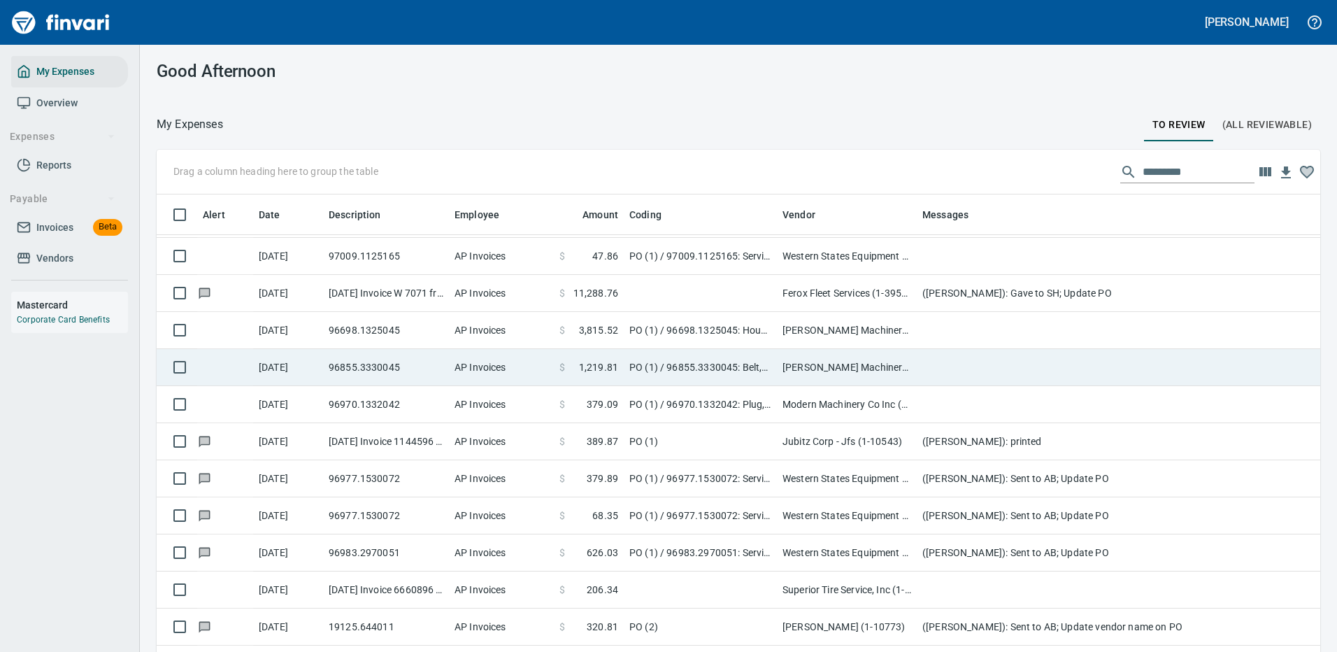
click at [969, 317] on td at bounding box center [1197, 330] width 560 height 37
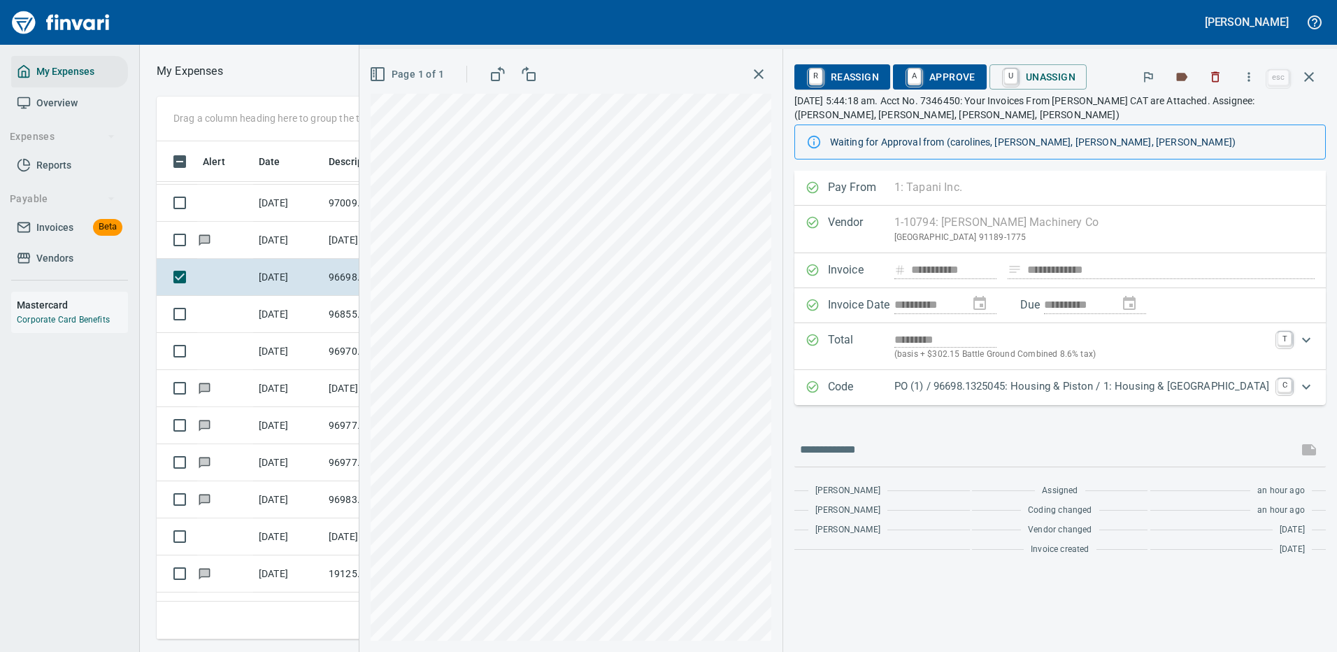
scroll to position [477, 793]
click at [1103, 387] on p "PO (1) / 96698.1325045: Housing & Piston / 1: Housing & [GEOGRAPHIC_DATA]" at bounding box center [1082, 386] width 375 height 16
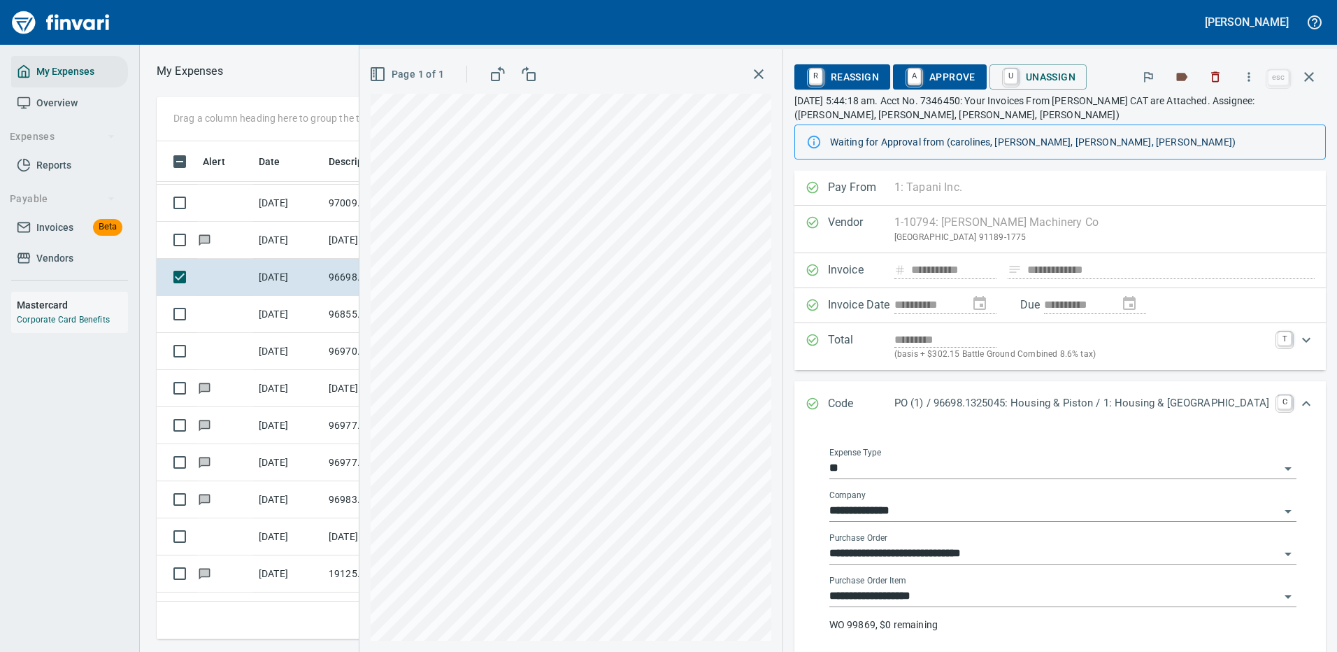
scroll to position [70, 0]
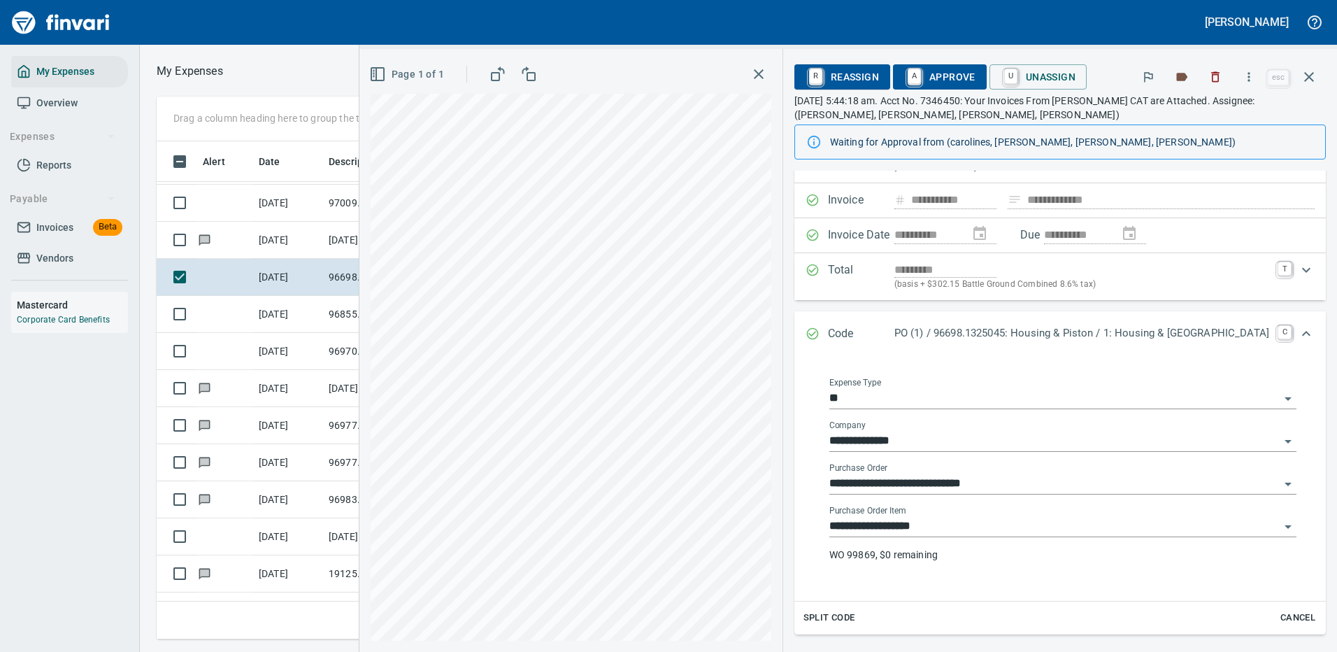
click at [956, 527] on input "**********" at bounding box center [1055, 527] width 450 height 20
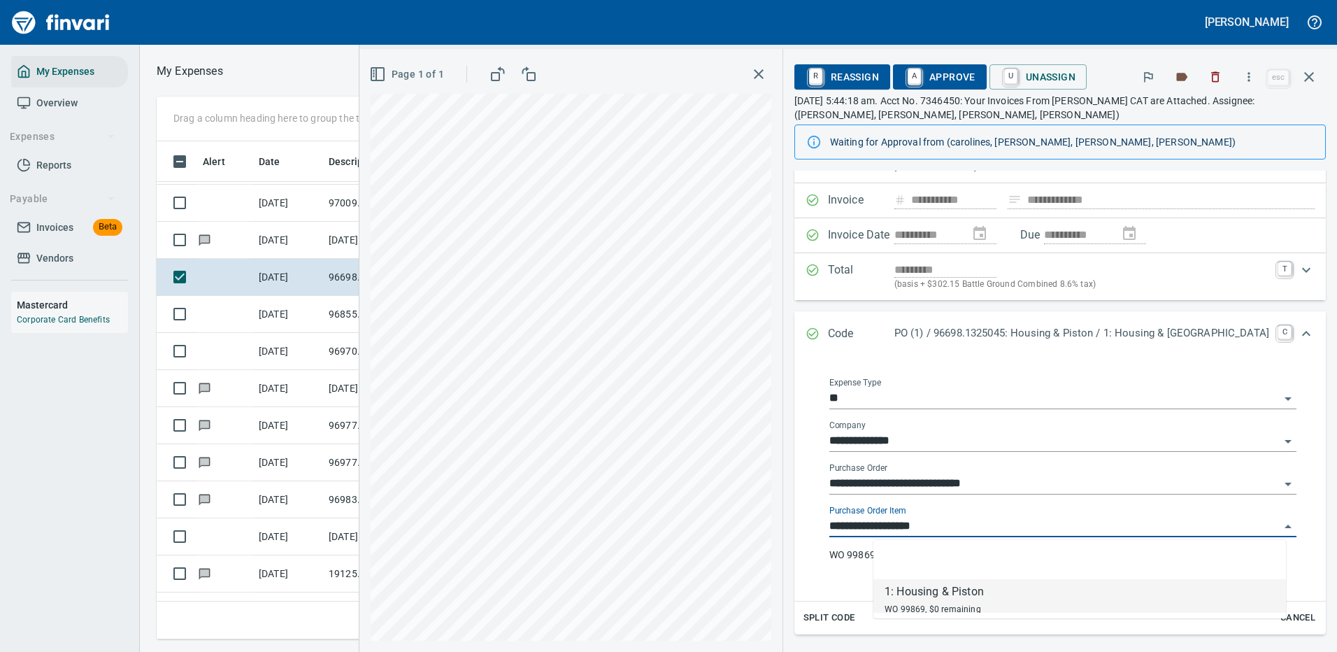
scroll to position [477, 793]
click at [956, 527] on input "**********" at bounding box center [1055, 527] width 450 height 20
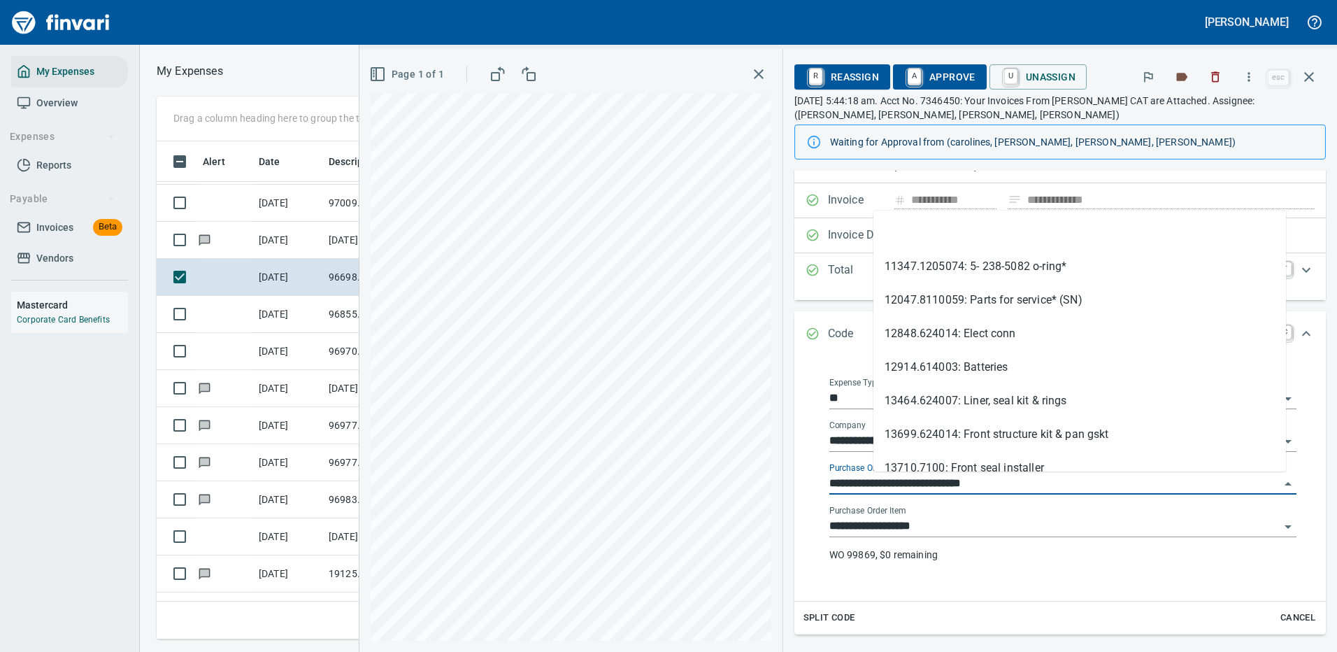
drag, startPoint x: 941, startPoint y: 485, endPoint x: 857, endPoint y: 485, distance: 83.9
click at [857, 485] on div "**********" at bounding box center [1063, 476] width 504 height 228
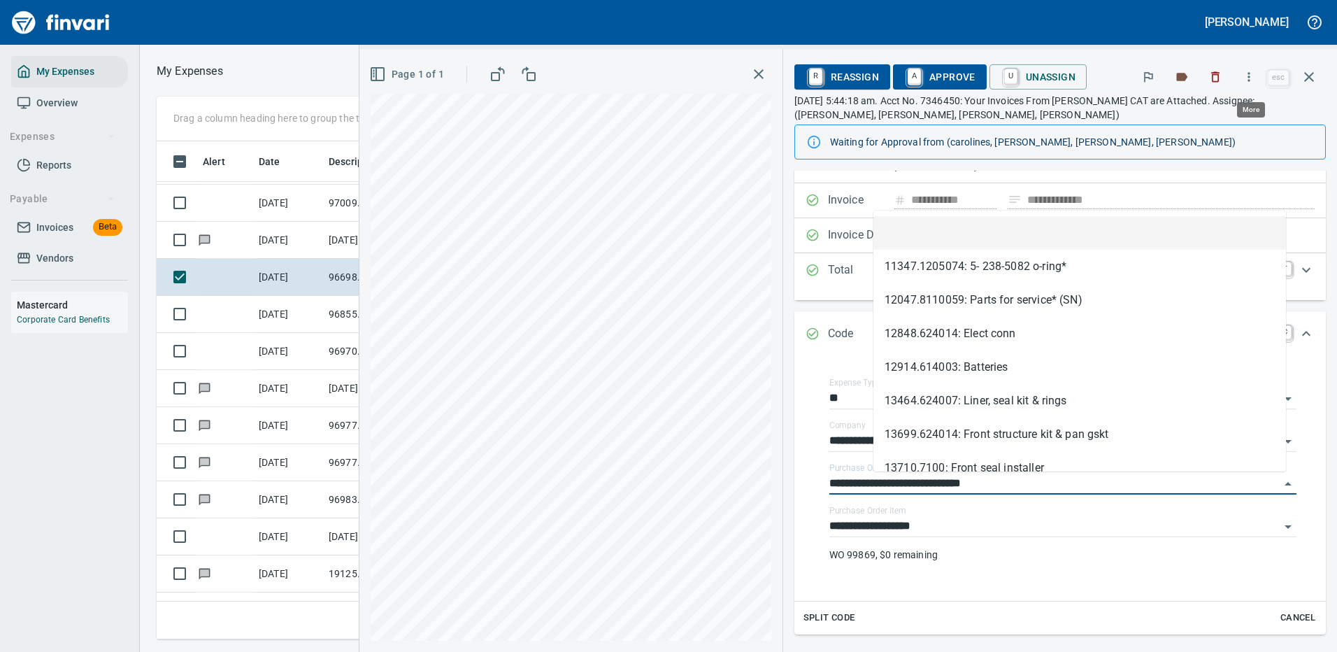
click at [1256, 77] on icon "button" at bounding box center [1249, 77] width 14 height 14
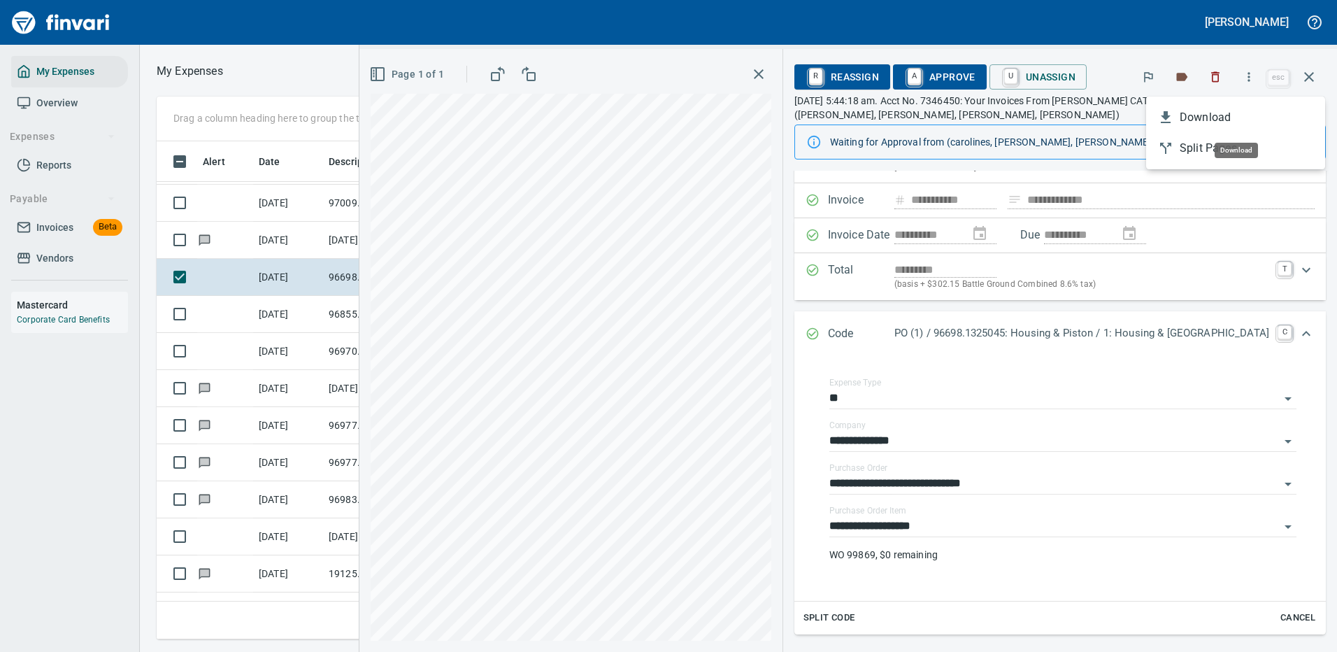
click at [1214, 116] on span "Download" at bounding box center [1247, 117] width 134 height 17
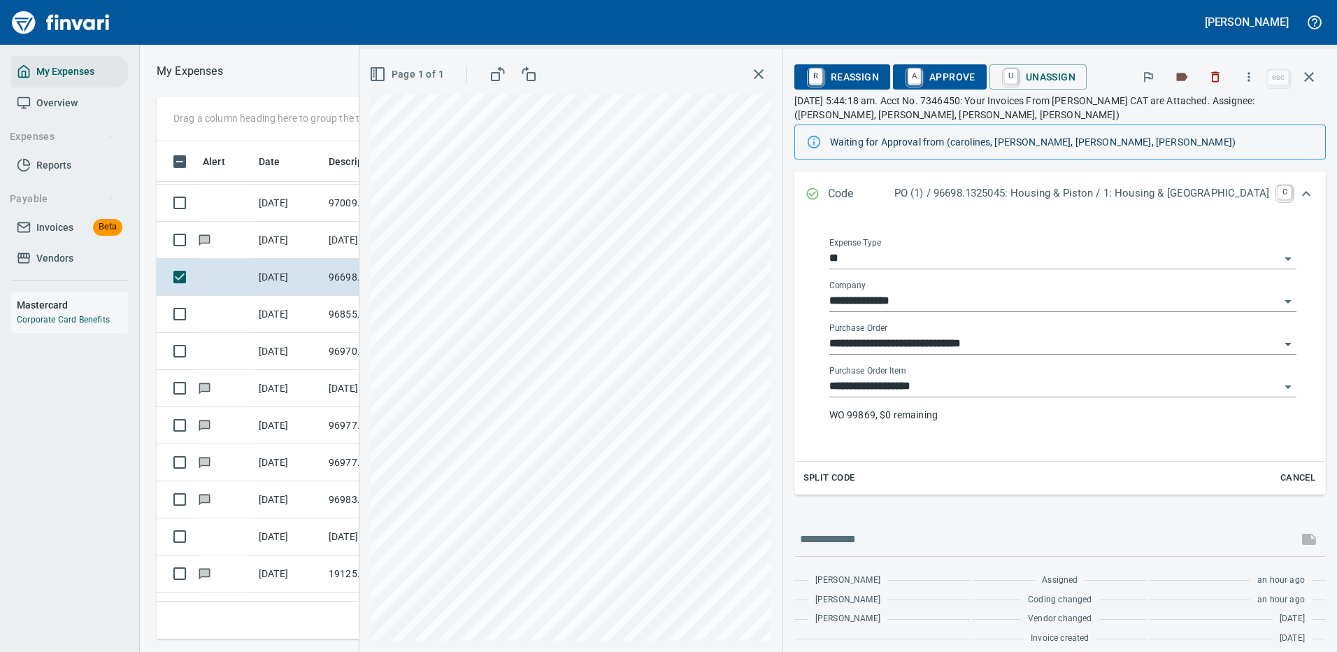
scroll to position [220, 0]
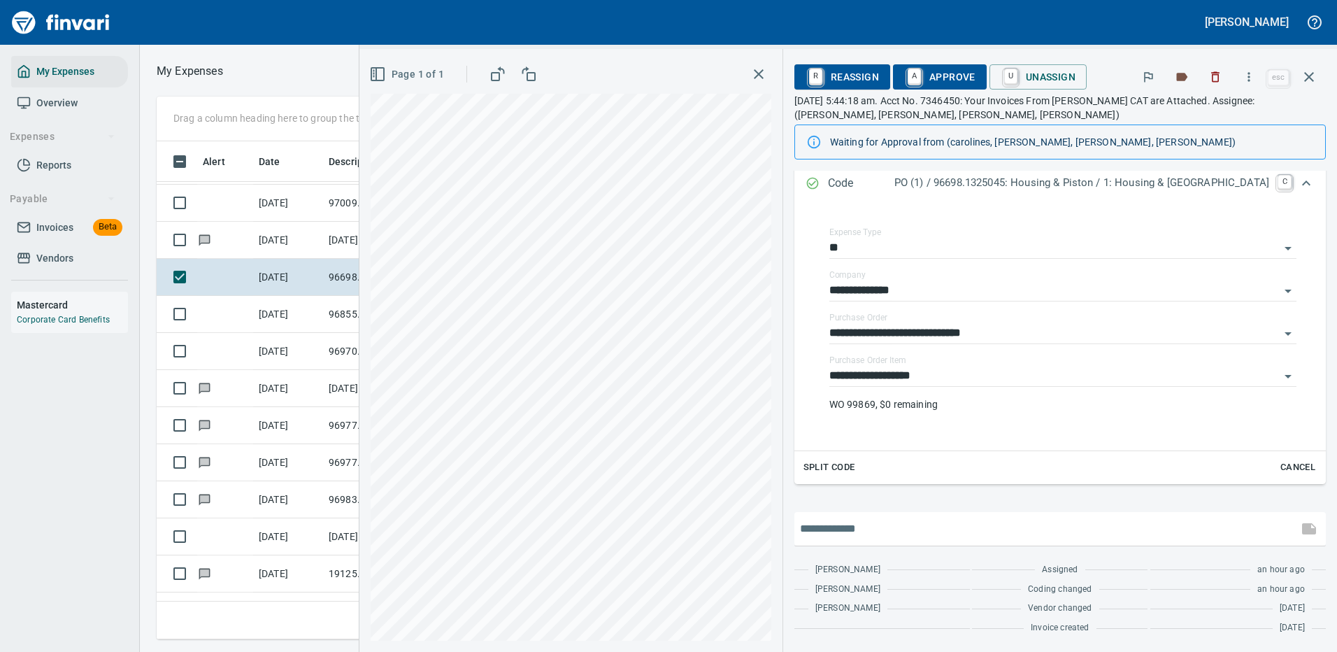
click at [913, 519] on input "text" at bounding box center [1046, 529] width 492 height 22
type input "**********"
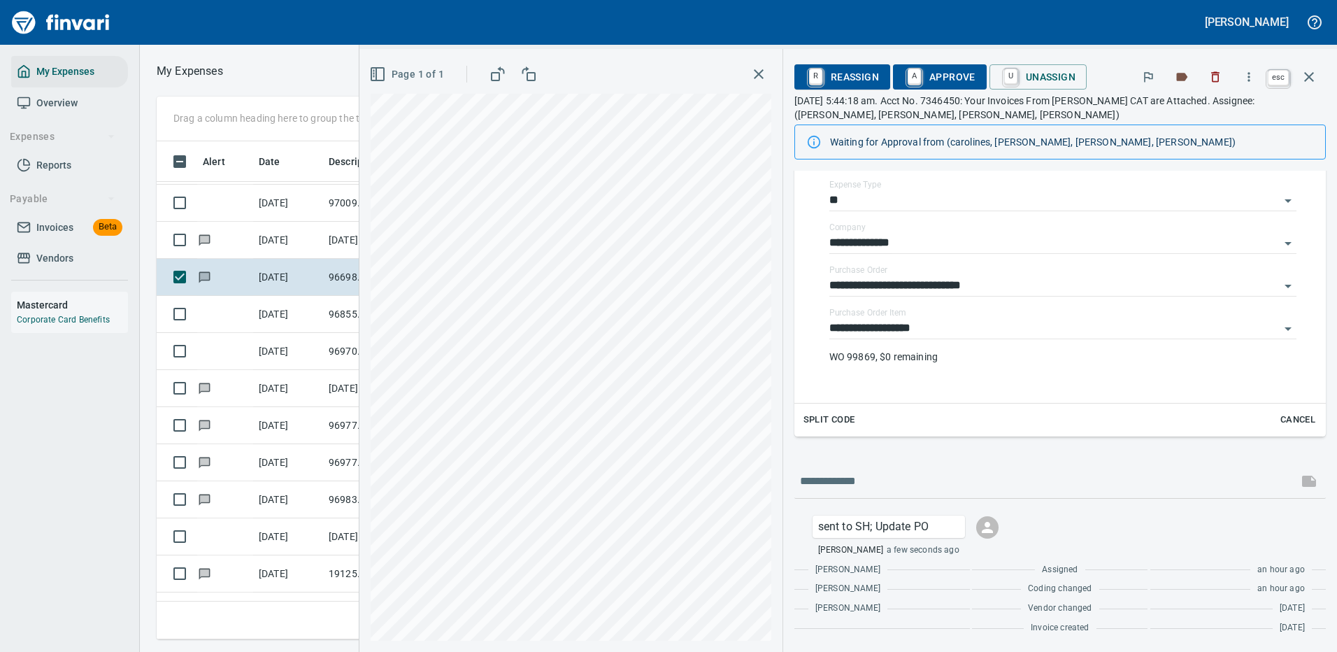
click at [1307, 73] on icon "button" at bounding box center [1310, 77] width 10 height 10
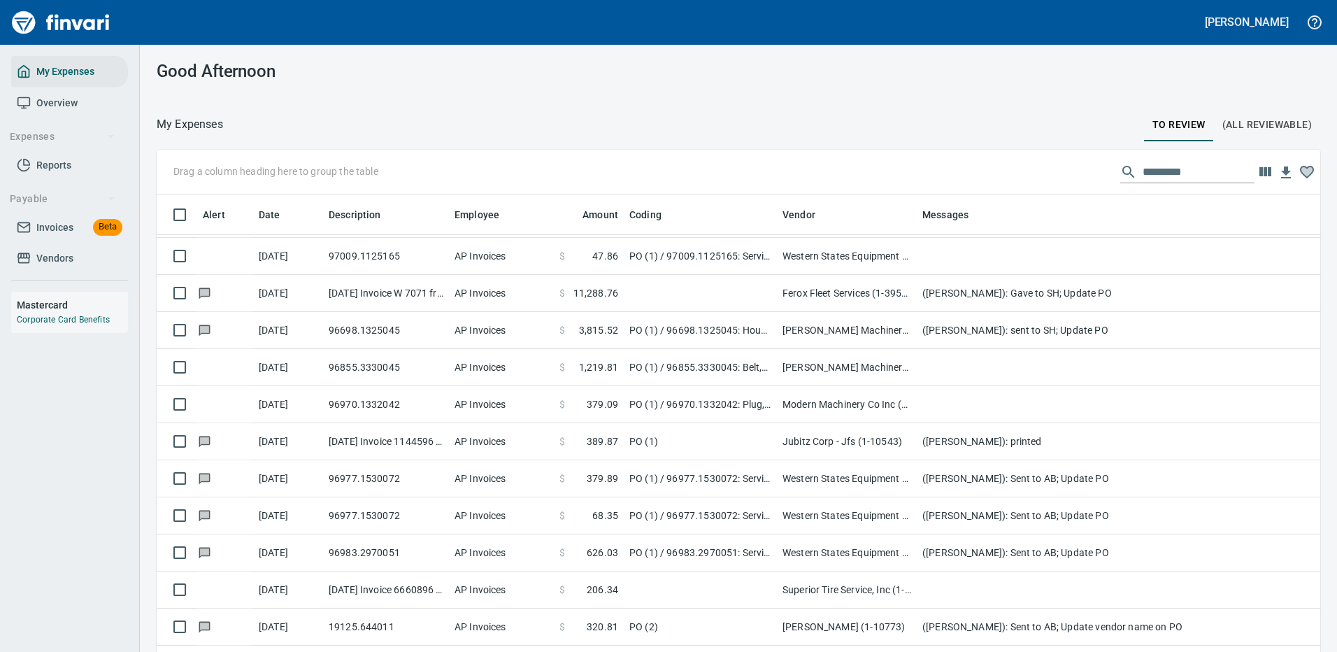
scroll to position [477, 1123]
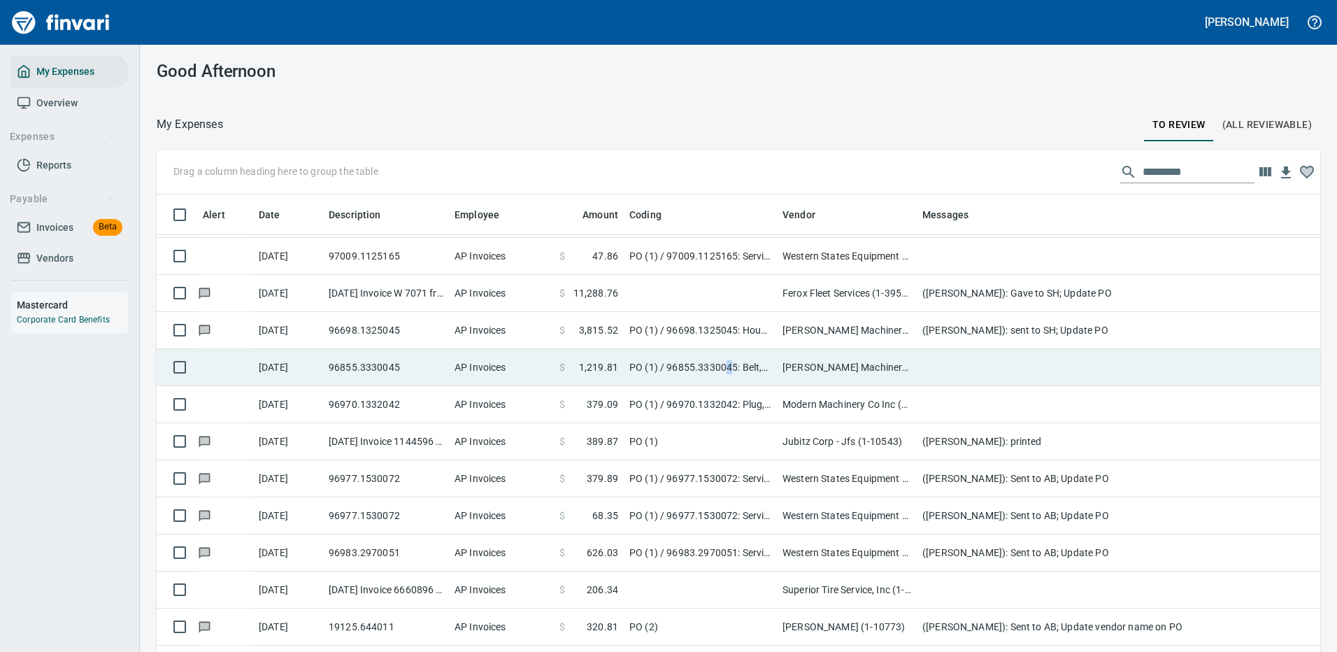
click at [729, 369] on td "PO (1) / 96855.3330045: Belt,deflector,bracket,lamp,film & fuse box cover / 1: …" at bounding box center [700, 367] width 153 height 37
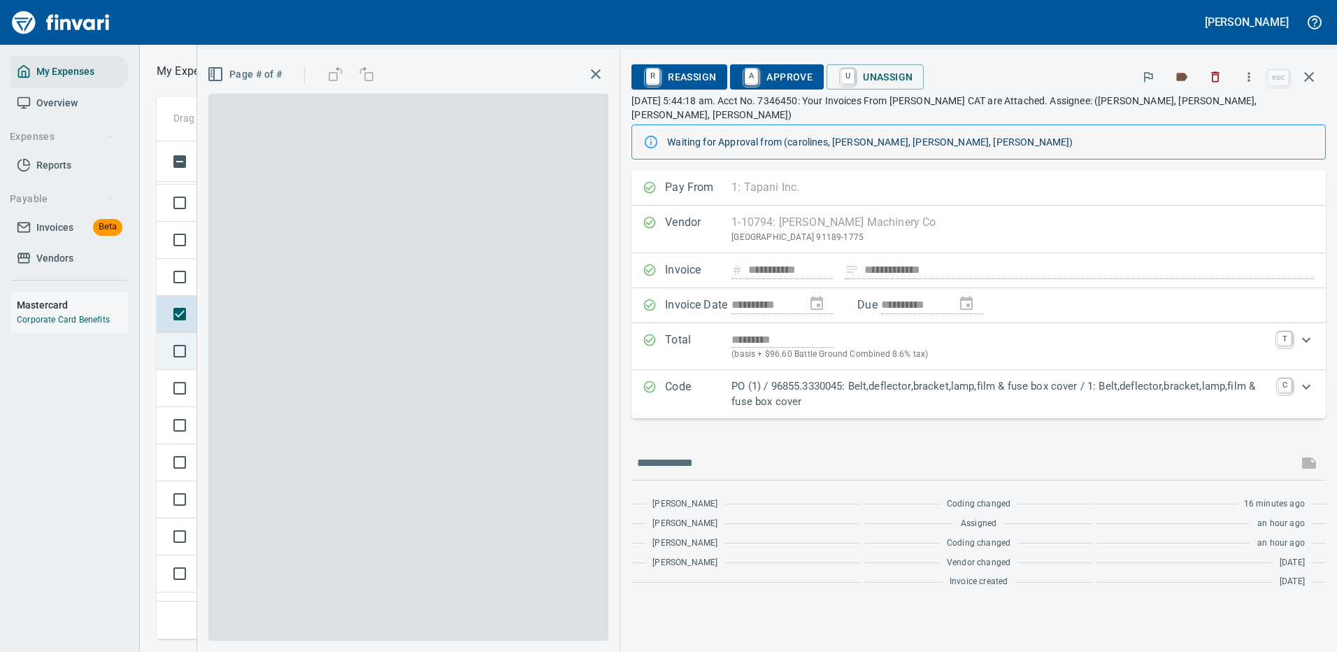
scroll to position [477, 793]
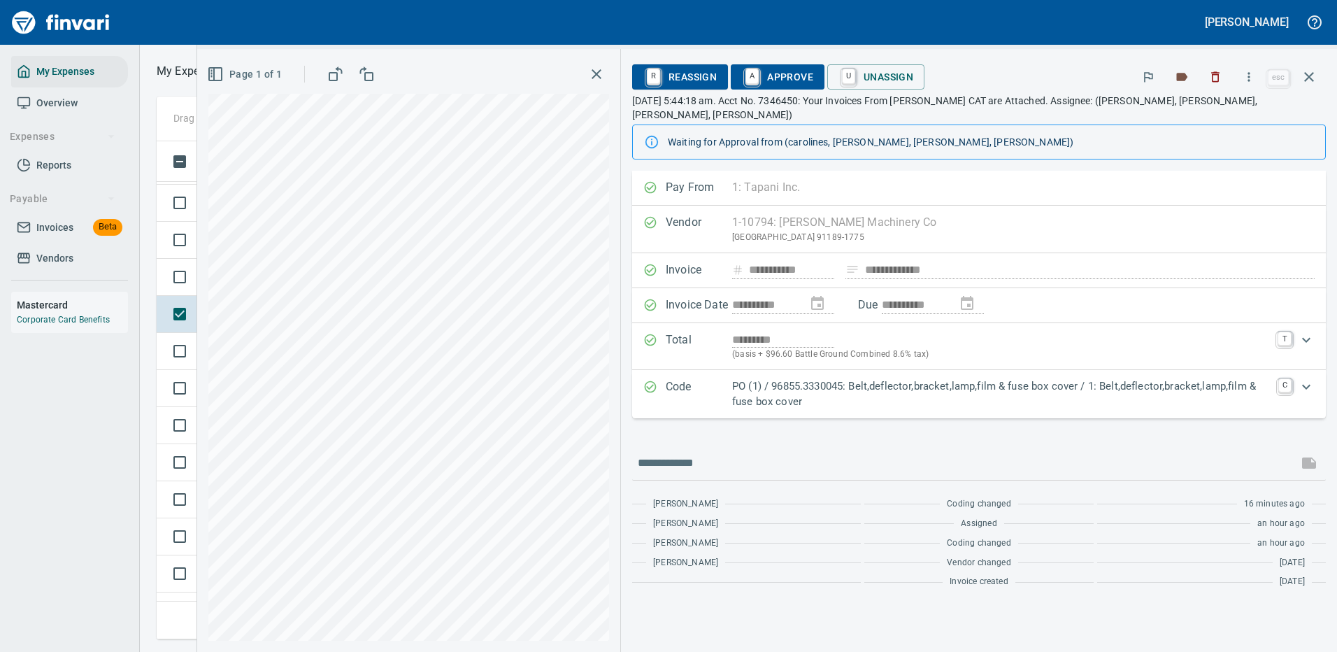
click at [988, 378] on p "PO (1) / 96855.3330045: Belt,deflector,bracket,lamp,film & fuse box cover / 1: …" at bounding box center [1001, 393] width 538 height 31
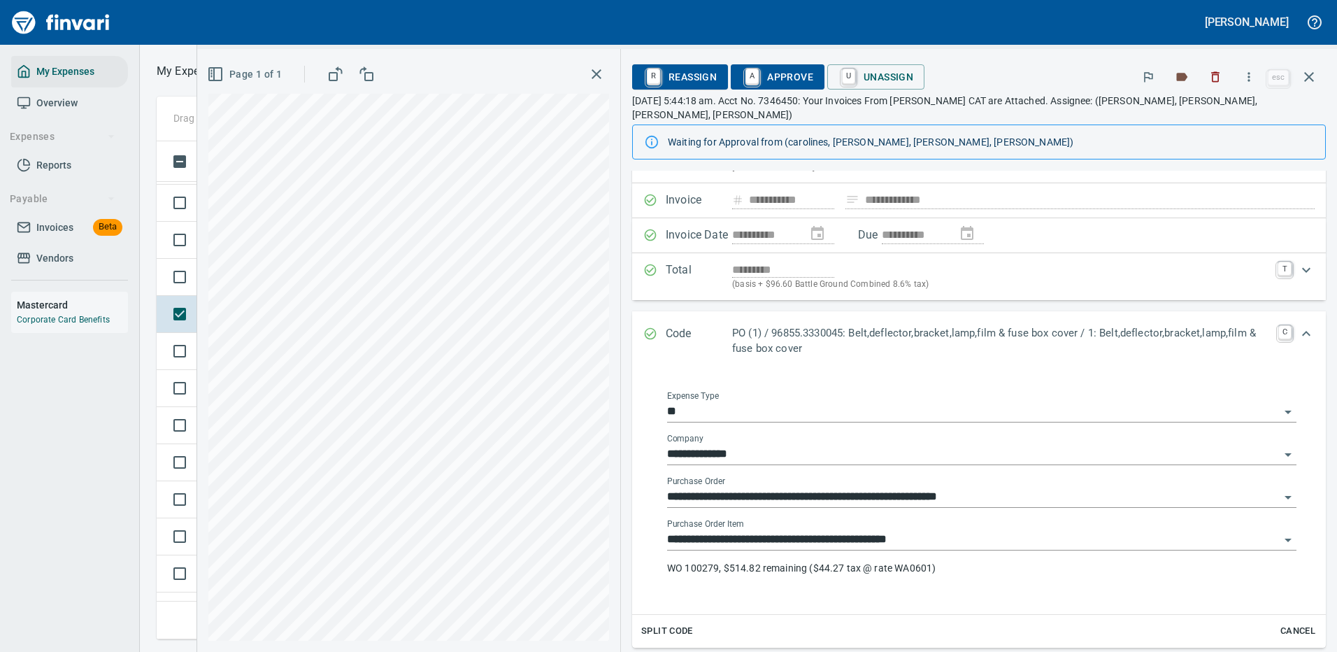
scroll to position [140, 0]
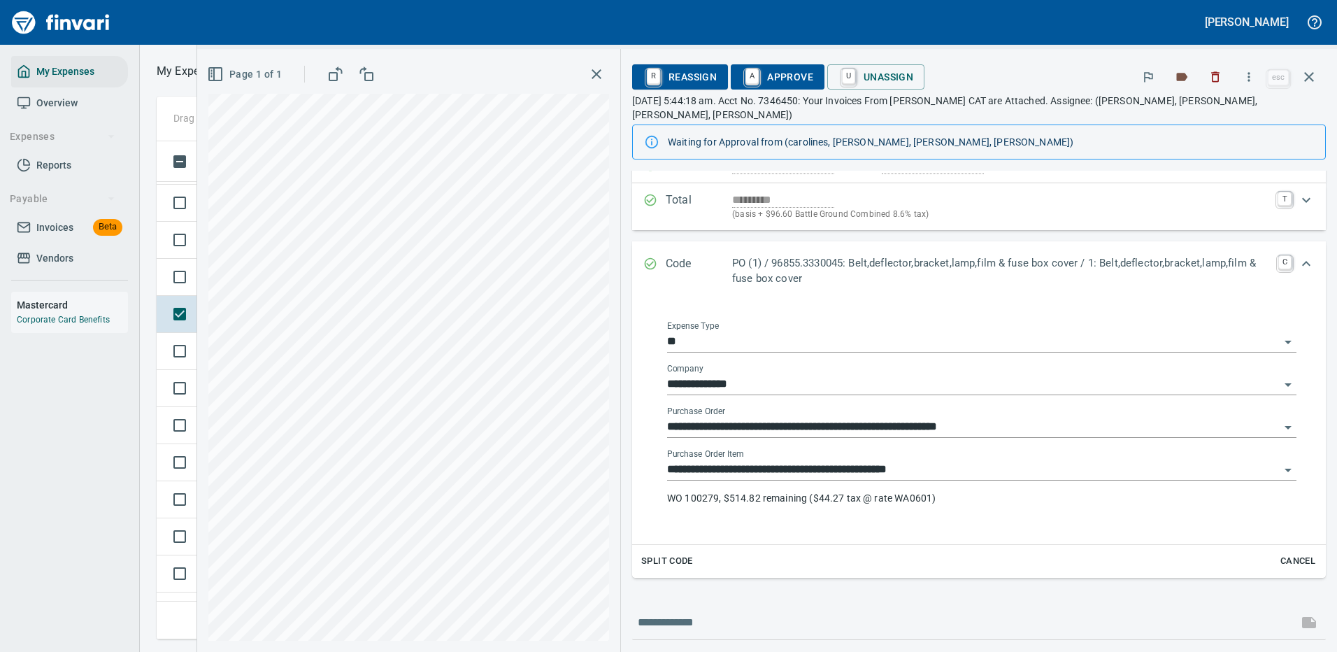
click at [760, 460] on input "**********" at bounding box center [973, 470] width 613 height 20
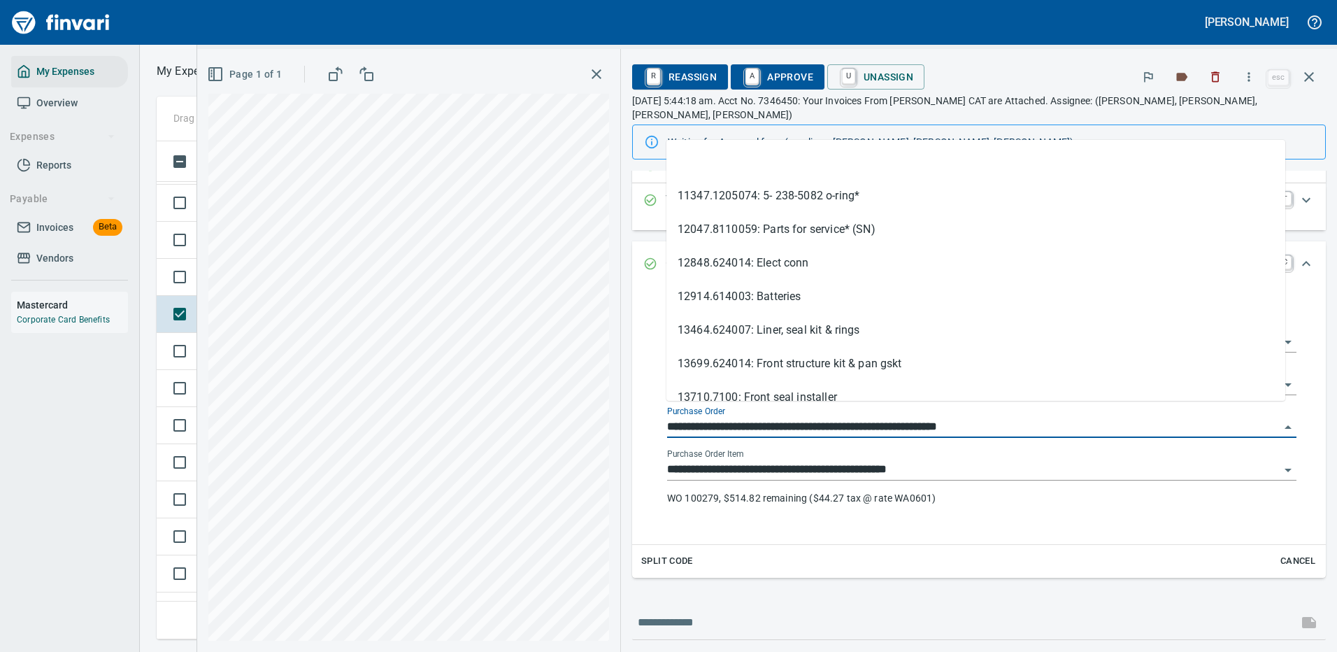
scroll to position [477, 793]
drag, startPoint x: 747, startPoint y: 414, endPoint x: 651, endPoint y: 406, distance: 96.2
click at [651, 406] on div "**********" at bounding box center [982, 419] width 666 height 228
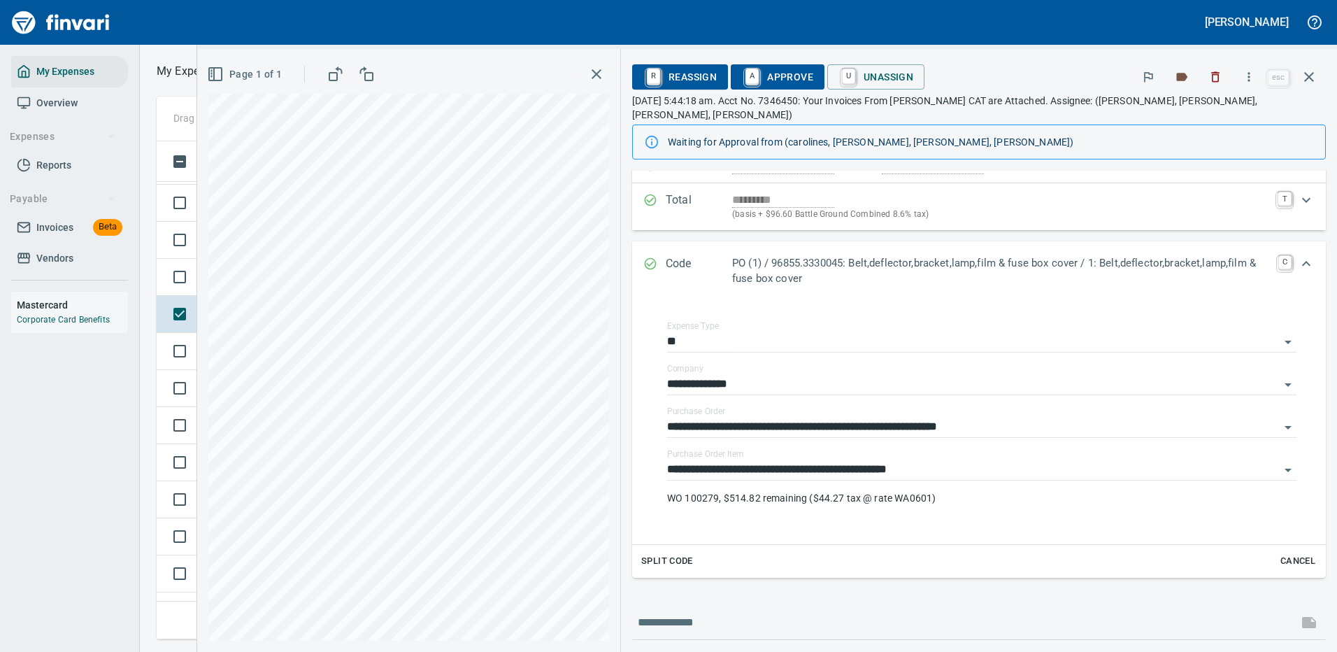
click at [1067, 588] on div "**********" at bounding box center [979, 392] width 694 height 723
click at [1247, 75] on icon "button" at bounding box center [1249, 77] width 14 height 14
click at [1221, 118] on span "Download" at bounding box center [1247, 117] width 134 height 17
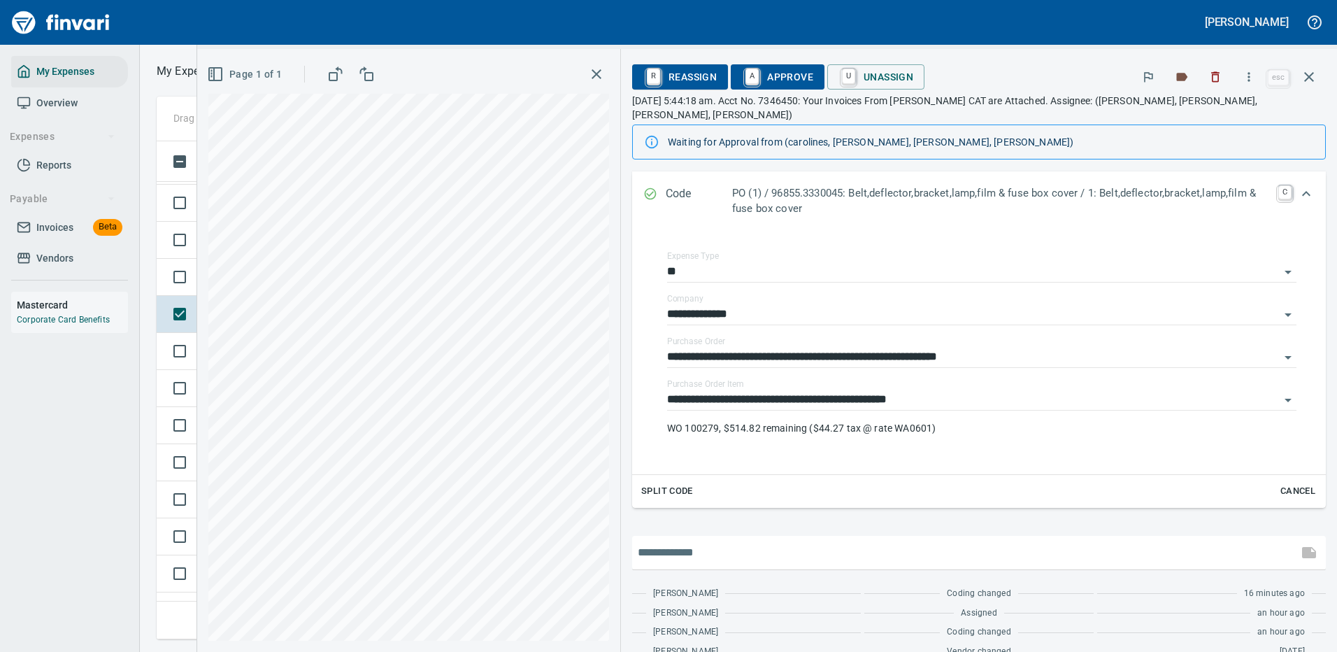
click at [701, 547] on input "text" at bounding box center [965, 552] width 655 height 22
type input "**********"
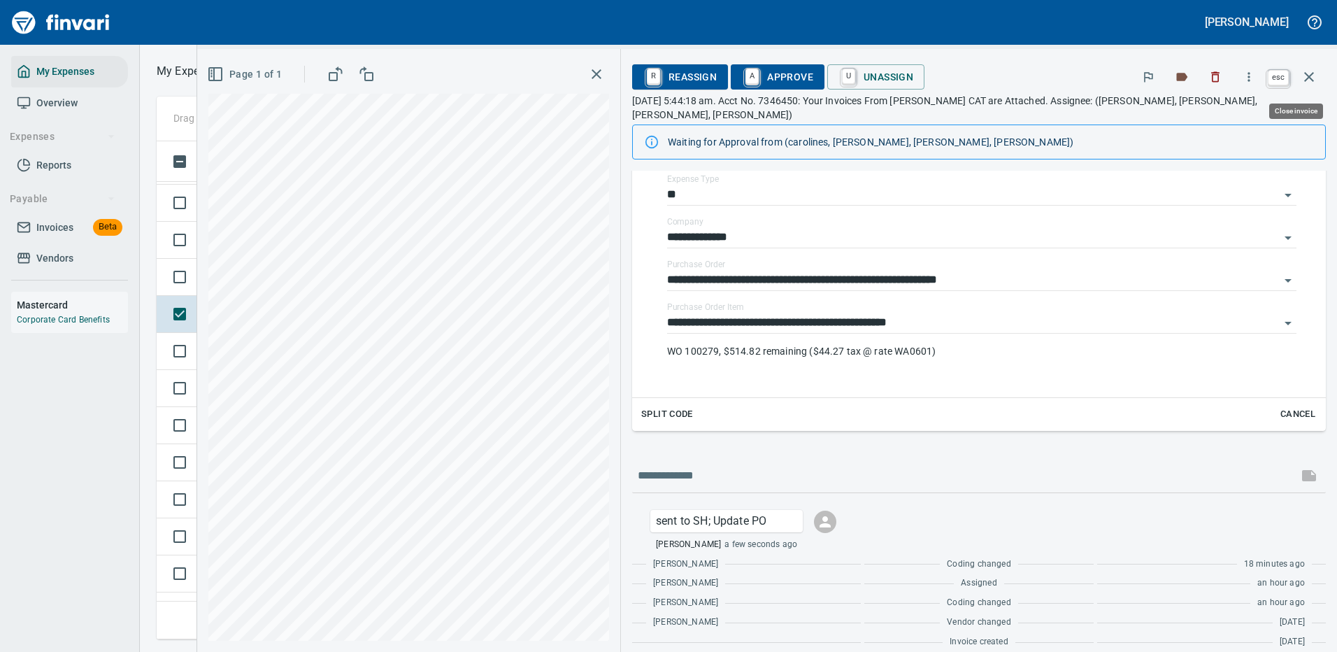
click at [1311, 70] on icon "button" at bounding box center [1309, 77] width 17 height 17
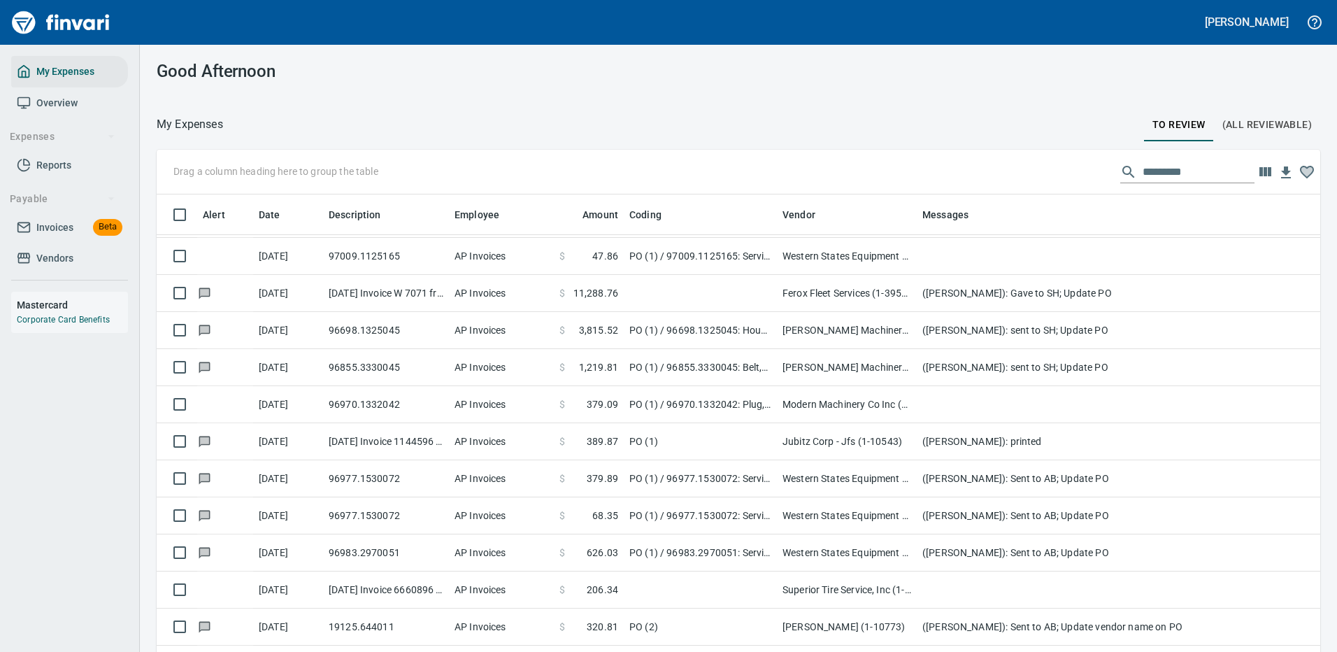
scroll to position [1, 1]
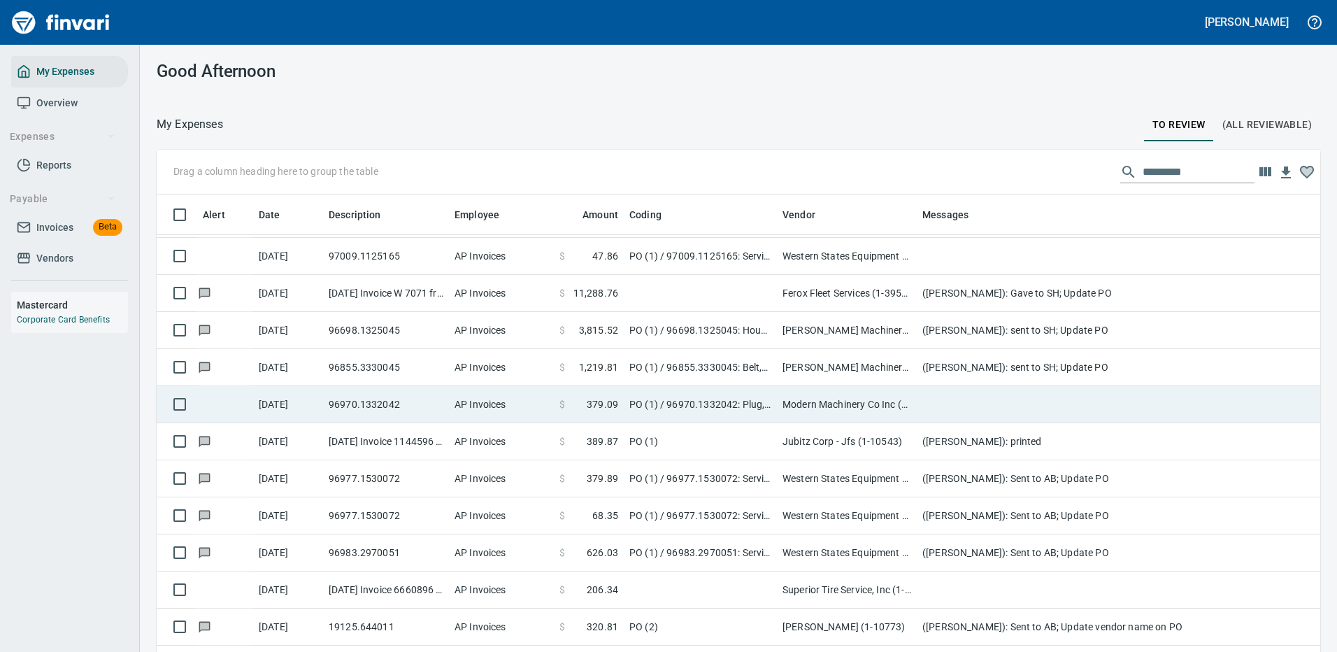
click at [986, 405] on td at bounding box center [1197, 404] width 560 height 37
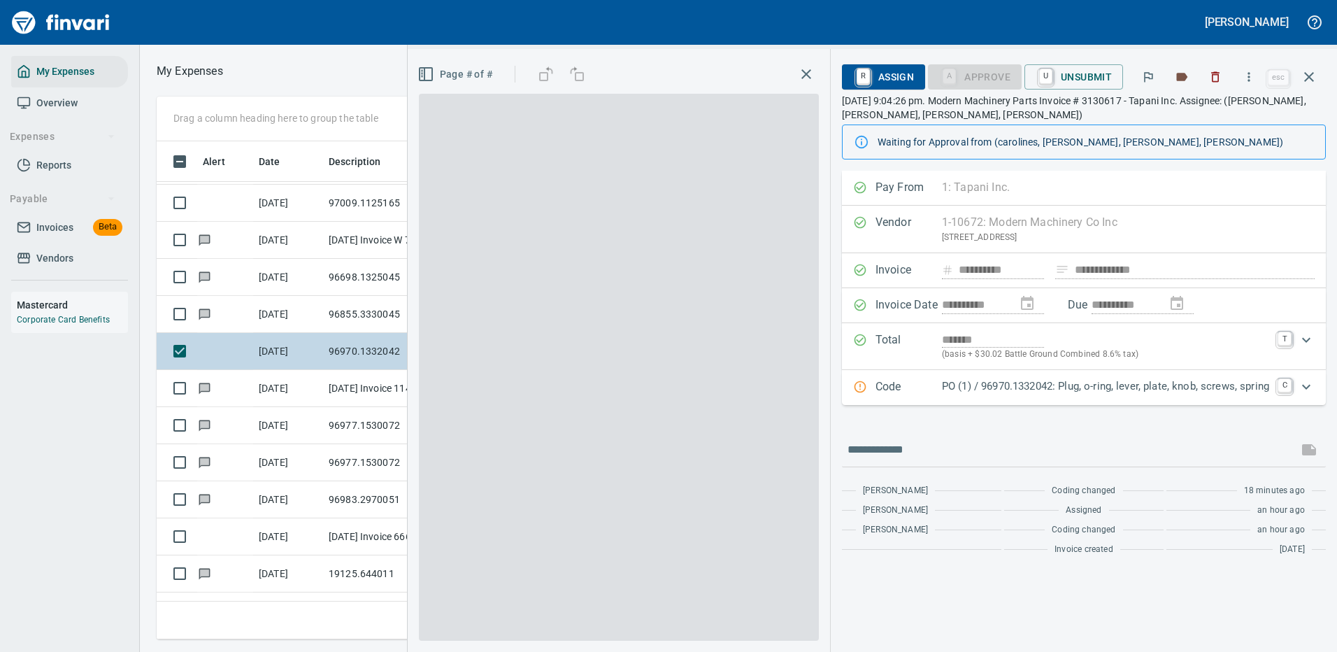
scroll to position [477, 793]
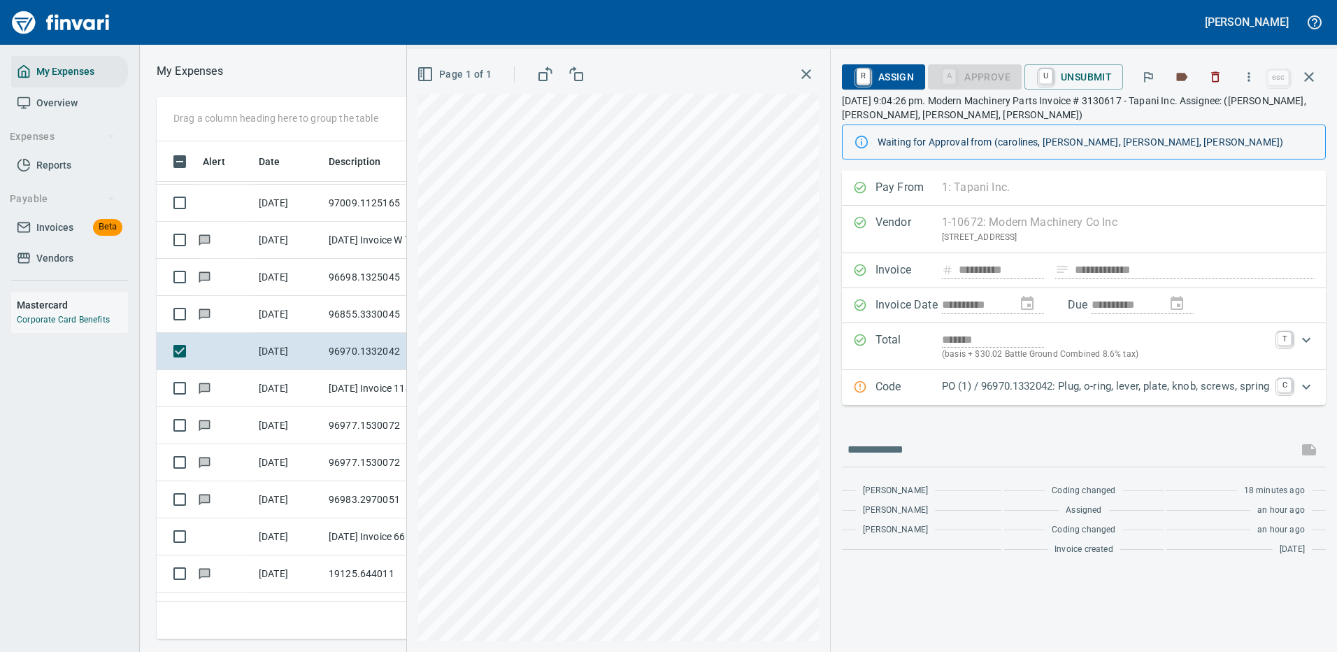
click at [1012, 384] on p "PO (1) / 96970.1332042: Plug, o-ring, lever, plate, knob, screws, spring" at bounding box center [1105, 386] width 327 height 16
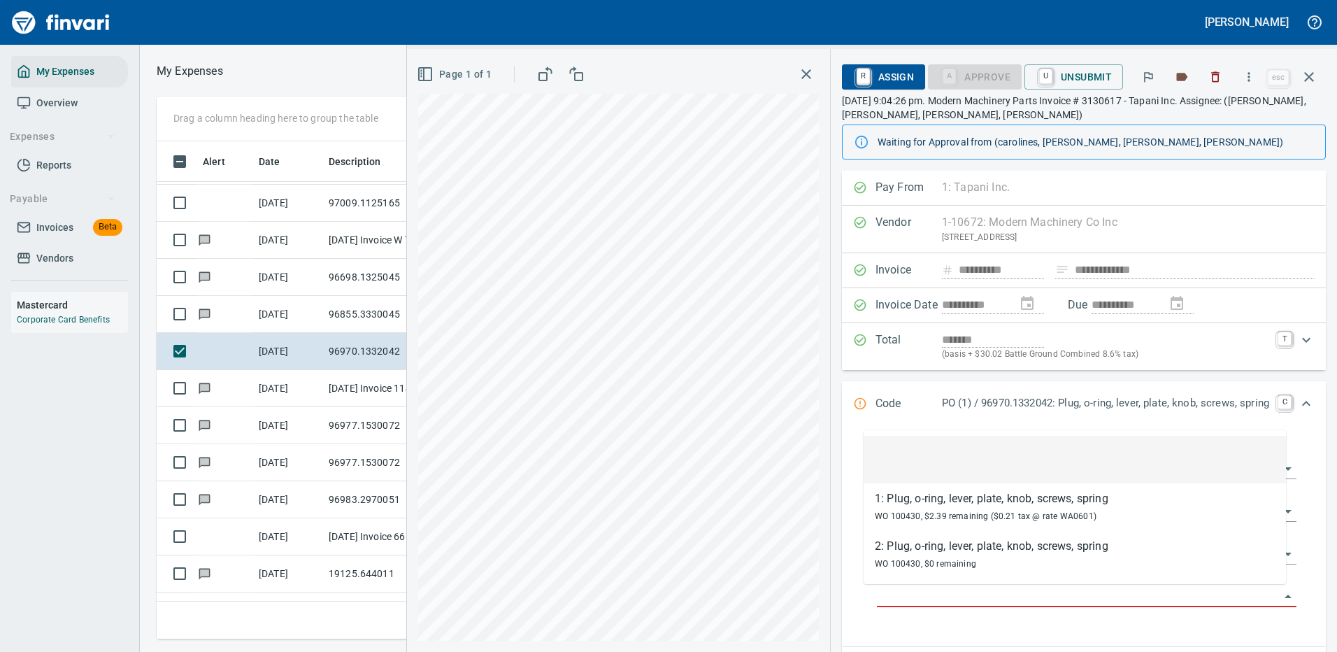
click at [942, 591] on input "Purchase Order Item" at bounding box center [1078, 597] width 403 height 20
click at [955, 453] on li at bounding box center [1075, 460] width 422 height 48
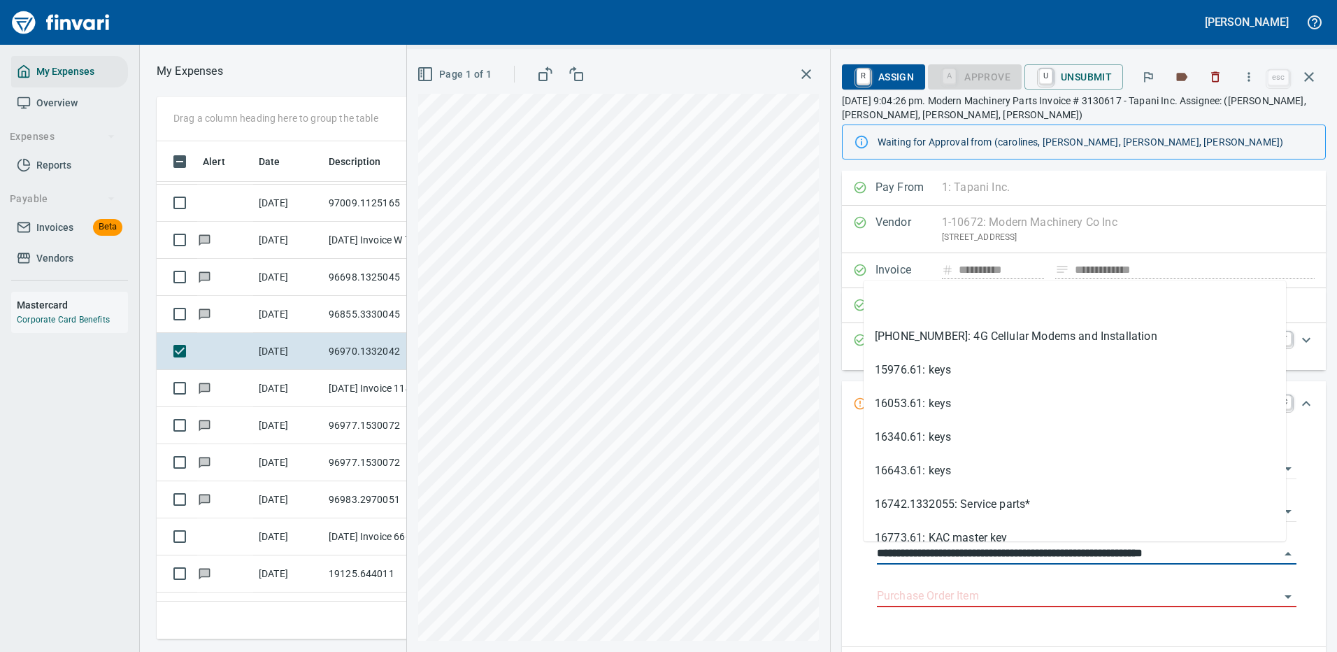
drag, startPoint x: 944, startPoint y: 552, endPoint x: 841, endPoint y: 551, distance: 102.1
click at [853, 551] on div "**********" at bounding box center [1084, 534] width 462 height 204
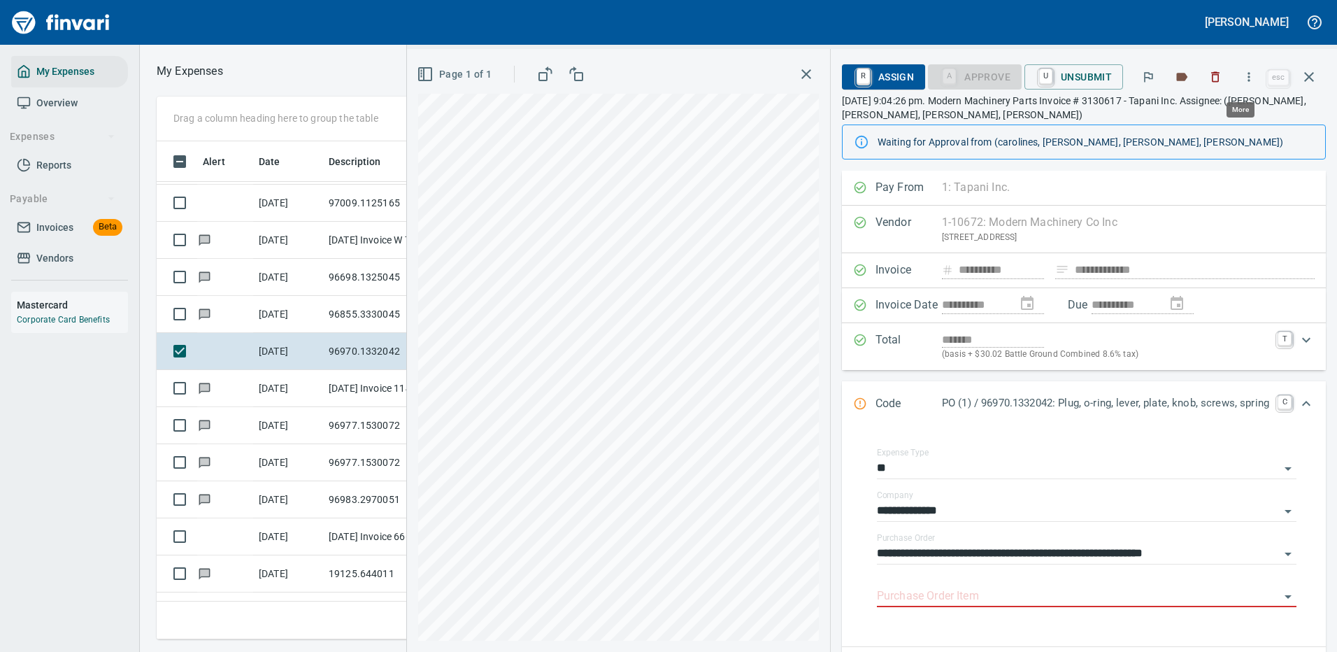
click at [1250, 77] on icon "button" at bounding box center [1250, 76] width 2 height 9
click at [1202, 117] on span "Download" at bounding box center [1247, 117] width 134 height 17
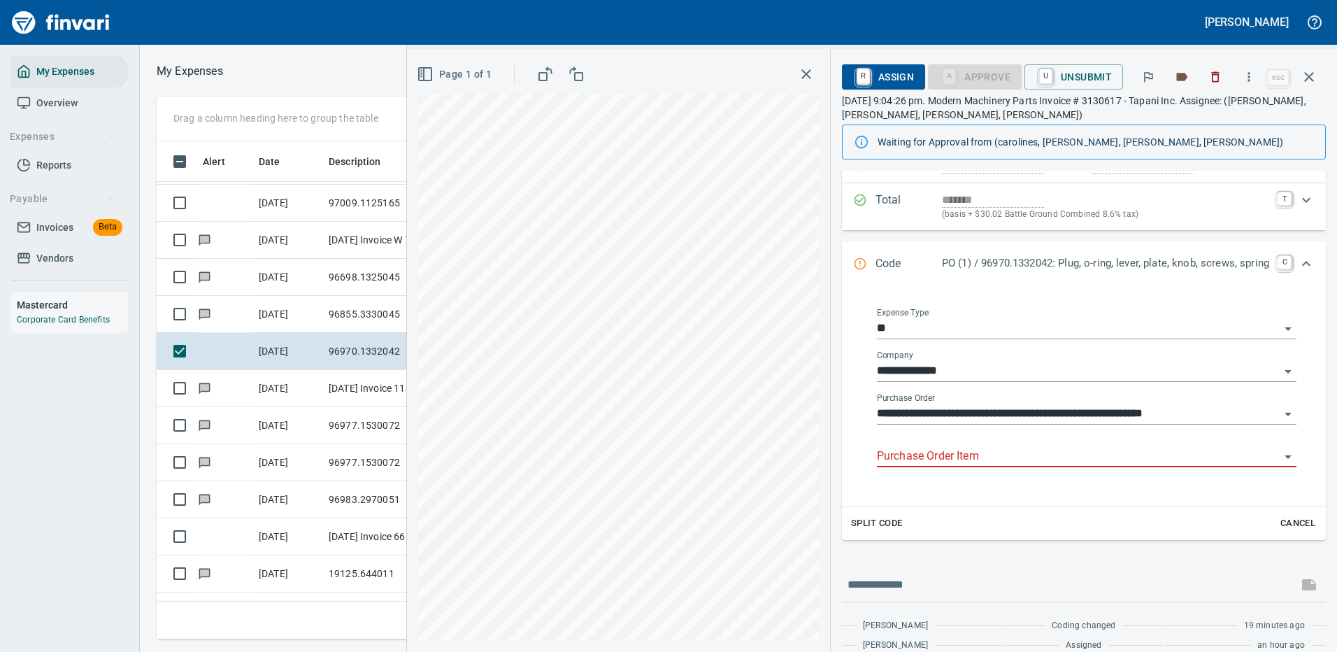
scroll to position [196, 0]
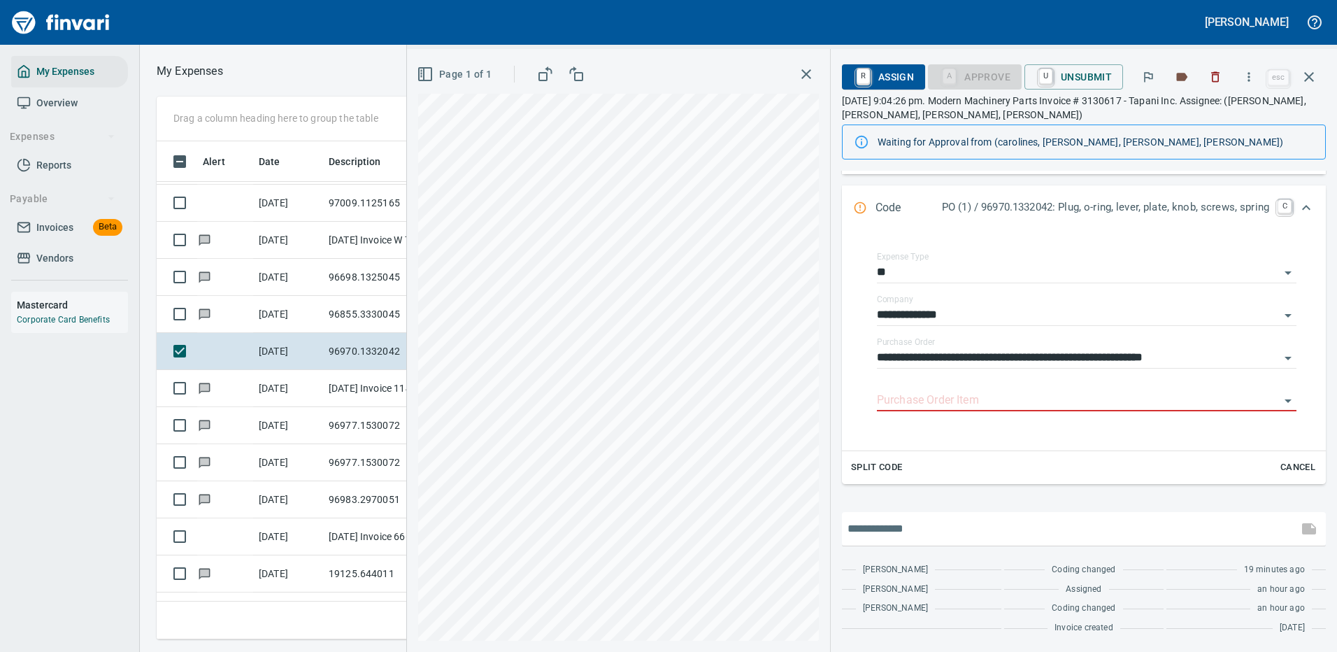
click at [890, 531] on input "text" at bounding box center [1070, 529] width 445 height 22
type input "**********"
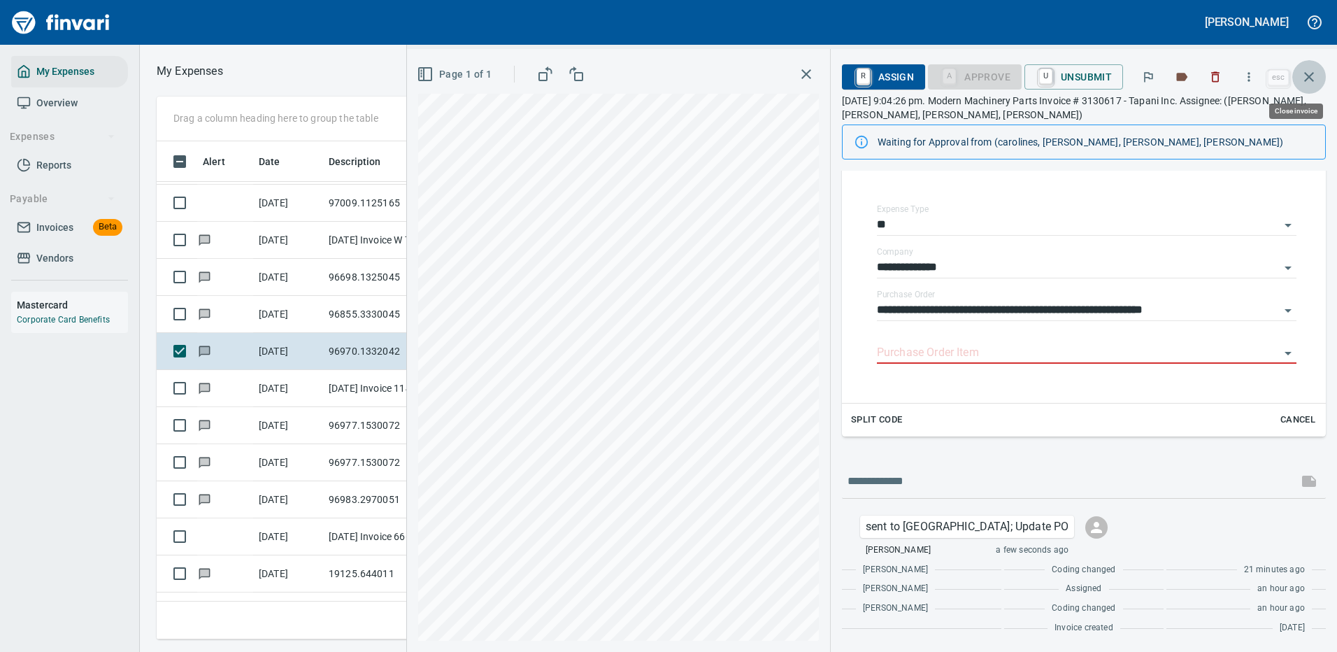
click at [1310, 76] on icon "button" at bounding box center [1310, 77] width 10 height 10
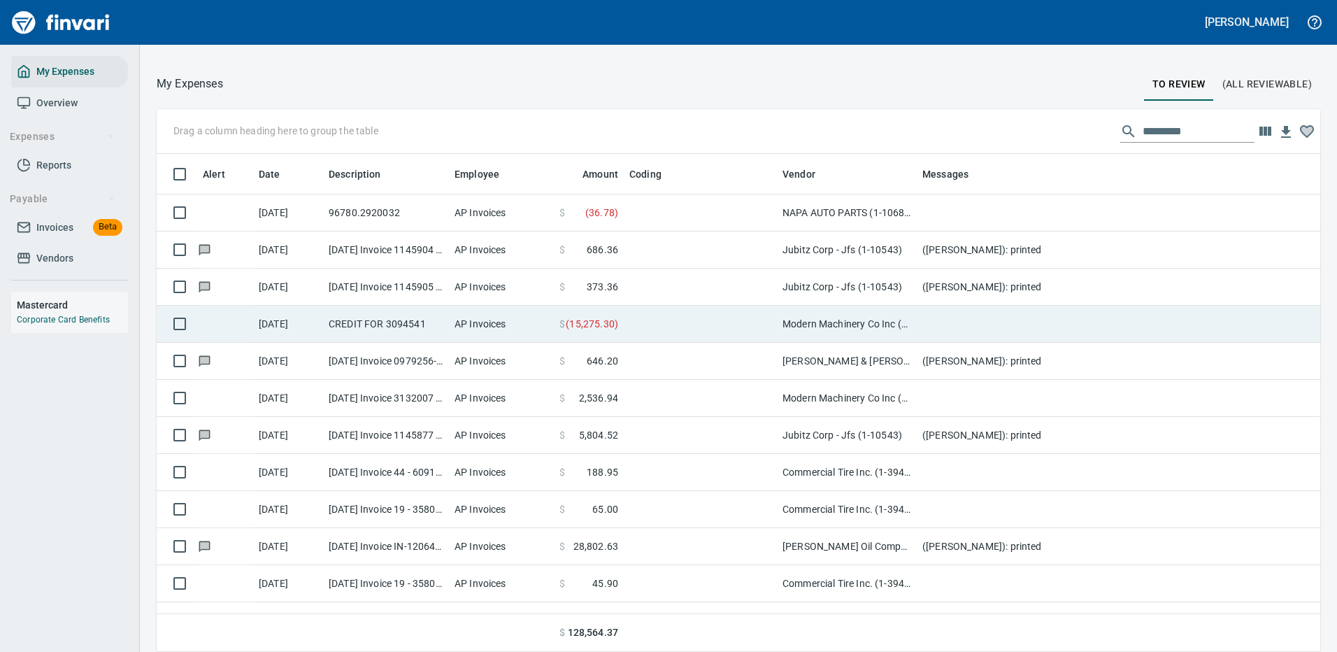
click at [702, 324] on td at bounding box center [700, 324] width 153 height 37
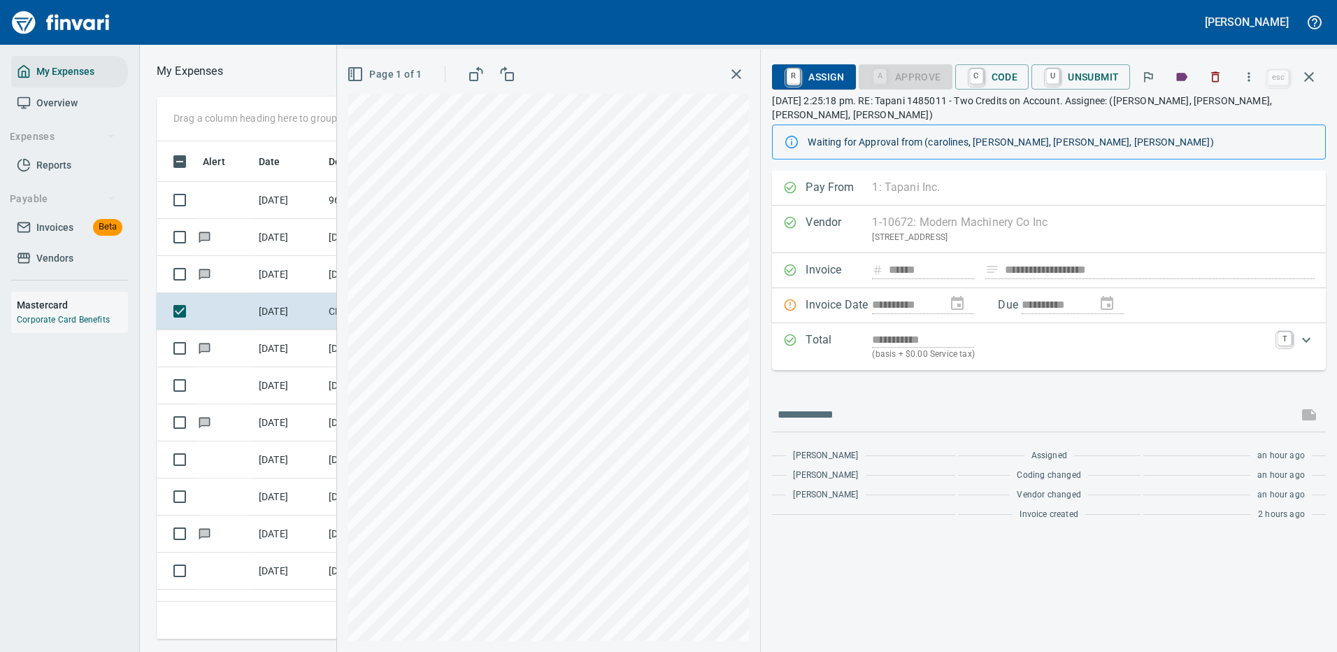
scroll to position [477, 793]
click at [1311, 77] on icon "button" at bounding box center [1309, 77] width 17 height 17
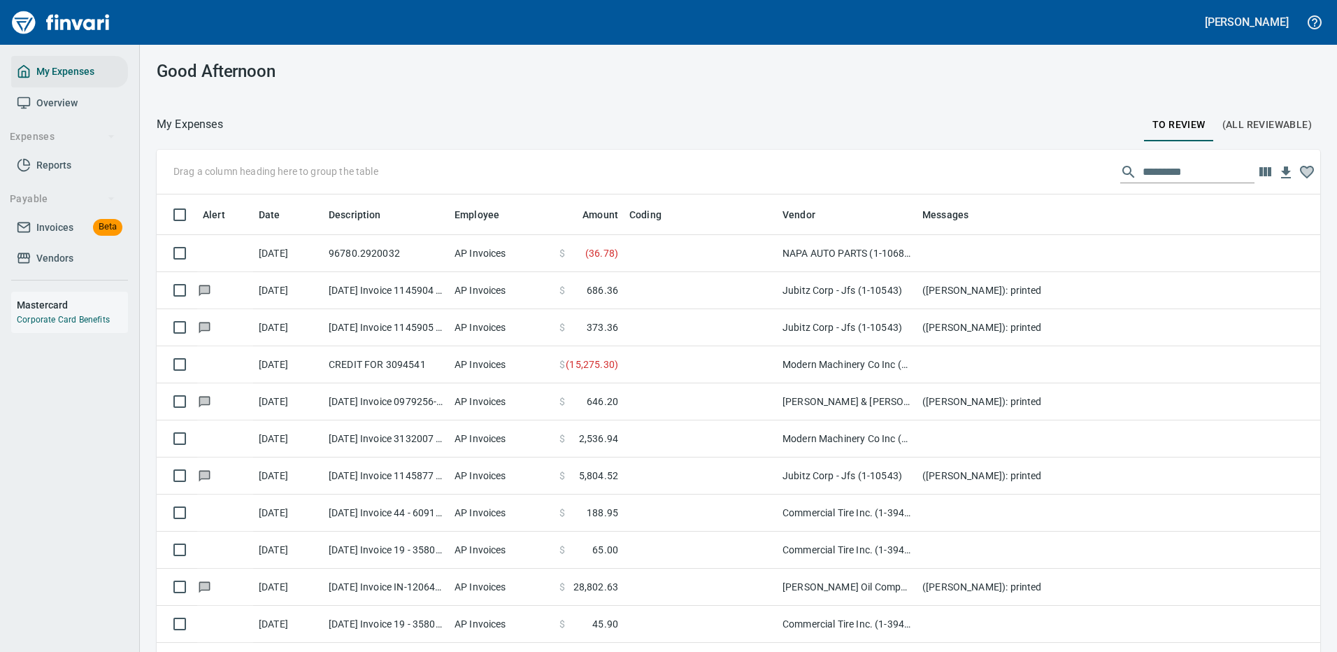
scroll to position [1, 1]
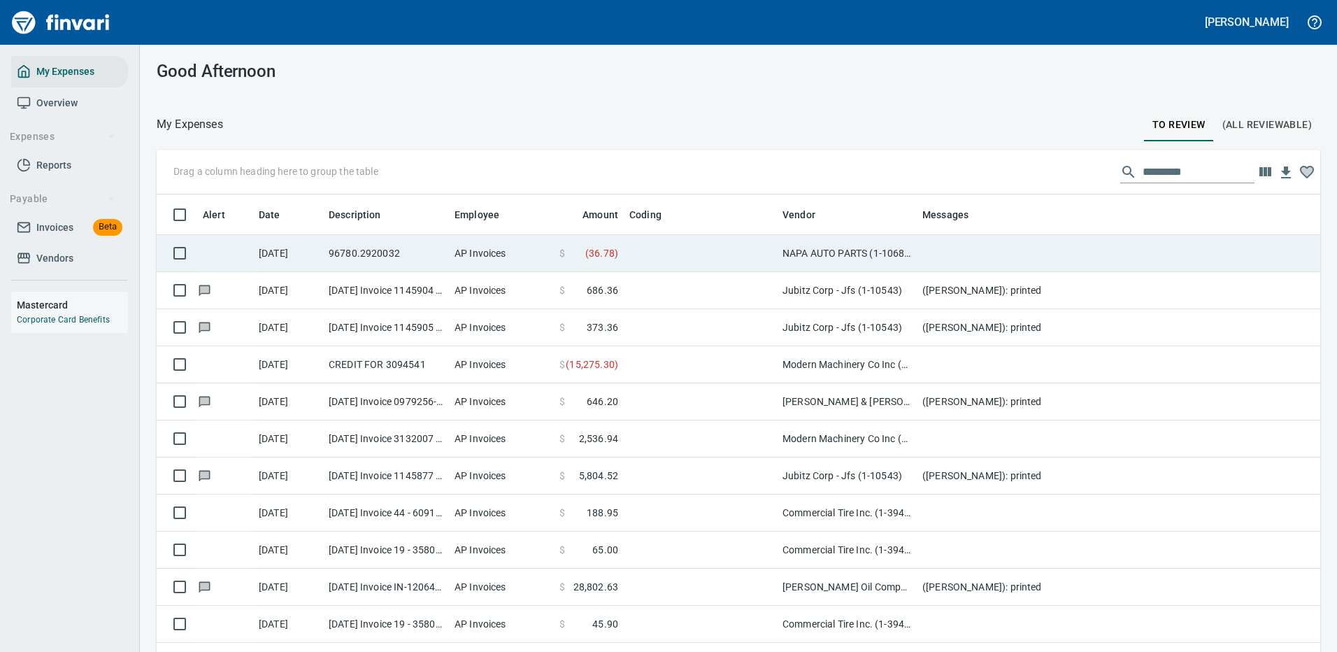
click at [654, 253] on td at bounding box center [700, 253] width 153 height 37
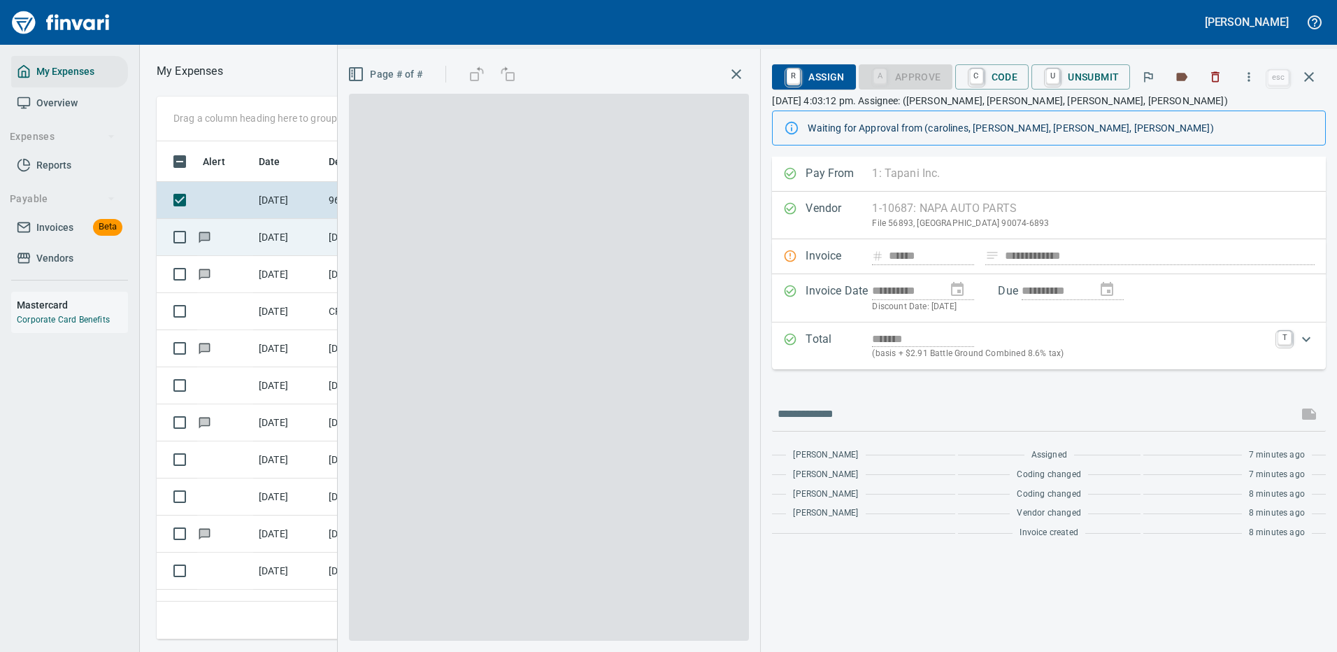
scroll to position [477, 793]
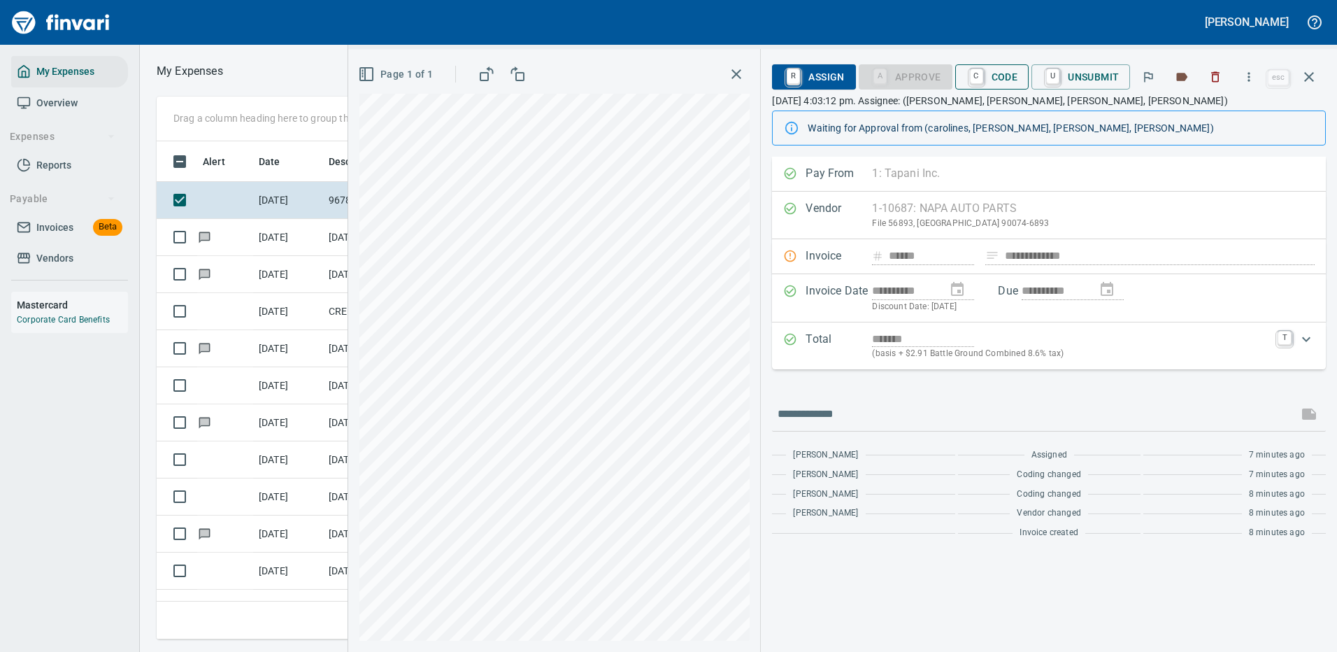
click at [997, 76] on span "C Code" at bounding box center [993, 77] width 52 height 24
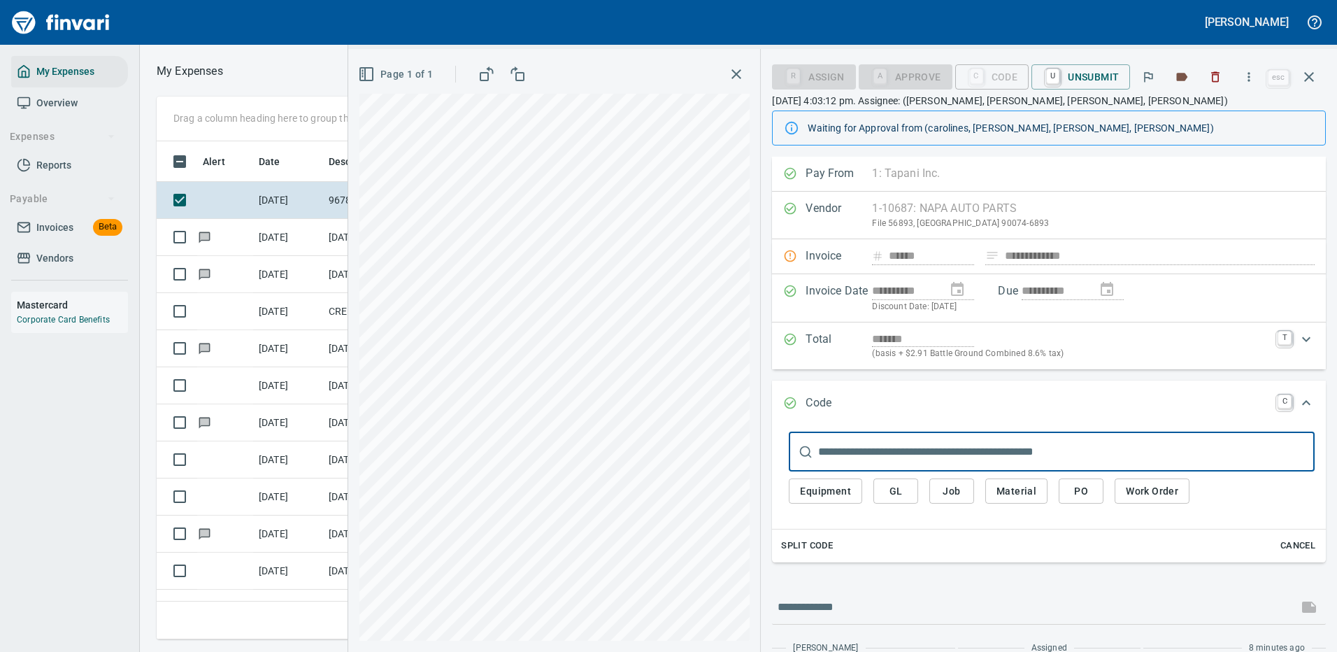
click at [1079, 493] on span "PO" at bounding box center [1081, 491] width 22 height 17
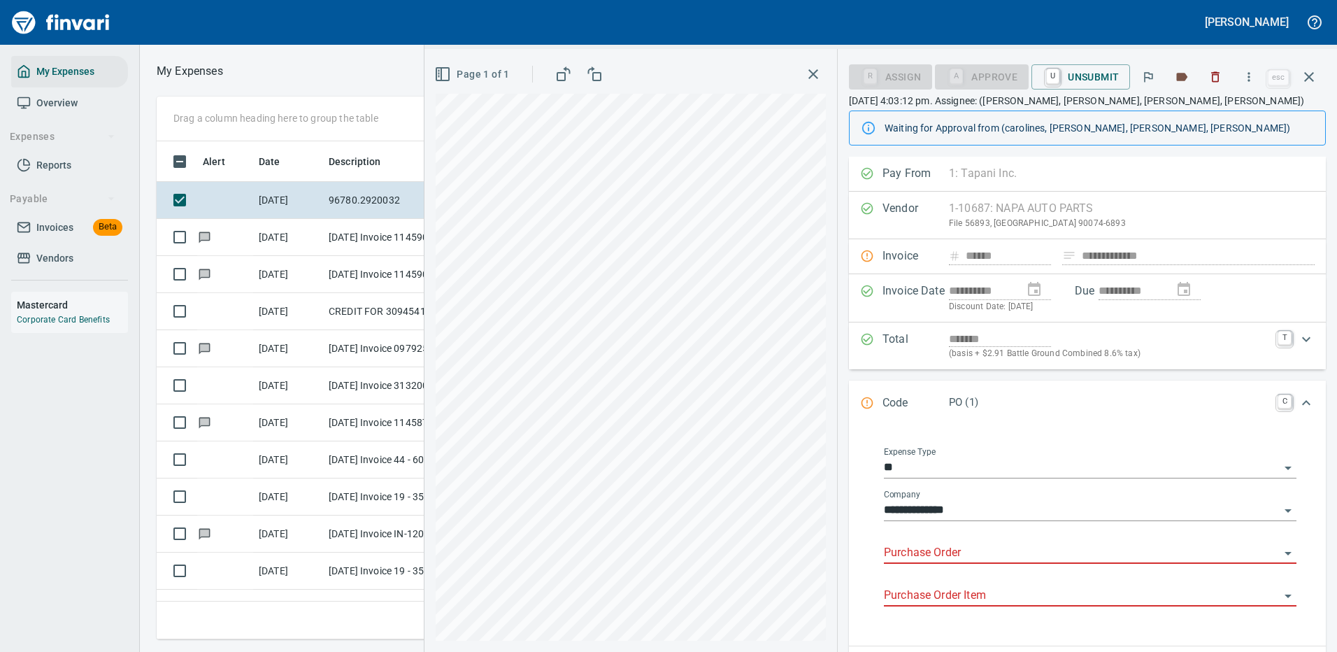
click at [943, 546] on input "Purchase Order" at bounding box center [1082, 554] width 396 height 20
click at [944, 594] on li "76780.7100: Parts for stock*" at bounding box center [1086, 589] width 402 height 34
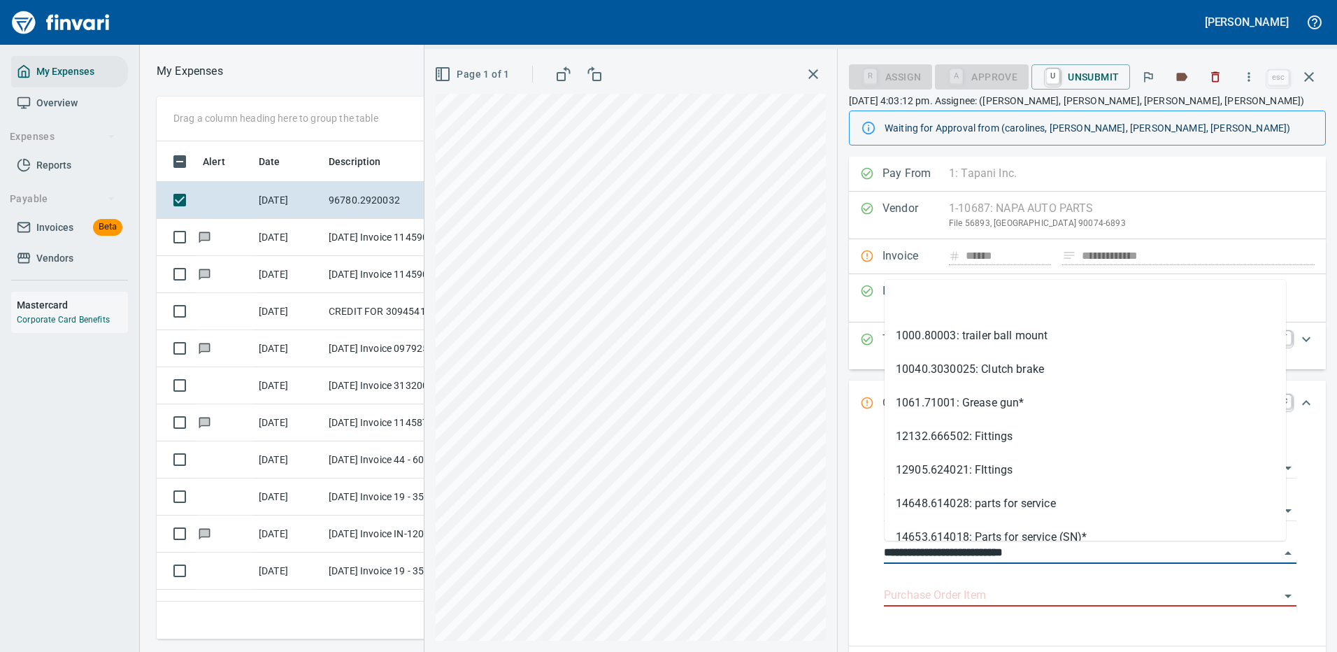
click at [780, 555] on div "**********" at bounding box center [881, 350] width 913 height 603
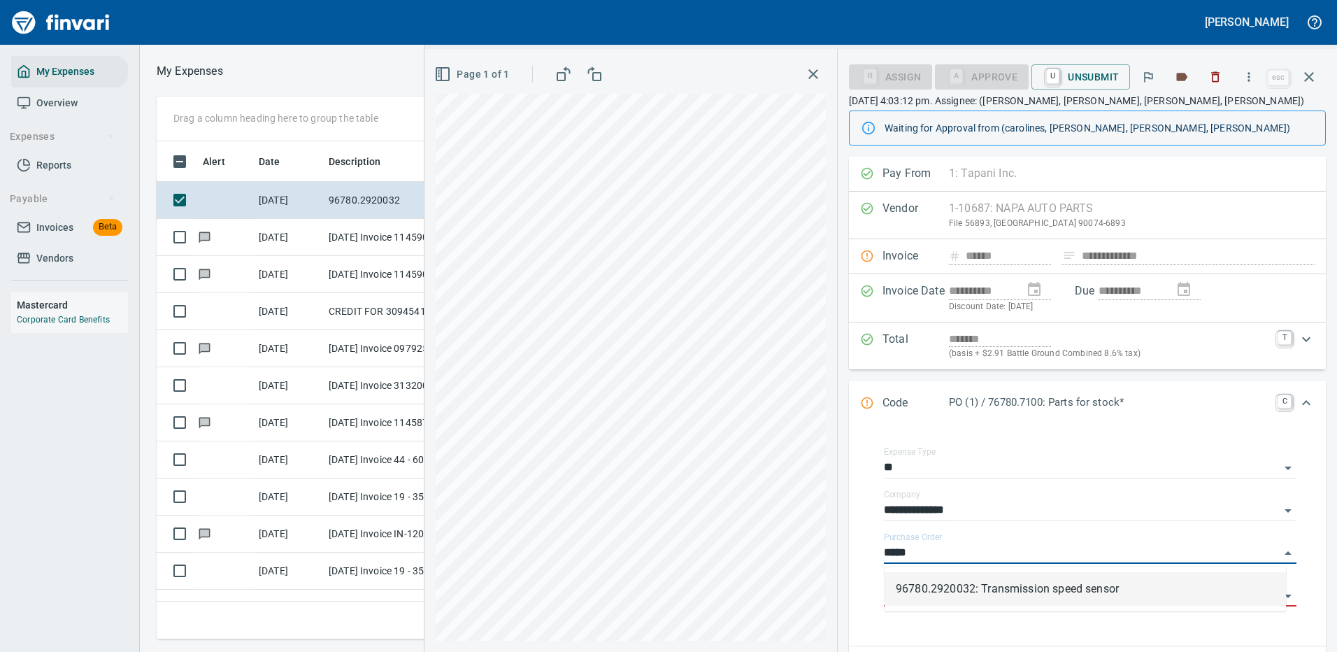
click at [992, 589] on li "96780.2920032: Transmission speed sensor" at bounding box center [1086, 589] width 402 height 34
type input "**********"
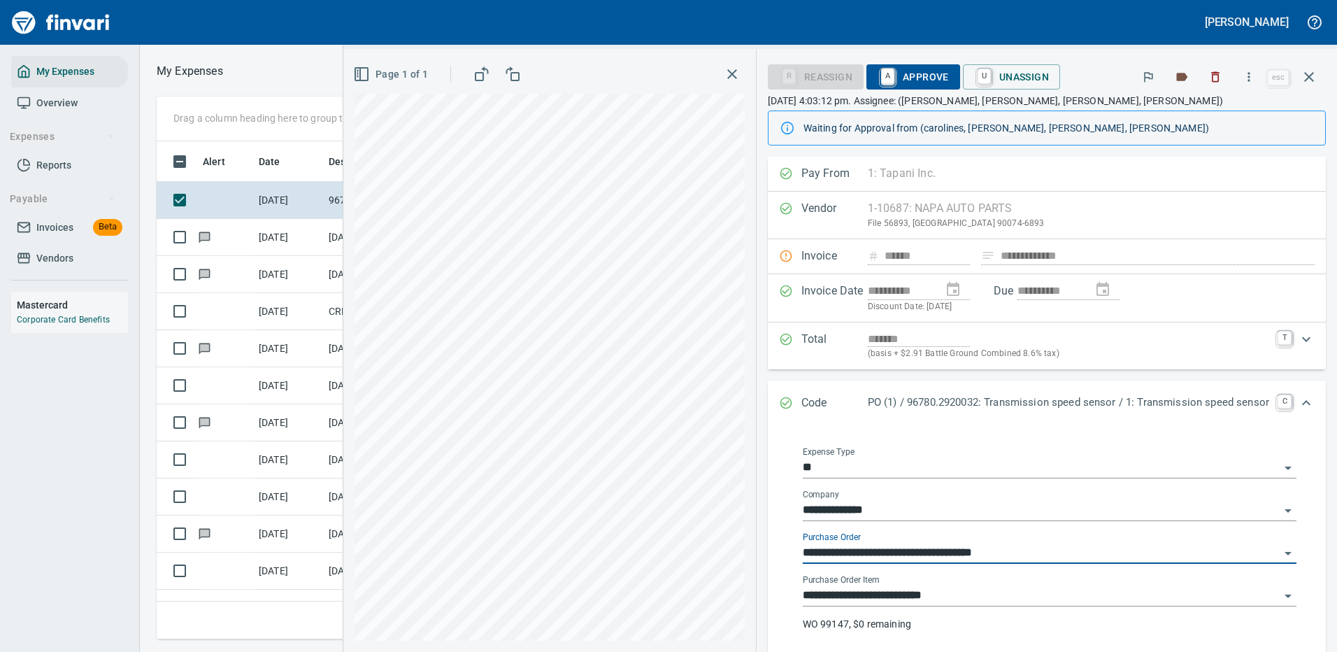
type input "**********"
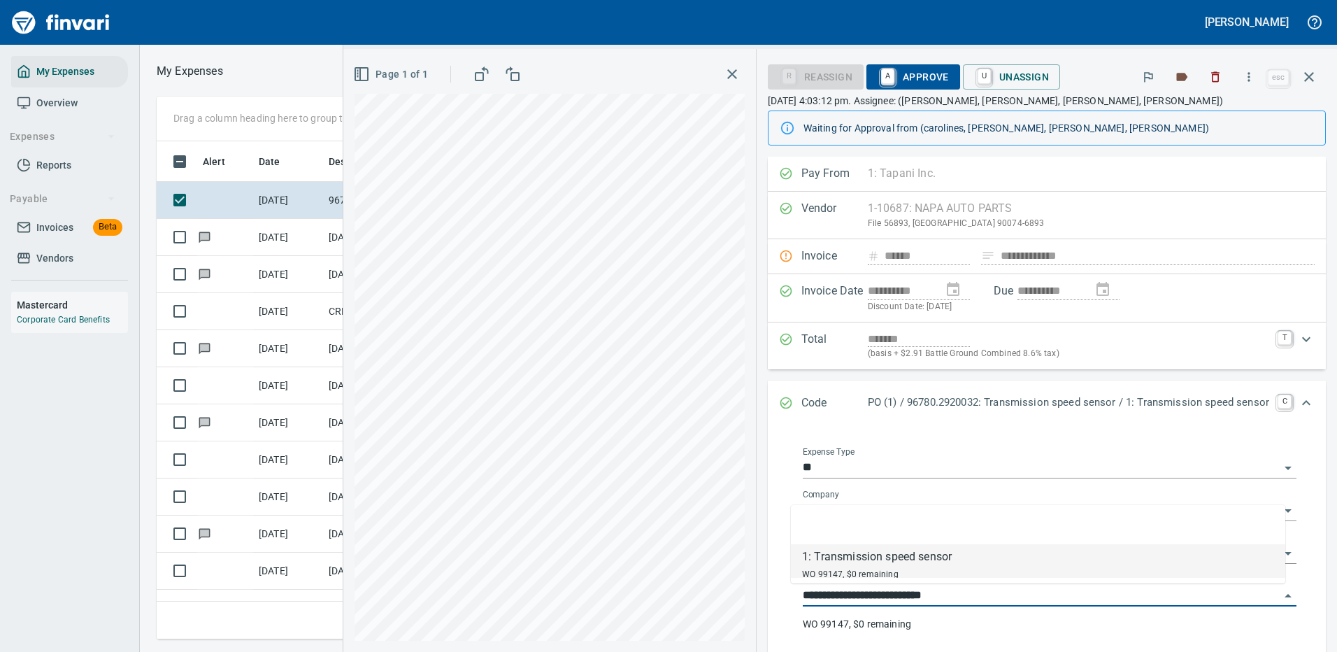
click at [896, 592] on input "**********" at bounding box center [1041, 596] width 477 height 20
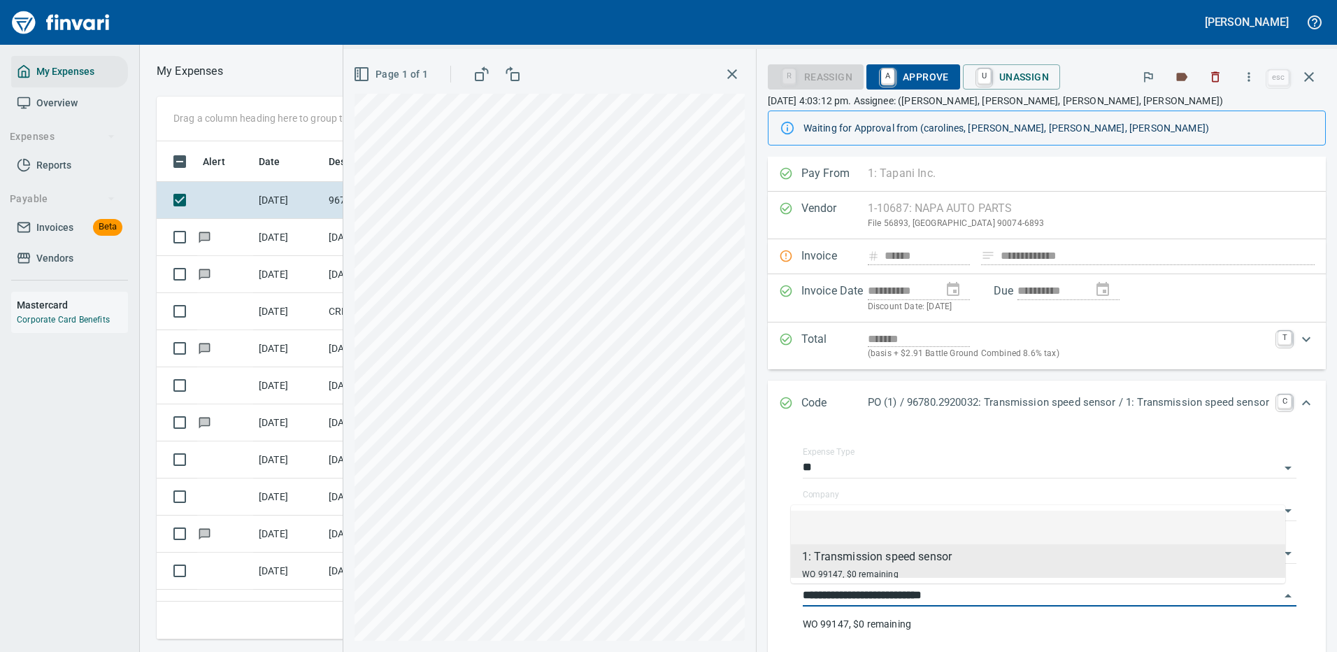
click at [946, 541] on li at bounding box center [1038, 528] width 495 height 34
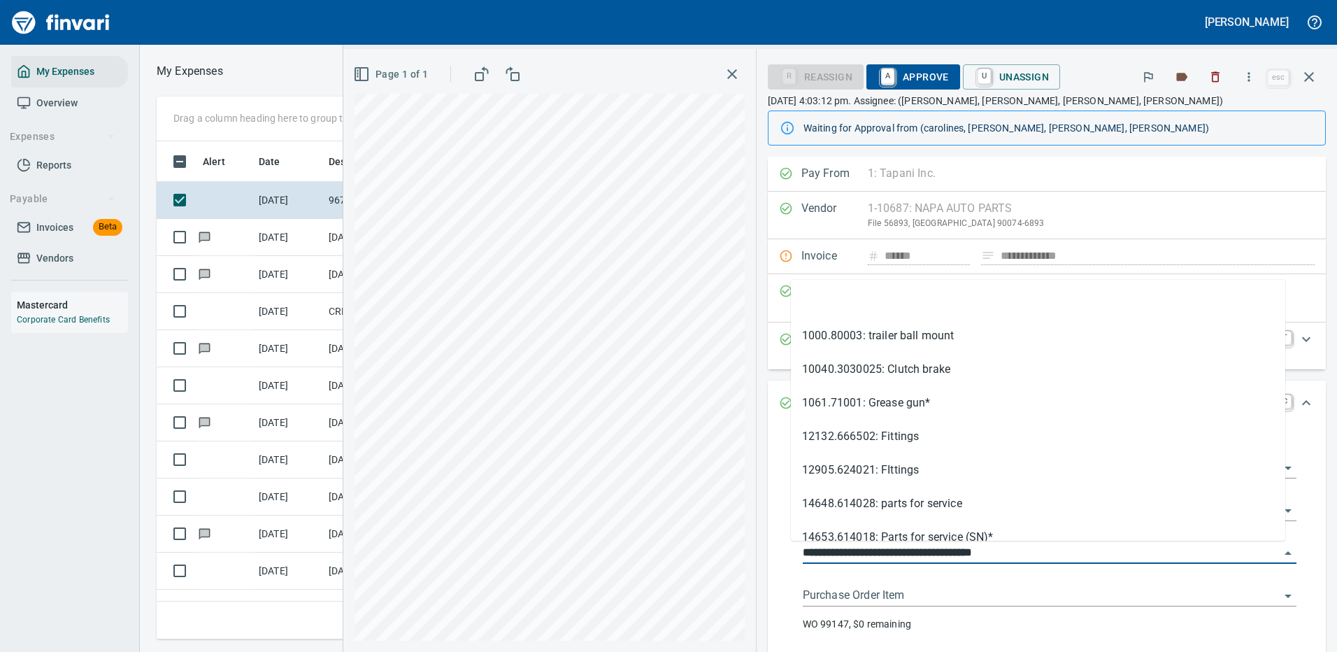
drag, startPoint x: 872, startPoint y: 551, endPoint x: 786, endPoint y: 550, distance: 86.0
click at [792, 550] on div "**********" at bounding box center [1050, 547] width 516 height 223
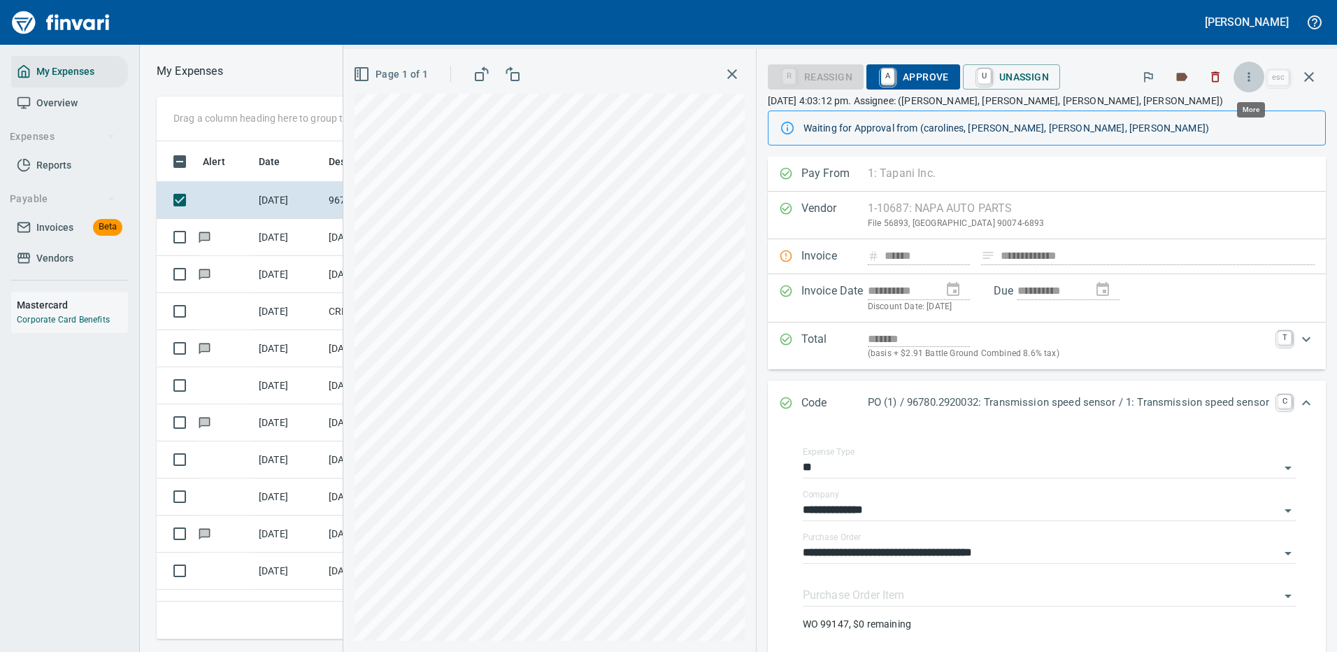
click at [1251, 79] on icon "button" at bounding box center [1249, 77] width 14 height 14
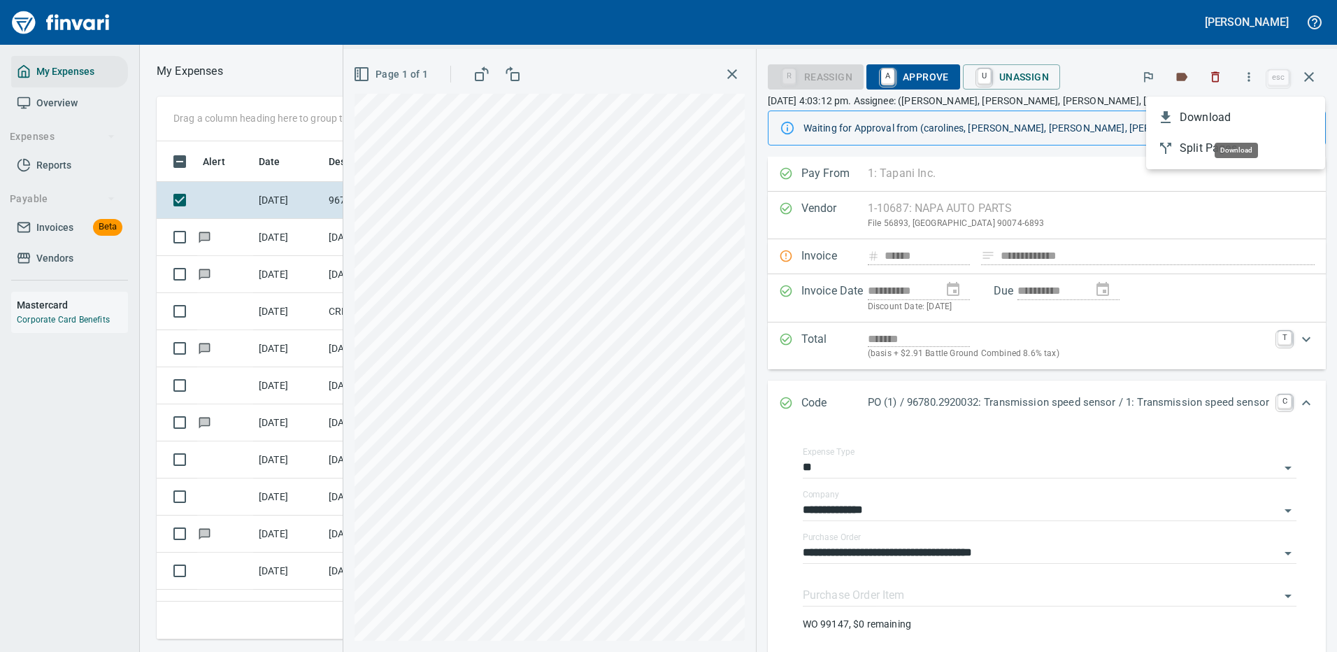
click at [1198, 115] on span "Download" at bounding box center [1247, 117] width 134 height 17
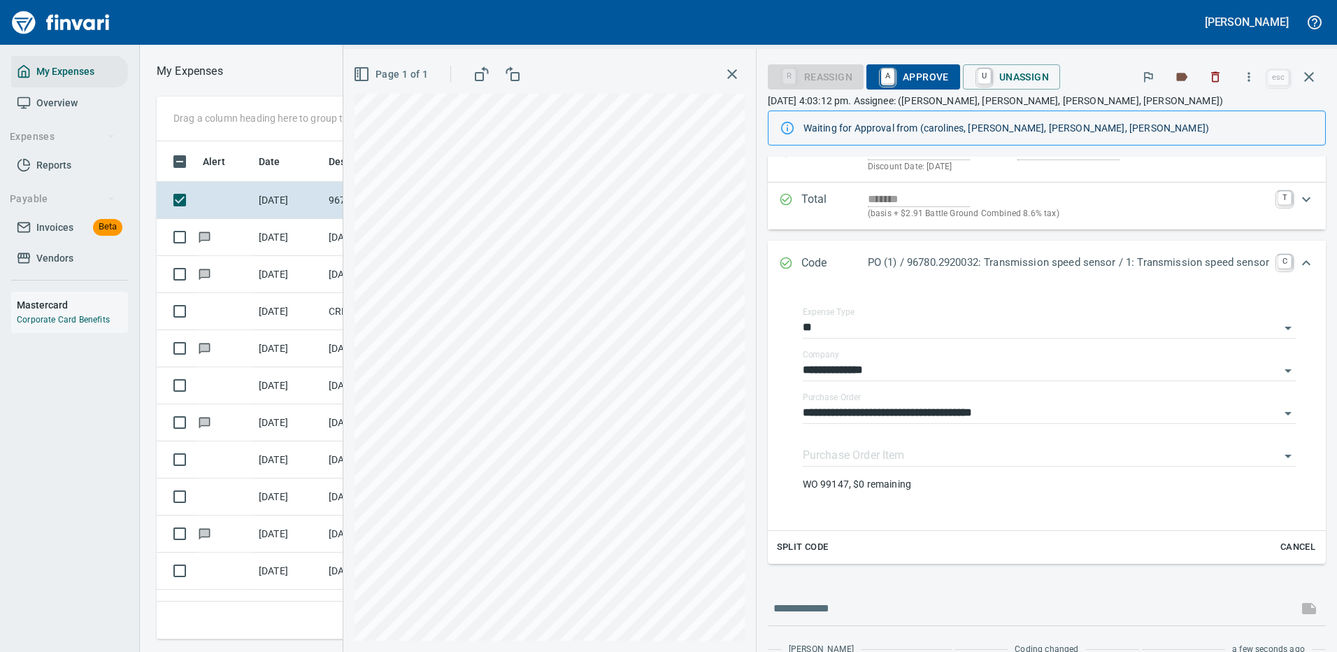
scroll to position [210, 0]
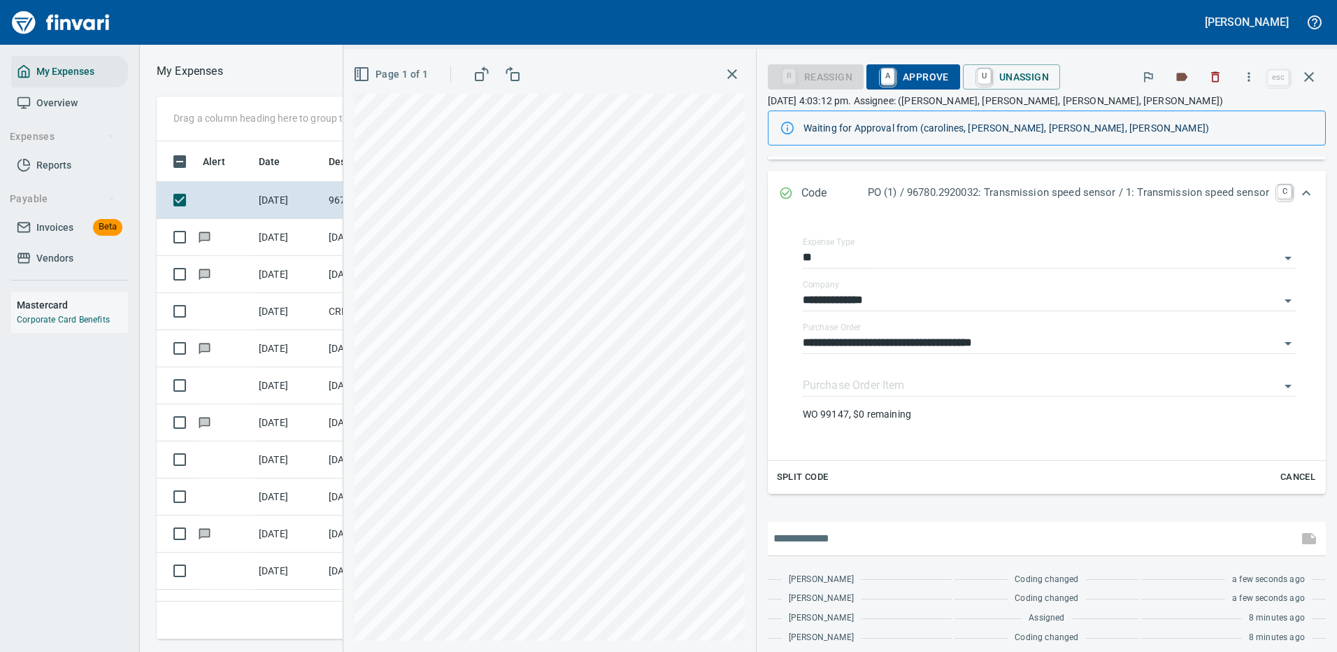
click at [839, 544] on input "text" at bounding box center [1033, 538] width 519 height 22
type input "**********"
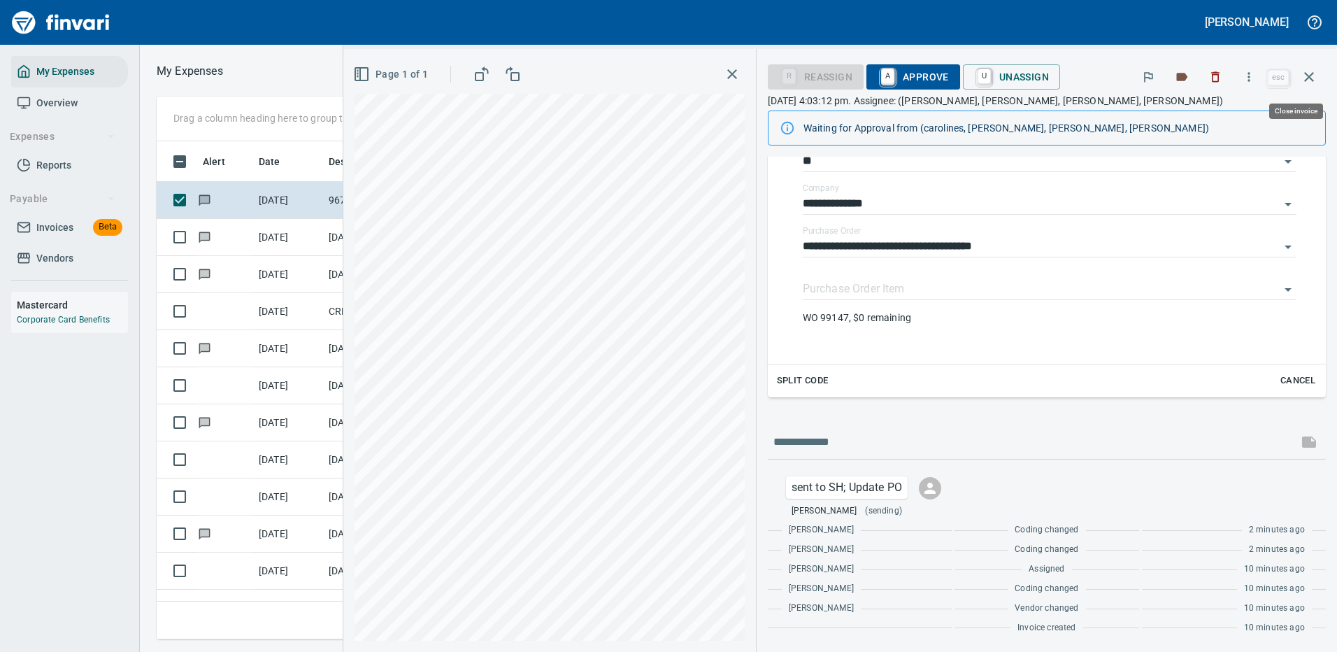
click at [1307, 73] on icon "button" at bounding box center [1309, 77] width 17 height 17
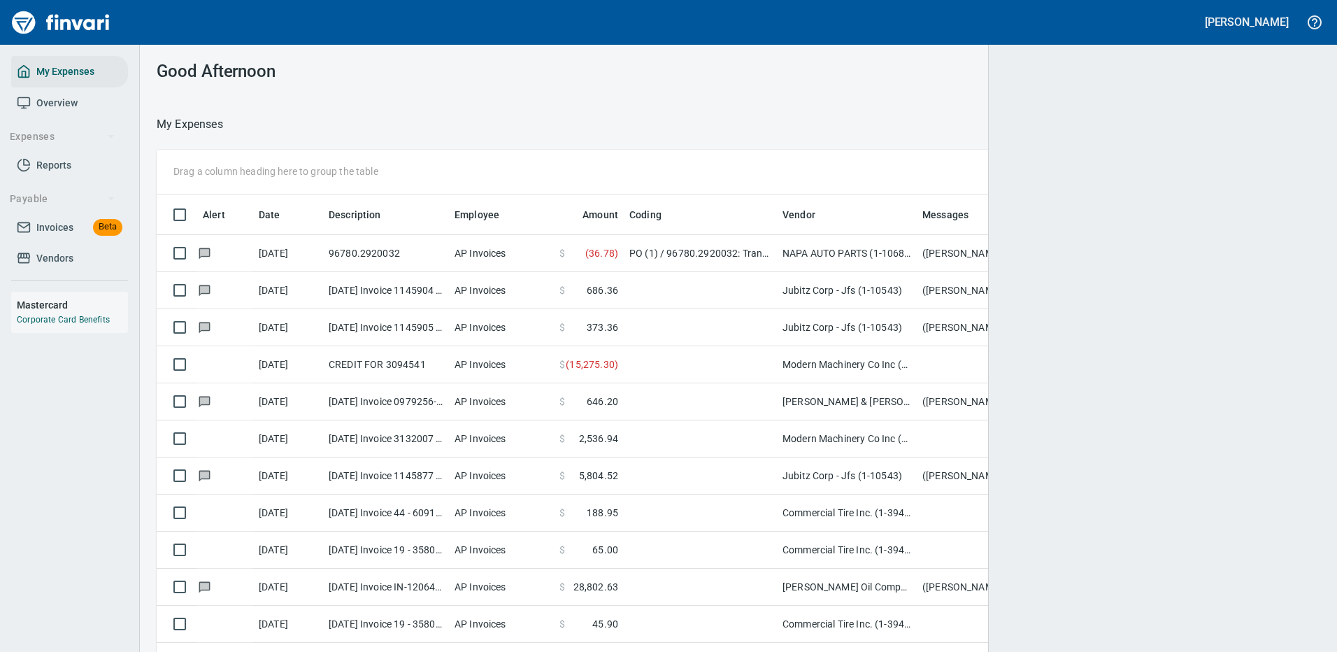
scroll to position [477, 1122]
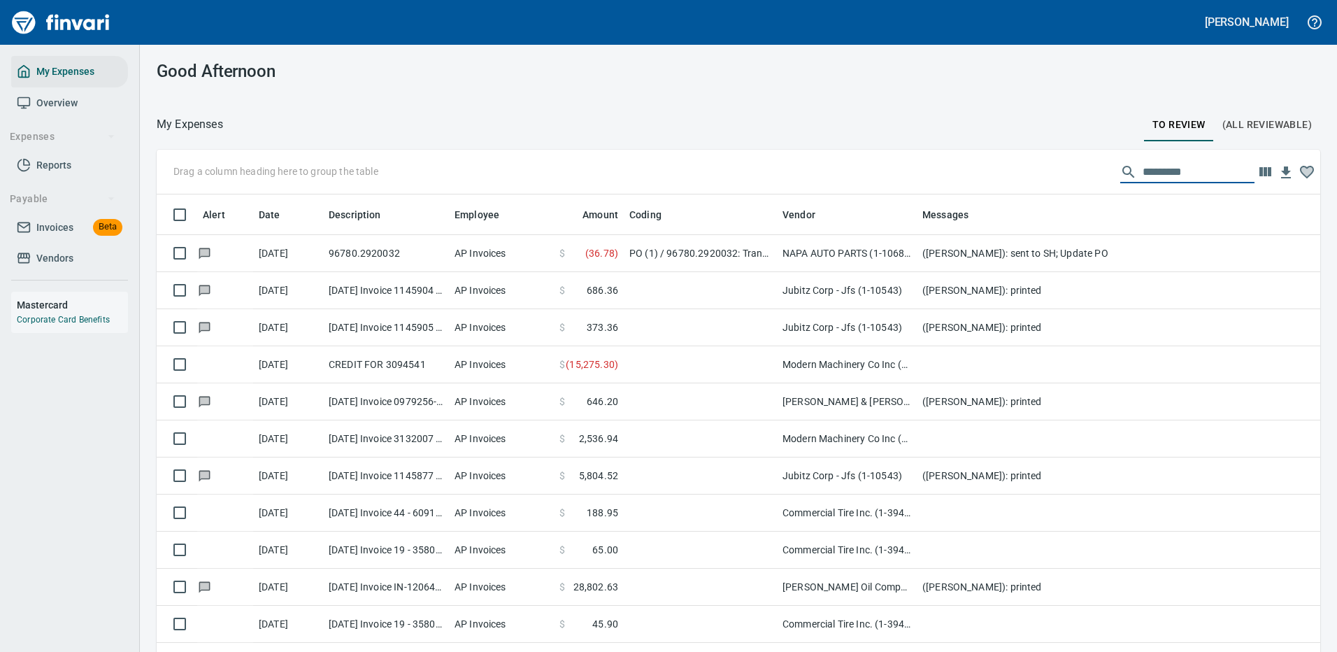
click at [1145, 174] on input "text" at bounding box center [1199, 172] width 112 height 22
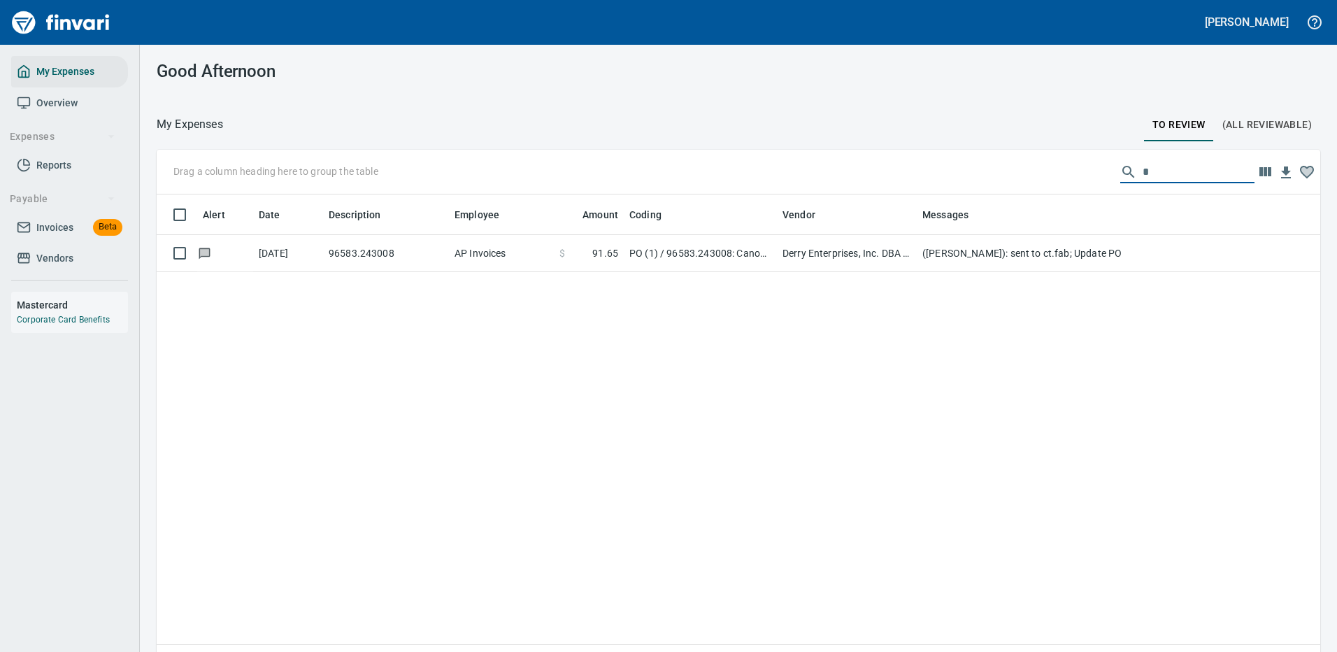
scroll to position [477, 1132]
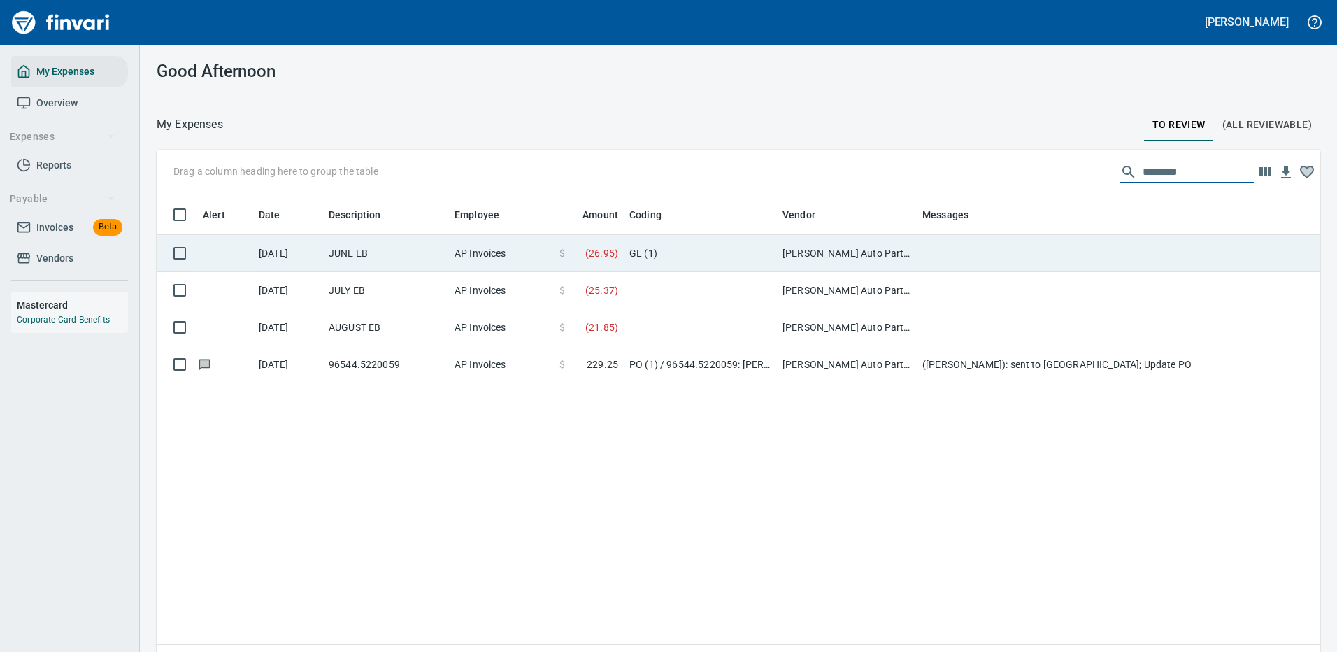
type input "********"
click at [779, 255] on td "[PERSON_NAME] Auto Parts (1-23030)" at bounding box center [847, 253] width 140 height 37
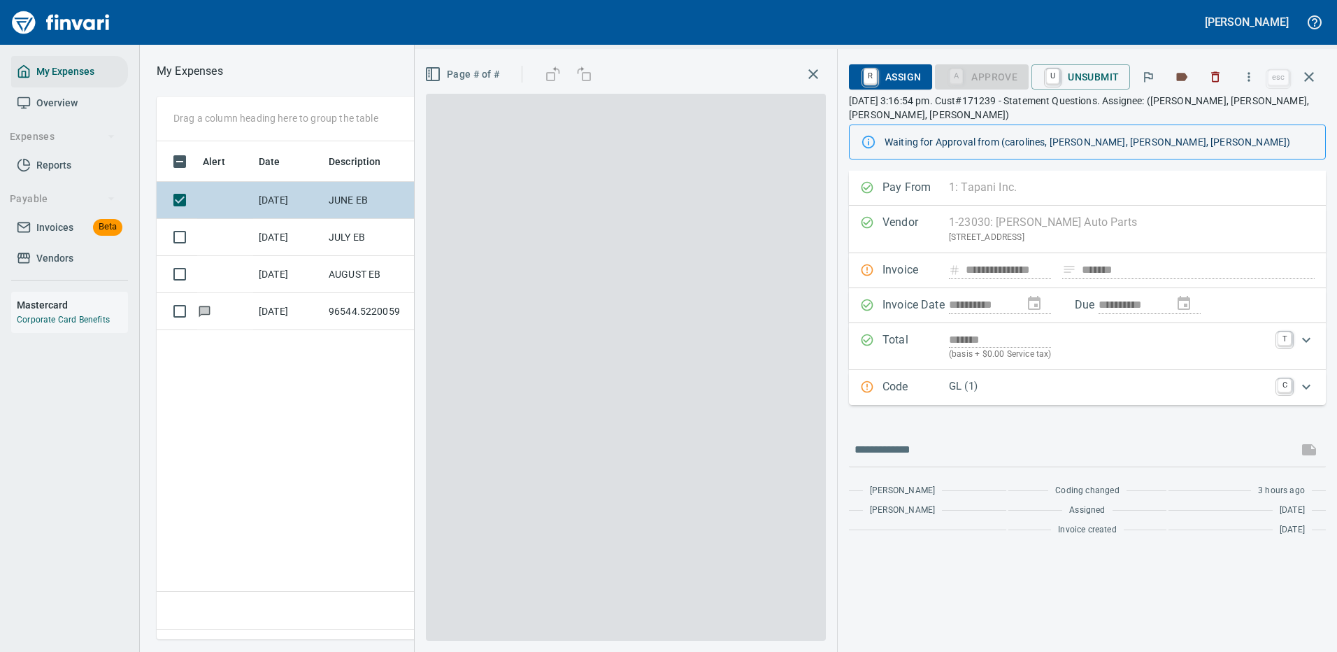
scroll to position [477, 804]
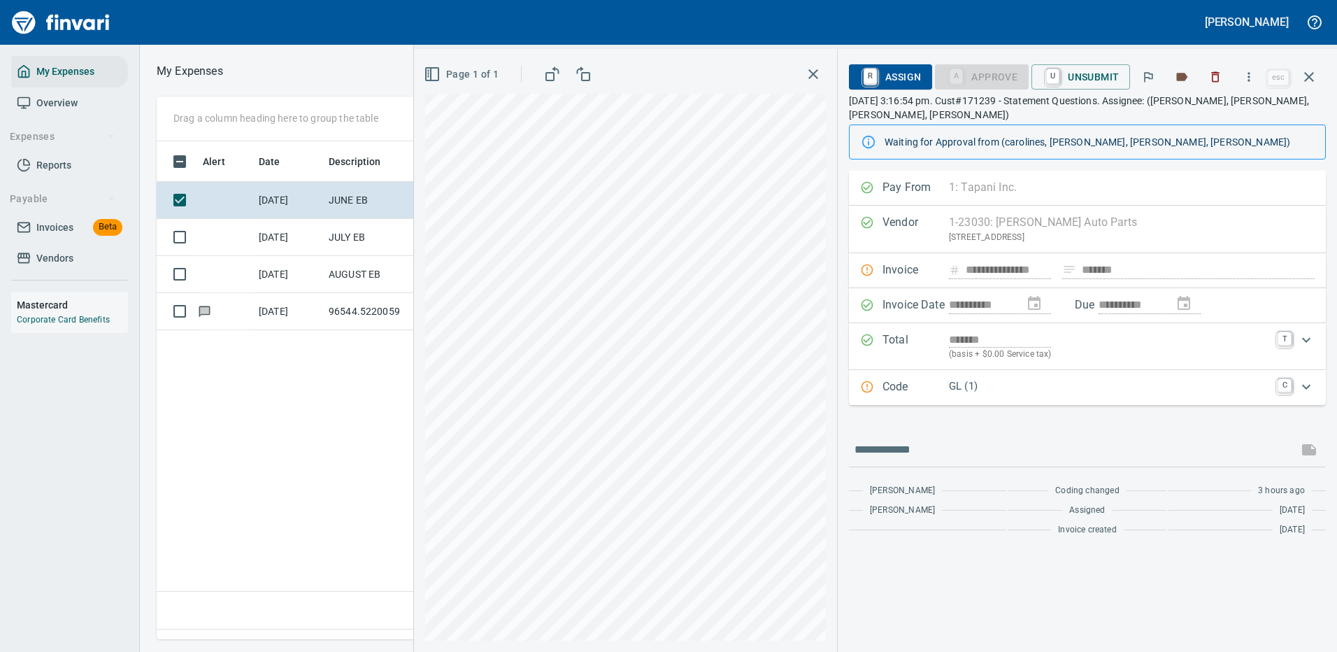
click at [989, 387] on p "GL (1)" at bounding box center [1109, 386] width 320 height 16
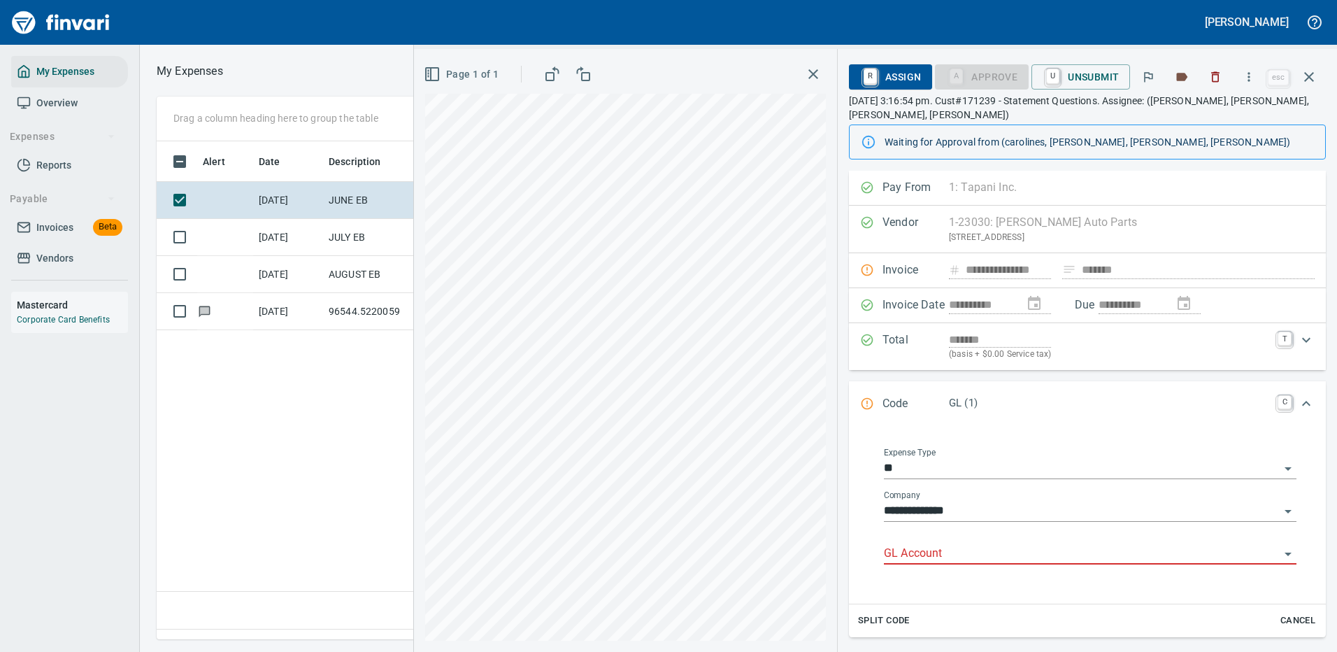
click at [907, 551] on input "GL Account" at bounding box center [1082, 554] width 396 height 20
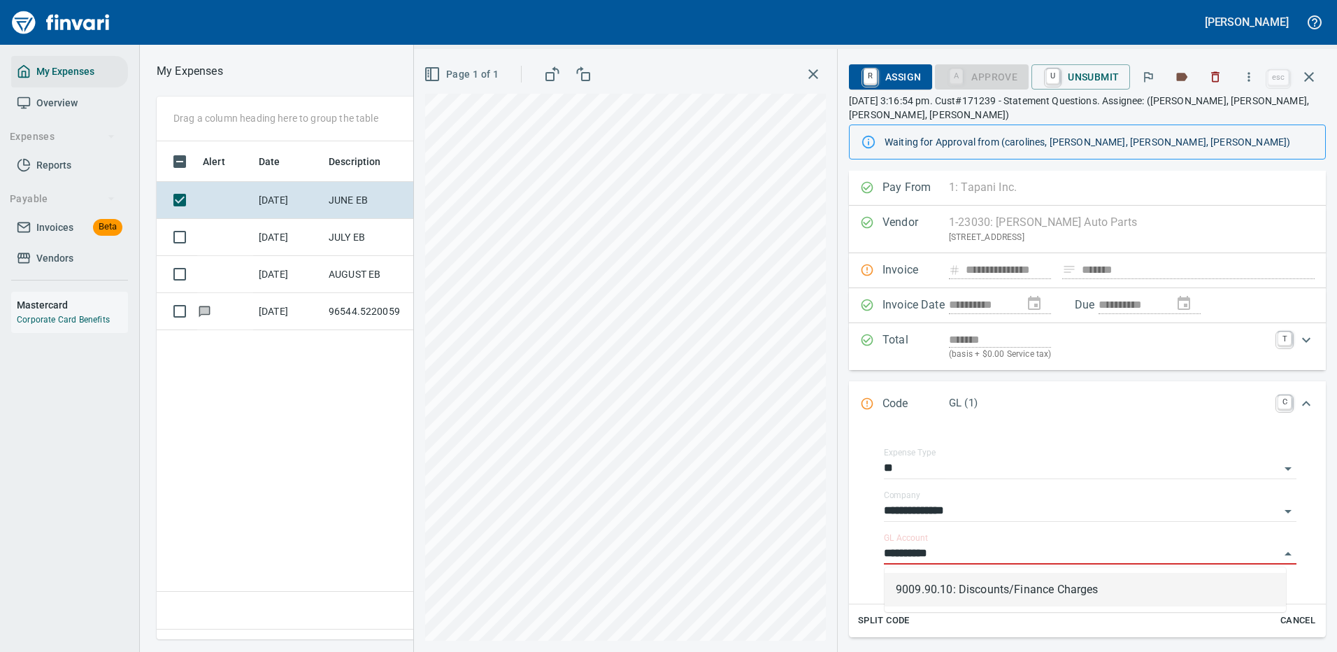
click at [959, 588] on li "9009.90.10: Discounts/Finance Charges" at bounding box center [1086, 590] width 402 height 34
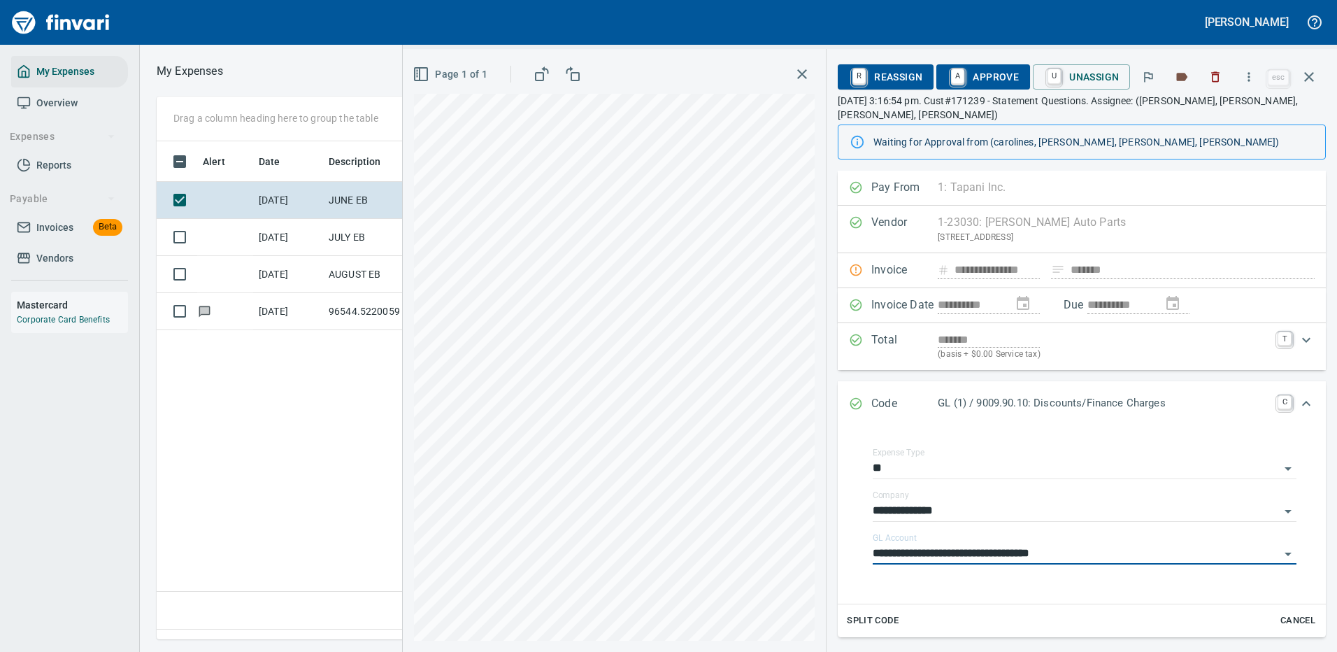
type input "**********"
click at [979, 73] on span "A Approve" at bounding box center [983, 77] width 71 height 24
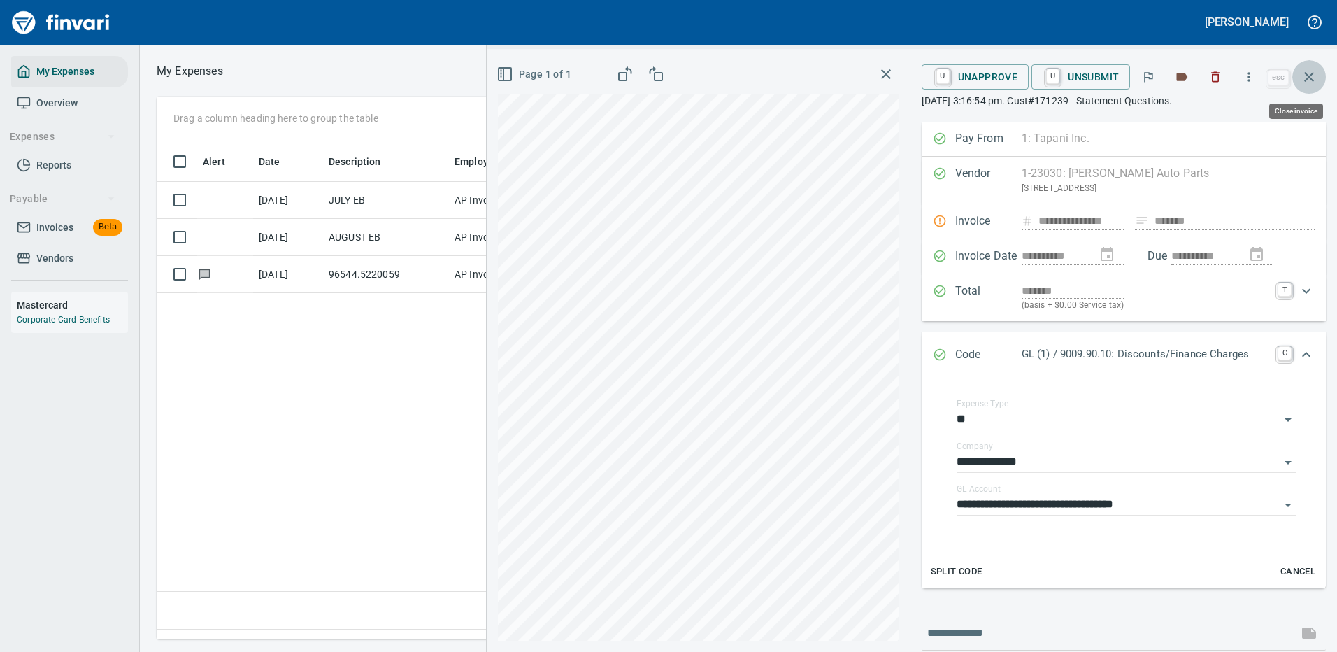
drag, startPoint x: 1307, startPoint y: 75, endPoint x: 1284, endPoint y: 77, distance: 23.9
click at [1307, 75] on icon "button" at bounding box center [1310, 77] width 10 height 10
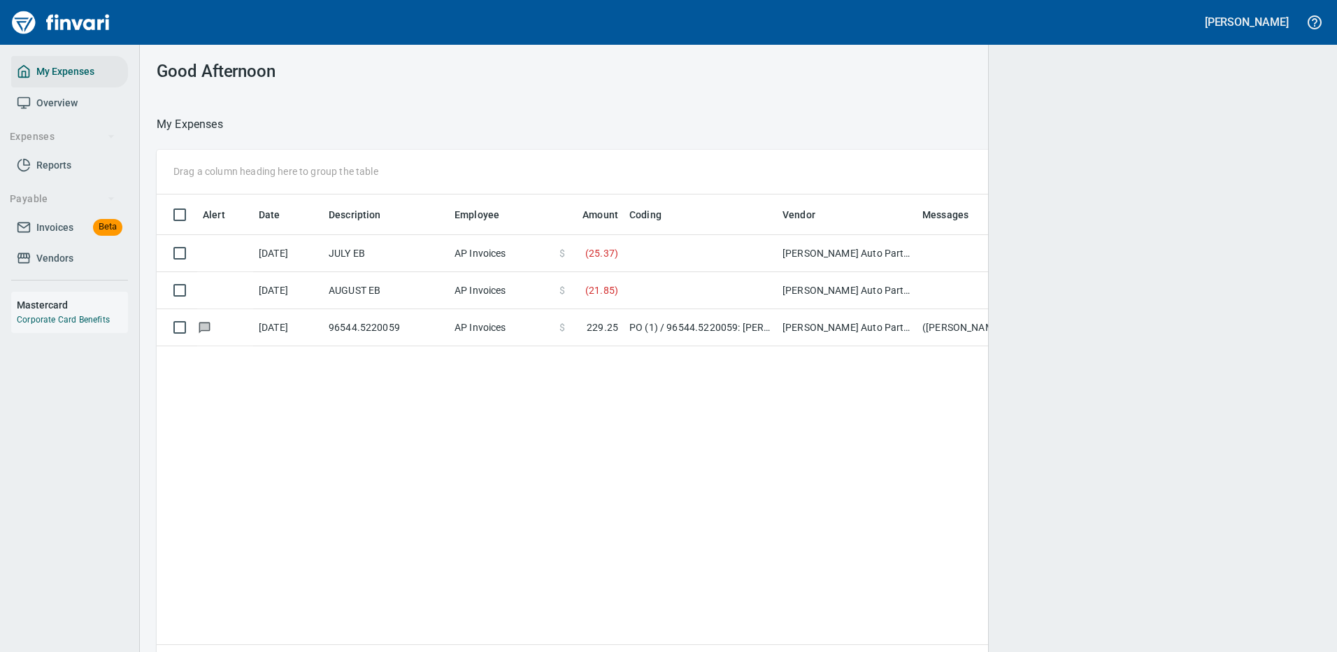
scroll to position [477, 1133]
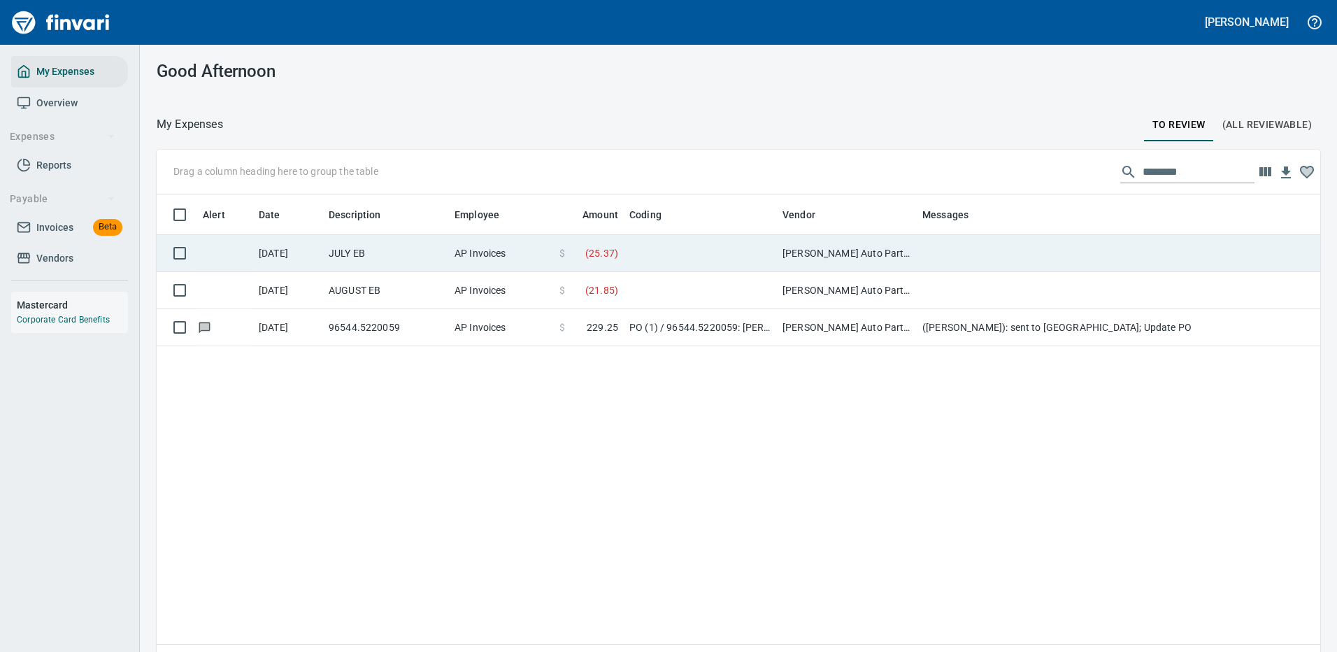
click at [968, 257] on td at bounding box center [1197, 253] width 560 height 37
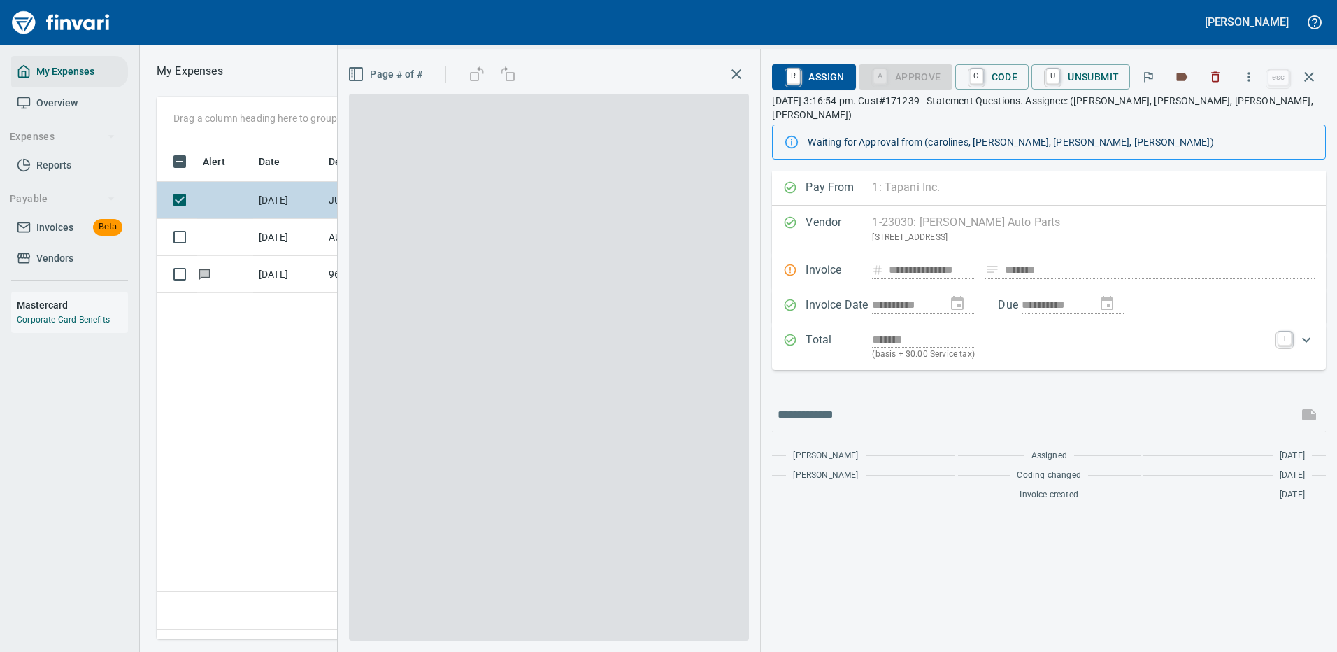
click at [968, 257] on div "**********" at bounding box center [739, 368] width 1198 height 543
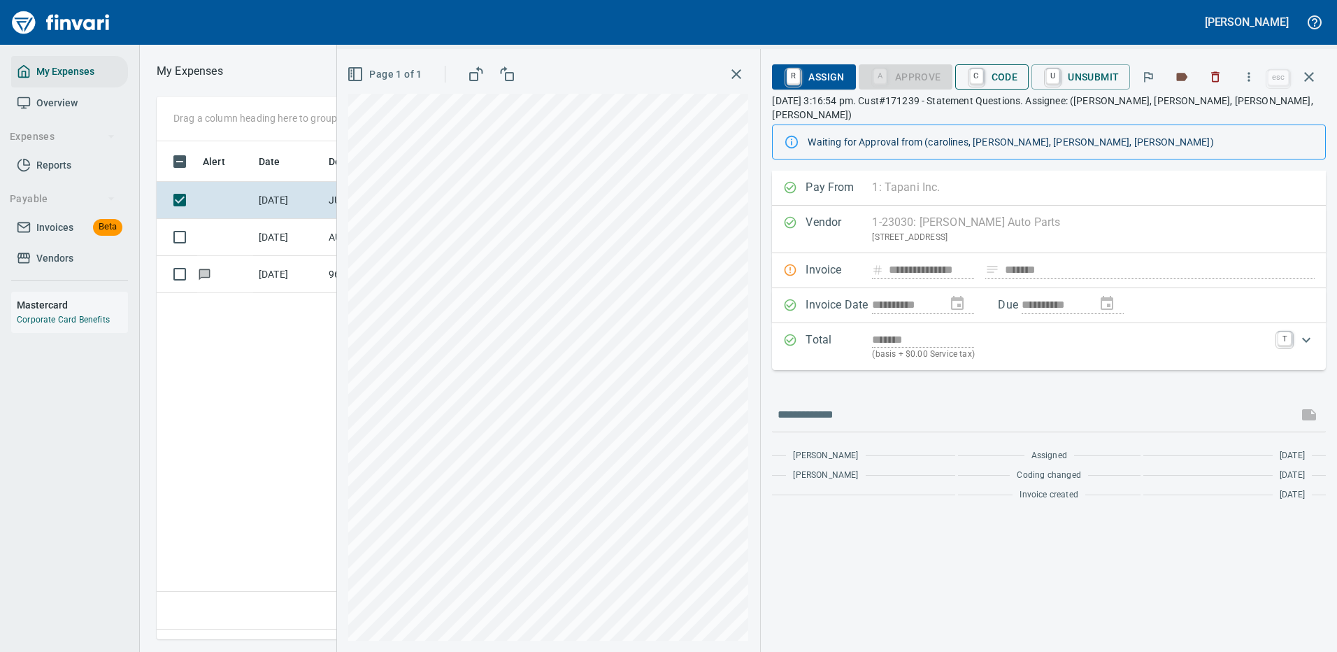
drag, startPoint x: 968, startPoint y: 257, endPoint x: 1000, endPoint y: 71, distance: 188.7
click at [1000, 71] on span "C Code" at bounding box center [993, 77] width 52 height 24
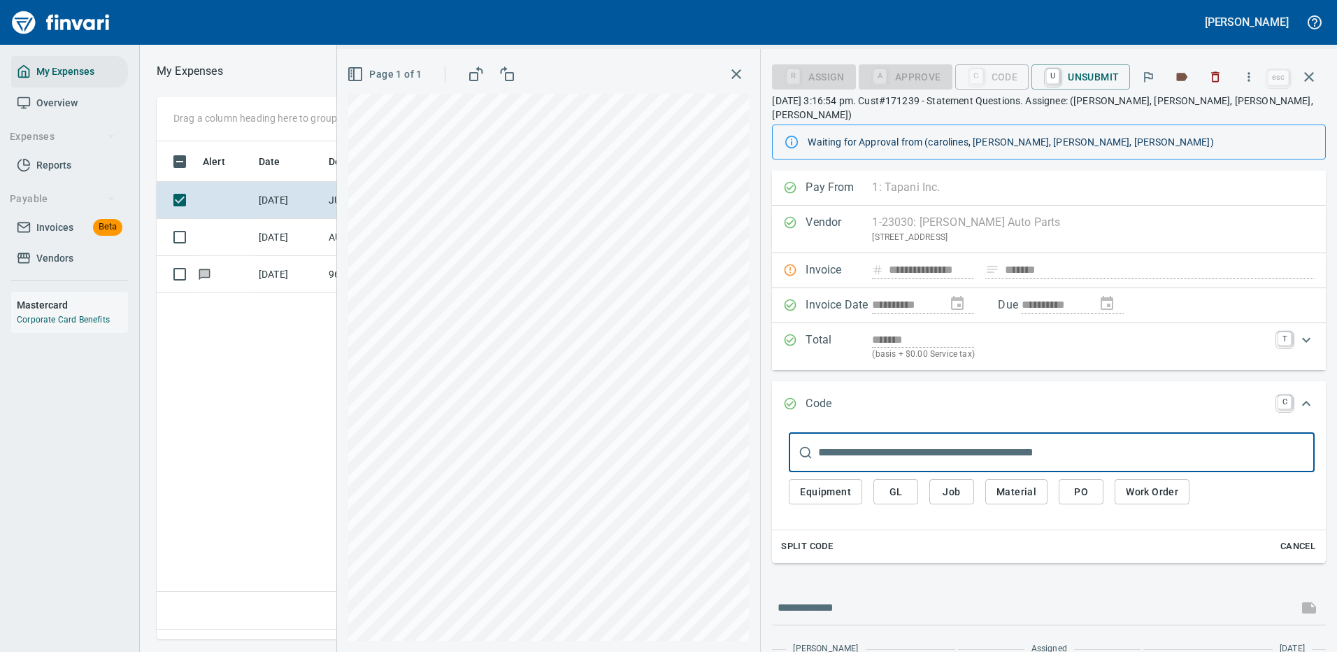
click at [890, 483] on span "GL" at bounding box center [896, 491] width 22 height 17
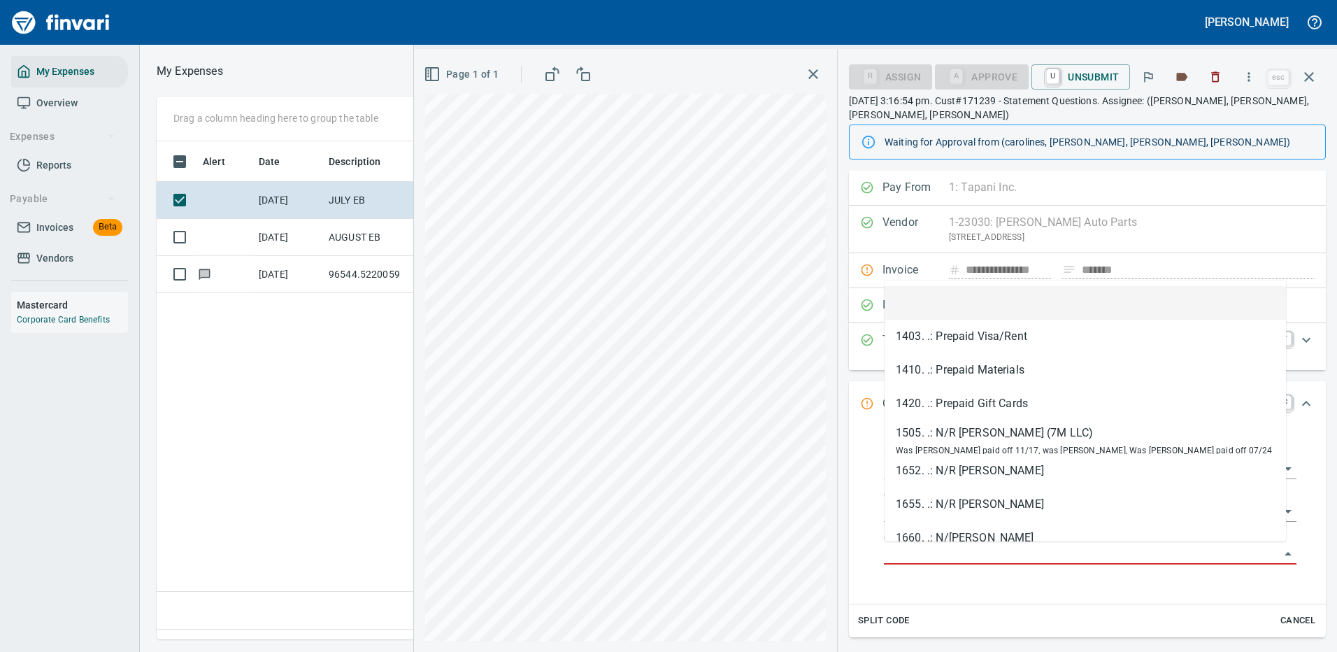
click at [920, 551] on input "GL Account" at bounding box center [1082, 554] width 396 height 20
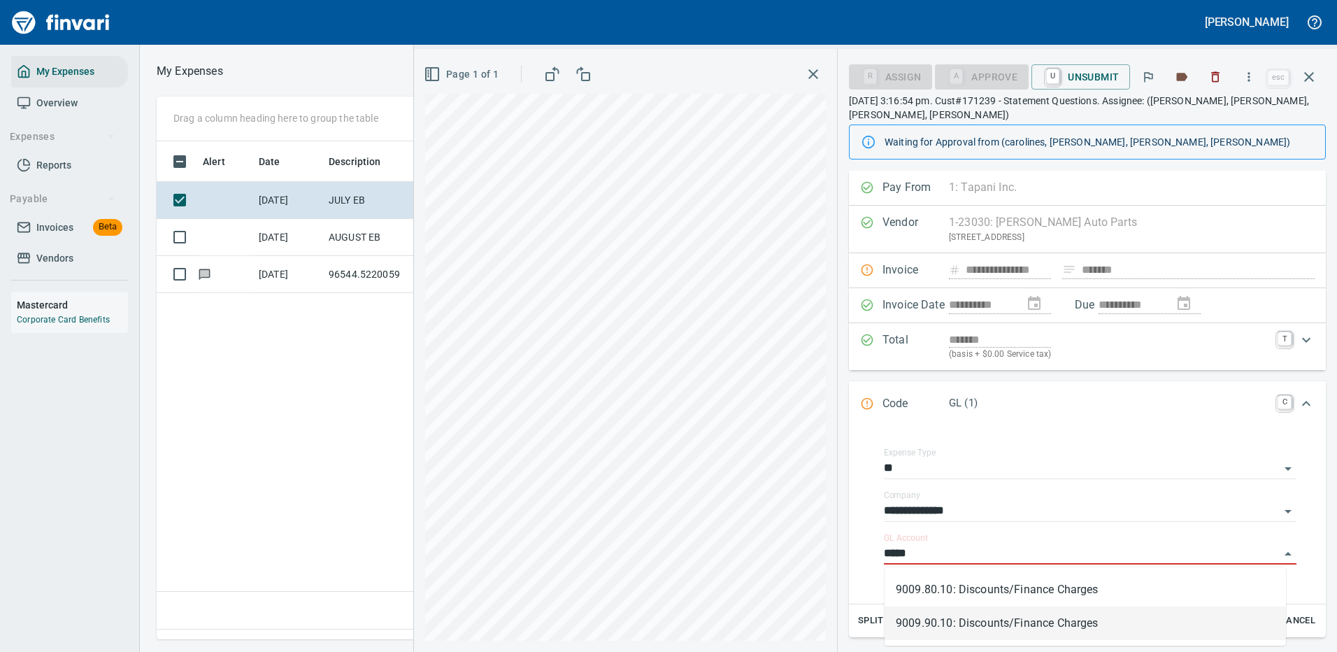
click at [975, 622] on li "9009.90.10: Discounts/Finance Charges" at bounding box center [1086, 623] width 402 height 34
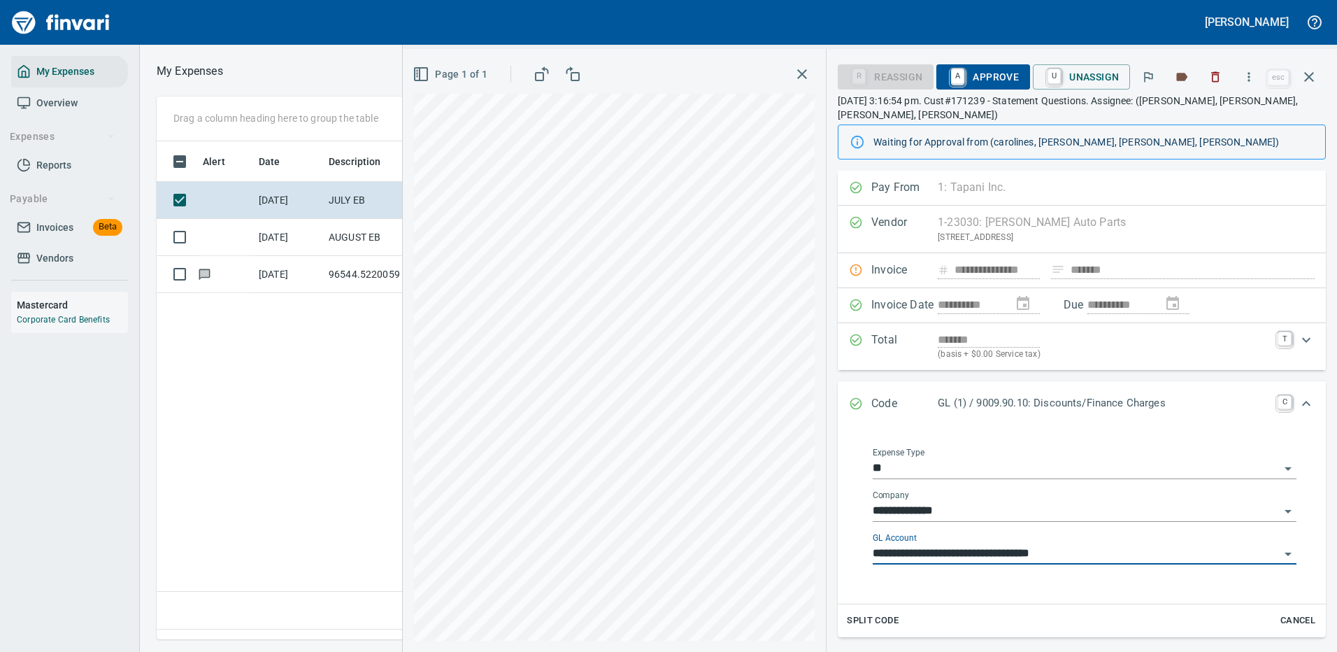
scroll to position [134, 0]
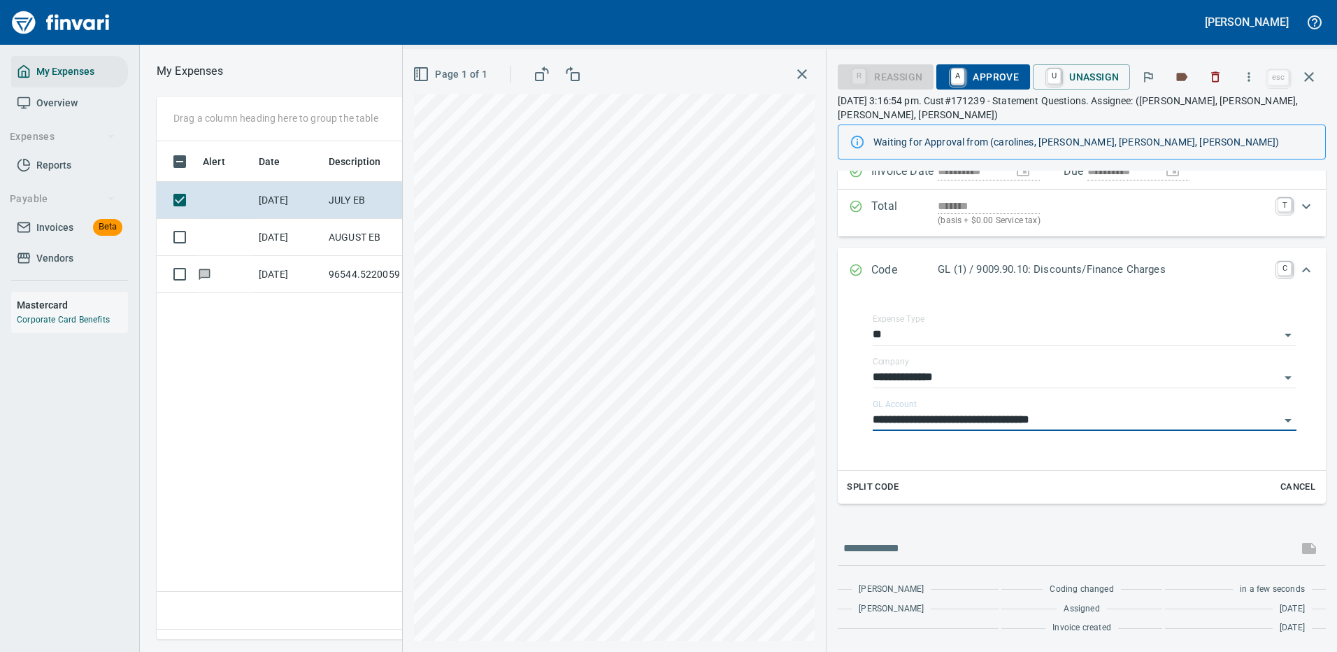
type input "**********"
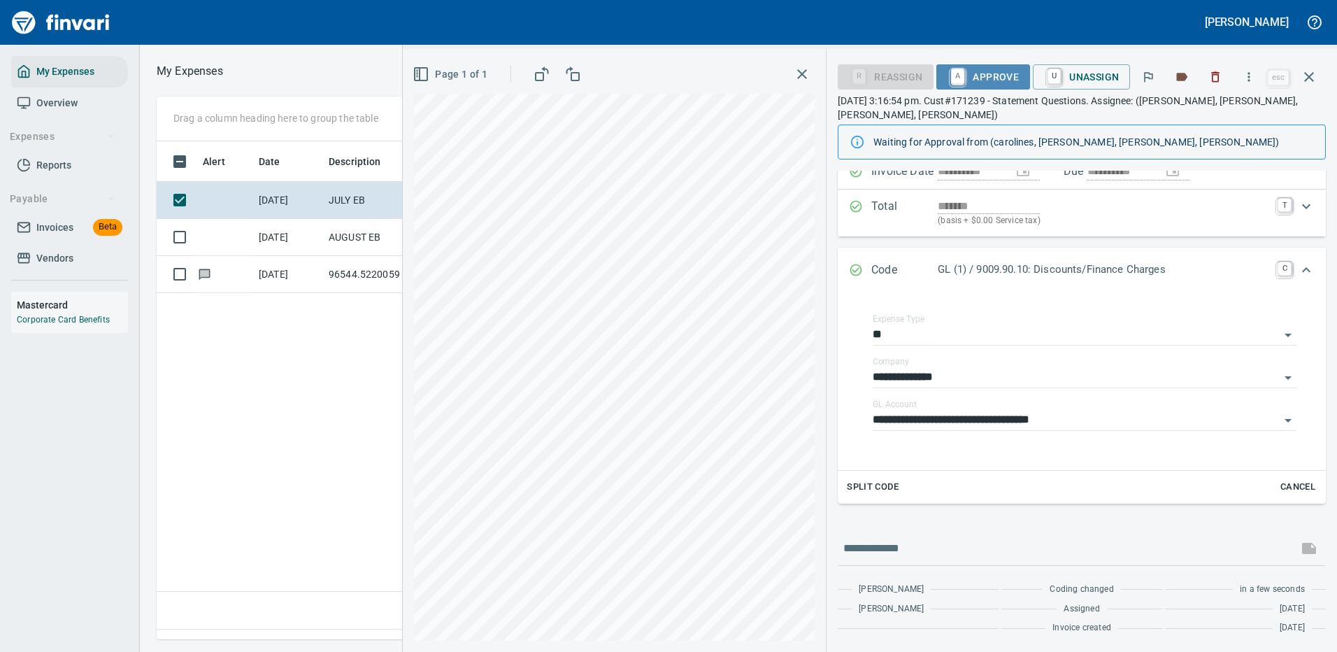
click at [978, 73] on span "A Approve" at bounding box center [983, 77] width 71 height 24
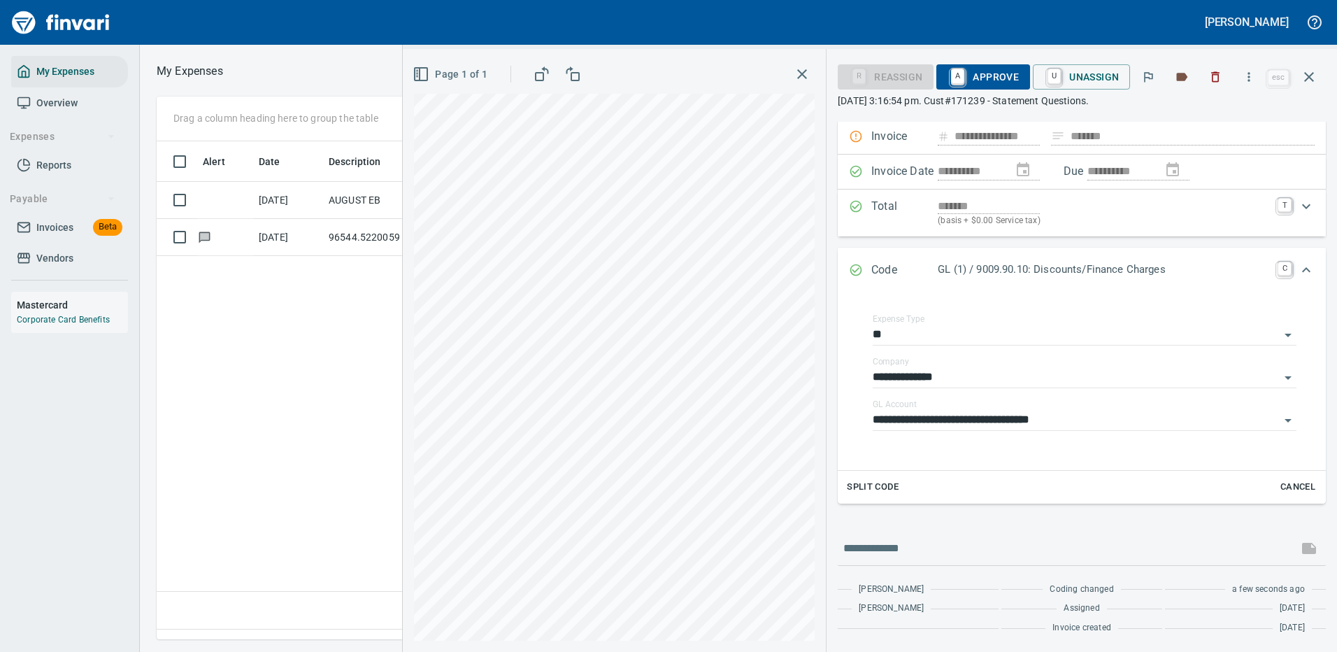
scroll to position [124, 0]
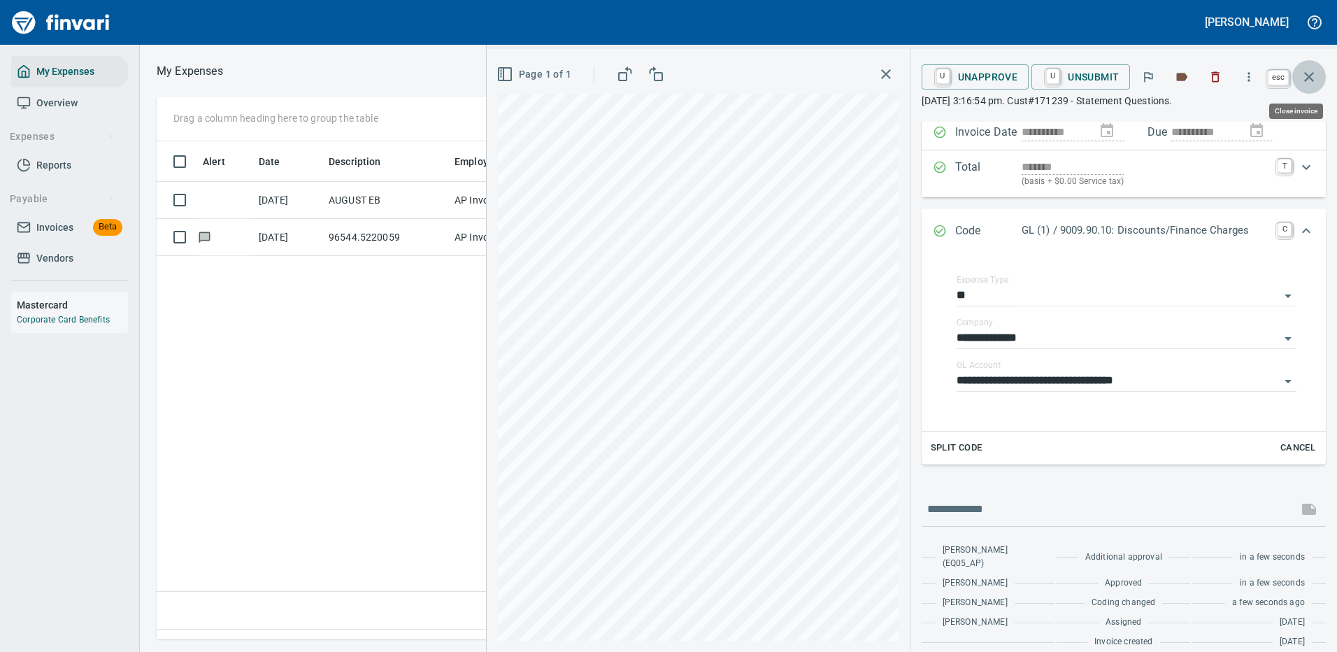
click at [1311, 73] on icon "button" at bounding box center [1309, 77] width 17 height 17
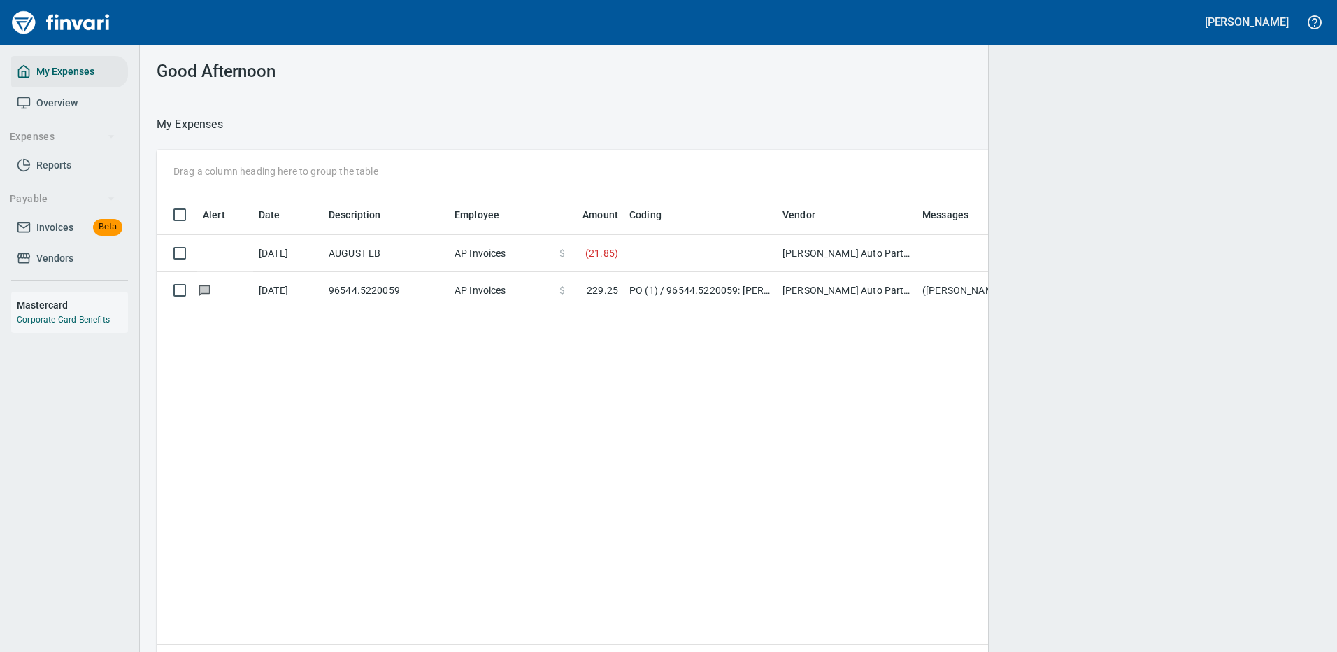
scroll to position [1, 1]
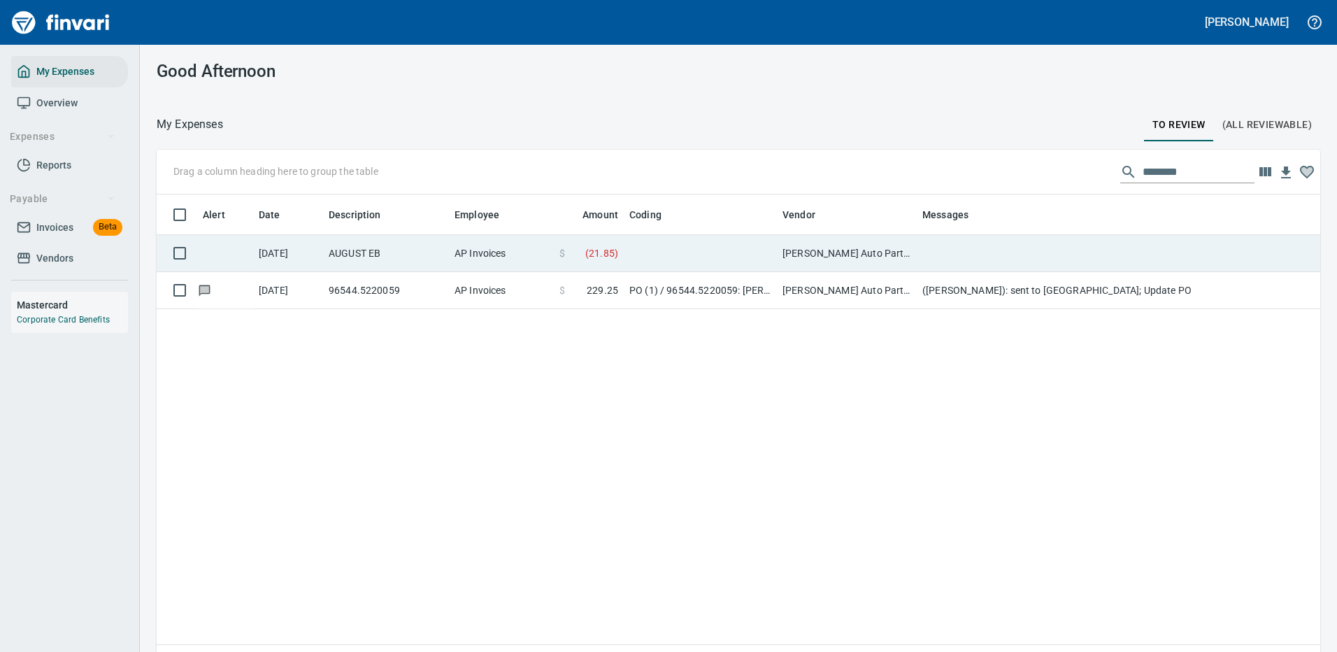
click at [771, 254] on td at bounding box center [700, 253] width 153 height 37
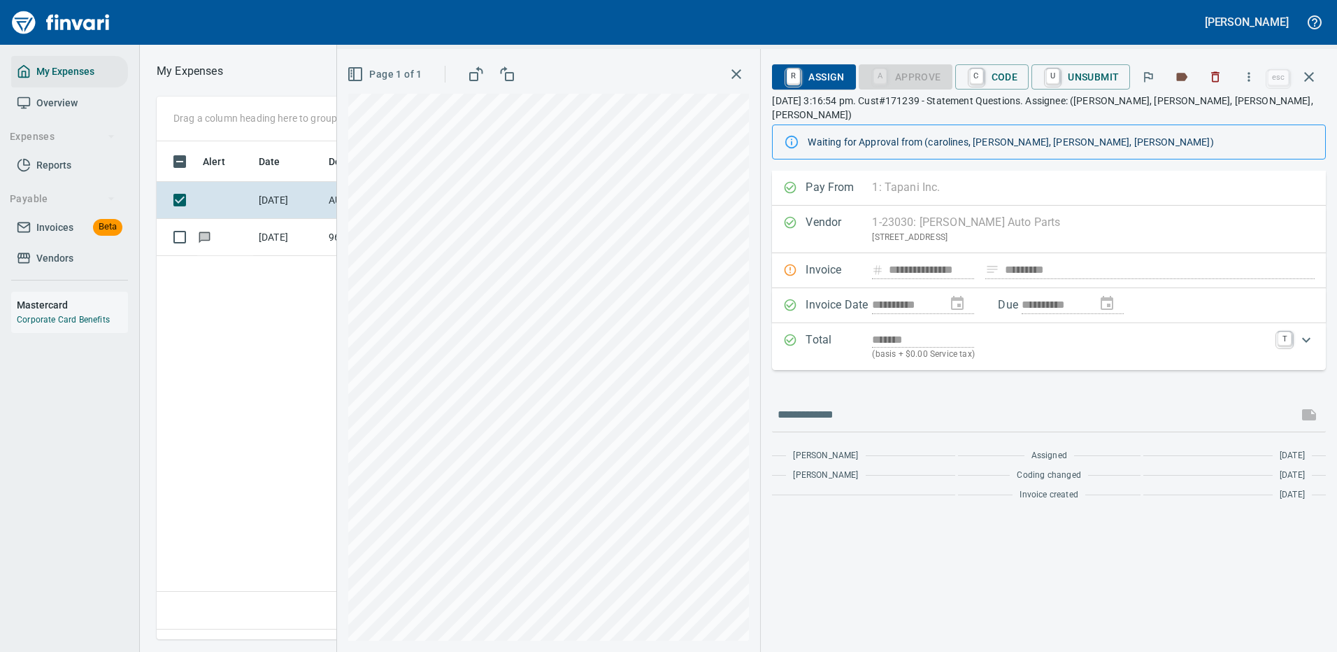
scroll to position [477, 804]
click at [983, 71] on link "C" at bounding box center [976, 76] width 13 height 15
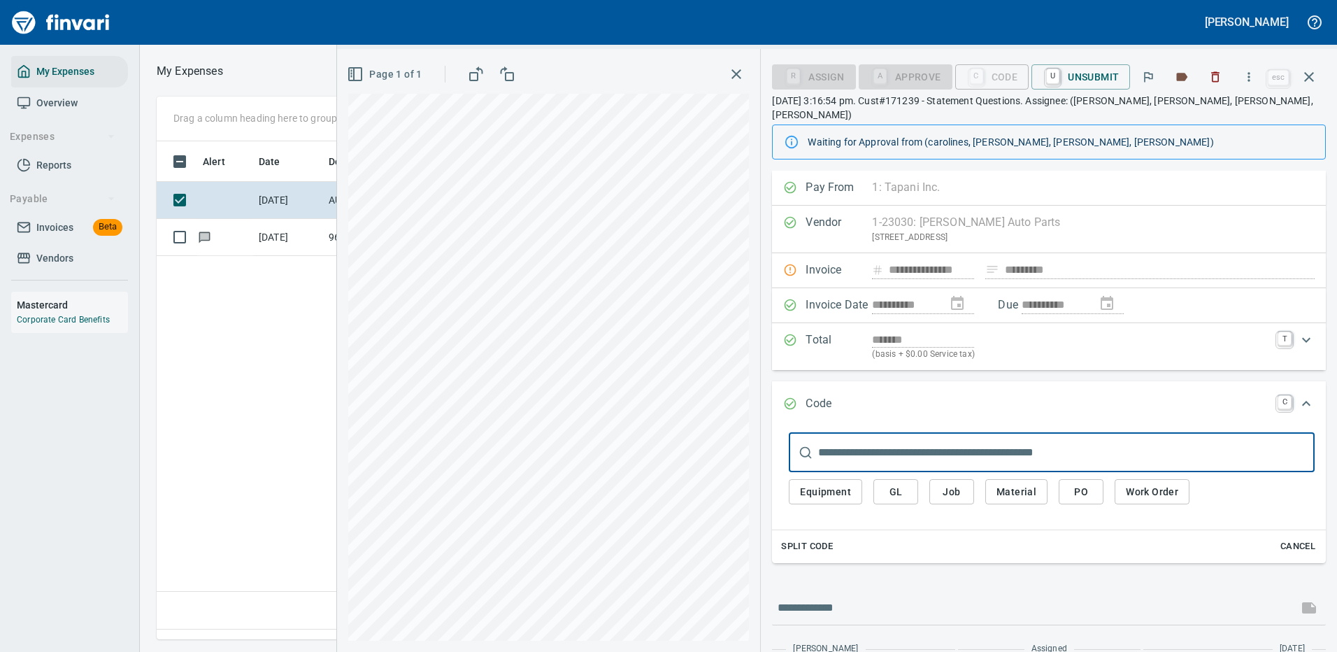
click at [893, 483] on span "GL" at bounding box center [896, 491] width 22 height 17
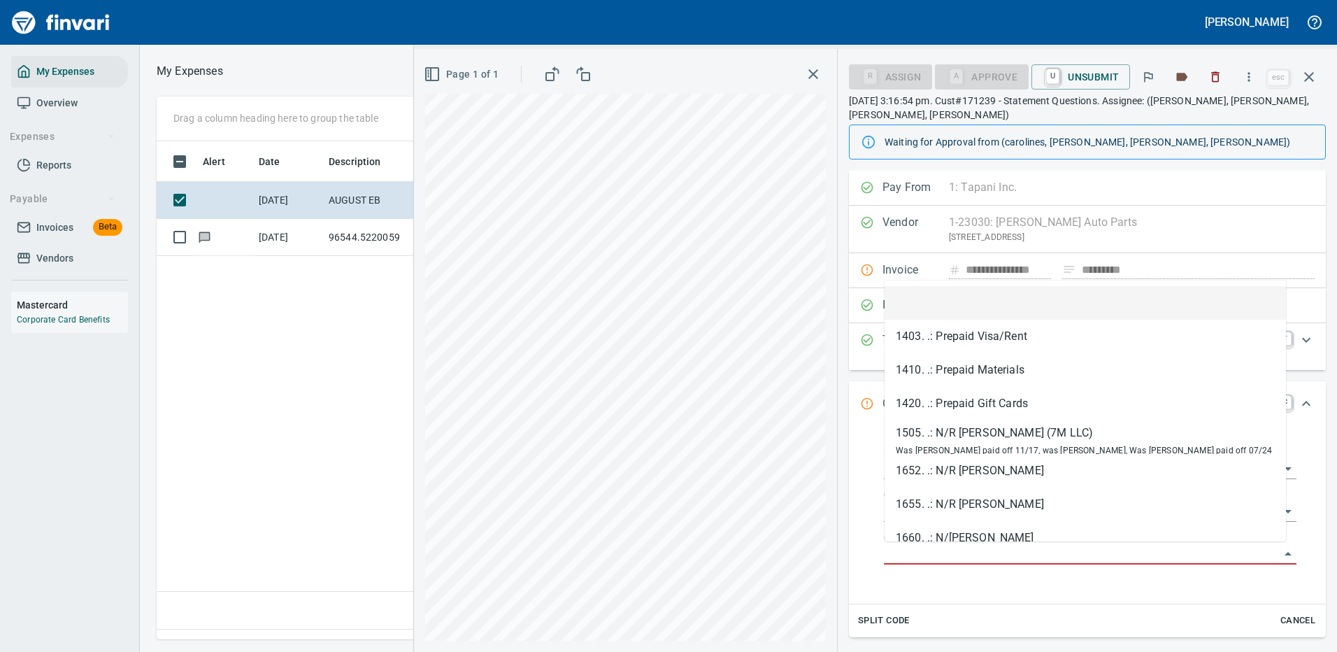
click at [928, 550] on input "GL Account" at bounding box center [1082, 554] width 396 height 20
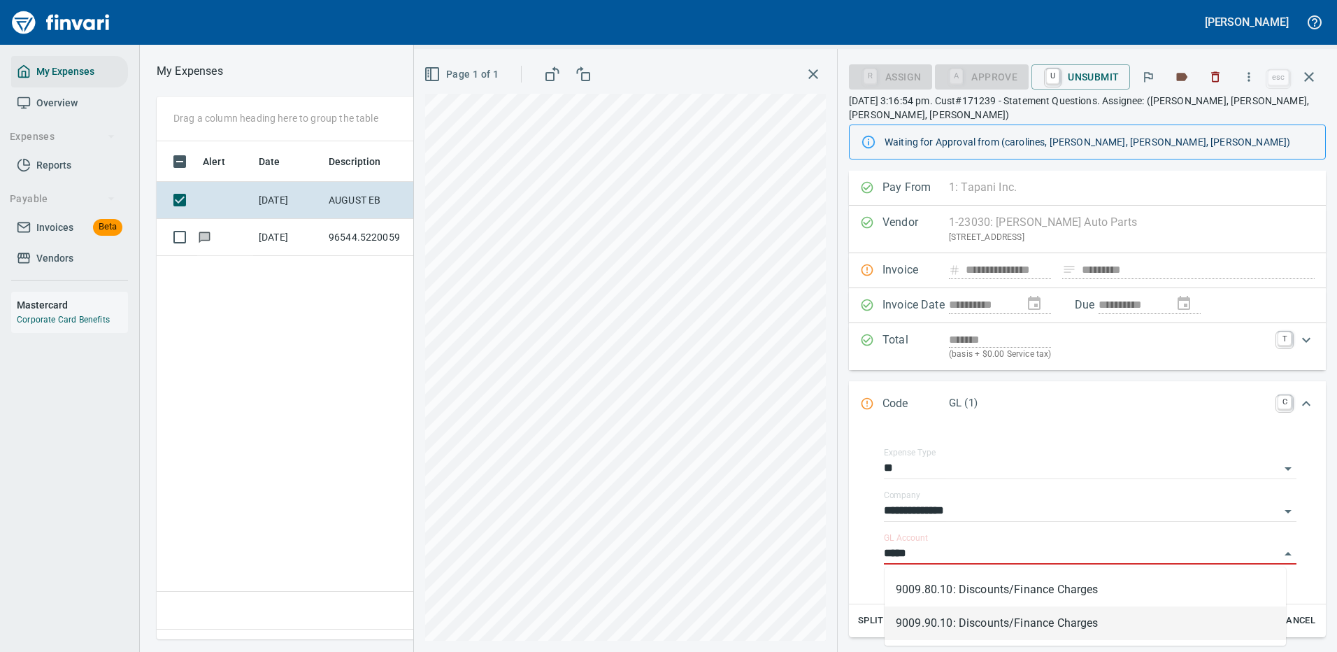
click at [949, 623] on li "9009.90.10: Discounts/Finance Charges" at bounding box center [1086, 623] width 402 height 34
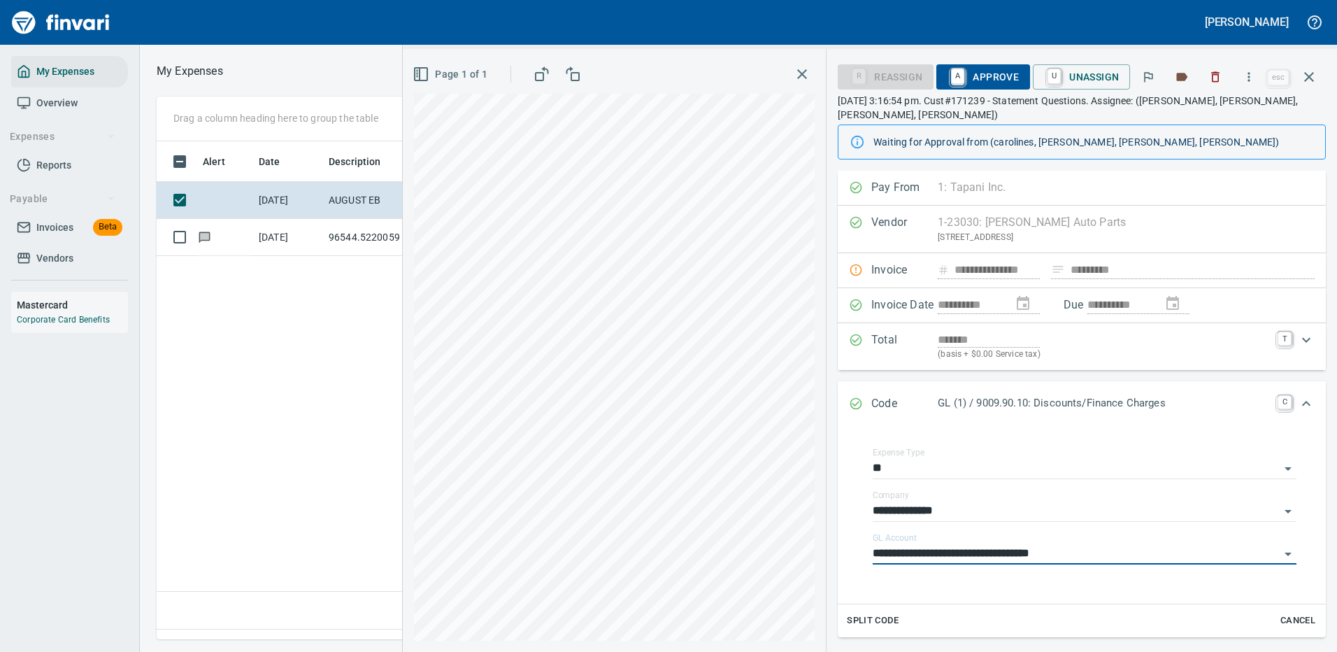
type input "**********"
click at [999, 77] on span "A Approve" at bounding box center [983, 77] width 71 height 24
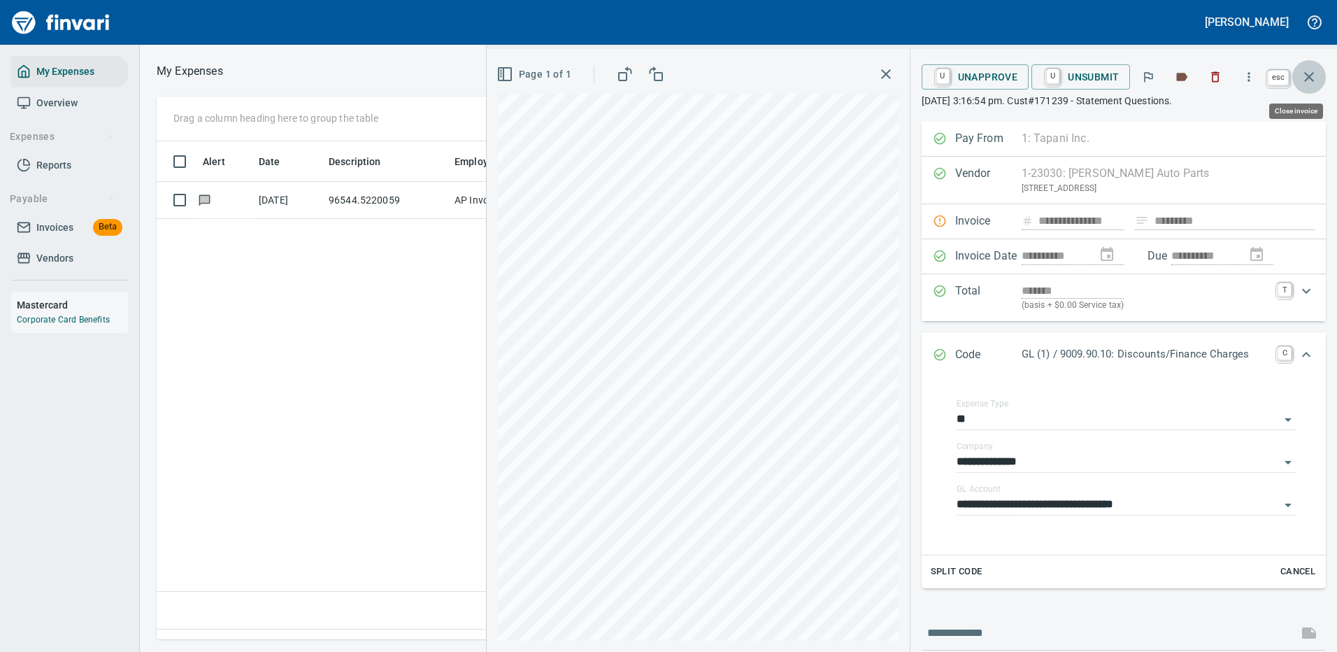
click at [1310, 77] on icon "button" at bounding box center [1310, 77] width 10 height 10
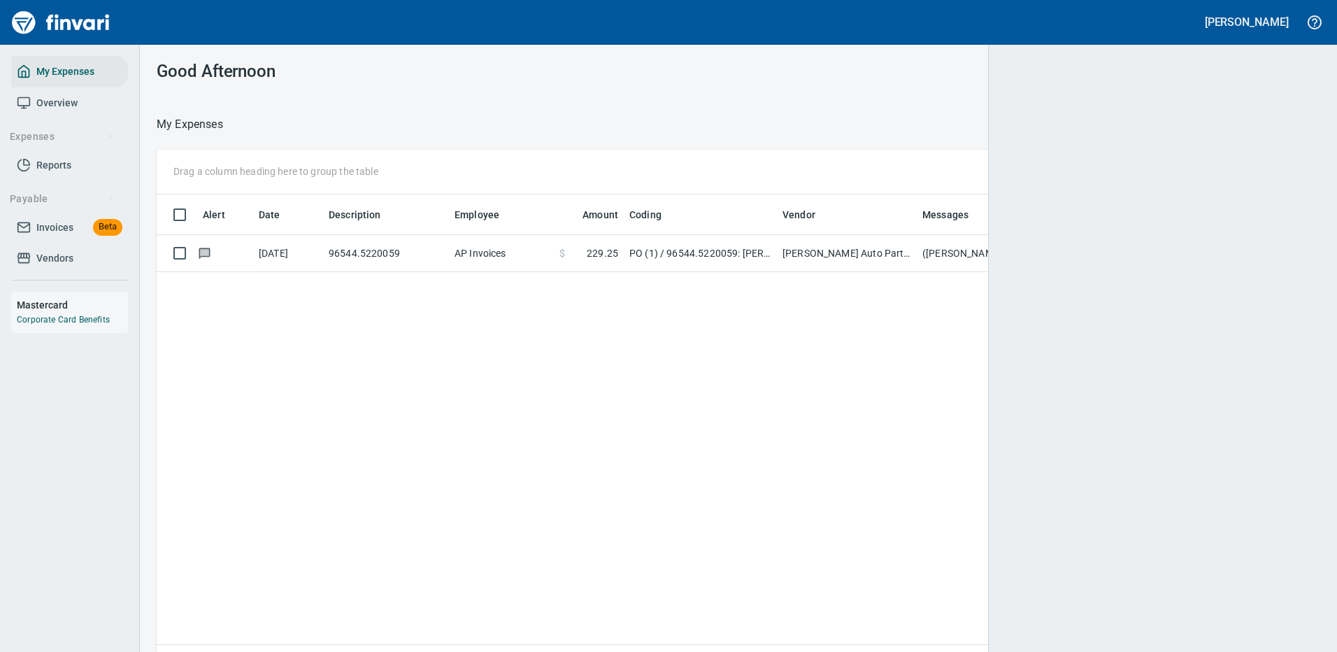
scroll to position [1, 1]
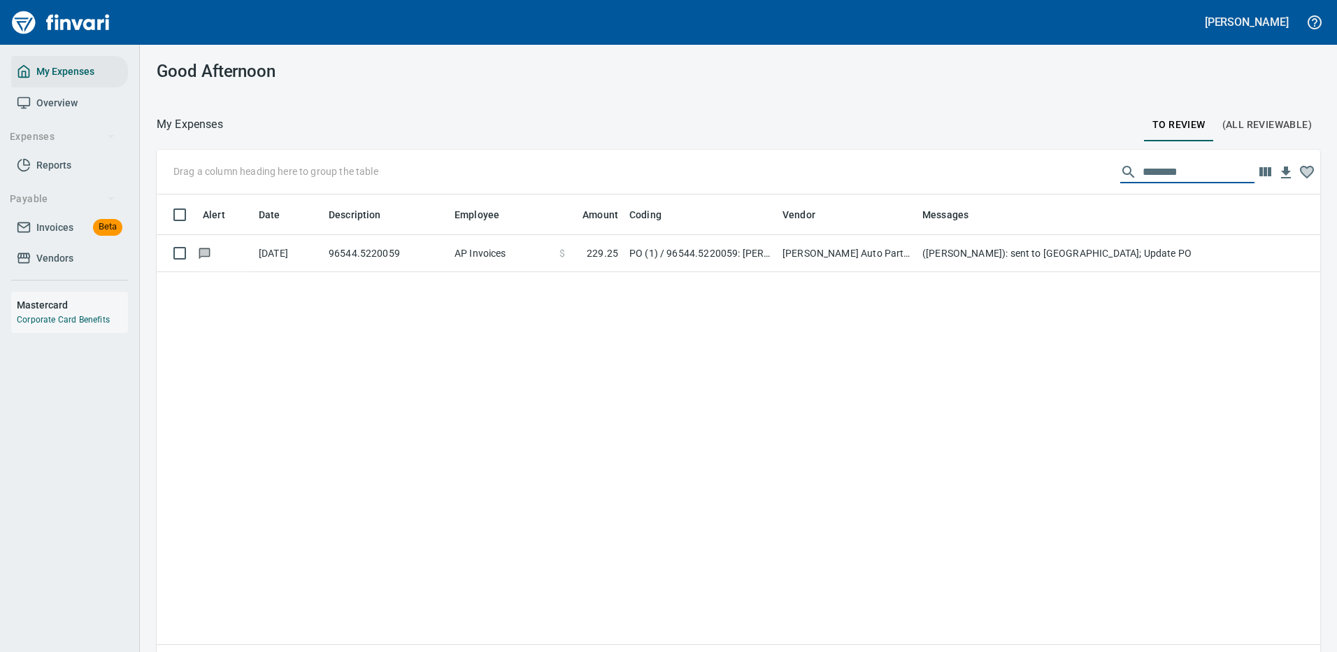
drag, startPoint x: 1168, startPoint y: 173, endPoint x: 1001, endPoint y: 169, distance: 167.2
click at [1002, 169] on div "Drag a column heading here to group the table ********" at bounding box center [739, 172] width 1164 height 45
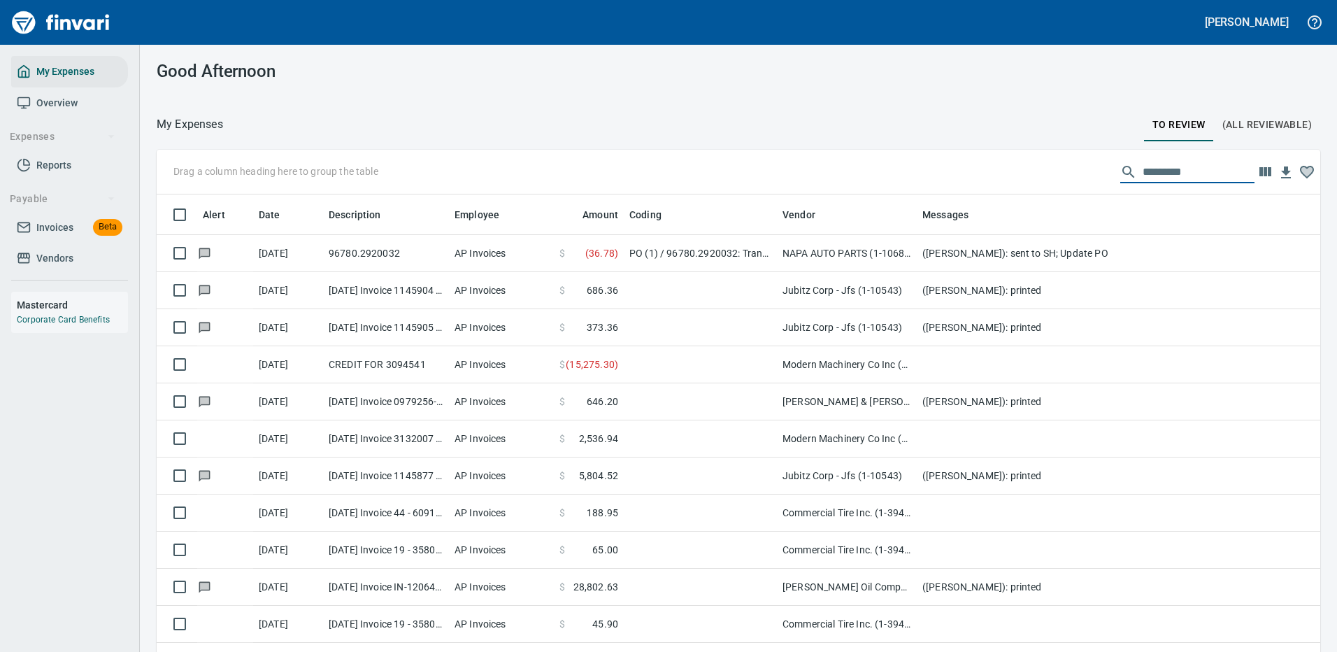
scroll to position [477, 1132]
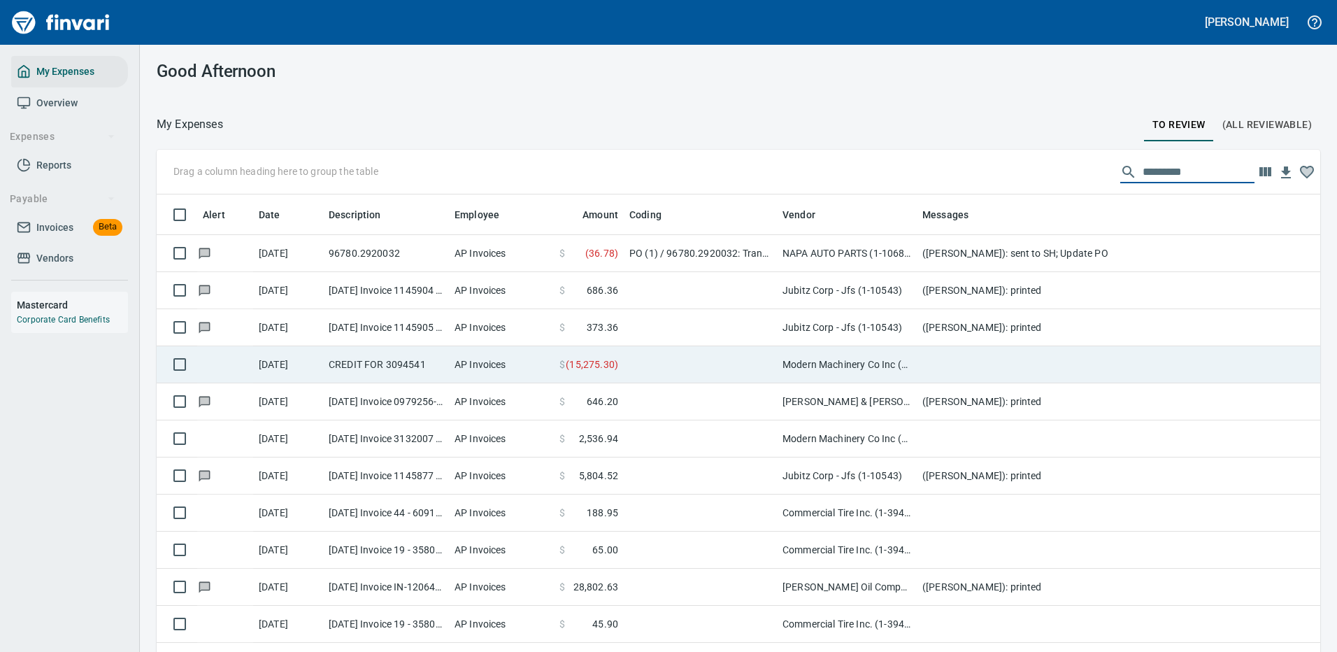
click at [673, 364] on td at bounding box center [700, 364] width 153 height 37
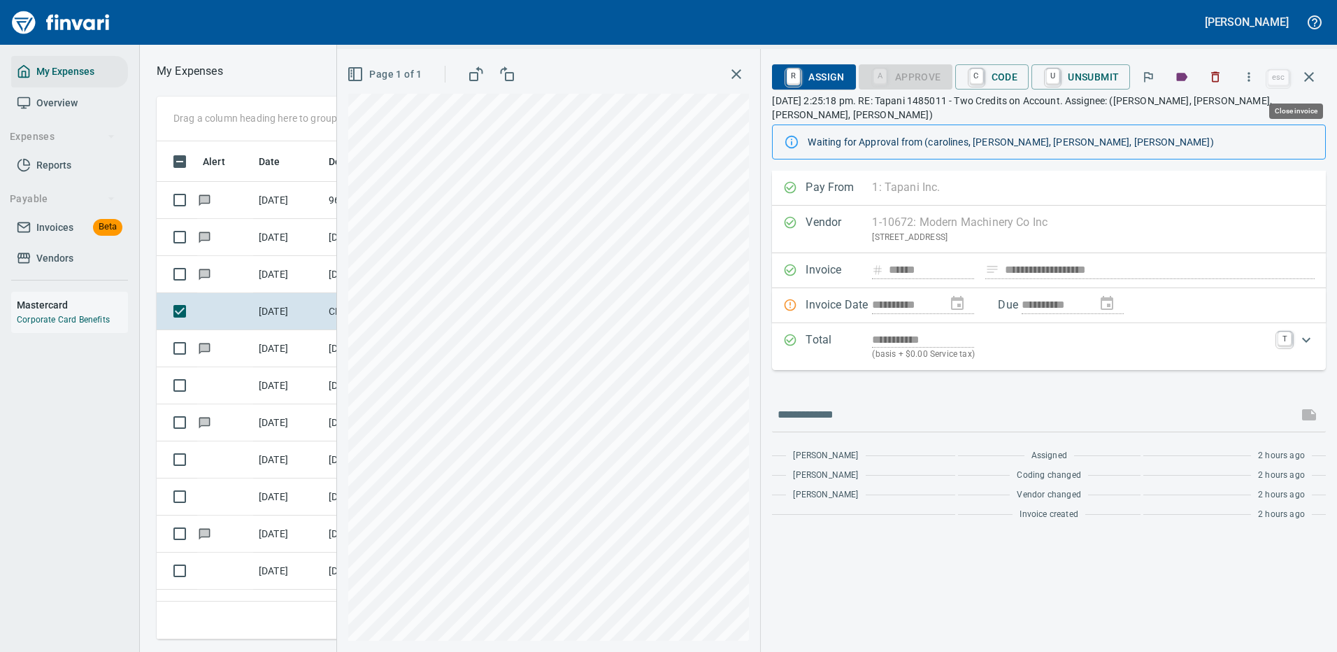
scroll to position [477, 793]
click at [1252, 75] on icon "button" at bounding box center [1249, 77] width 14 height 14
click at [1197, 121] on span "Download" at bounding box center [1247, 117] width 134 height 17
click at [1309, 76] on icon "button" at bounding box center [1310, 77] width 10 height 10
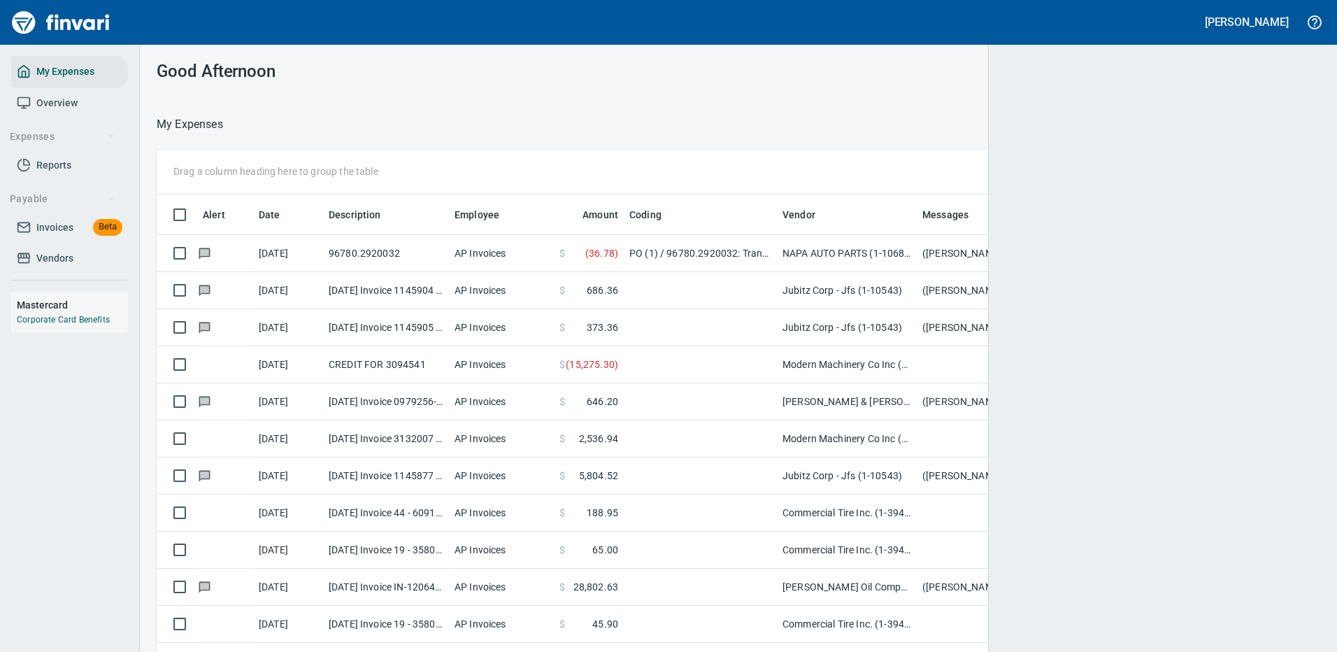
scroll to position [1, 1]
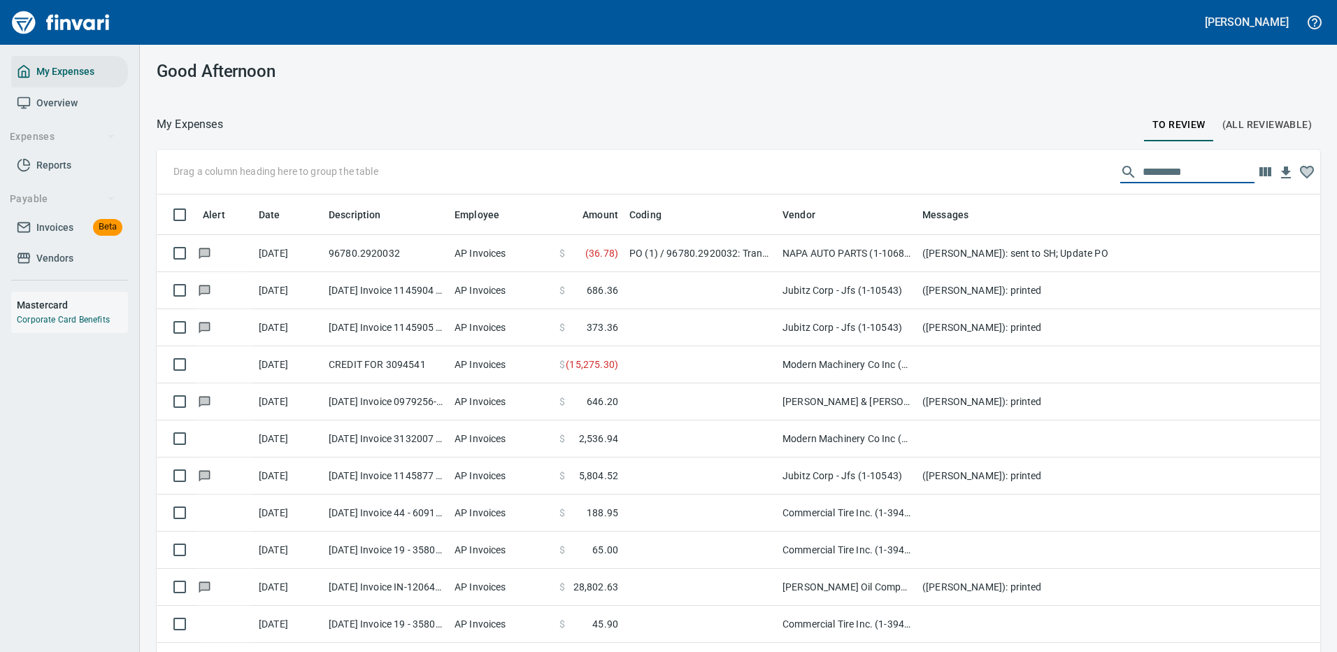
click at [1173, 172] on input "text" at bounding box center [1199, 172] width 112 height 22
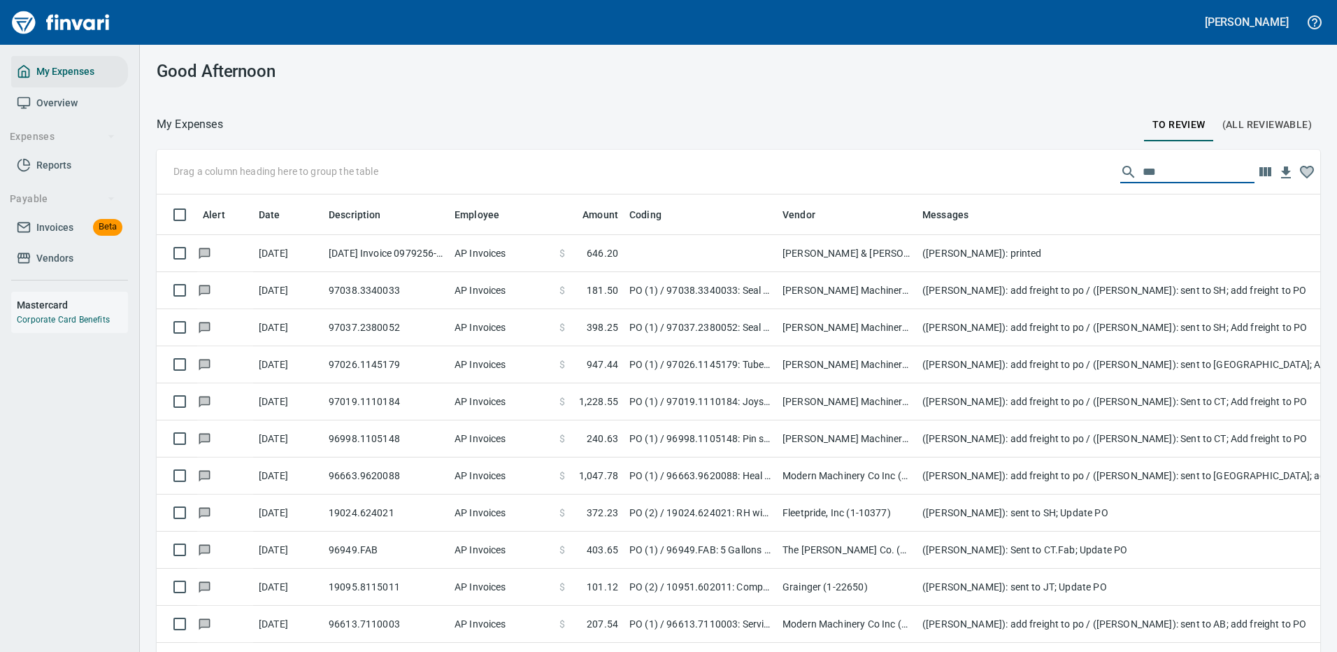
scroll to position [477, 1143]
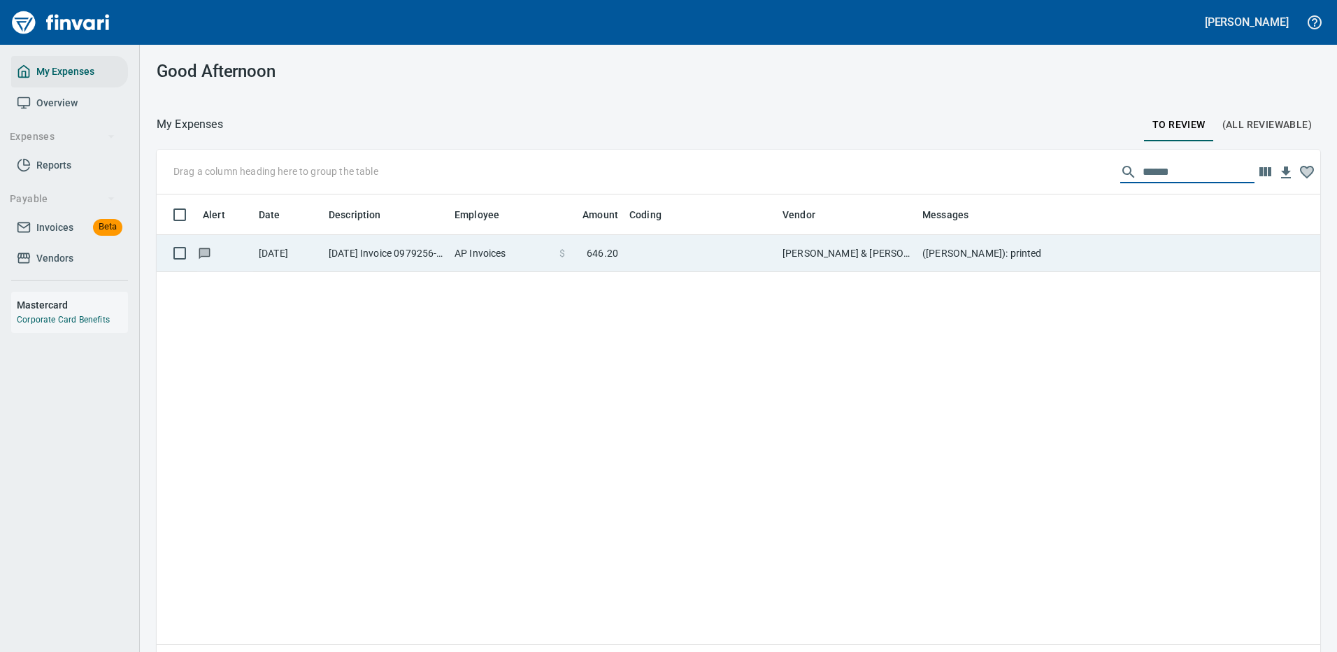
type input "******"
click at [959, 258] on td "([PERSON_NAME]): printed" at bounding box center [1197, 253] width 560 height 37
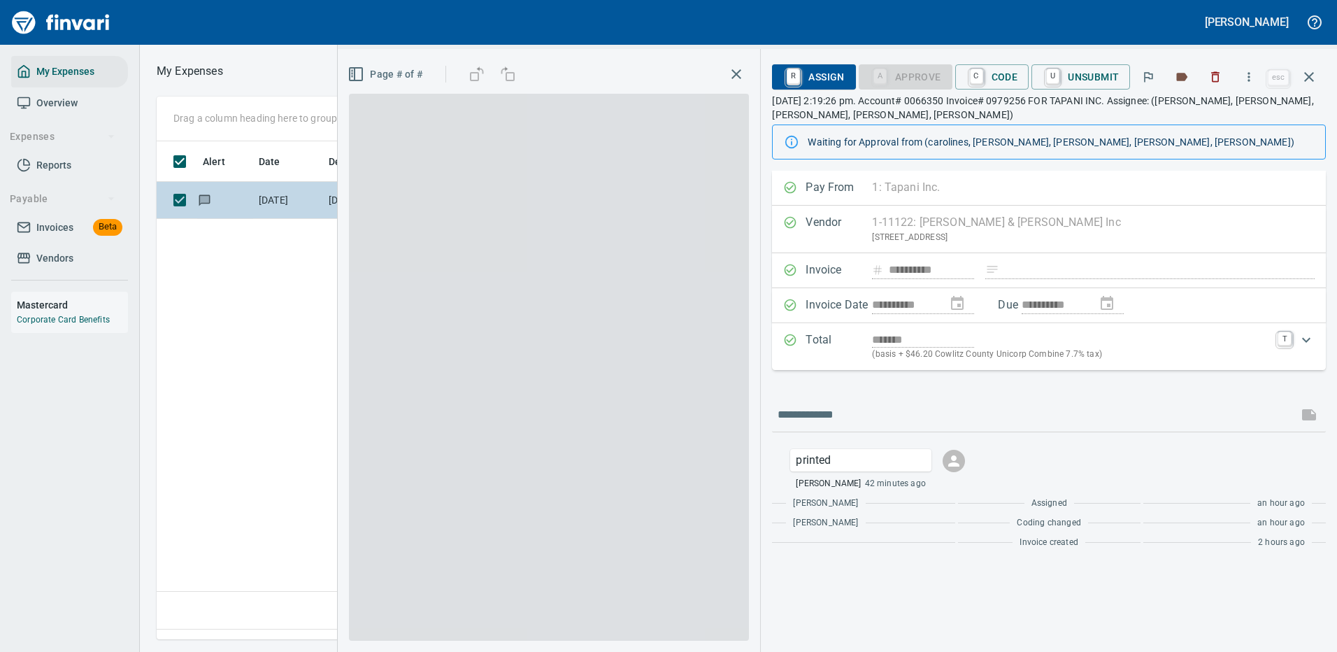
scroll to position [477, 804]
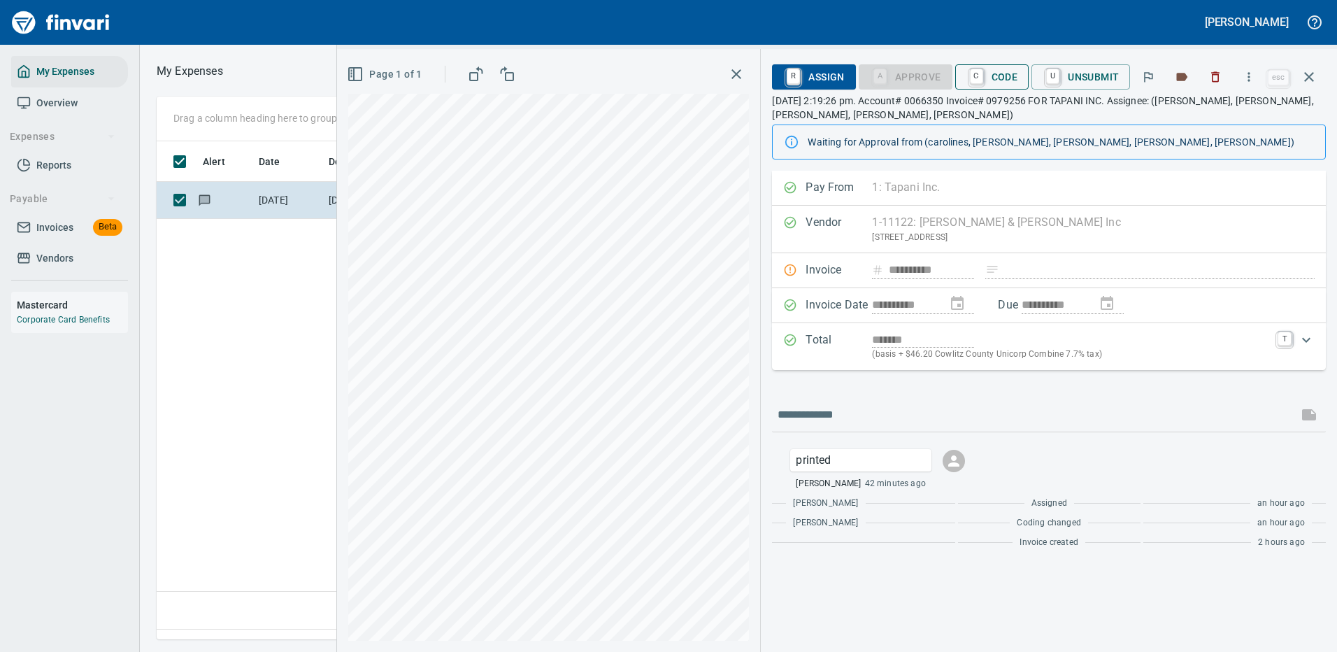
click at [989, 73] on span "C Code" at bounding box center [993, 77] width 52 height 24
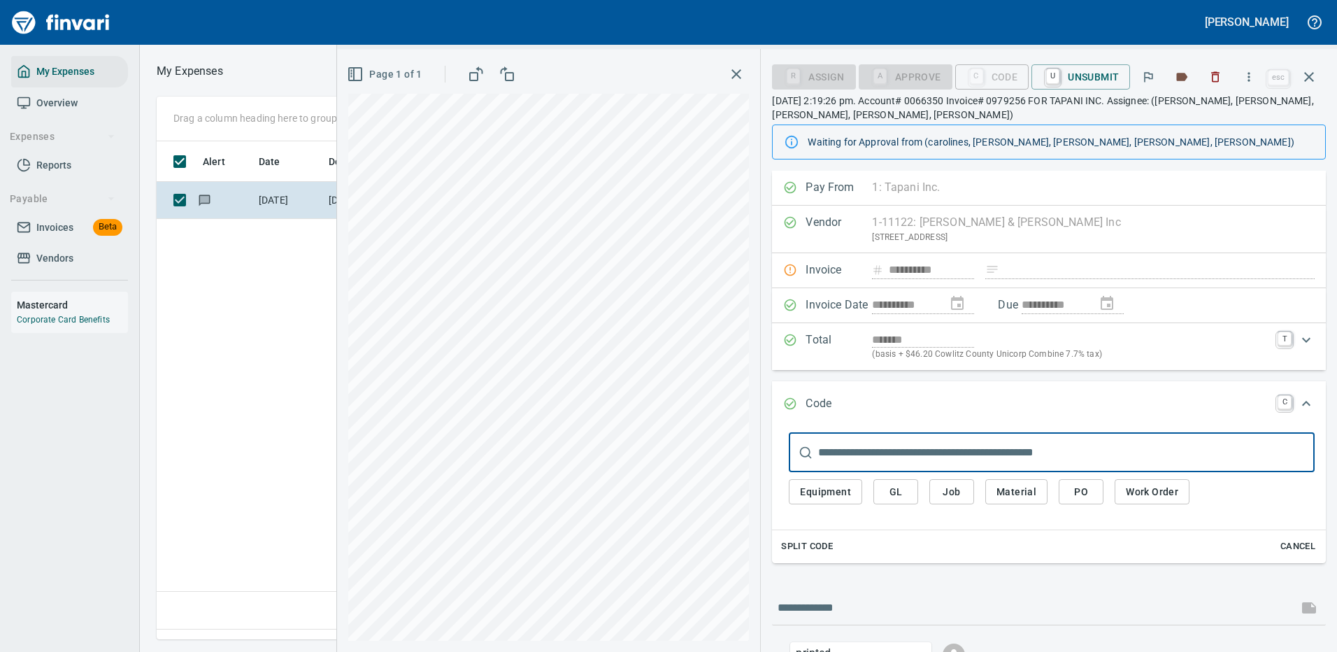
click at [955, 488] on span "Job" at bounding box center [952, 491] width 22 height 17
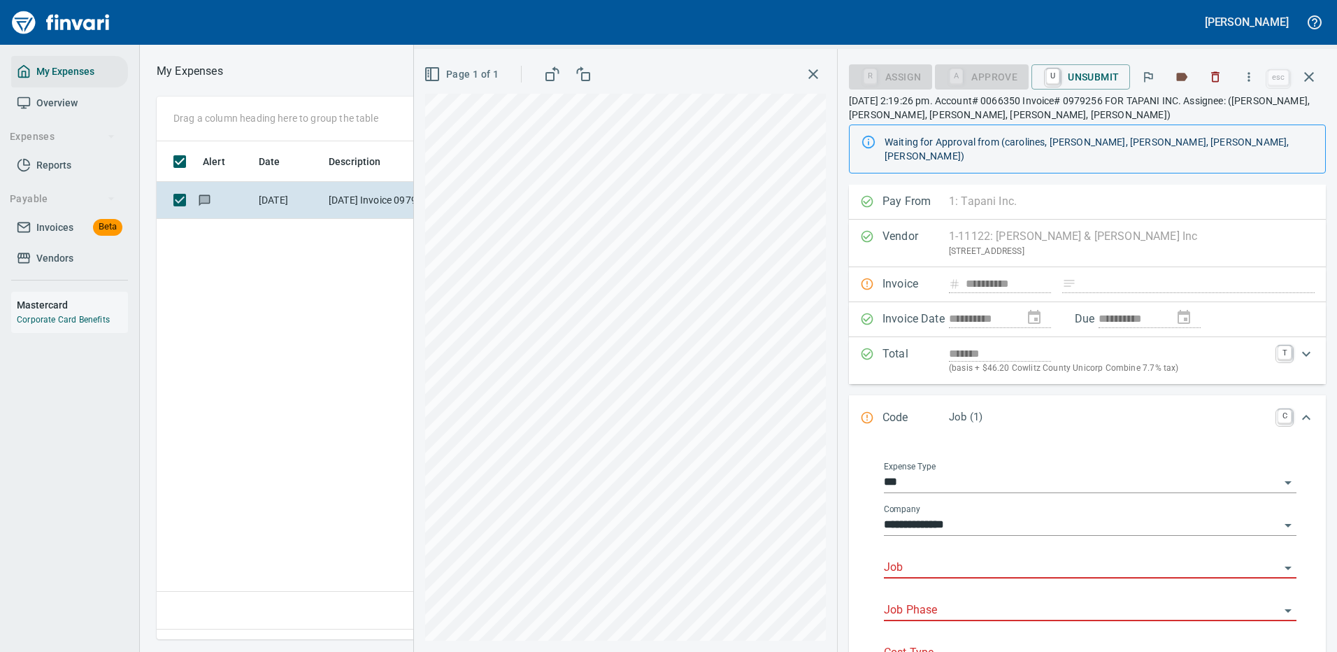
click at [911, 558] on input "Job" at bounding box center [1082, 568] width 396 height 20
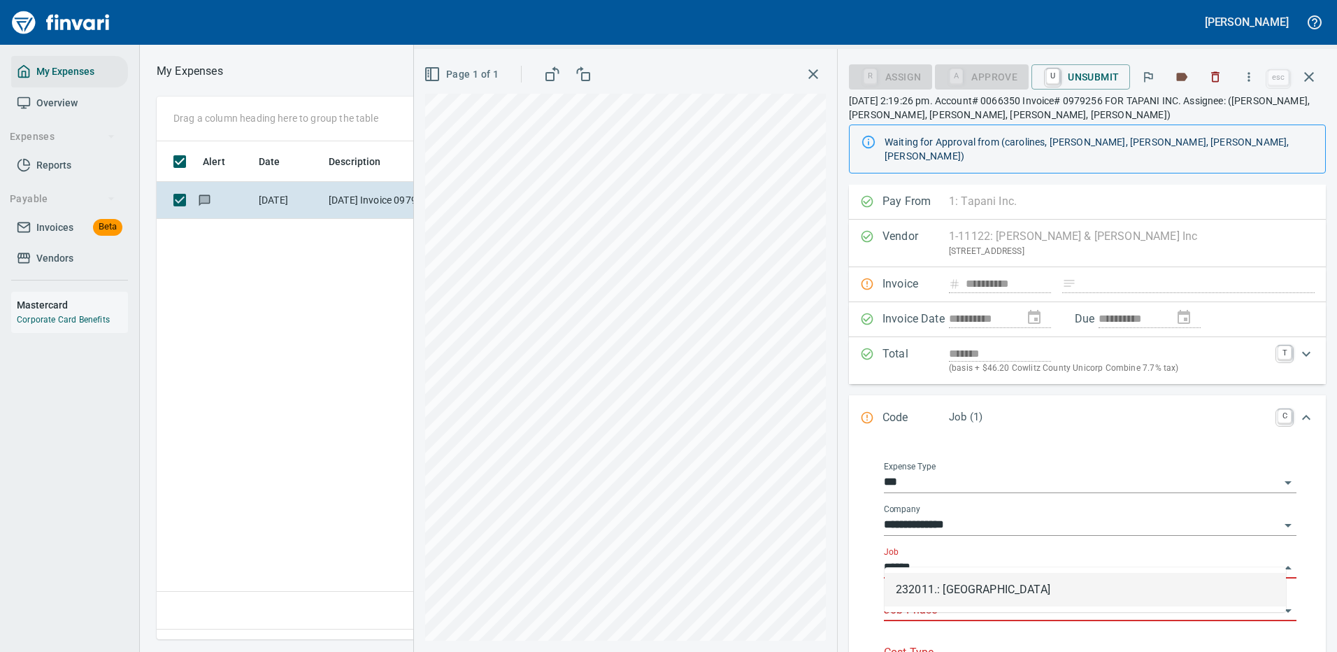
click at [935, 592] on li "232011.: [GEOGRAPHIC_DATA]" at bounding box center [1086, 590] width 402 height 34
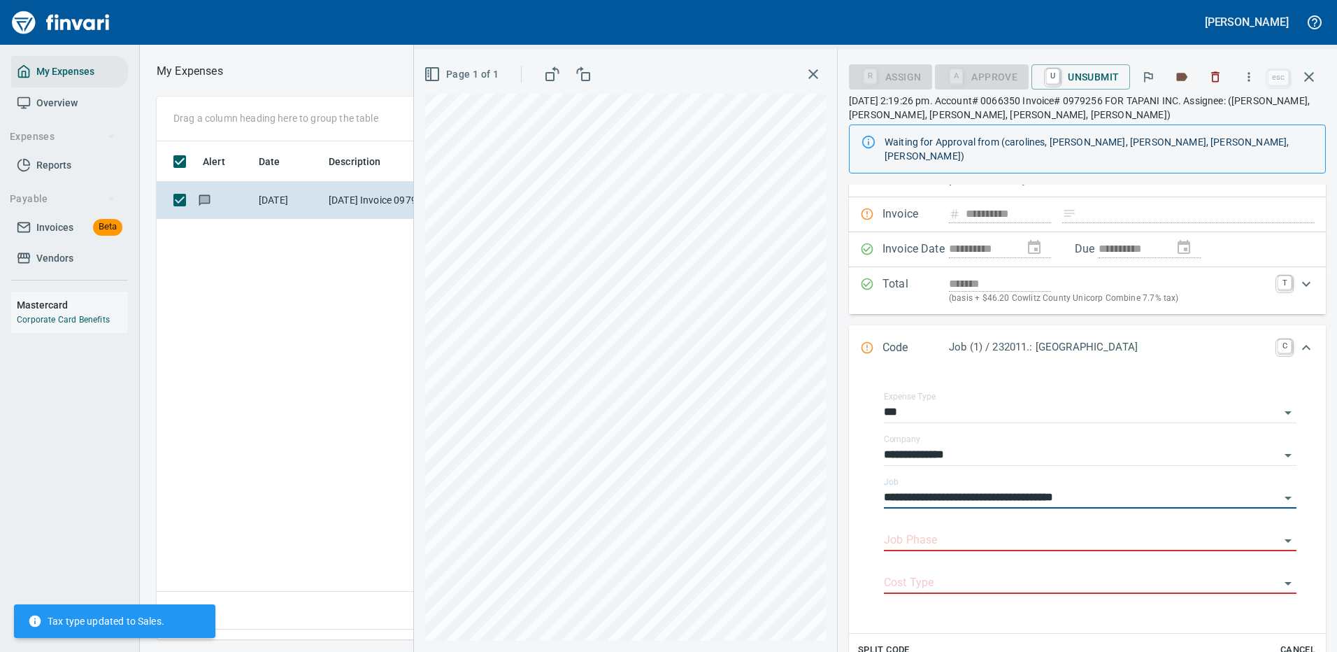
scroll to position [140, 0]
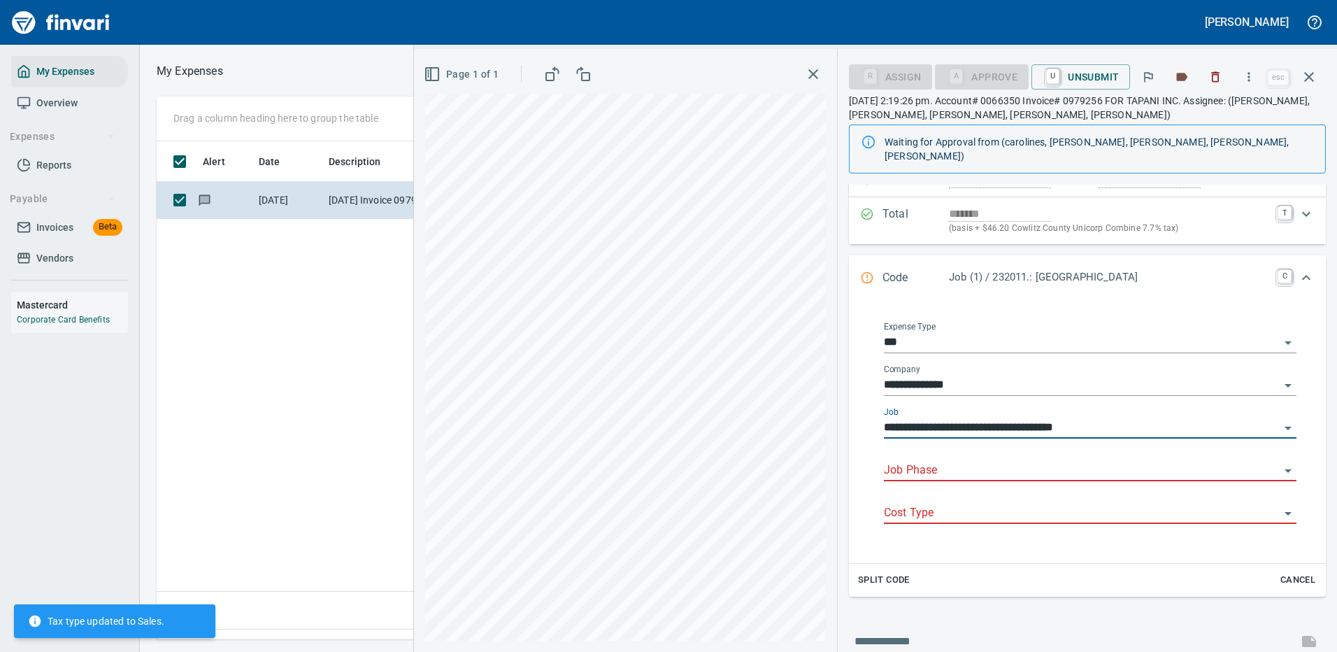
type input "**********"
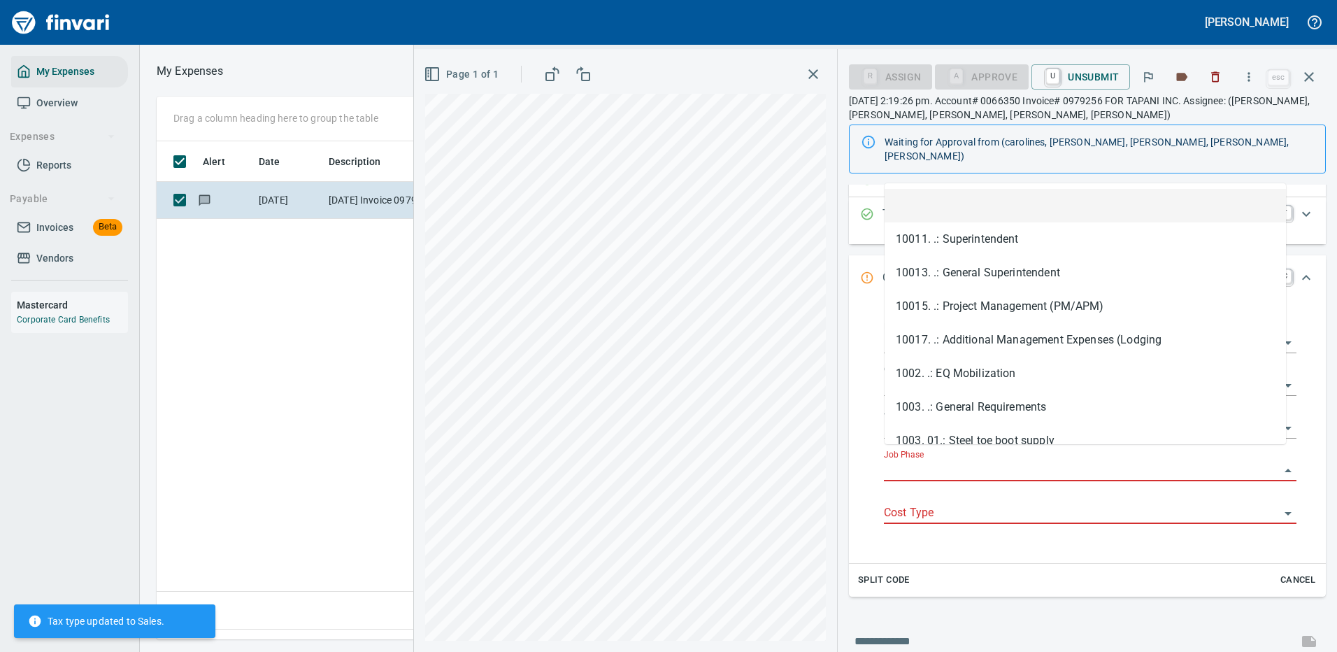
click at [928, 461] on input "Job Phase" at bounding box center [1082, 471] width 396 height 20
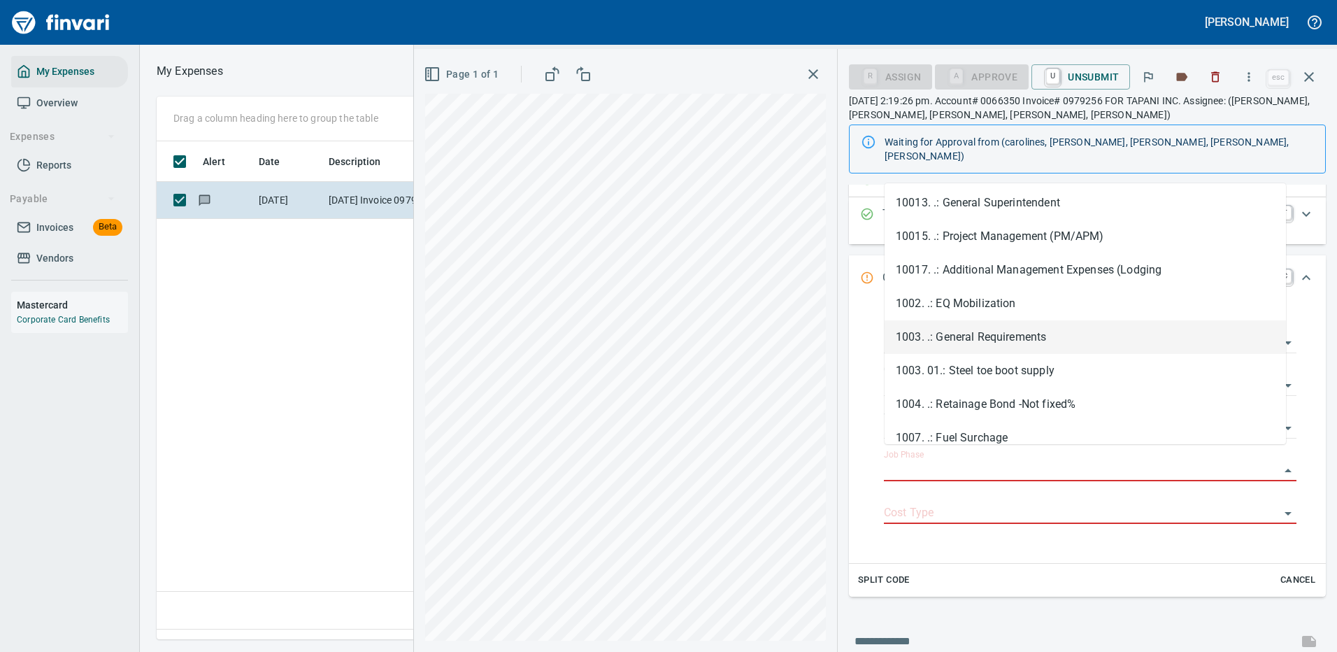
scroll to position [140, 0]
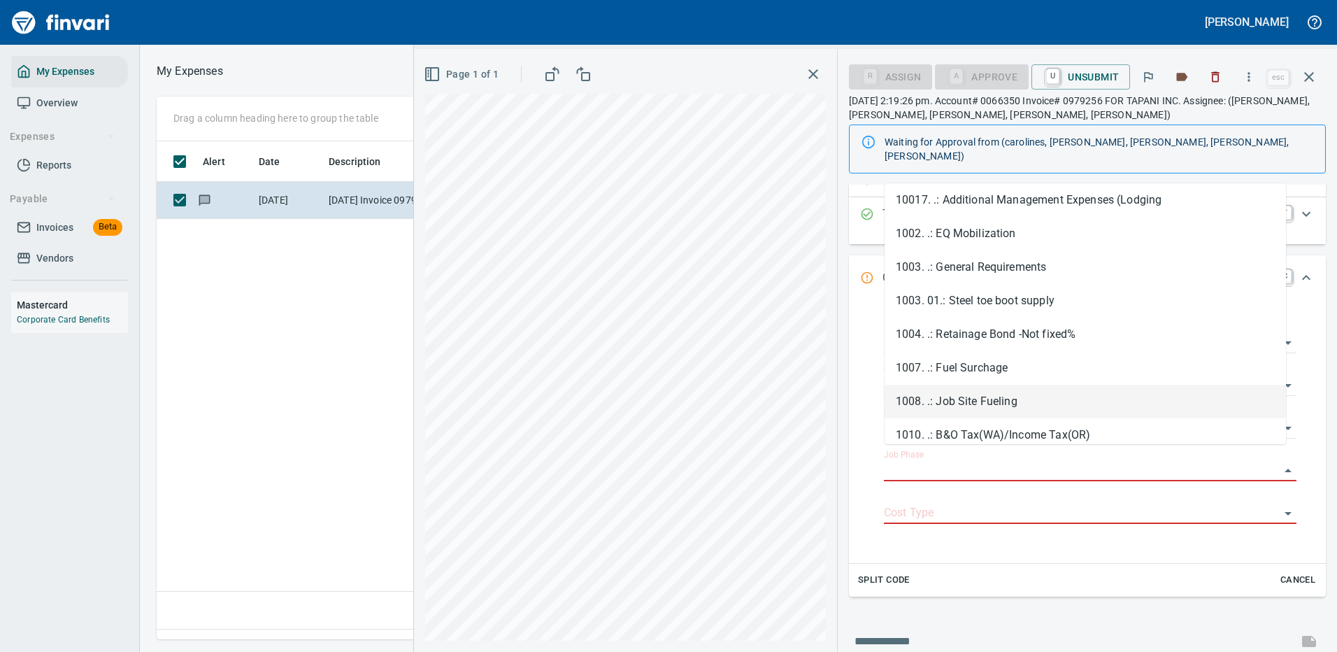
click at [958, 399] on li "1008. .: Job Site Fueling" at bounding box center [1086, 402] width 402 height 34
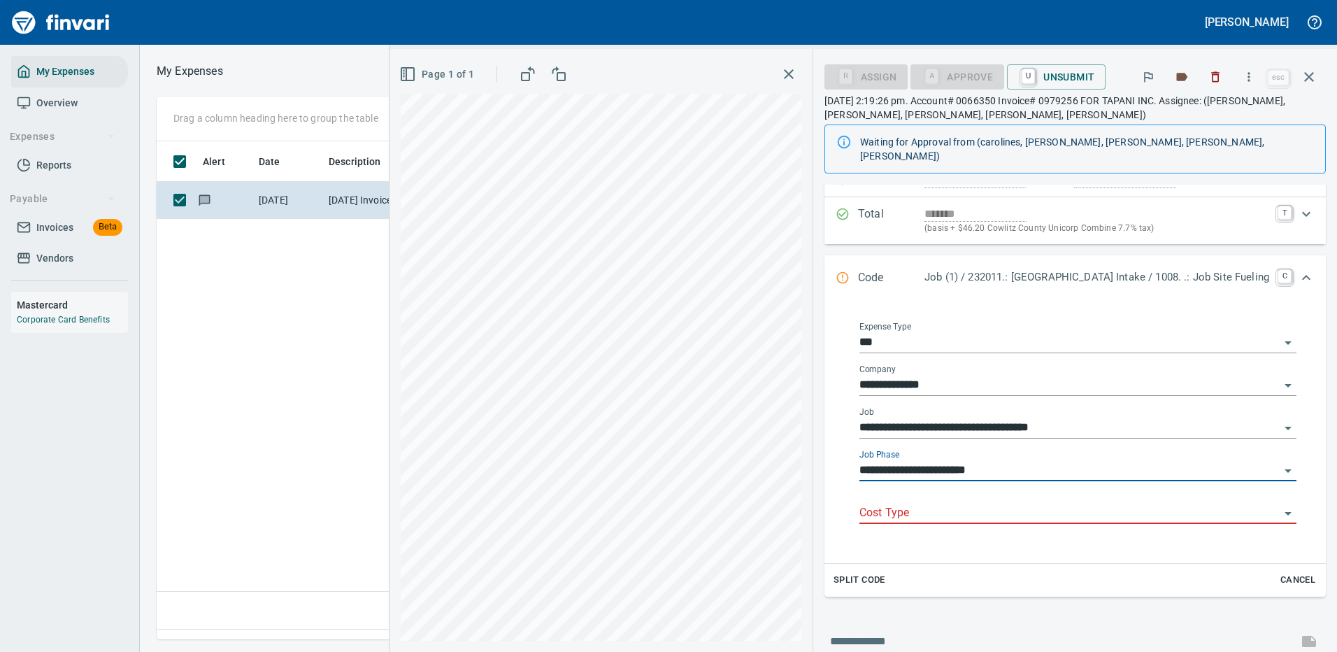
type input "**********"
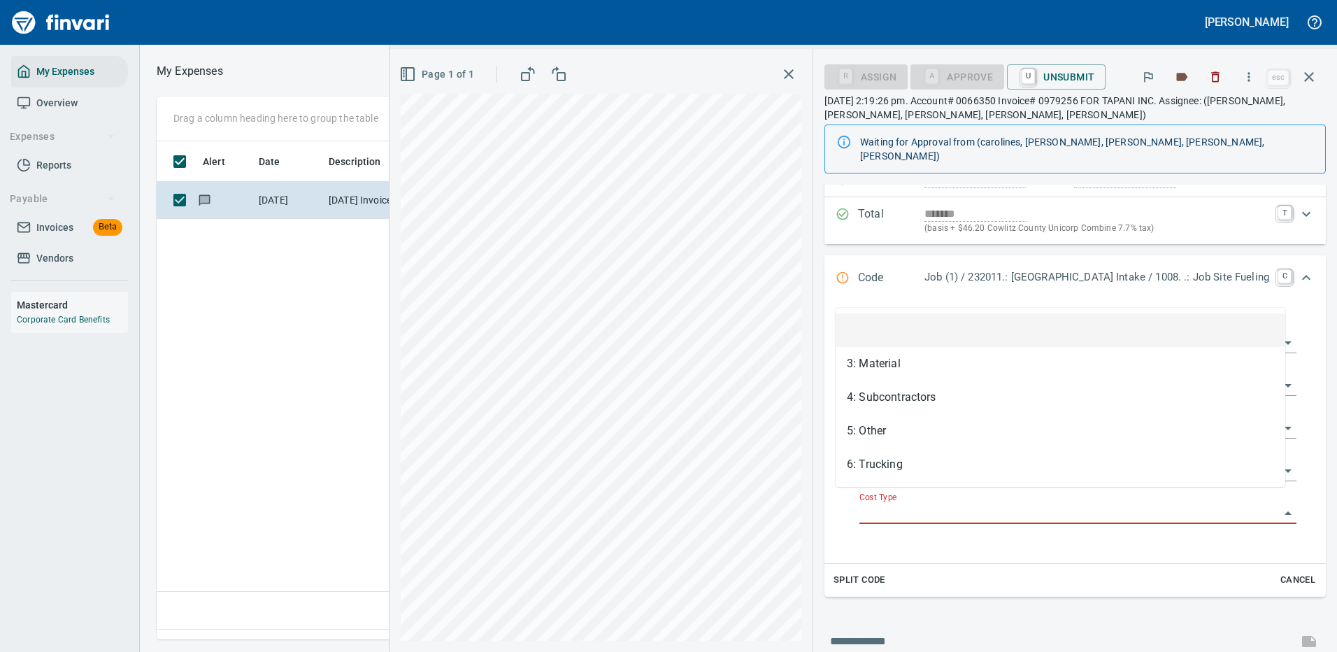
scroll to position [477, 804]
click at [864, 504] on input "Cost Type" at bounding box center [1070, 514] width 420 height 20
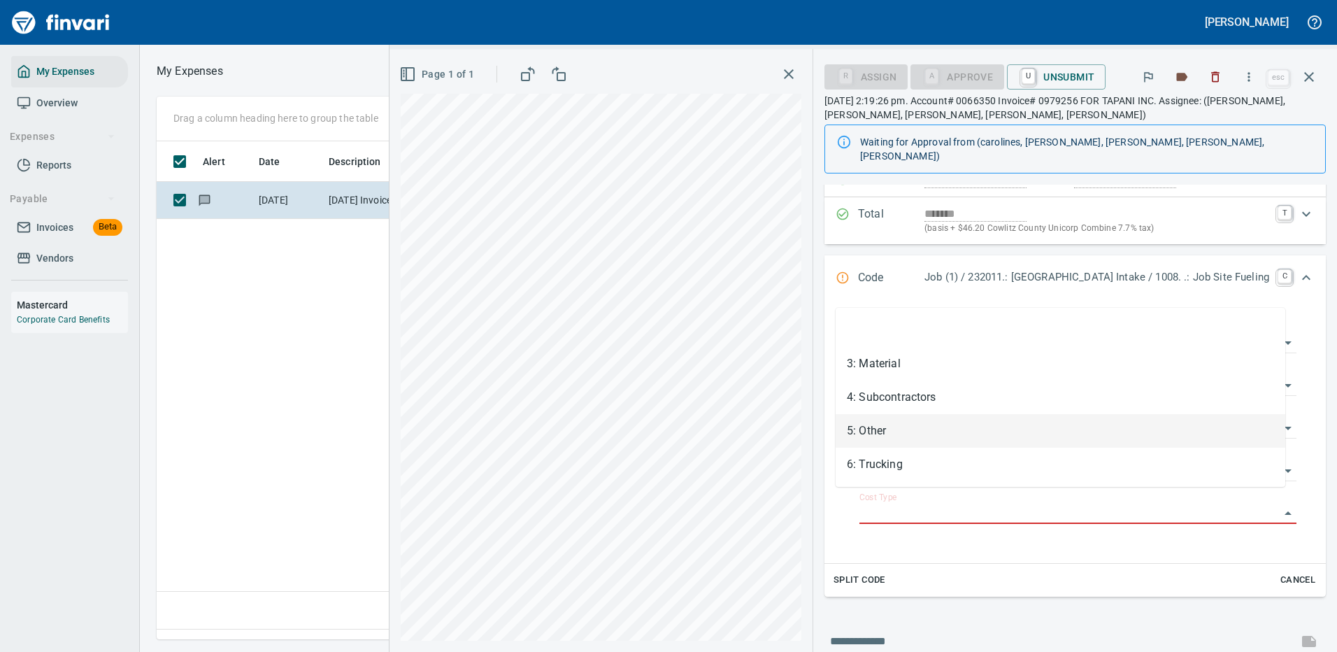
click at [865, 427] on li "5: Other" at bounding box center [1061, 431] width 450 height 34
type input "********"
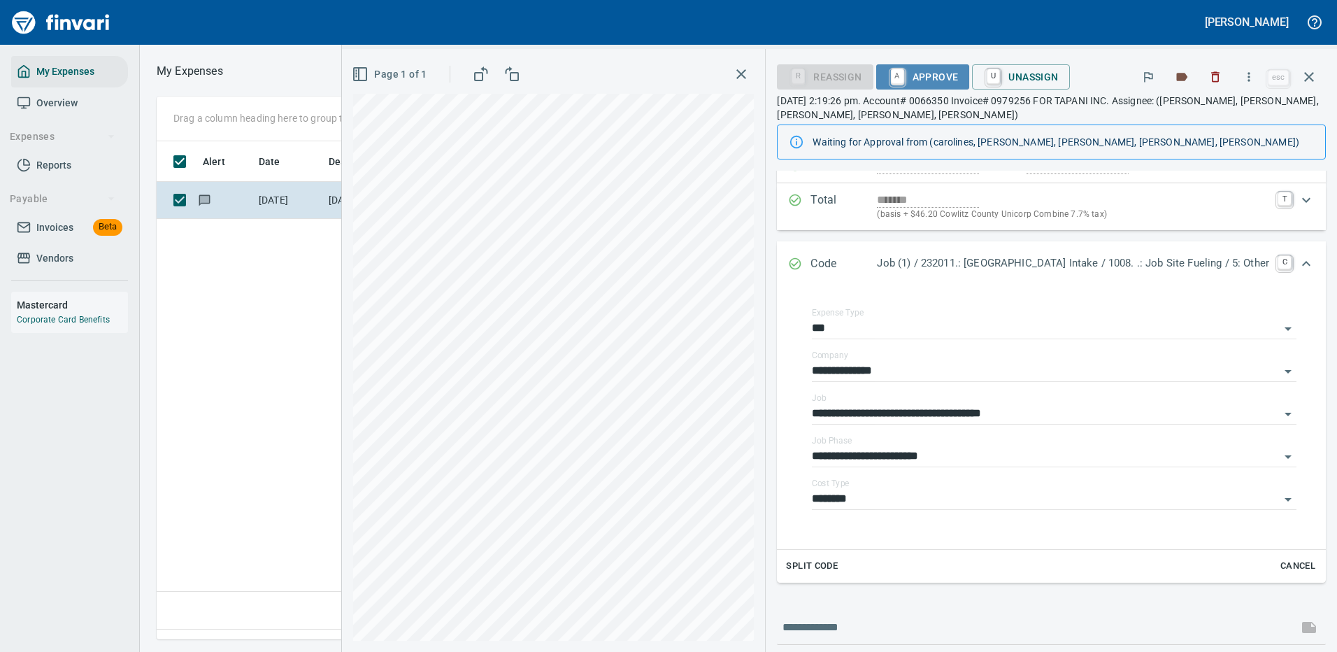
click at [912, 76] on span "A Approve" at bounding box center [923, 77] width 71 height 24
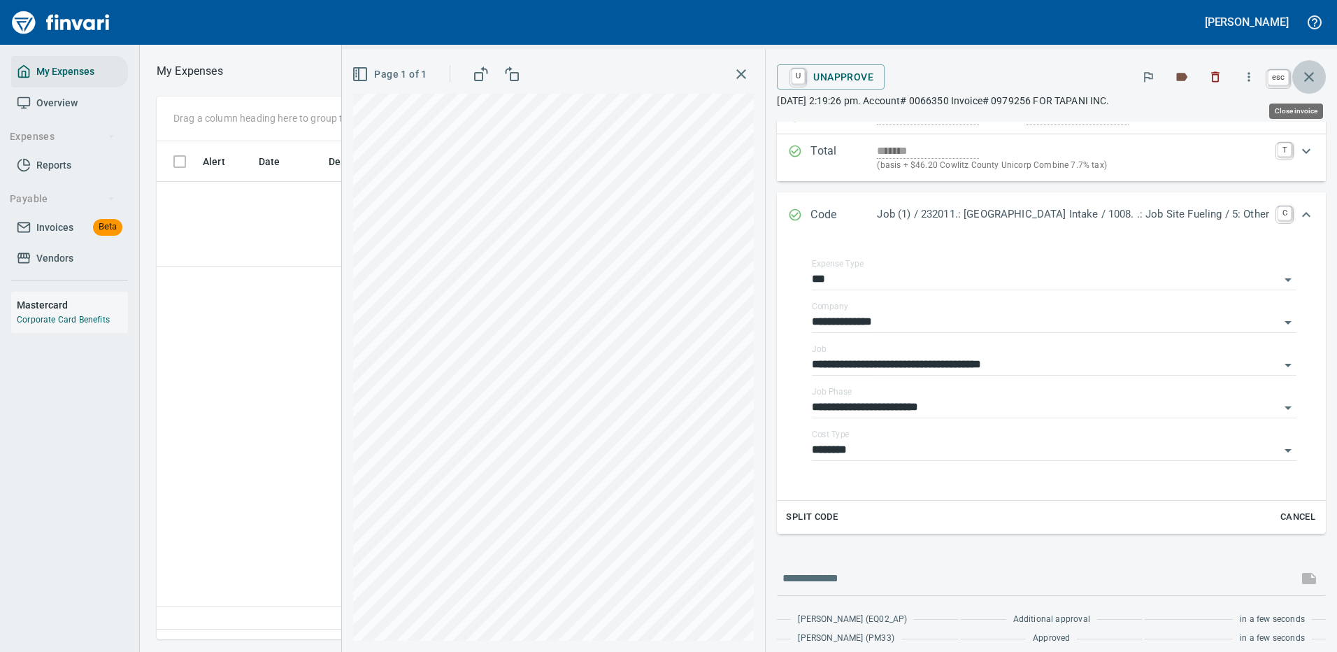
click at [1312, 77] on icon "button" at bounding box center [1309, 77] width 17 height 17
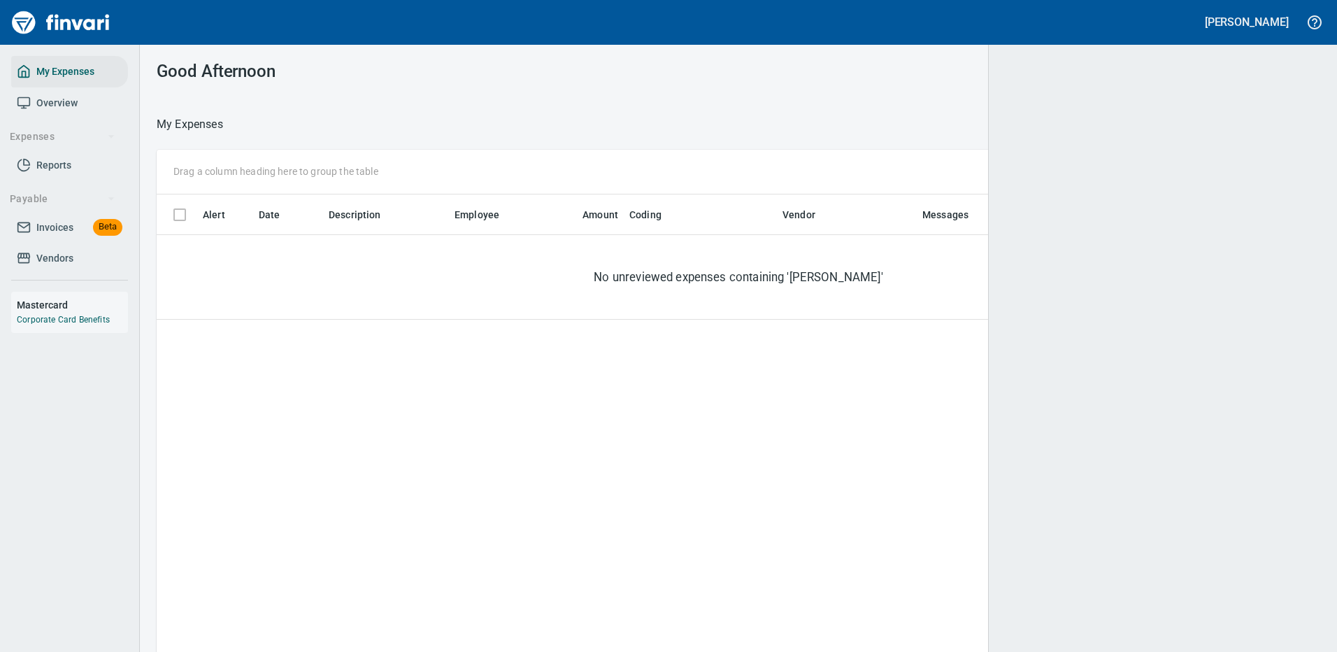
scroll to position [477, 1134]
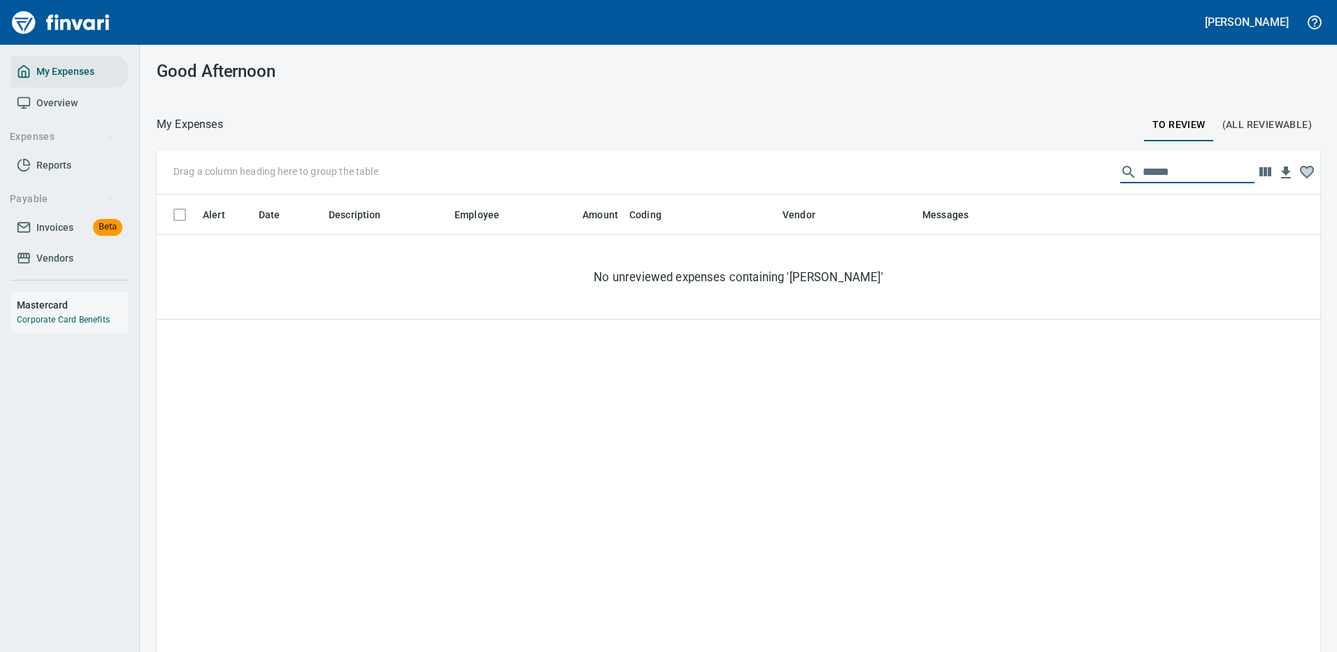
drag, startPoint x: 1172, startPoint y: 173, endPoint x: 1023, endPoint y: 171, distance: 149.7
click at [1044, 175] on div "Drag a column heading here to group the table ******" at bounding box center [739, 172] width 1164 height 45
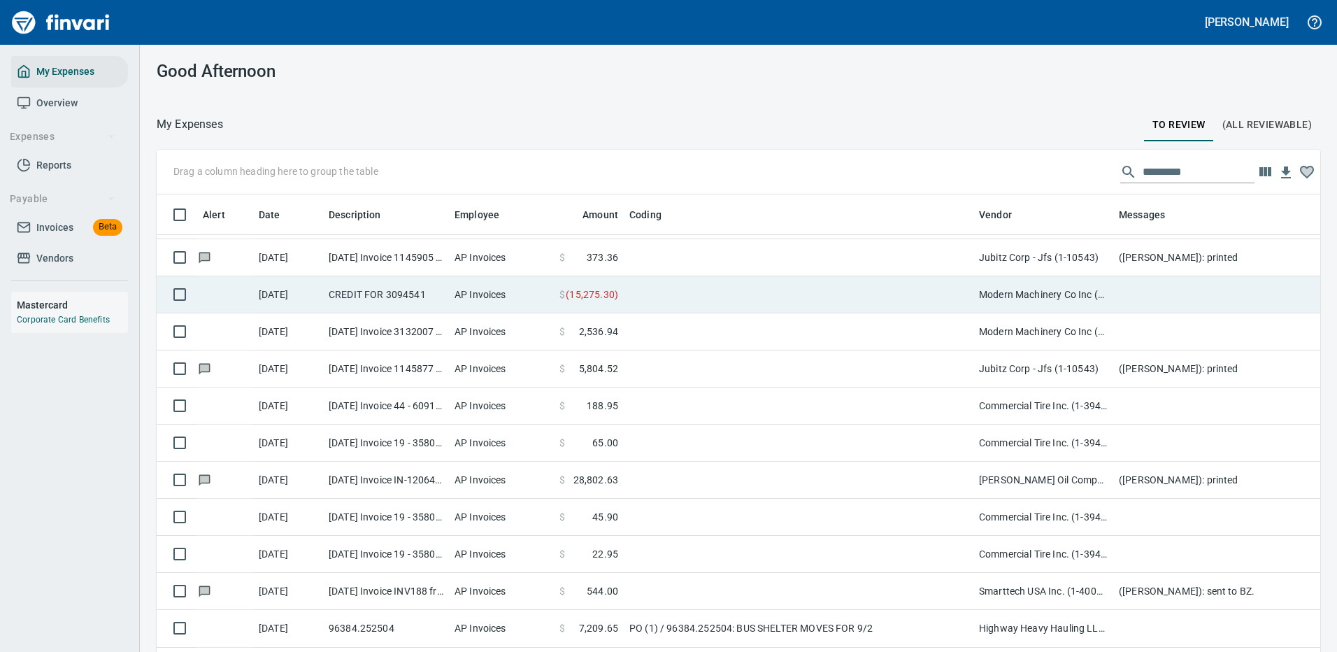
scroll to position [140, 0]
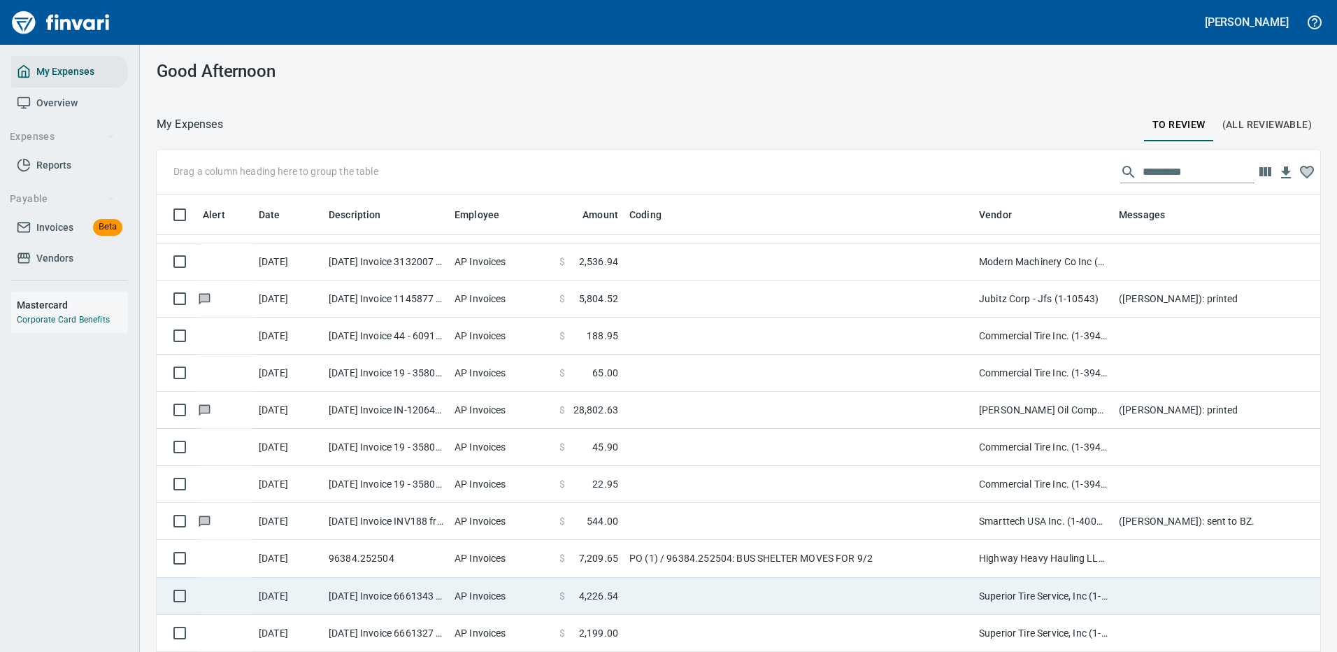
click at [796, 557] on td "PO (1) / 96384.252504: BUS SHELTER MOVES FOR 9/2" at bounding box center [799, 558] width 350 height 37
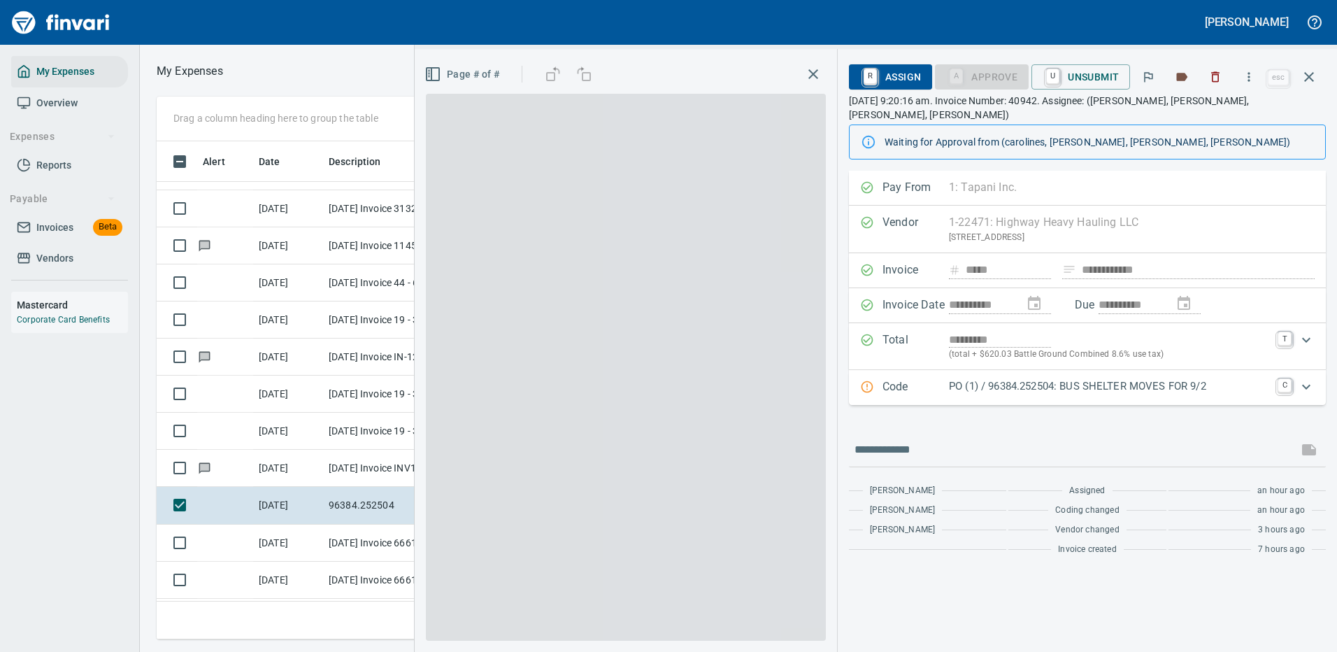
scroll to position [477, 793]
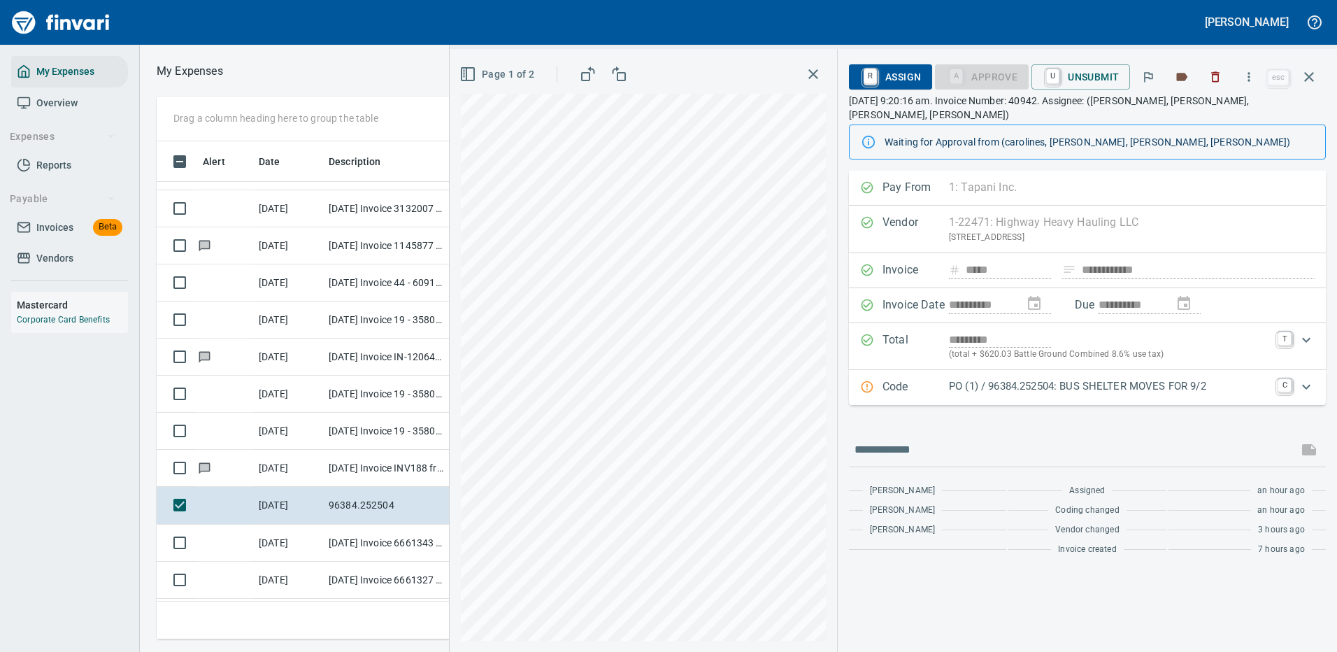
click at [1101, 378] on p "PO (1) / 96384.252504: BUS SHELTER MOVES FOR 9/2" at bounding box center [1109, 386] width 320 height 16
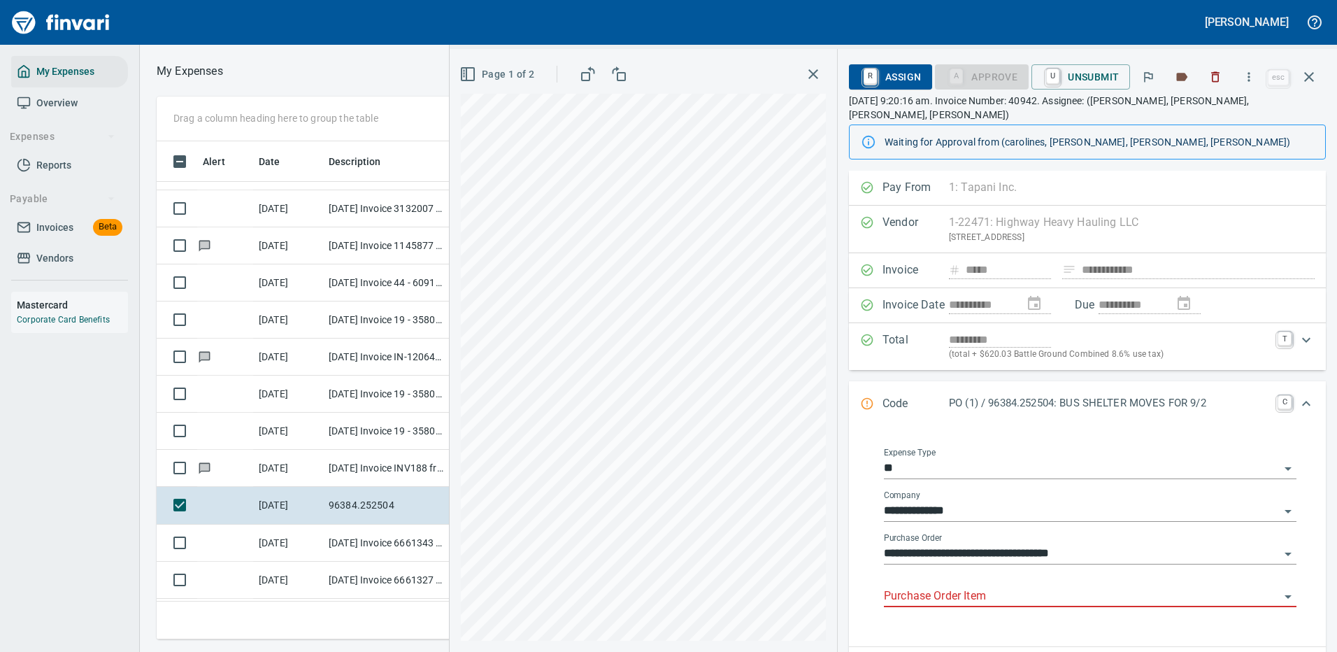
click at [916, 587] on input "Purchase Order Item" at bounding box center [1082, 597] width 396 height 20
click at [917, 587] on input "Purchase Order Item" at bounding box center [1082, 597] width 396 height 20
click at [1310, 73] on icon "button" at bounding box center [1309, 77] width 17 height 17
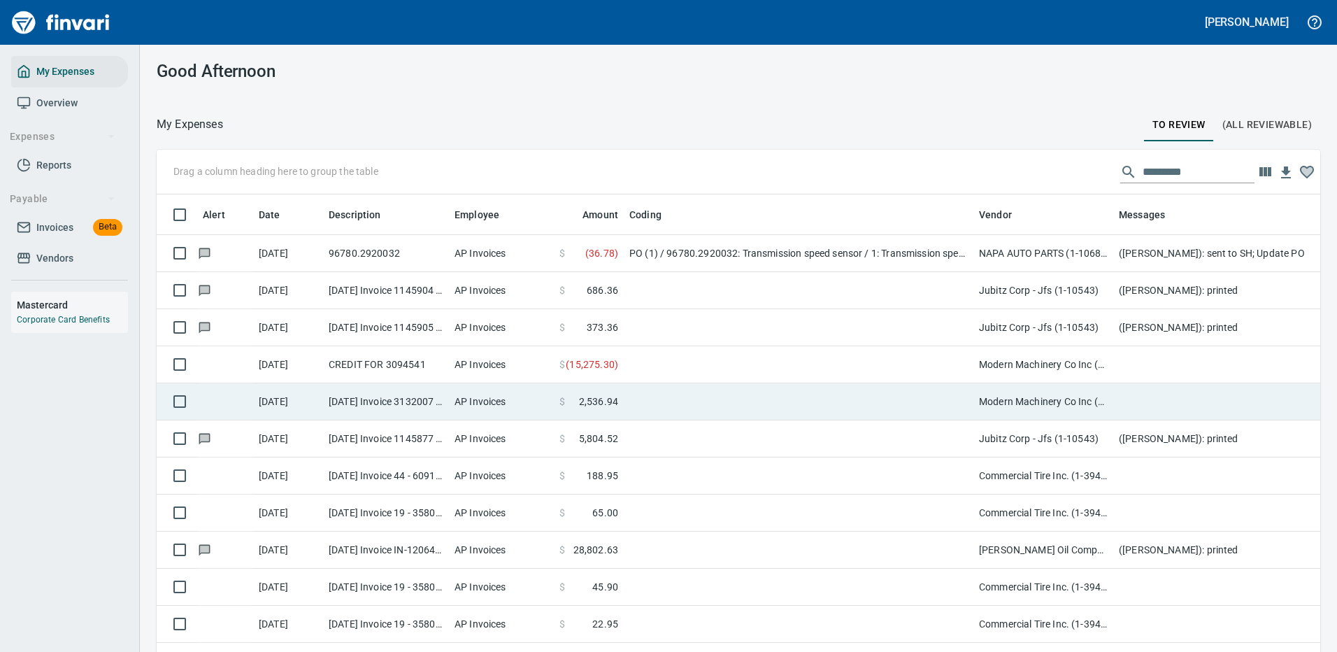
click at [739, 361] on td at bounding box center [799, 364] width 350 height 37
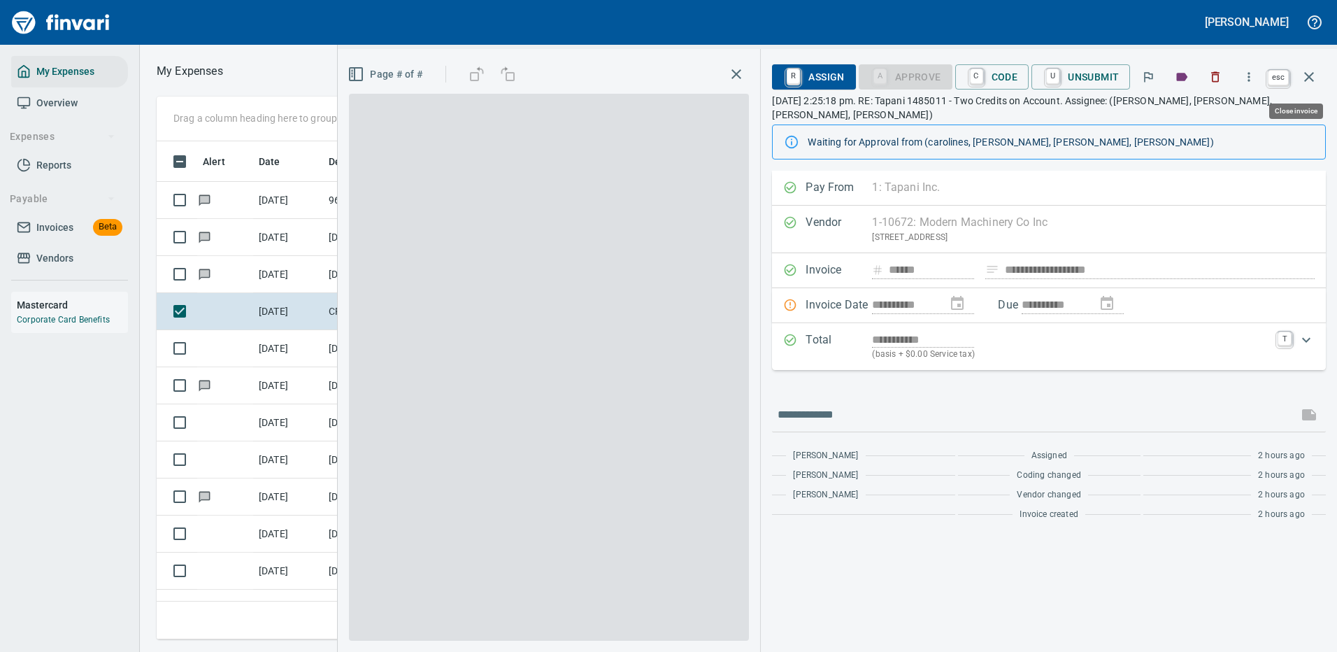
scroll to position [477, 793]
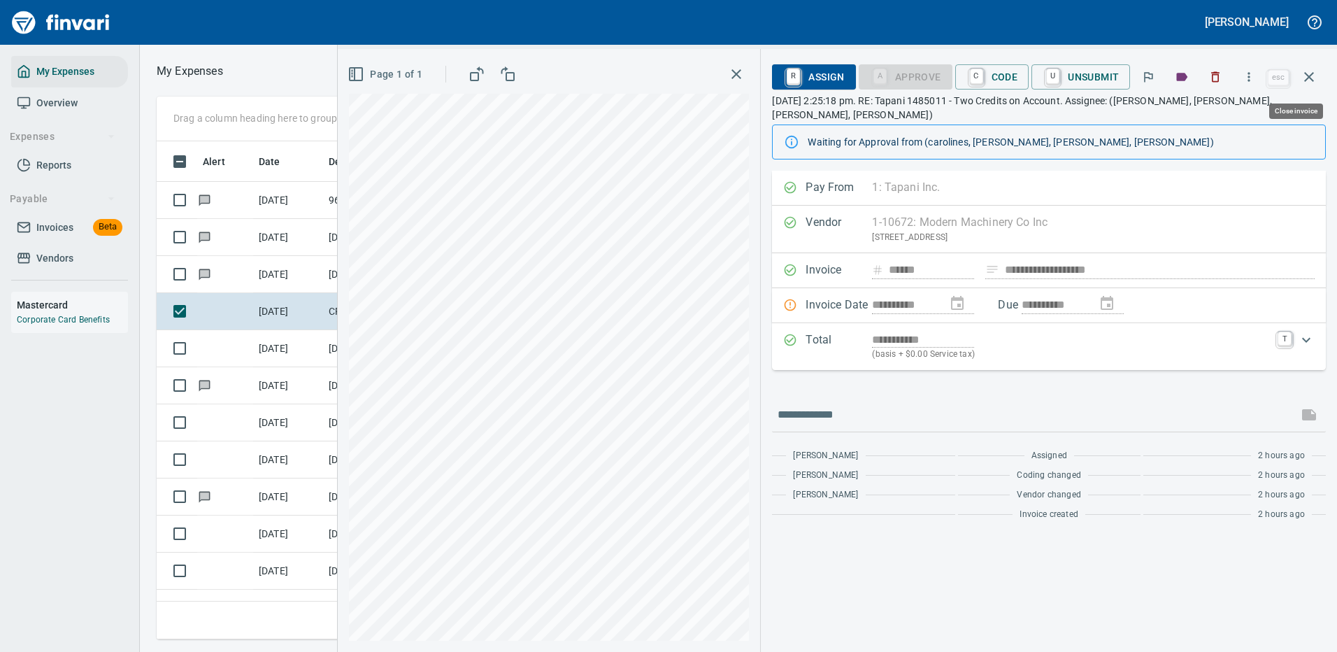
click at [1310, 81] on icon "button" at bounding box center [1309, 77] width 17 height 17
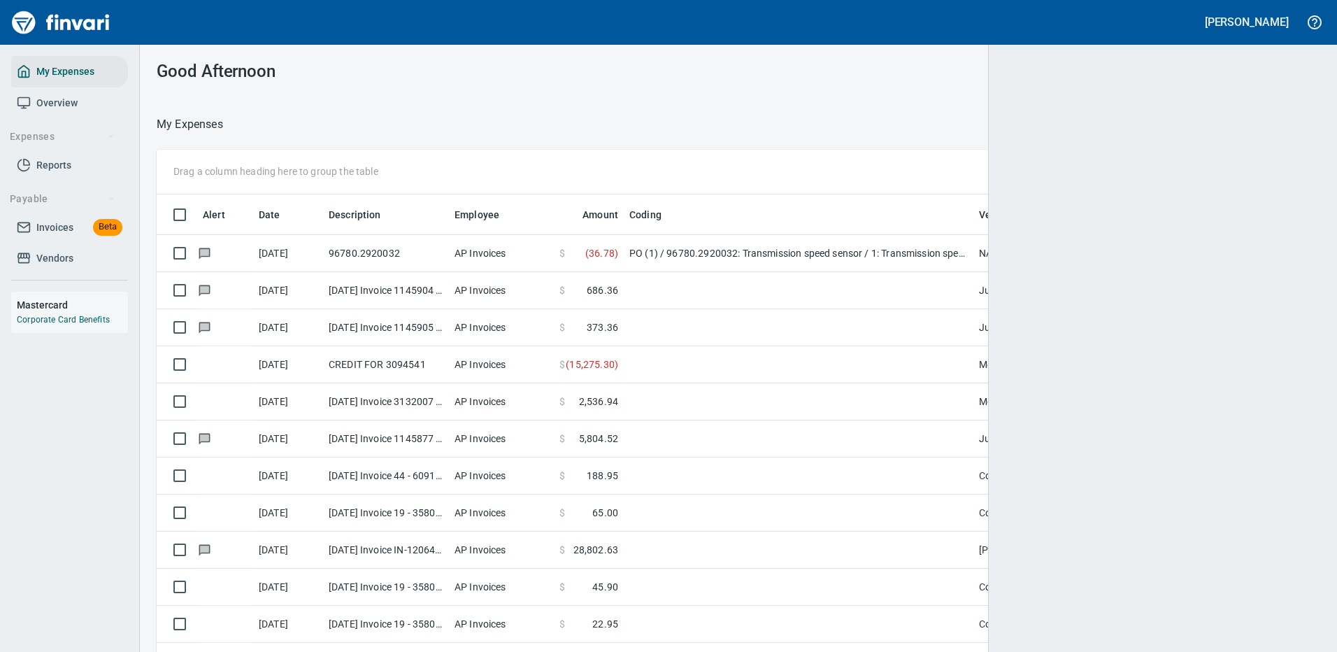
scroll to position [1, 1]
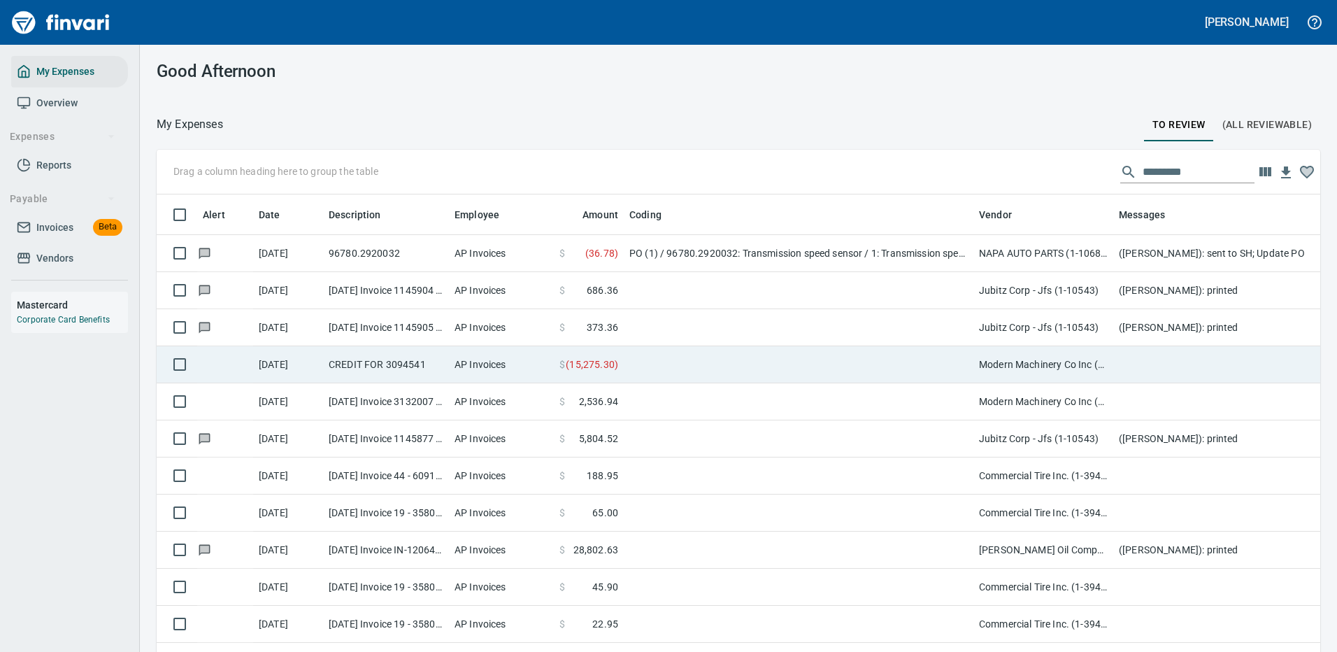
drag, startPoint x: 683, startPoint y: 360, endPoint x: 767, endPoint y: 312, distance: 96.5
click at [683, 360] on td at bounding box center [799, 364] width 350 height 37
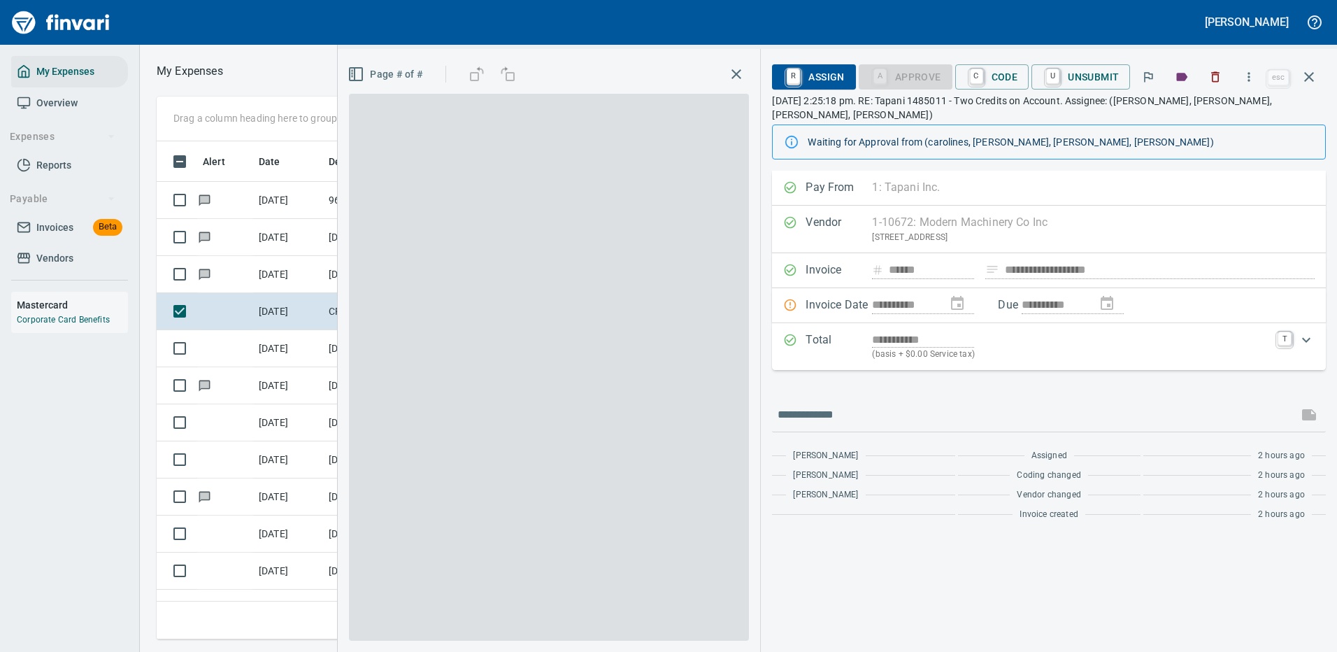
scroll to position [477, 793]
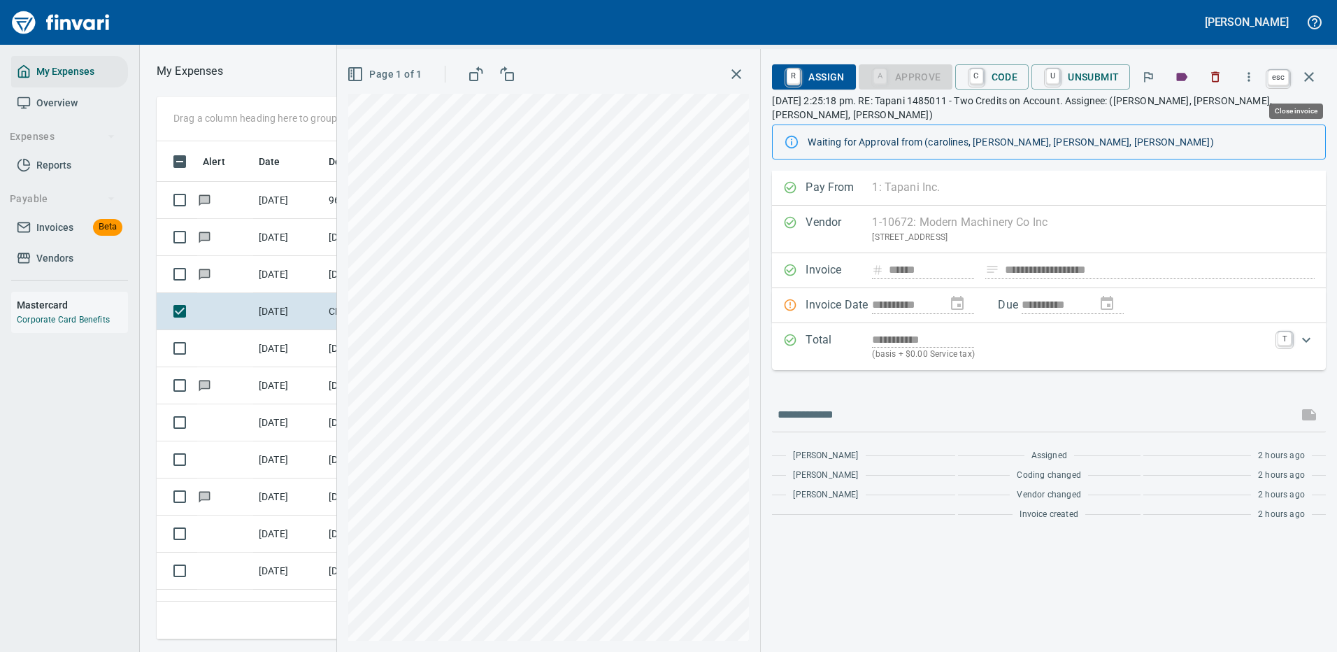
click at [1312, 75] on icon "button" at bounding box center [1310, 77] width 10 height 10
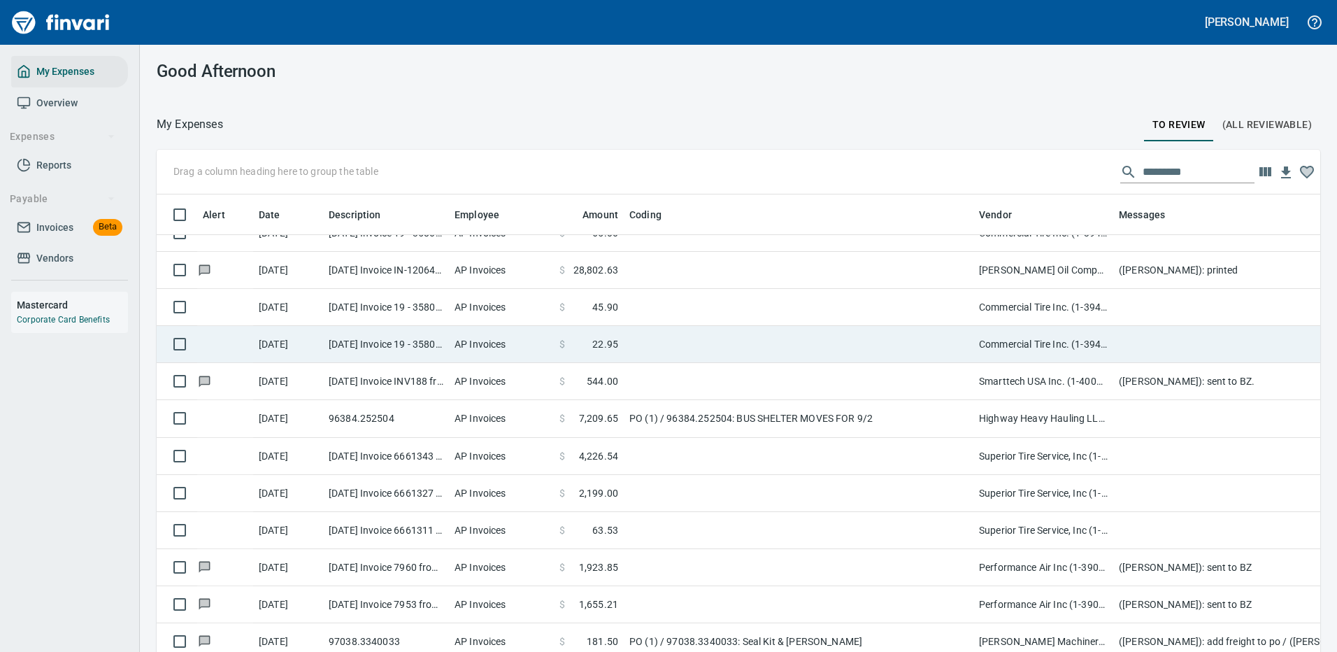
scroll to position [350, 0]
